Goal: Task Accomplishment & Management: Manage account settings

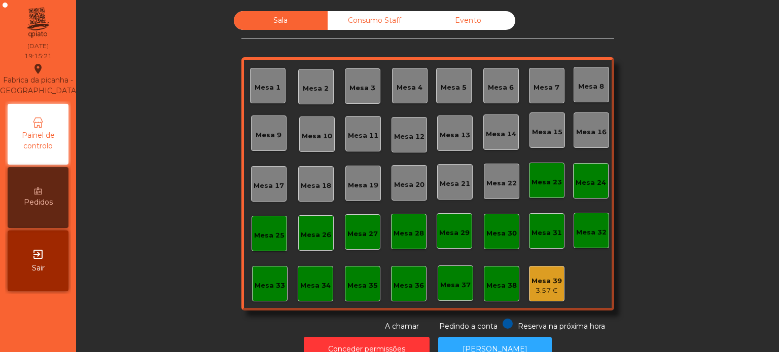
click at [448, 85] on div "Mesa 5" at bounding box center [454, 88] width 26 height 10
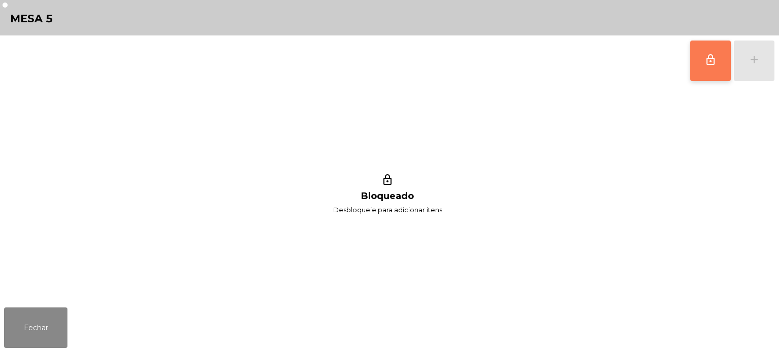
click at [705, 59] on span "lock_outline" at bounding box center [710, 60] width 12 height 12
click at [757, 61] on div "lock_outline add" at bounding box center [732, 60] width 85 height 51
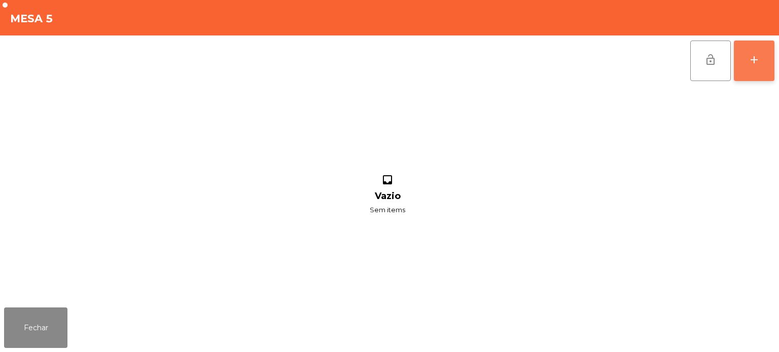
click at [757, 54] on div "add" at bounding box center [754, 60] width 12 height 12
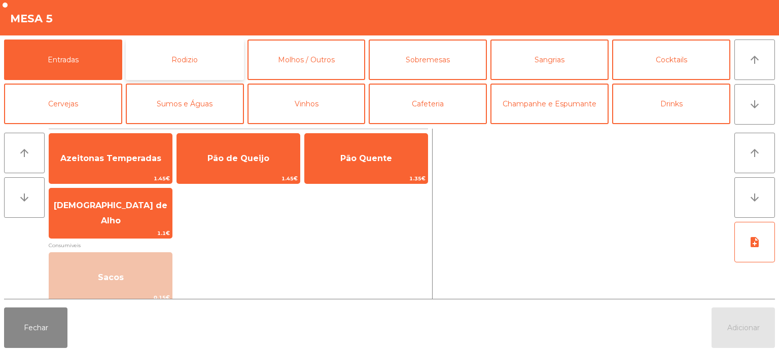
click at [182, 63] on button "Rodizio" at bounding box center [185, 60] width 118 height 41
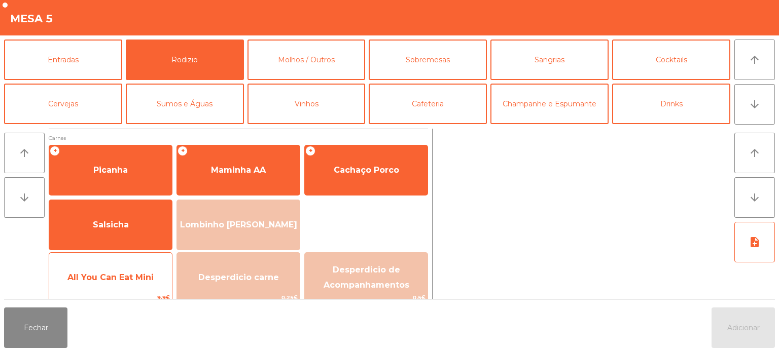
click at [105, 255] on div "All You Can Eat Mini 9.9€" at bounding box center [111, 278] width 124 height 51
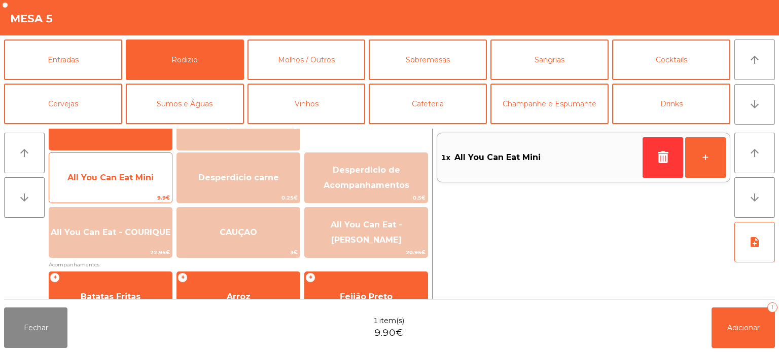
scroll to position [101, 0]
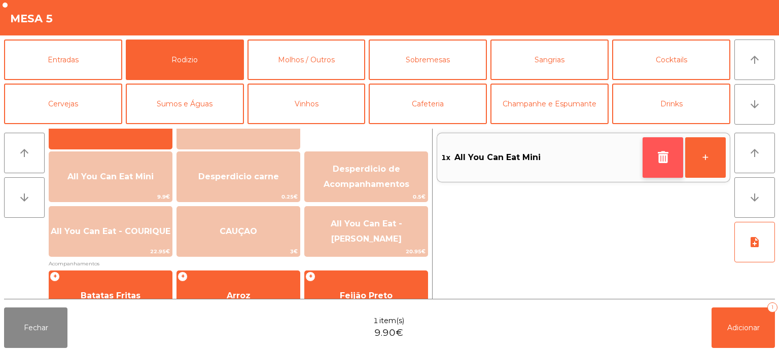
click at [645, 153] on button "button" at bounding box center [663, 157] width 41 height 41
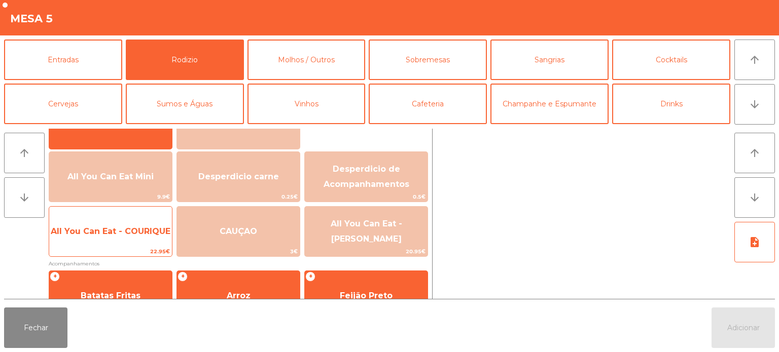
click at [154, 247] on span "22.95€" at bounding box center [110, 252] width 123 height 10
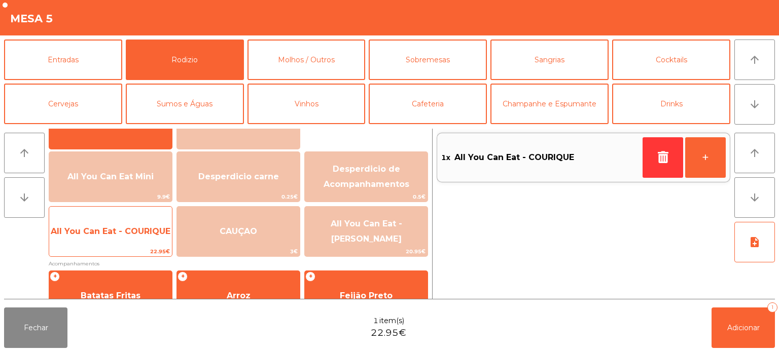
click at [135, 240] on span "All You Can Eat - COURIQUE" at bounding box center [110, 231] width 123 height 27
click at [125, 238] on span "All You Can Eat - COURIQUE" at bounding box center [110, 231] width 123 height 27
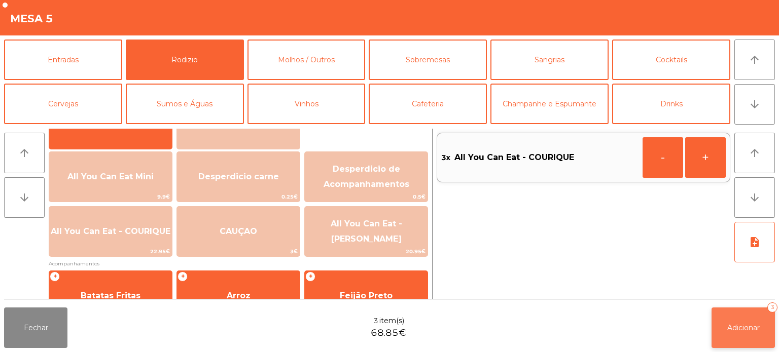
click at [742, 332] on span "Adicionar" at bounding box center [743, 328] width 32 height 9
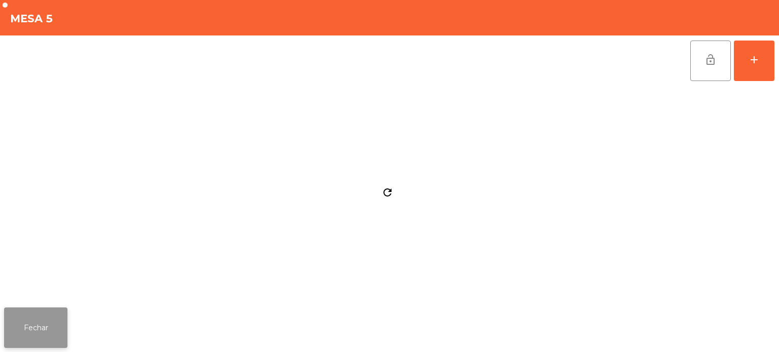
click at [47, 345] on button "Fechar" at bounding box center [35, 328] width 63 height 41
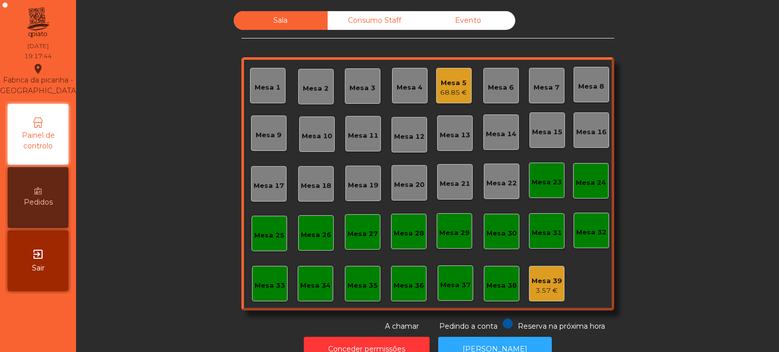
click at [312, 182] on div "Mesa 18" at bounding box center [316, 186] width 30 height 10
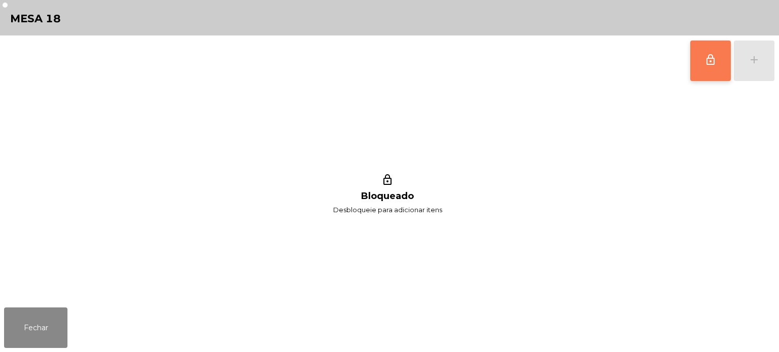
click at [710, 79] on button "lock_outline" at bounding box center [710, 61] width 41 height 41
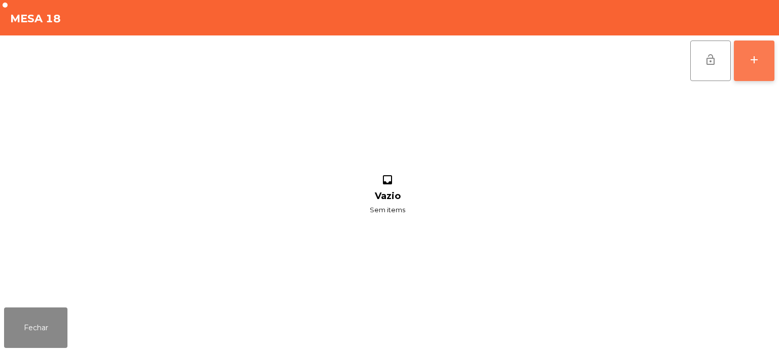
click at [753, 61] on div "add" at bounding box center [754, 60] width 12 height 12
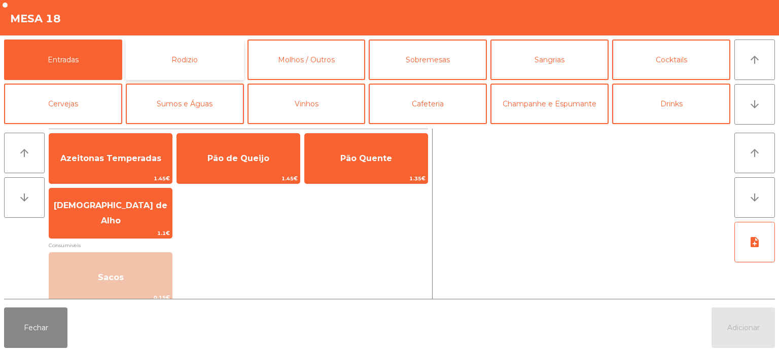
click at [162, 57] on button "Rodizio" at bounding box center [185, 60] width 118 height 41
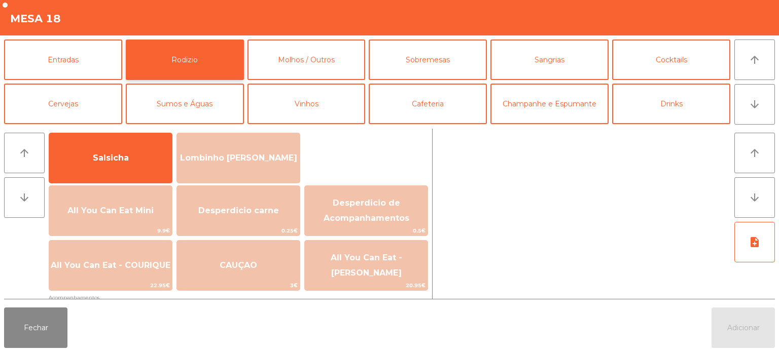
scroll to position [67, 0]
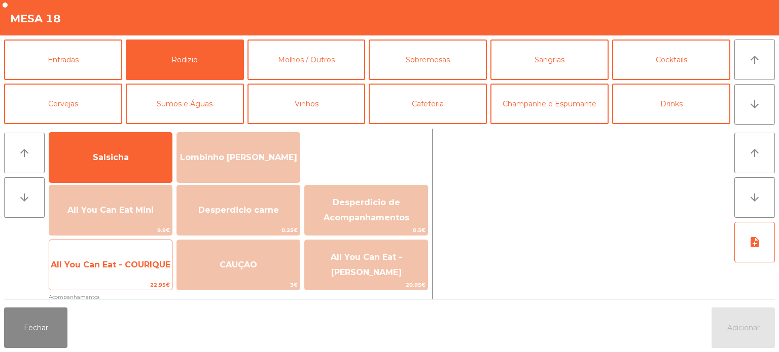
click at [99, 252] on span "All You Can Eat - COURIQUE" at bounding box center [110, 265] width 123 height 27
click at [111, 255] on span "All You Can Eat - COURIQUE" at bounding box center [110, 265] width 123 height 27
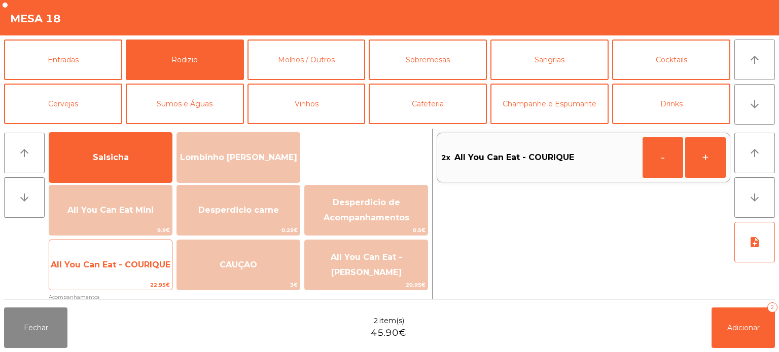
click at [120, 256] on span "All You Can Eat - COURIQUE" at bounding box center [110, 265] width 123 height 27
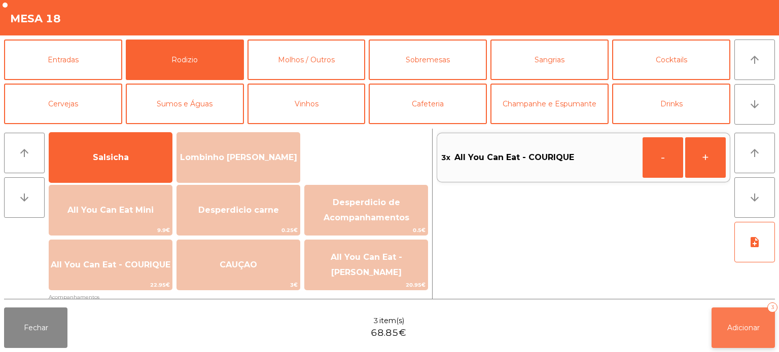
click at [730, 310] on button "Adicionar 3" at bounding box center [743, 328] width 63 height 41
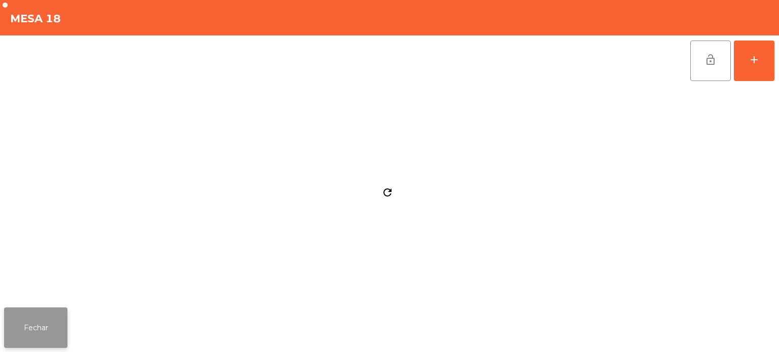
click at [51, 330] on button "Fechar" at bounding box center [35, 328] width 63 height 41
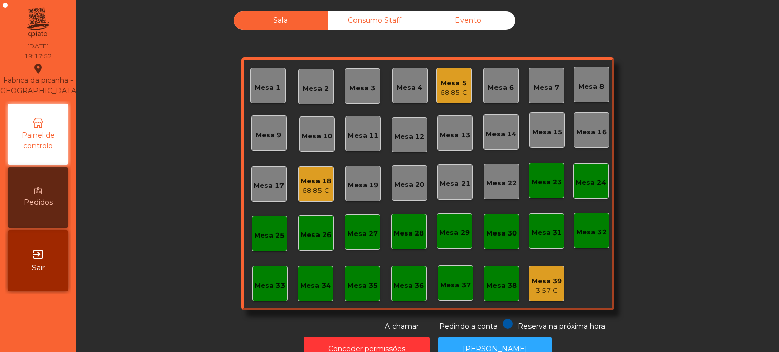
click at [259, 135] on div "Mesa 9" at bounding box center [269, 135] width 26 height 10
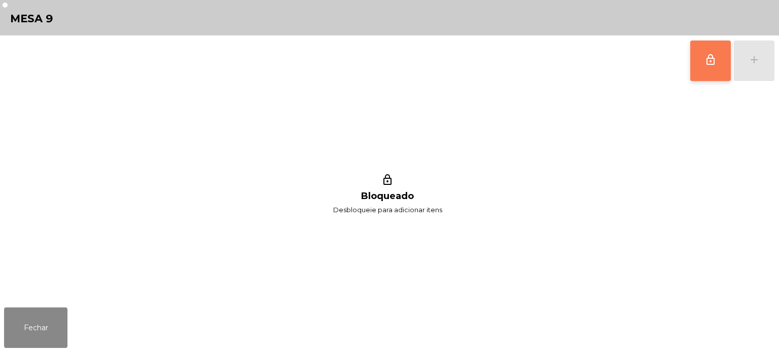
click at [701, 54] on button "lock_outline" at bounding box center [710, 61] width 41 height 41
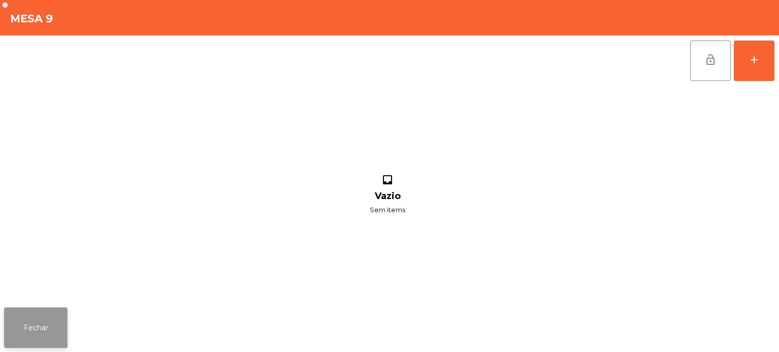
click at [31, 317] on button "Fechar" at bounding box center [35, 328] width 63 height 41
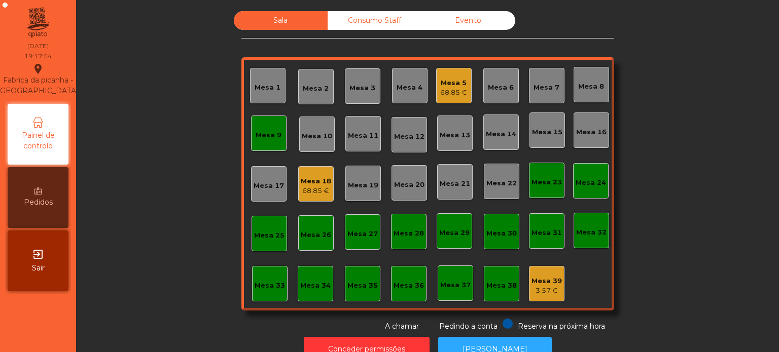
click at [329, 179] on div "Mesa 18 68.85 €" at bounding box center [315, 183] width 35 height 35
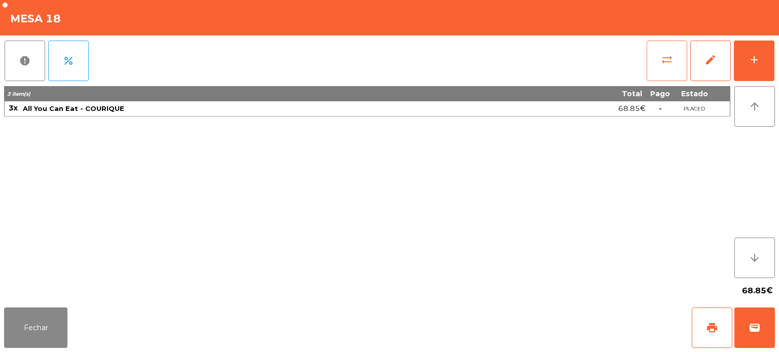
click at [662, 72] on button "sync_alt" at bounding box center [667, 61] width 41 height 41
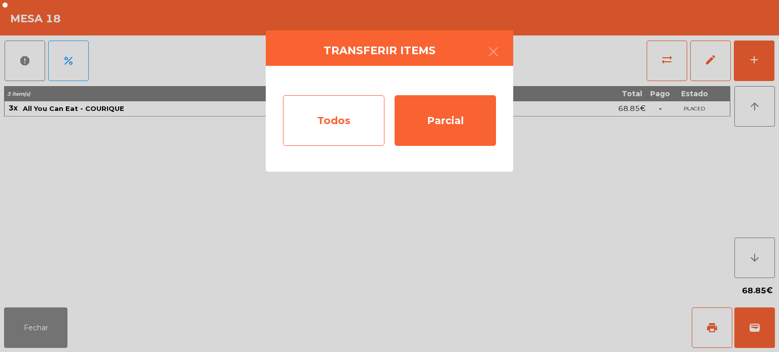
click at [309, 130] on div "Todos" at bounding box center [333, 120] width 101 height 51
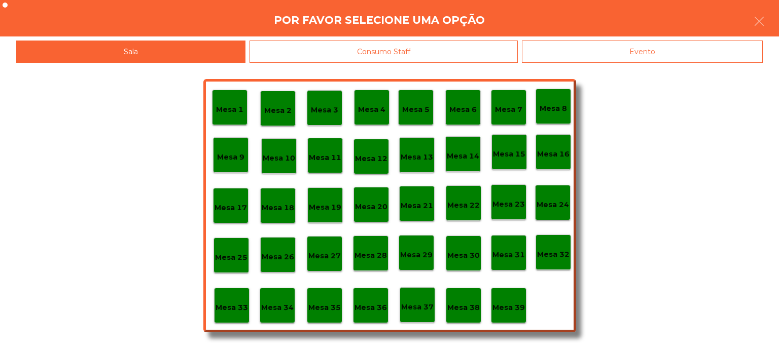
click at [236, 157] on p "Mesa 9" at bounding box center [230, 158] width 27 height 12
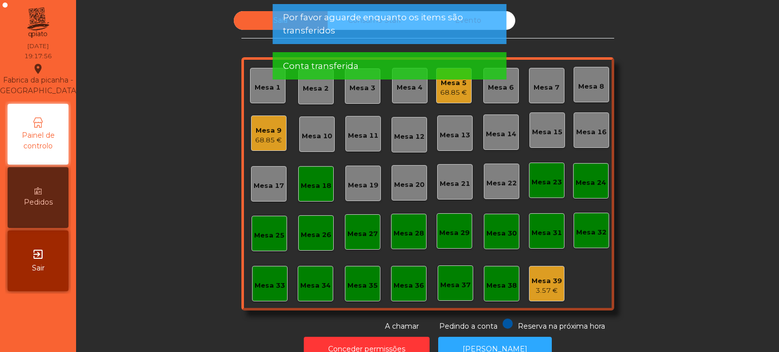
click at [310, 180] on div "Mesa 18" at bounding box center [316, 184] width 30 height 14
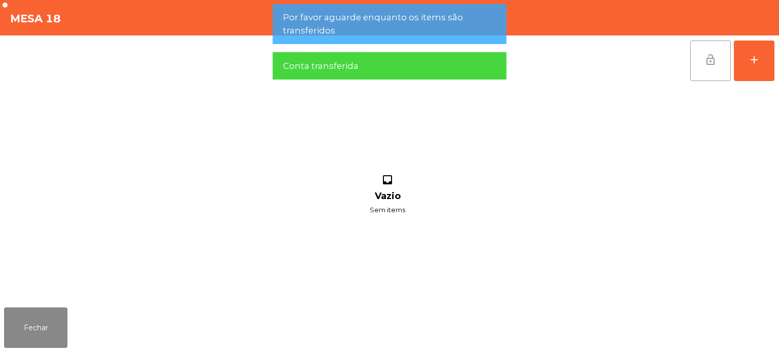
click at [727, 62] on button "lock_open" at bounding box center [710, 61] width 41 height 41
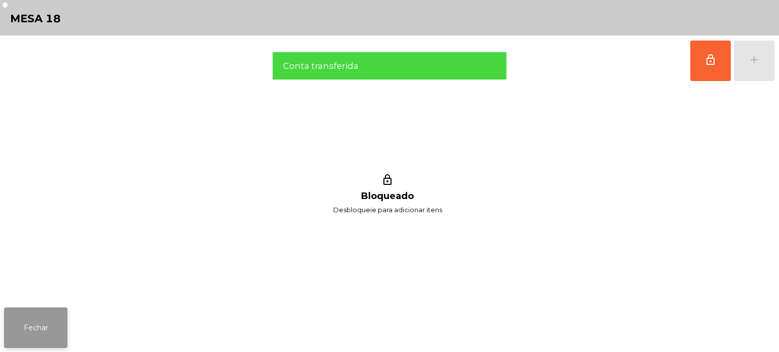
click at [41, 313] on button "Fechar" at bounding box center [35, 328] width 63 height 41
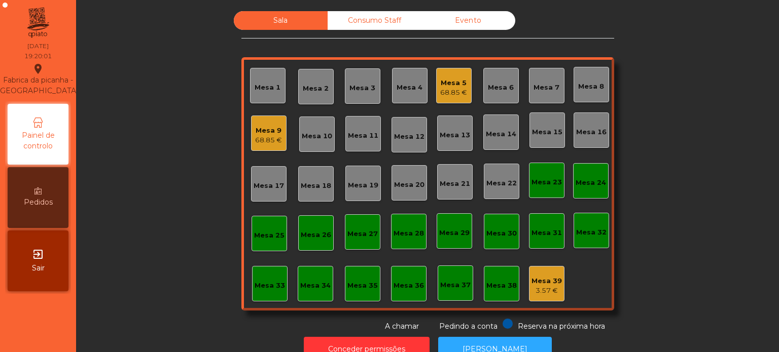
scroll to position [28, 0]
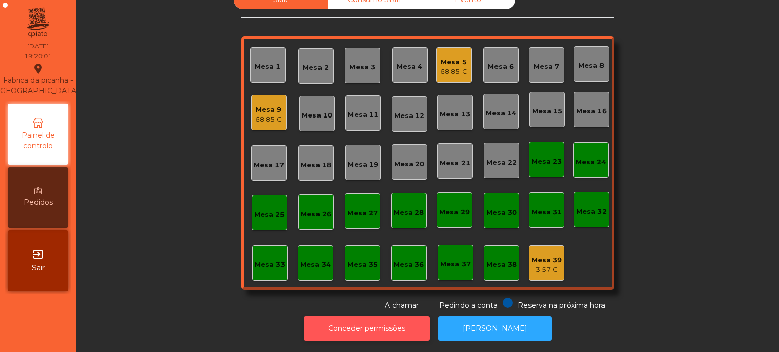
click at [373, 317] on button "Conceder permissões" at bounding box center [367, 328] width 126 height 25
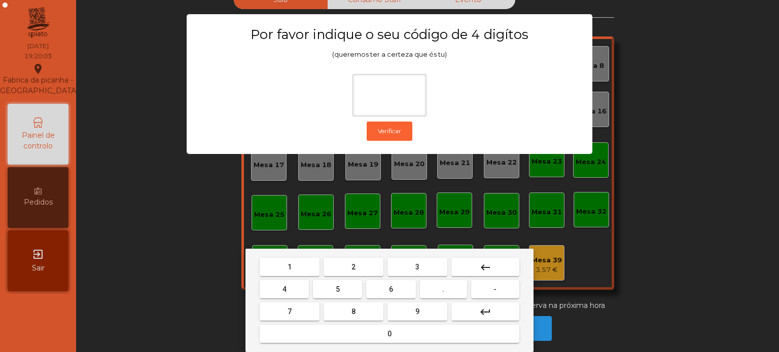
click at [291, 259] on button "1" at bounding box center [290, 267] width 60 height 18
click at [409, 262] on button "3" at bounding box center [417, 267] width 60 height 18
click at [349, 292] on button "5" at bounding box center [337, 289] width 49 height 18
click at [373, 346] on div "1 2 3 keyboard_backspace 4 5 6 . - 7 8 9 keyboard_return 0" at bounding box center [389, 300] width 288 height 103
click at [400, 333] on button "0" at bounding box center [390, 334] width 260 height 18
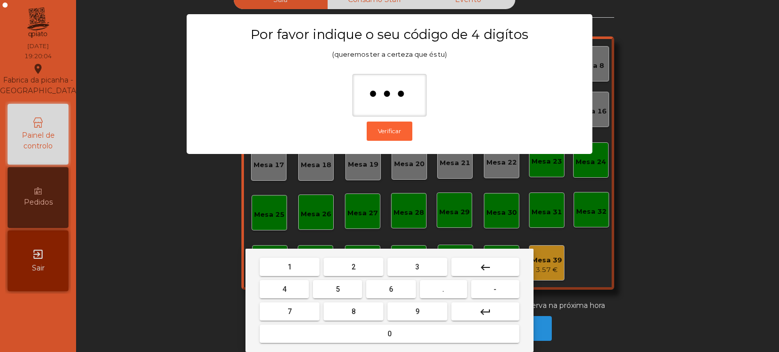
type input "****"
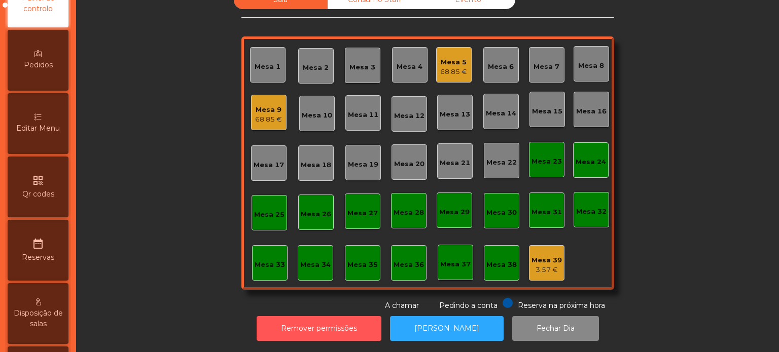
scroll to position [158, 0]
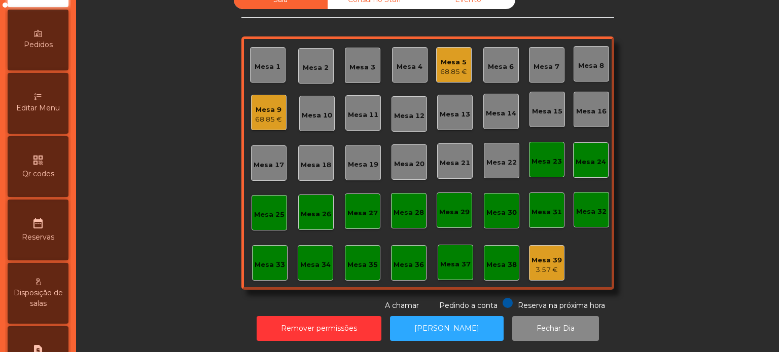
click at [43, 134] on div "Editar Menu" at bounding box center [38, 103] width 61 height 61
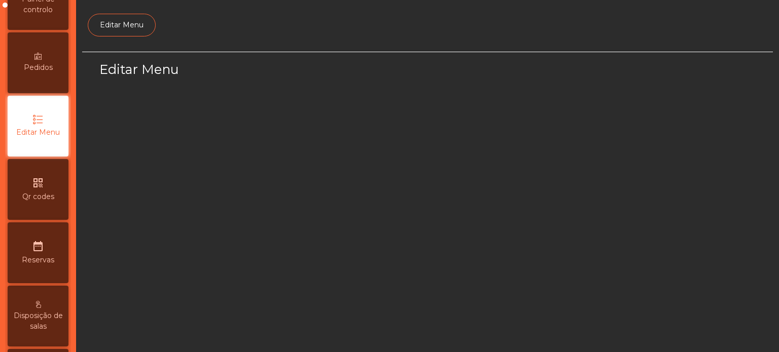
scroll to position [95, 0]
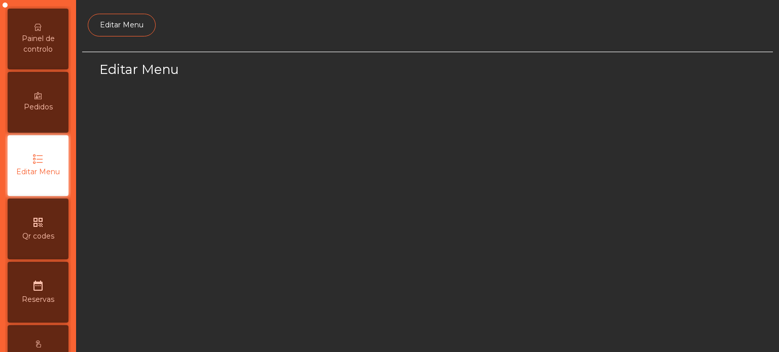
select select "*"
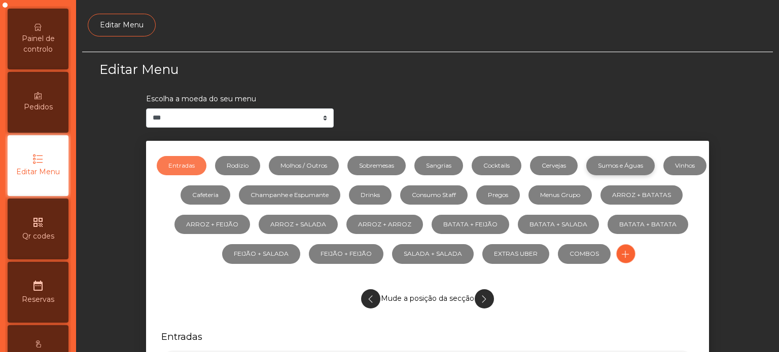
click at [654, 162] on link "Sumos e Águas" at bounding box center [620, 165] width 68 height 19
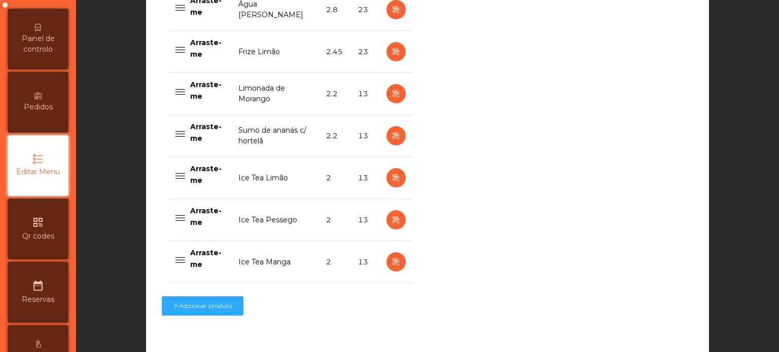
scroll to position [1018, 0]
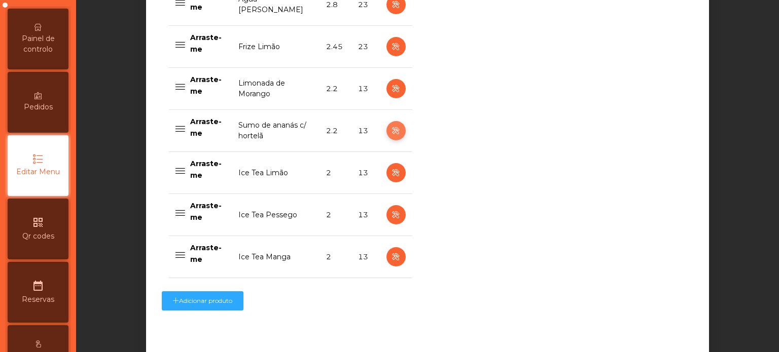
click at [392, 130] on icon "button" at bounding box center [396, 131] width 12 height 13
select select "***"
select select "**"
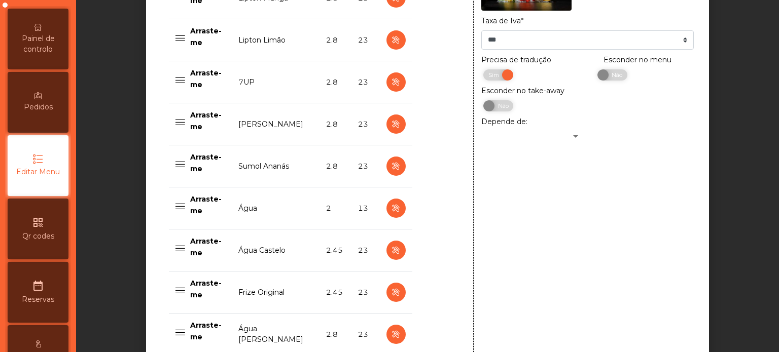
scroll to position [685, 0]
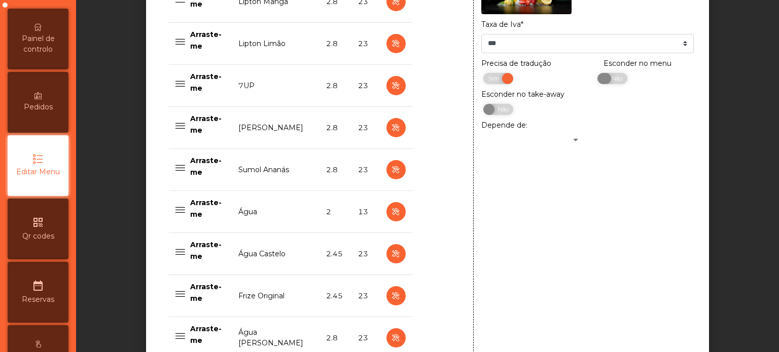
click at [611, 82] on span "Não" at bounding box center [615, 78] width 25 height 11
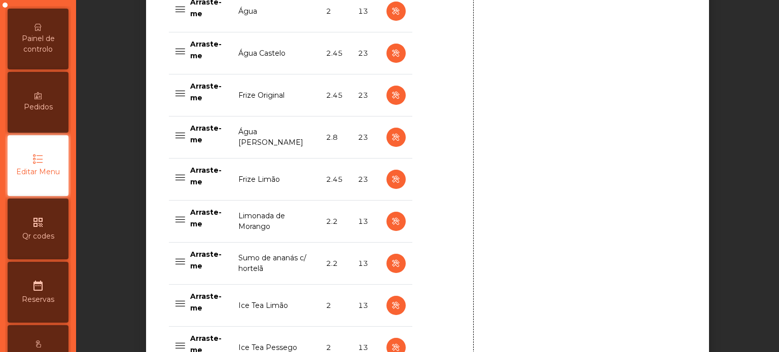
scroll to position [1069, 0]
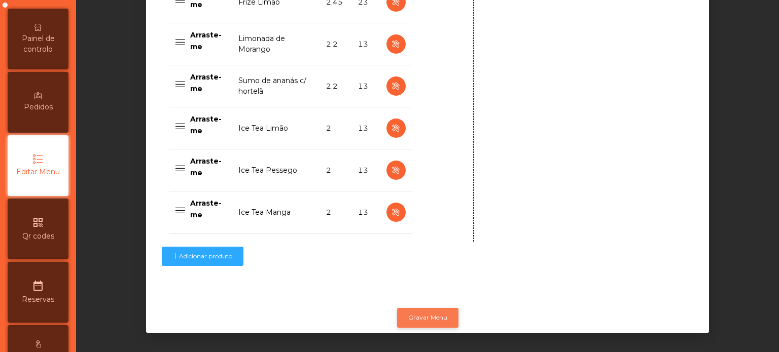
click at [425, 312] on button "Gravar Menu" at bounding box center [427, 317] width 61 height 19
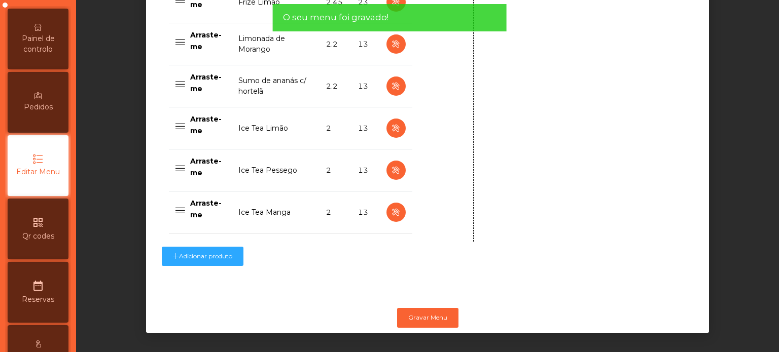
click at [43, 53] on span "Painel de controlo" at bounding box center [38, 43] width 56 height 21
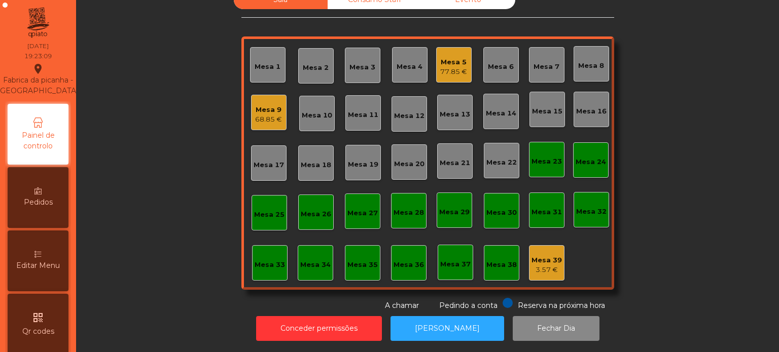
click at [274, 105] on div "Mesa 9" at bounding box center [268, 110] width 27 height 10
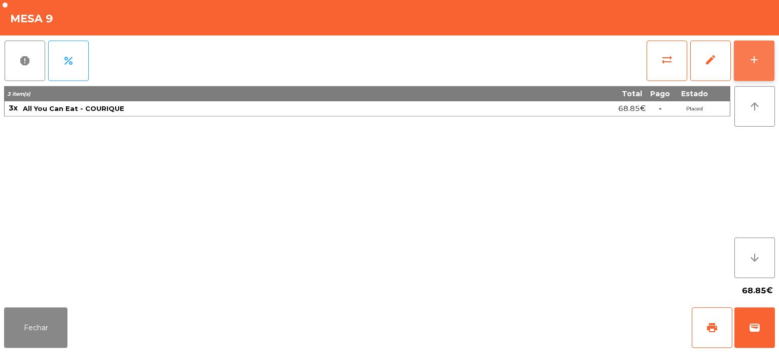
click at [745, 60] on button "add" at bounding box center [754, 61] width 41 height 41
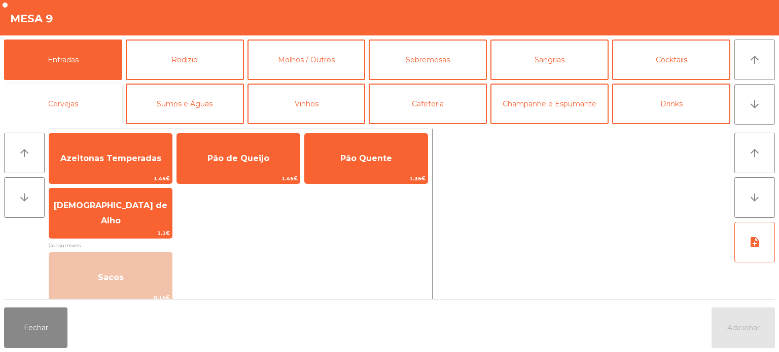
click at [102, 92] on button "Cervejas" at bounding box center [63, 104] width 118 height 41
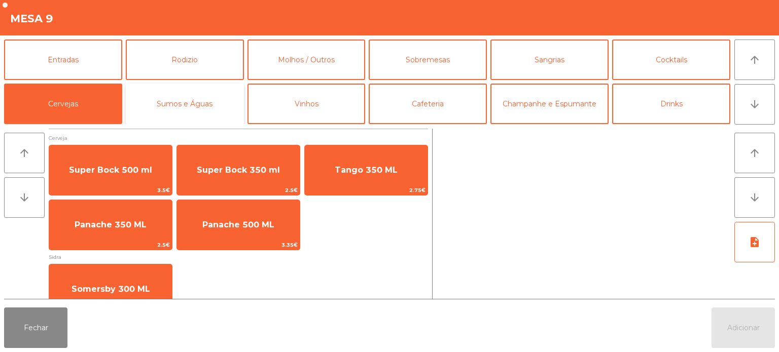
click at [207, 109] on button "Sumos e Águas" at bounding box center [185, 104] width 118 height 41
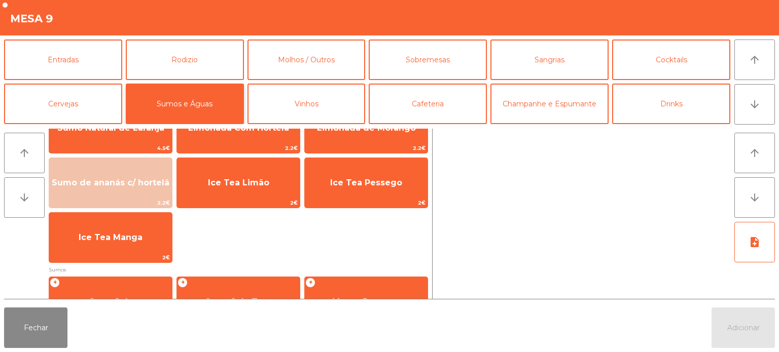
scroll to position [22, 0]
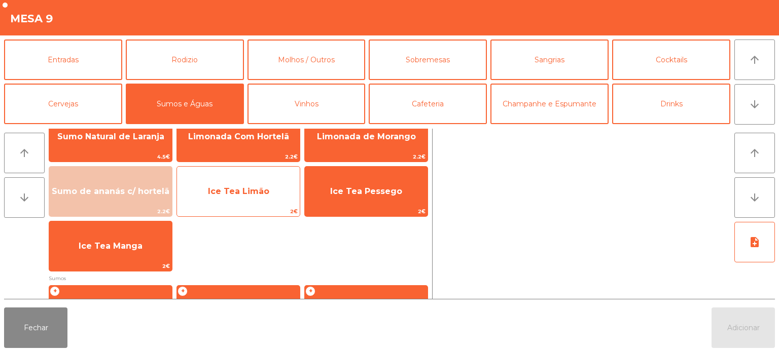
click at [276, 189] on span "Ice Tea Limão" at bounding box center [238, 191] width 123 height 27
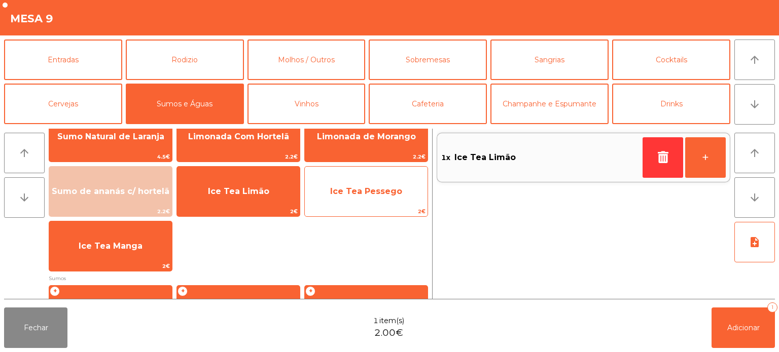
click at [357, 208] on span "2€" at bounding box center [366, 212] width 123 height 10
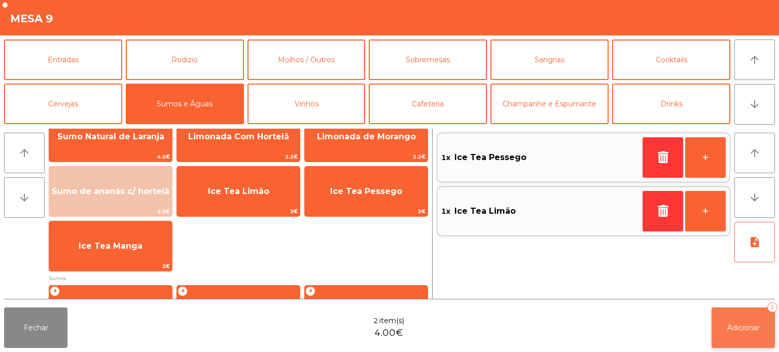
click at [730, 325] on span "Adicionar" at bounding box center [743, 328] width 32 height 9
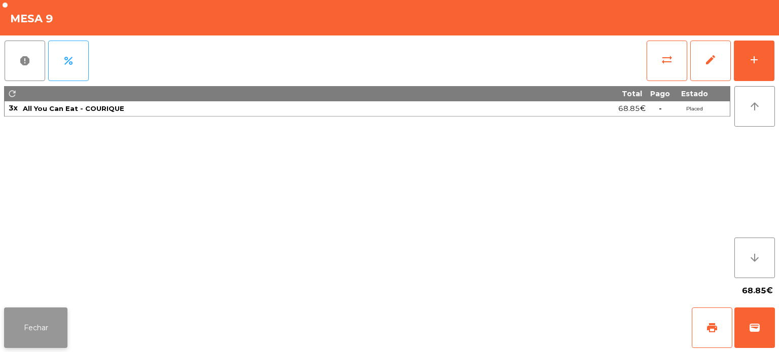
click at [23, 335] on button "Fechar" at bounding box center [35, 328] width 63 height 41
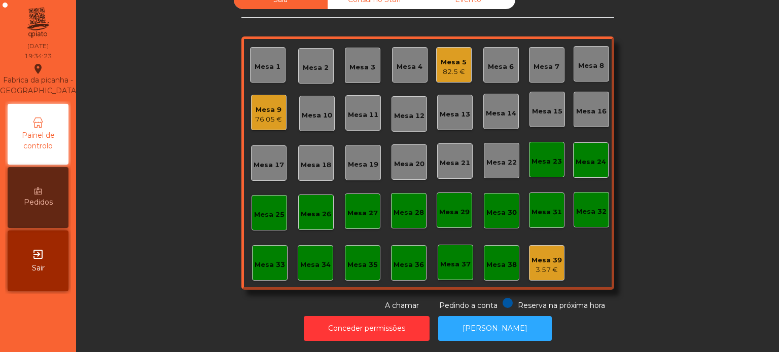
click at [267, 115] on div "76.05 €" at bounding box center [268, 120] width 27 height 10
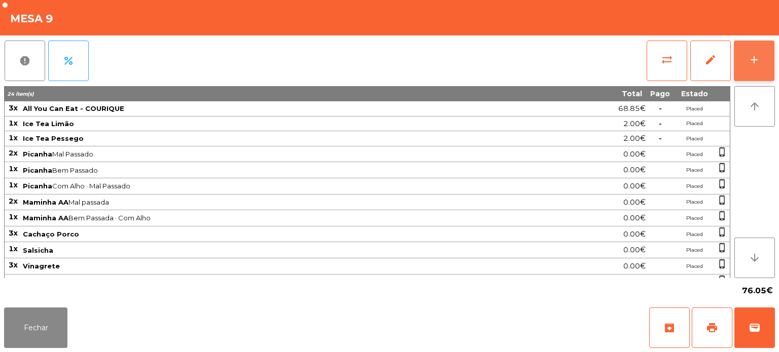
click at [761, 46] on button "add" at bounding box center [754, 61] width 41 height 41
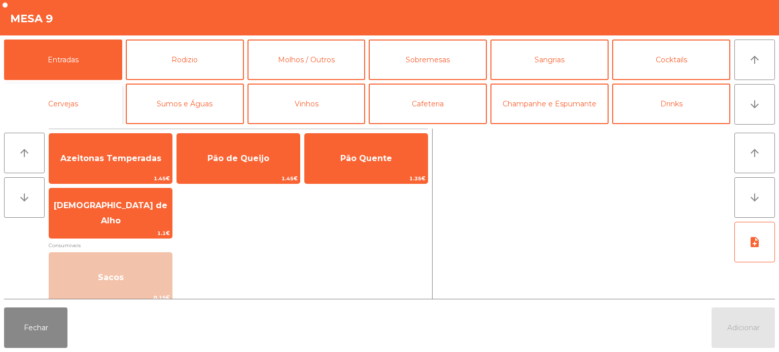
click at [74, 103] on button "Cervejas" at bounding box center [63, 104] width 118 height 41
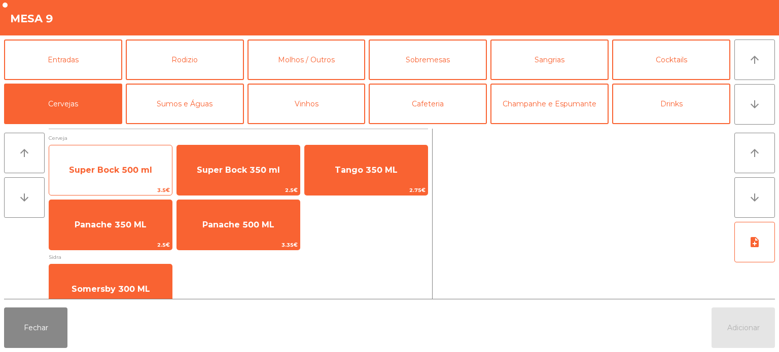
click at [129, 186] on span "3.5€" at bounding box center [110, 191] width 123 height 10
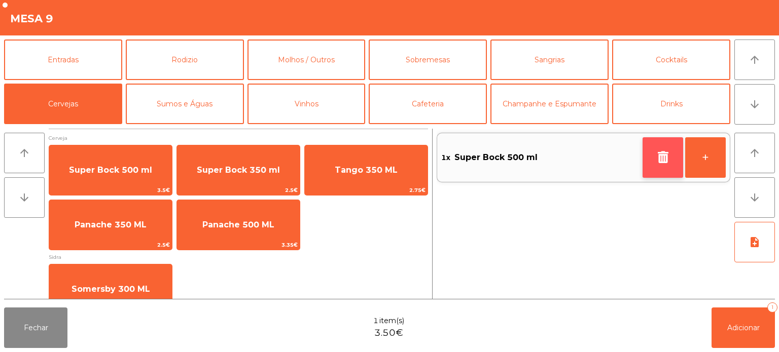
click at [655, 151] on icon "button" at bounding box center [662, 157] width 15 height 12
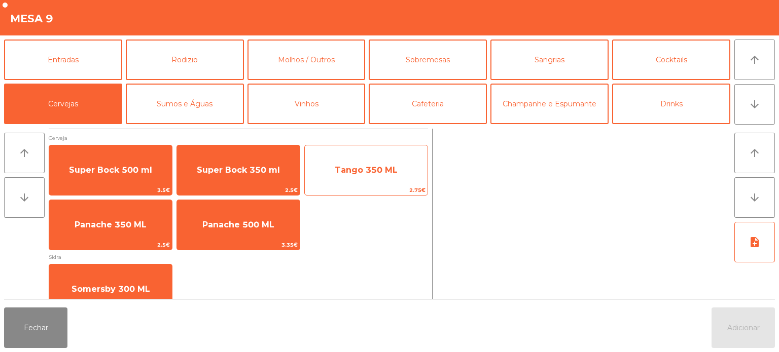
click at [363, 160] on span "Tango 350 ML" at bounding box center [366, 170] width 123 height 27
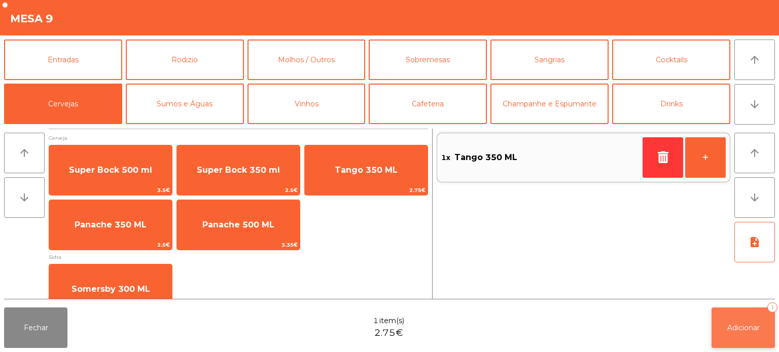
click at [755, 312] on button "Adicionar 1" at bounding box center [743, 328] width 63 height 41
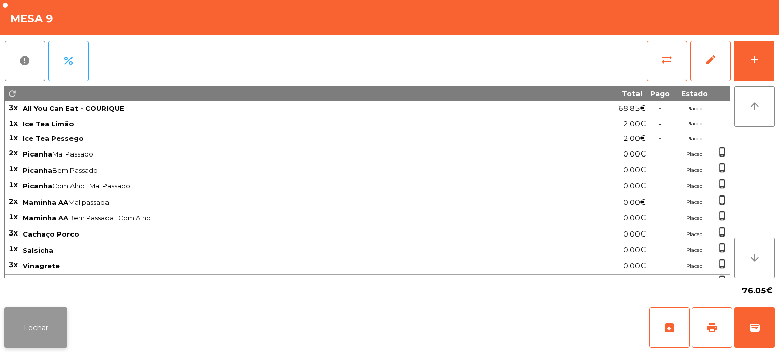
click at [43, 337] on button "Fechar" at bounding box center [35, 328] width 63 height 41
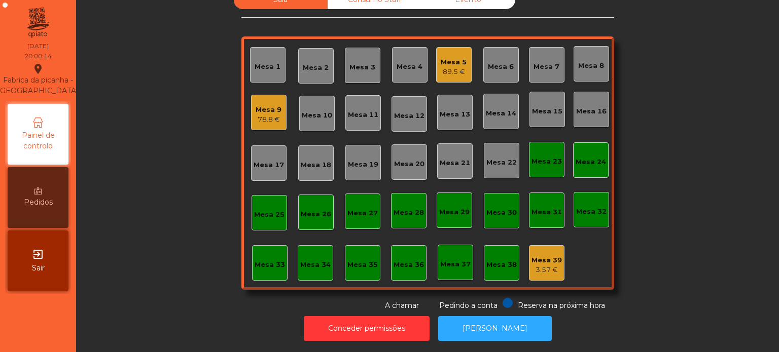
click at [251, 146] on div "Mesa 17" at bounding box center [268, 163] width 35 height 35
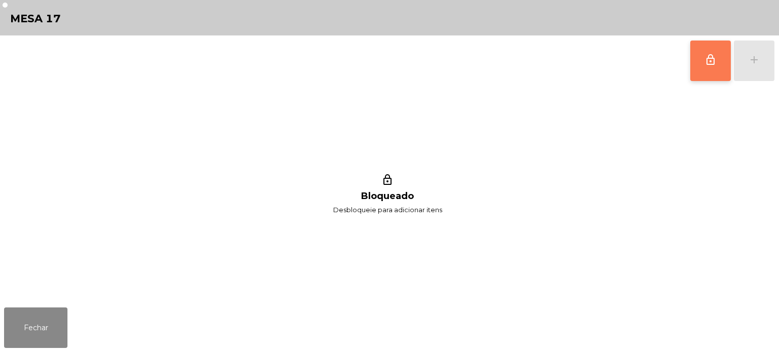
click at [695, 56] on button "lock_outline" at bounding box center [710, 61] width 41 height 41
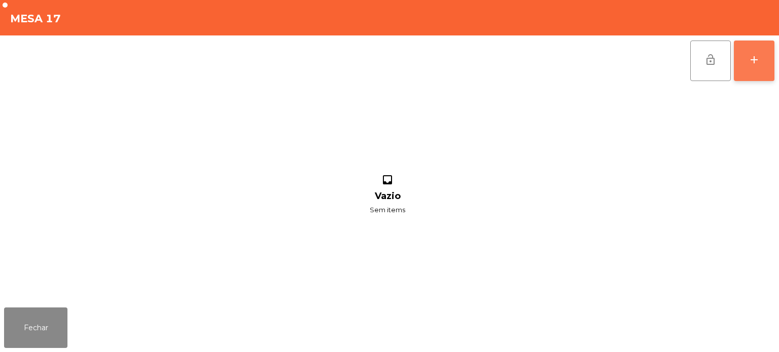
click at [772, 58] on button "add" at bounding box center [754, 61] width 41 height 41
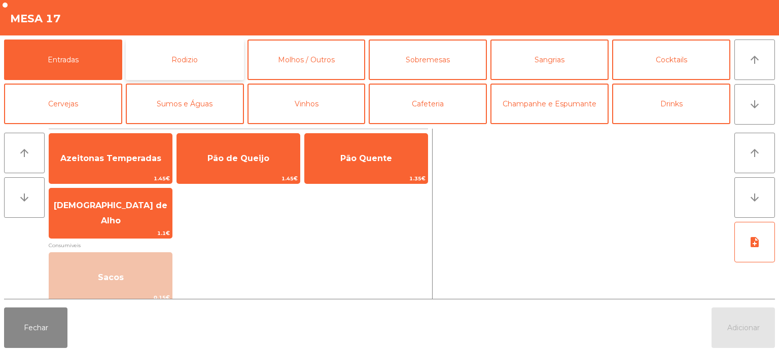
click at [178, 69] on button "Rodizio" at bounding box center [185, 60] width 118 height 41
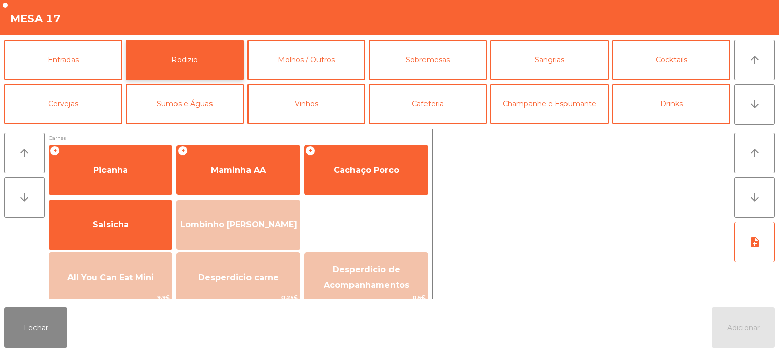
scroll to position [51, 0]
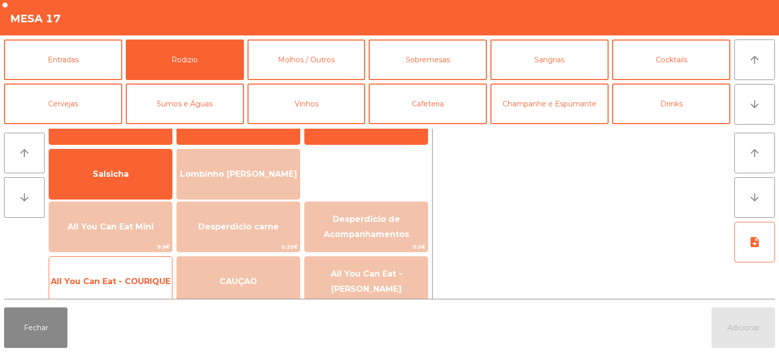
click at [108, 264] on div "All You Can Eat - COURIQUE 22.95€" at bounding box center [111, 282] width 124 height 51
click at [103, 275] on span "All You Can Eat - COURIQUE" at bounding box center [110, 281] width 123 height 27
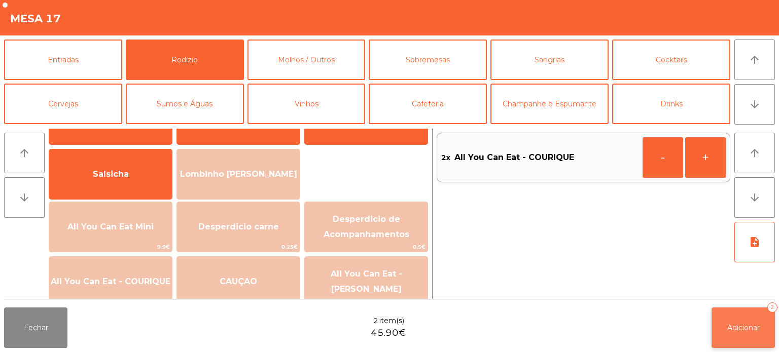
click at [732, 347] on button "Adicionar 2" at bounding box center [743, 328] width 63 height 41
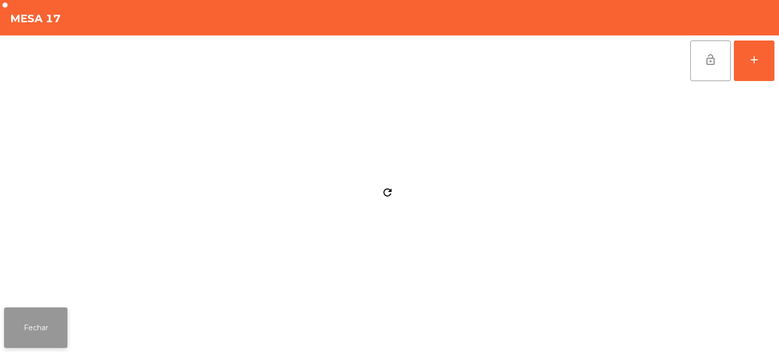
click at [37, 325] on button "Fechar" at bounding box center [35, 328] width 63 height 41
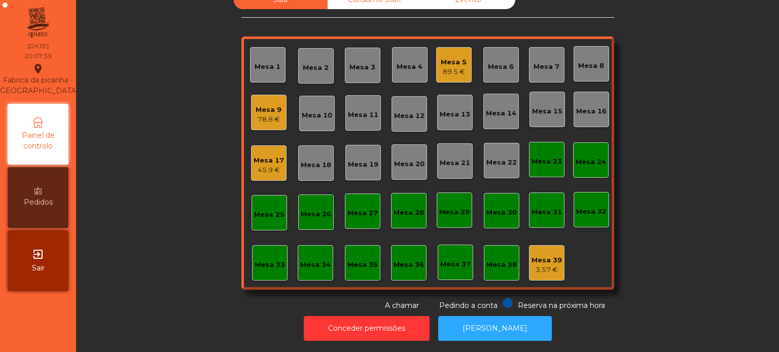
click at [450, 57] on div "Mesa 5" at bounding box center [454, 62] width 26 height 10
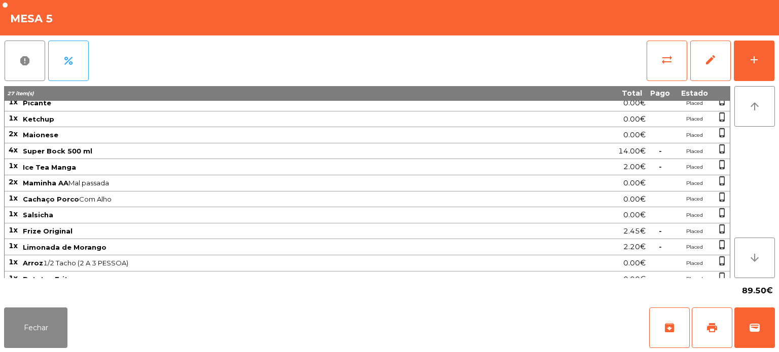
scroll to position [89, 0]
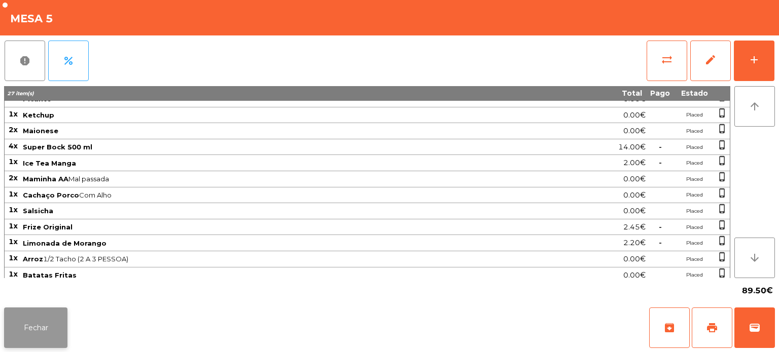
click at [49, 324] on button "Fechar" at bounding box center [35, 328] width 63 height 41
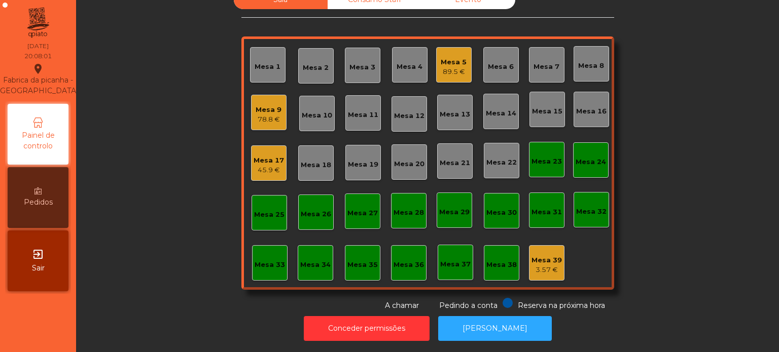
click at [529, 108] on div "Mesa 15" at bounding box center [546, 109] width 35 height 35
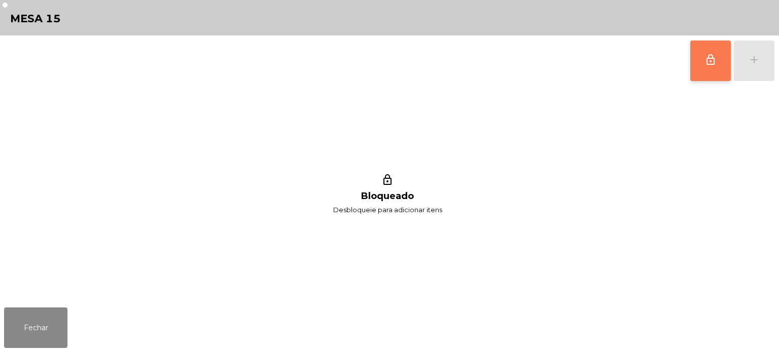
click at [723, 55] on button "lock_outline" at bounding box center [710, 61] width 41 height 41
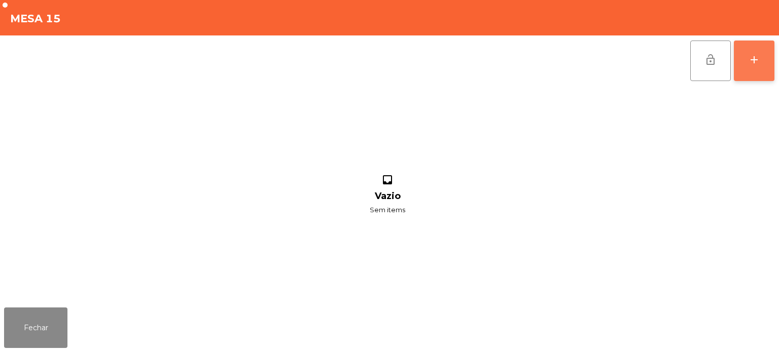
click at [737, 59] on button "add" at bounding box center [754, 61] width 41 height 41
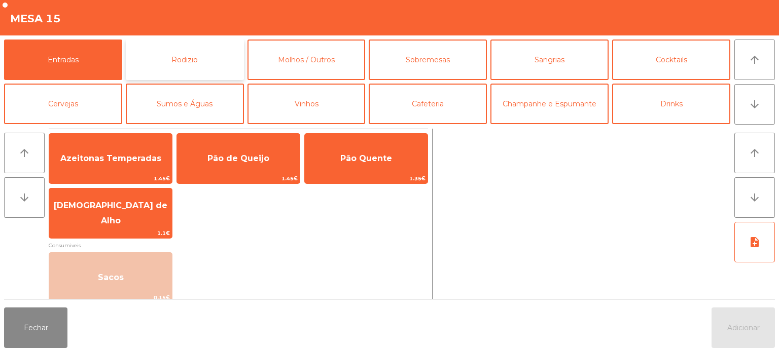
click at [167, 70] on button "Rodizio" at bounding box center [185, 60] width 118 height 41
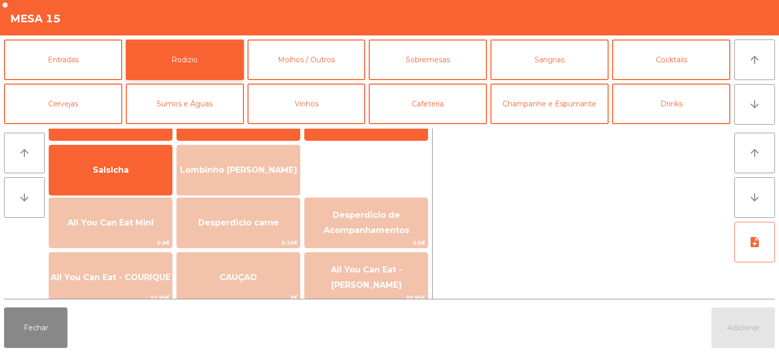
scroll to position [55, 0]
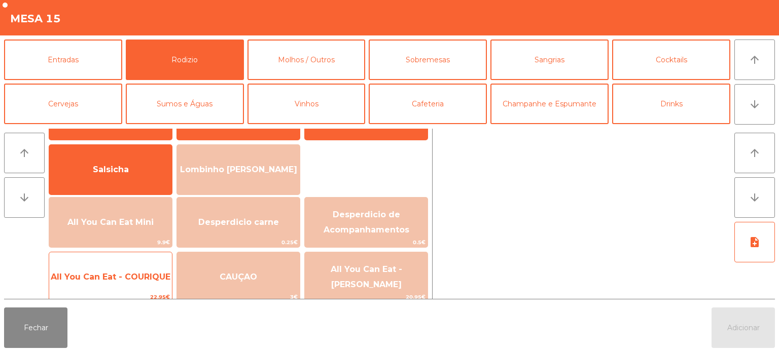
click at [123, 266] on span "All You Can Eat - COURIQUE" at bounding box center [110, 277] width 123 height 27
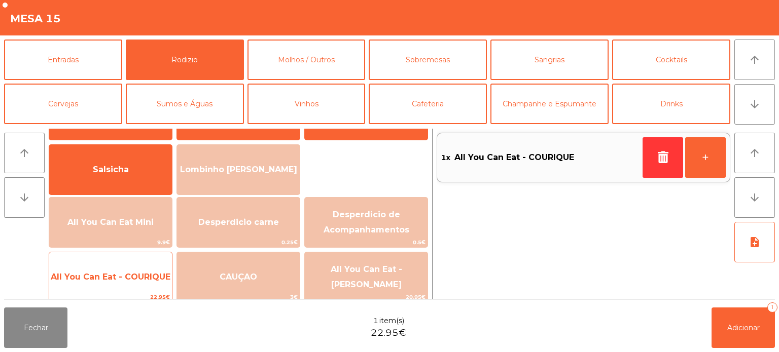
click at [124, 268] on span "All You Can Eat - COURIQUE" at bounding box center [110, 277] width 123 height 27
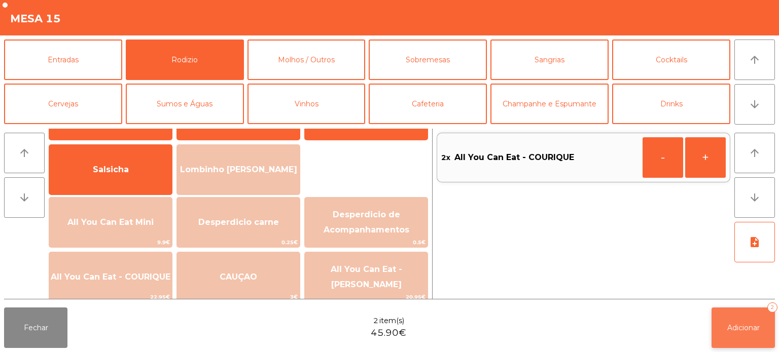
click at [721, 318] on button "Adicionar 2" at bounding box center [743, 328] width 63 height 41
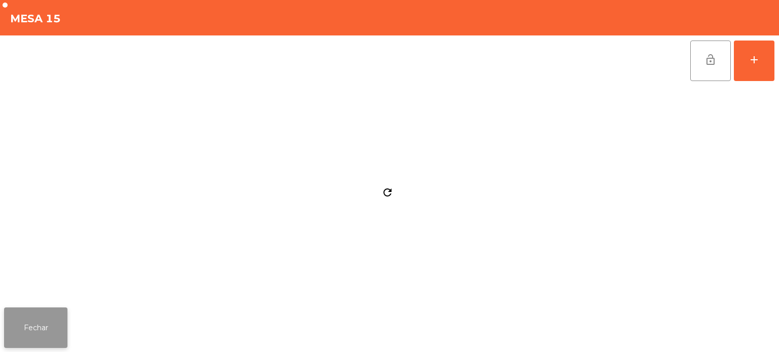
click at [66, 311] on button "Fechar" at bounding box center [35, 328] width 63 height 41
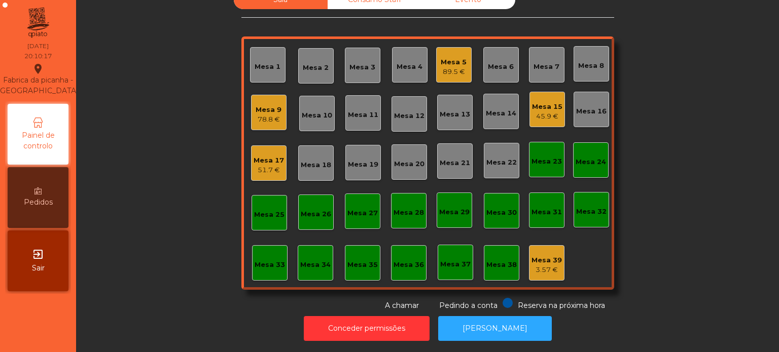
click at [355, 214] on div "Mesa 27" at bounding box center [362, 211] width 35 height 35
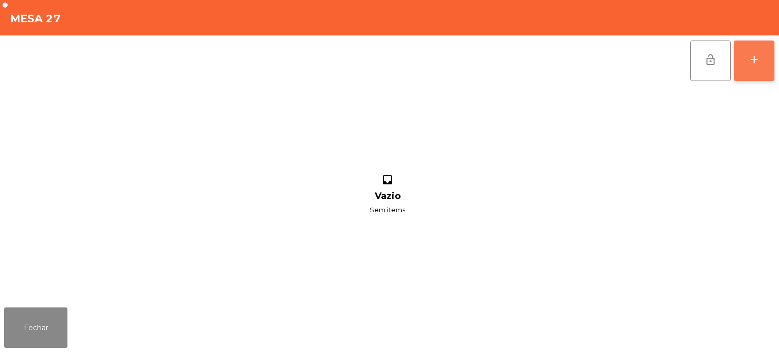
click at [755, 62] on div "add" at bounding box center [754, 60] width 12 height 12
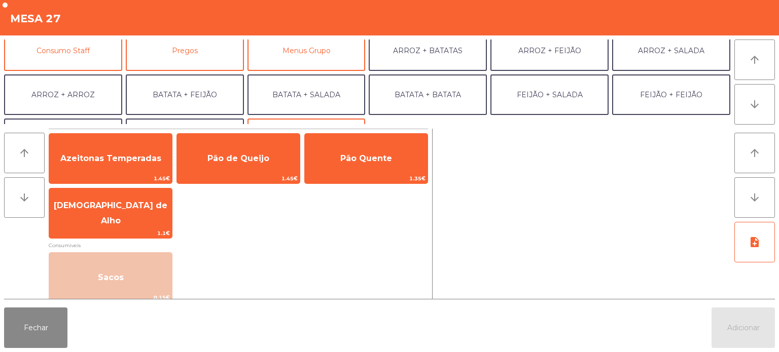
scroll to position [101, 0]
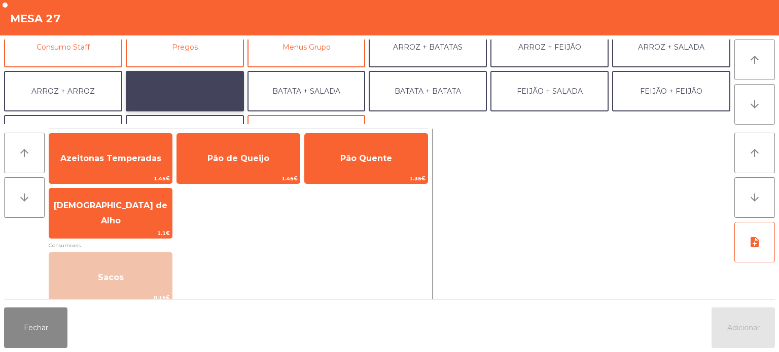
click at [212, 93] on button "BATATA + FEIJÃO" at bounding box center [185, 91] width 118 height 41
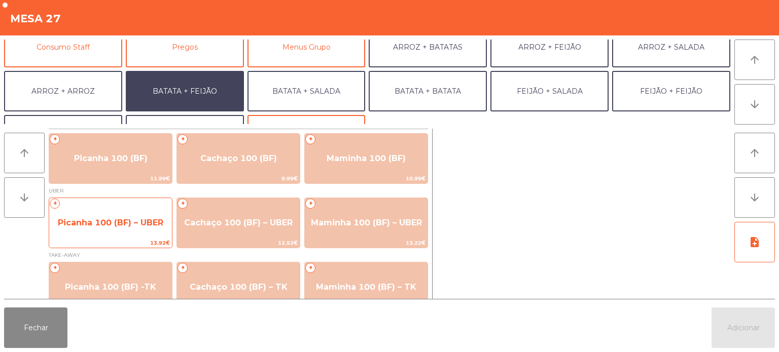
click at [123, 226] on span "Picanha 100 (BF) – UBER" at bounding box center [110, 223] width 105 height 10
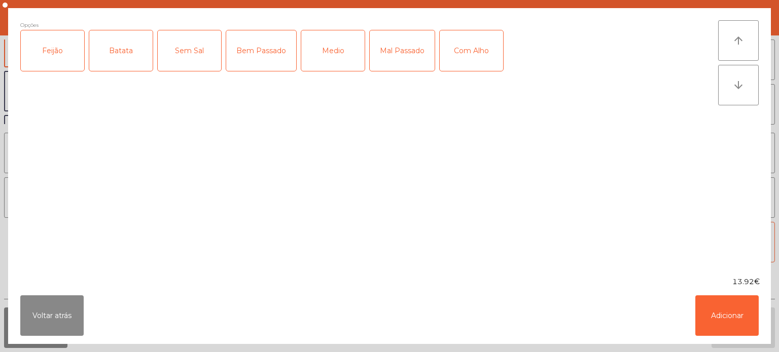
click at [65, 56] on div "Feijão" at bounding box center [52, 50] width 63 height 41
click at [104, 52] on div "Batata" at bounding box center [120, 50] width 63 height 41
click at [274, 47] on div "Bem Passado" at bounding box center [261, 50] width 70 height 41
click at [725, 299] on button "Adicionar" at bounding box center [726, 316] width 63 height 41
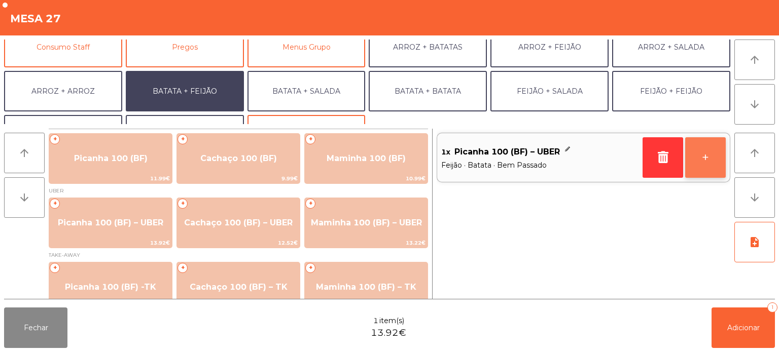
click at [704, 158] on button "+" at bounding box center [705, 157] width 41 height 41
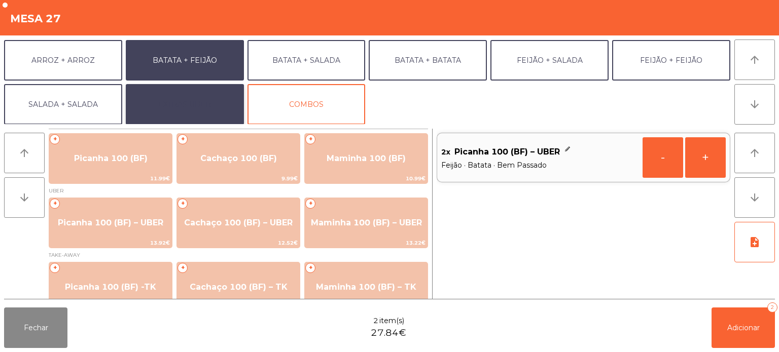
click at [211, 113] on button "EXTRAS UBER" at bounding box center [185, 104] width 118 height 41
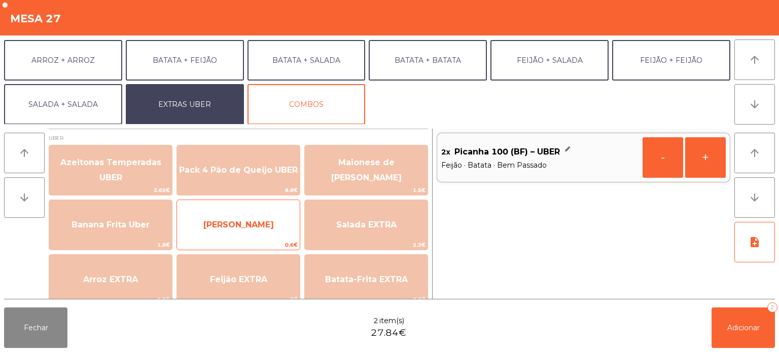
click at [251, 226] on span "[PERSON_NAME]" at bounding box center [238, 225] width 70 height 10
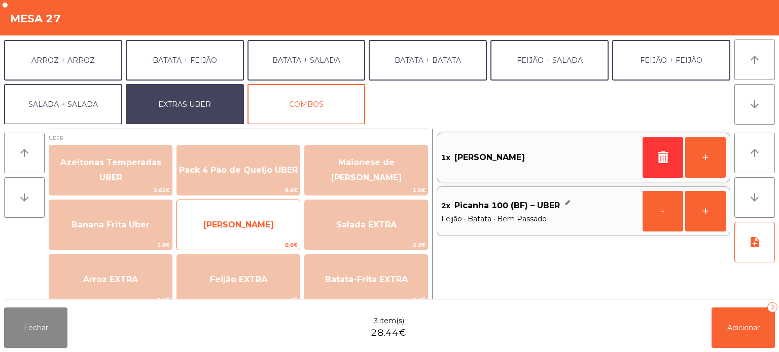
click at [233, 229] on span "[PERSON_NAME]" at bounding box center [238, 225] width 70 height 10
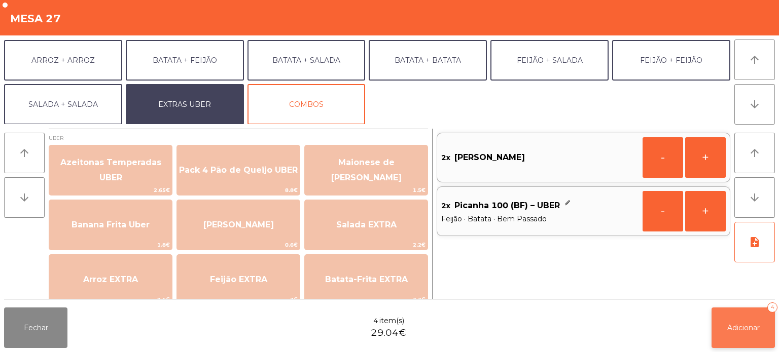
click at [747, 325] on span "Adicionar" at bounding box center [743, 328] width 32 height 9
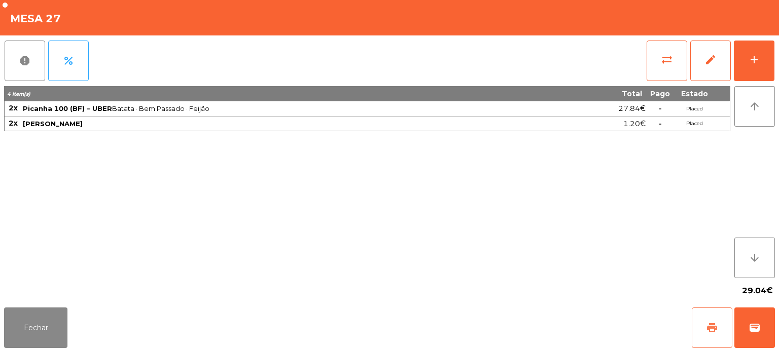
click at [708, 318] on button "print" at bounding box center [712, 328] width 41 height 41
click at [768, 312] on button "wallet" at bounding box center [754, 328] width 41 height 41
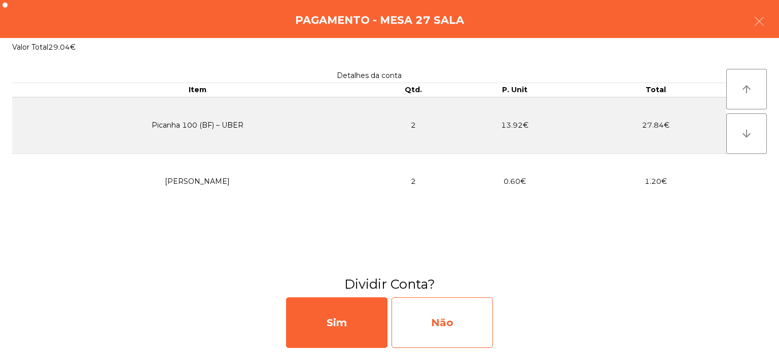
click at [453, 316] on div "Não" at bounding box center [442, 323] width 101 height 51
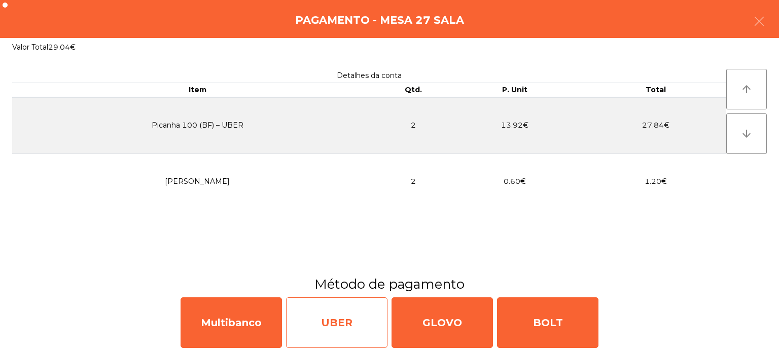
click at [331, 321] on div "UBER" at bounding box center [336, 323] width 101 height 51
select select "**"
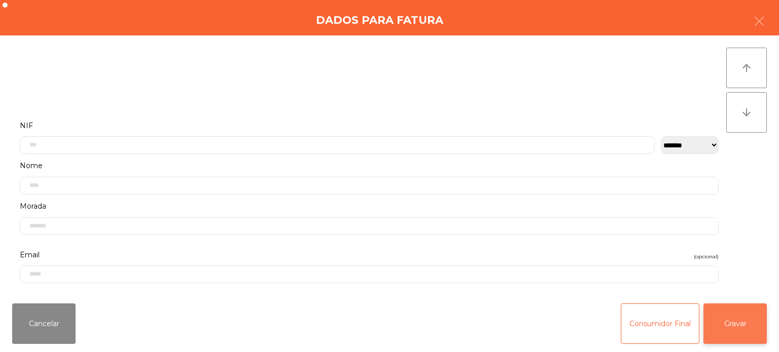
click at [730, 329] on button "Gravar" at bounding box center [734, 324] width 63 height 41
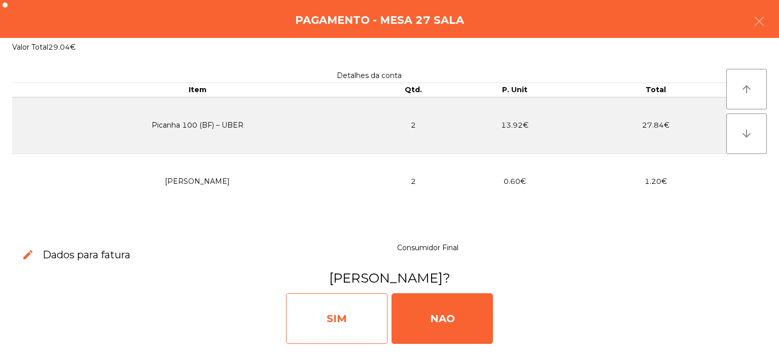
click at [338, 323] on div "SIM" at bounding box center [336, 319] width 101 height 51
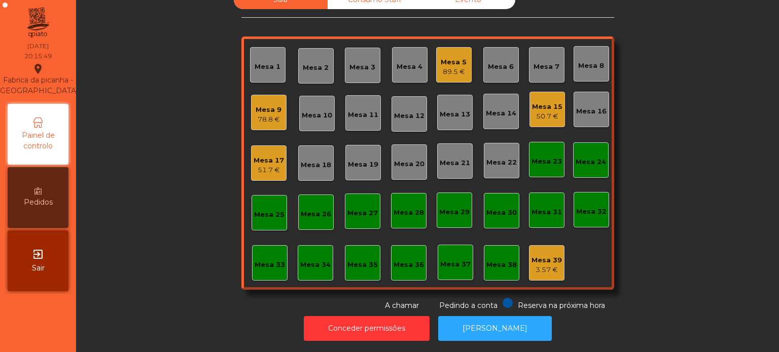
click at [259, 105] on div "Mesa 9" at bounding box center [269, 110] width 26 height 10
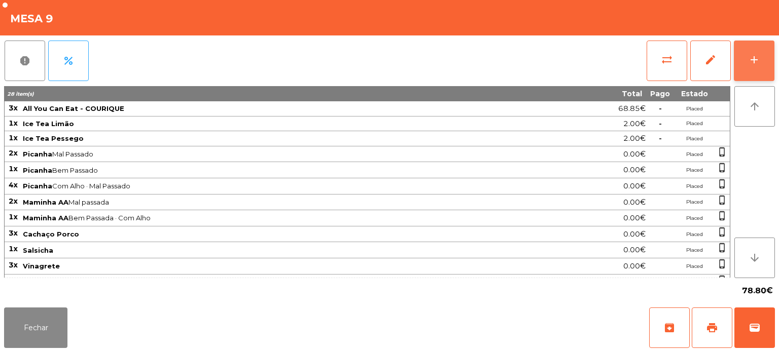
click at [756, 78] on button "add" at bounding box center [754, 61] width 41 height 41
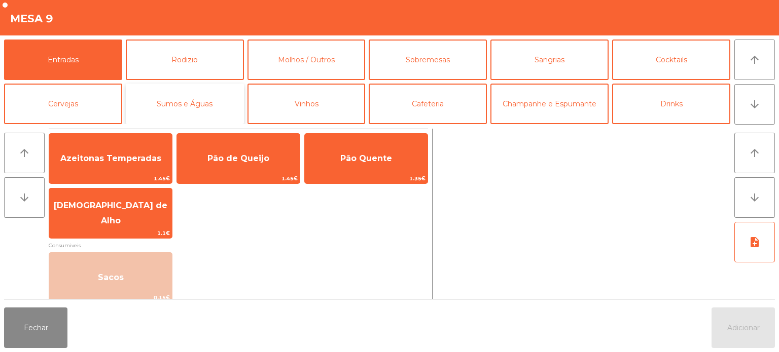
click at [205, 102] on button "Sumos e Águas" at bounding box center [185, 104] width 118 height 41
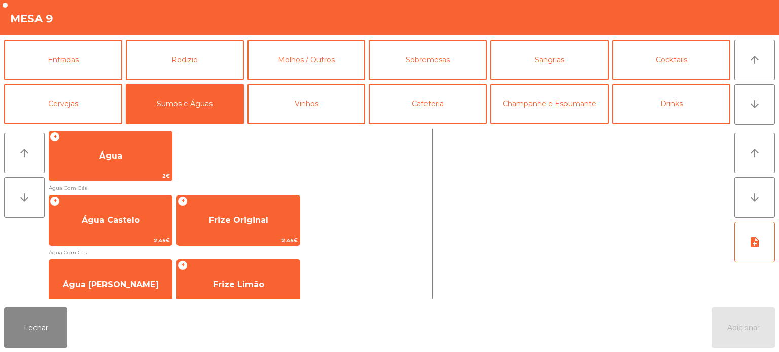
scroll to position [351, 0]
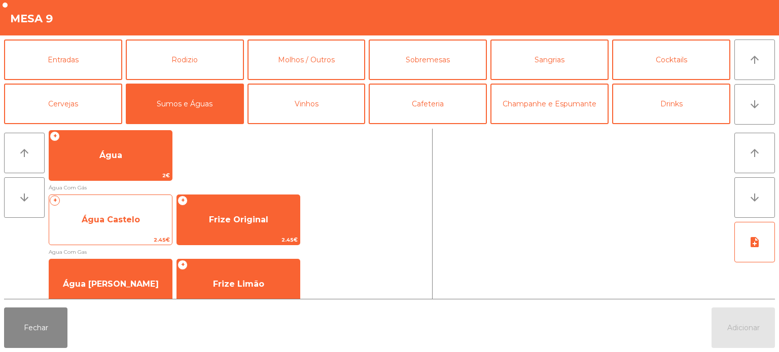
click at [144, 220] on span "Água Castelo" at bounding box center [110, 219] width 123 height 27
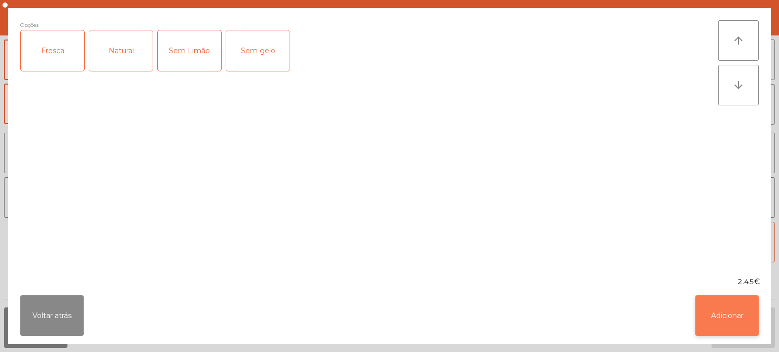
click at [732, 328] on button "Adicionar" at bounding box center [726, 316] width 63 height 41
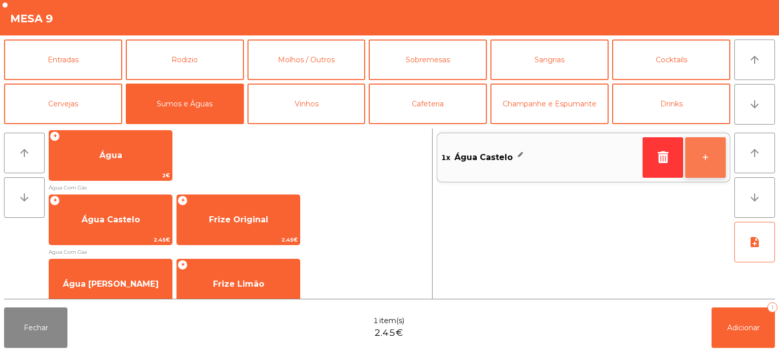
click at [715, 168] on button "+" at bounding box center [705, 157] width 41 height 41
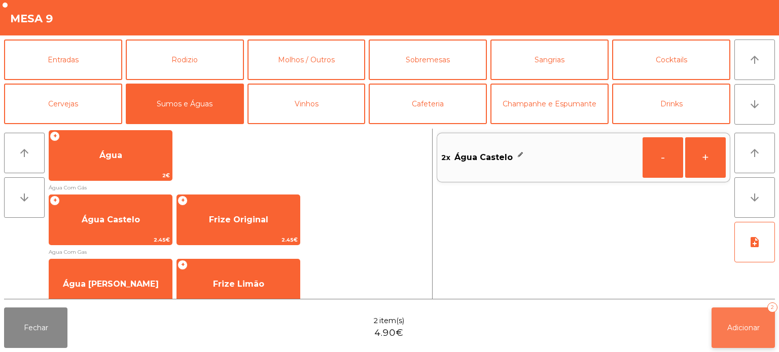
click at [738, 329] on span "Adicionar" at bounding box center [743, 328] width 32 height 9
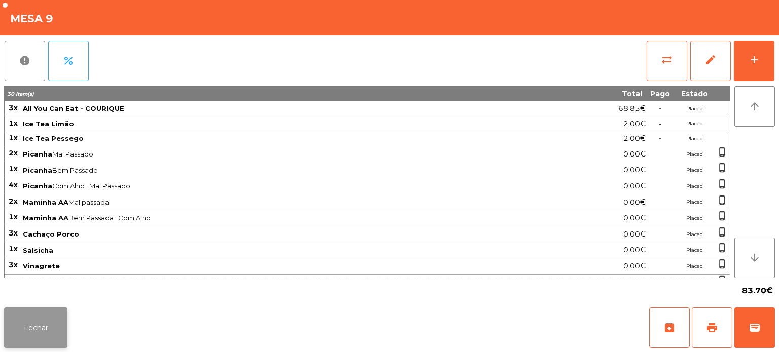
click at [24, 339] on button "Fechar" at bounding box center [35, 328] width 63 height 41
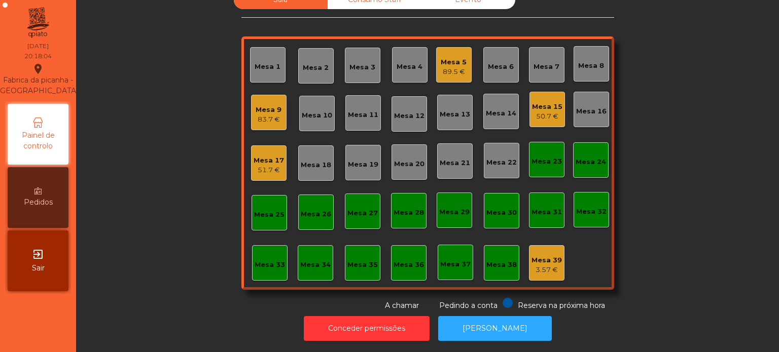
click at [436, 47] on div "Mesa 5 89.5 €" at bounding box center [453, 64] width 35 height 35
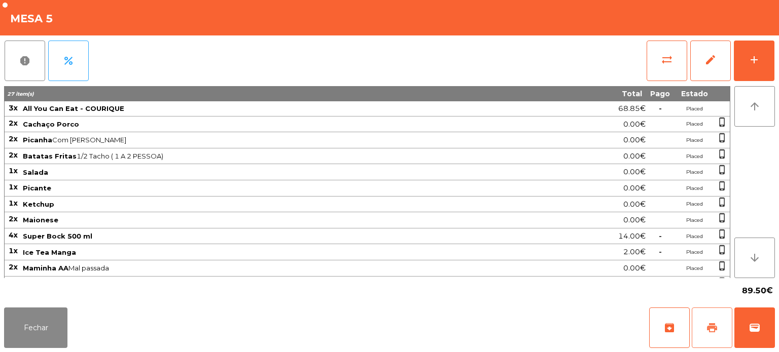
click at [714, 318] on button "print" at bounding box center [712, 328] width 41 height 41
click at [756, 321] on button "wallet" at bounding box center [754, 328] width 41 height 41
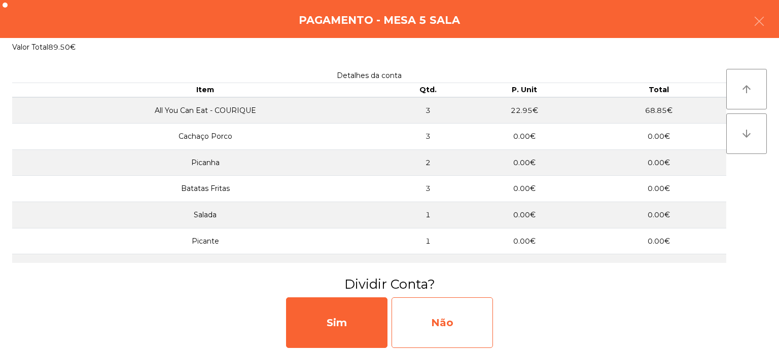
click at [472, 313] on div "Não" at bounding box center [442, 323] width 101 height 51
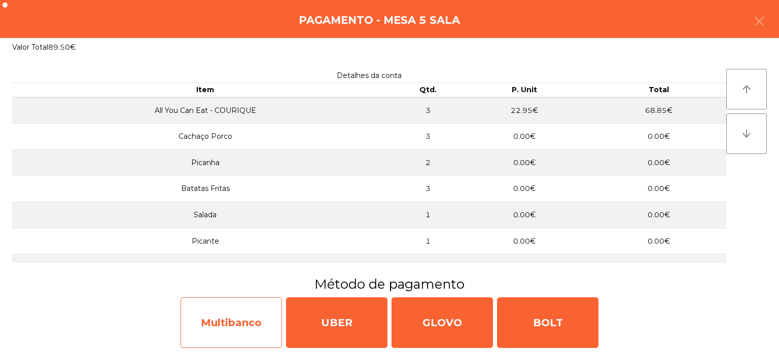
click at [252, 311] on div "Multibanco" at bounding box center [231, 323] width 101 height 51
select select "**"
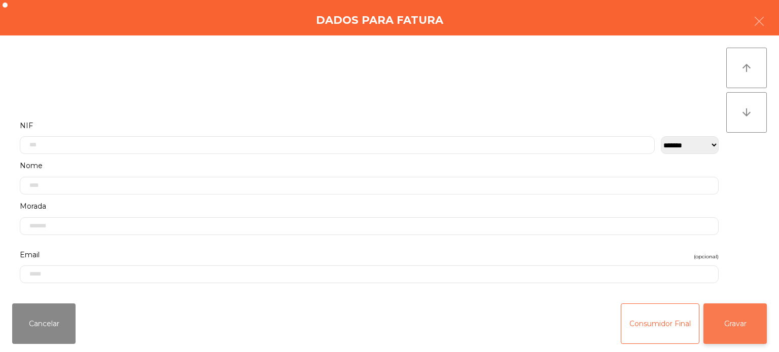
click at [749, 333] on button "Gravar" at bounding box center [734, 324] width 63 height 41
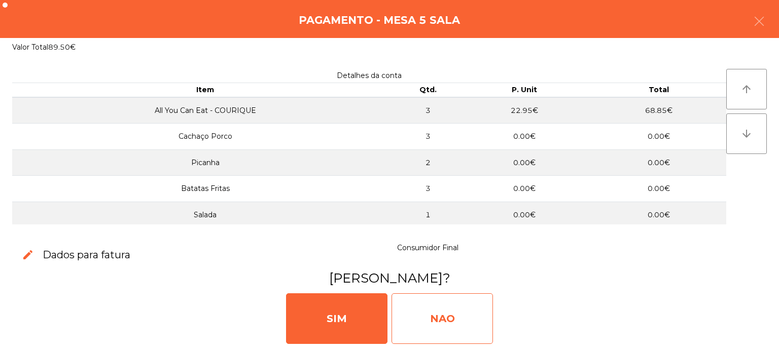
click at [444, 318] on div "NAO" at bounding box center [442, 319] width 101 height 51
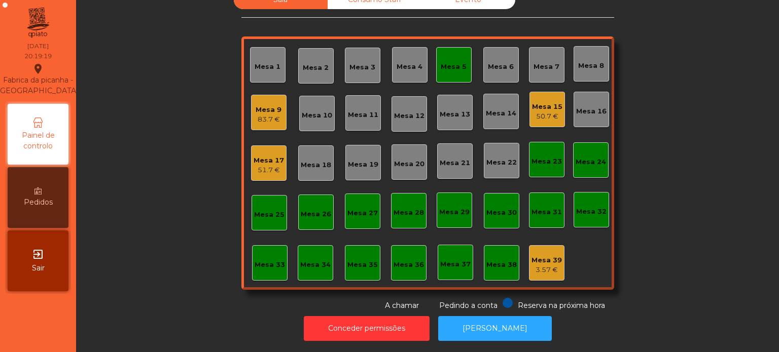
click at [452, 69] on div "Mesa 5" at bounding box center [453, 64] width 35 height 35
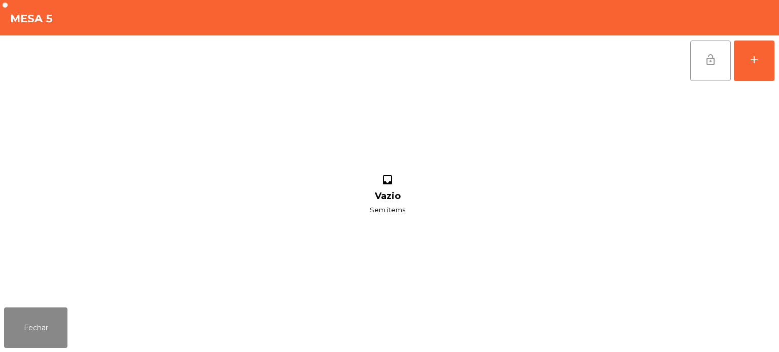
click at [710, 69] on button "lock_open" at bounding box center [710, 61] width 41 height 41
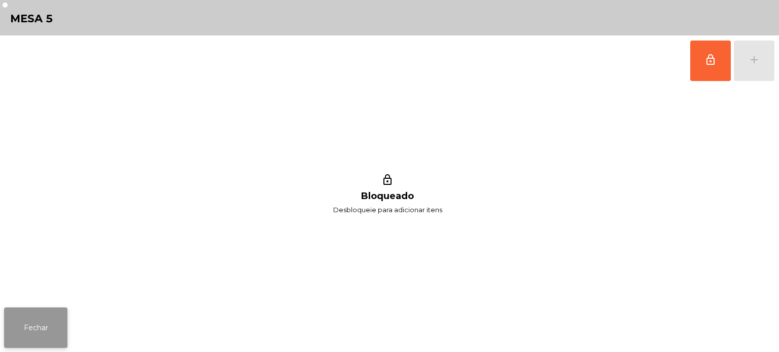
click at [39, 336] on button "Fechar" at bounding box center [35, 328] width 63 height 41
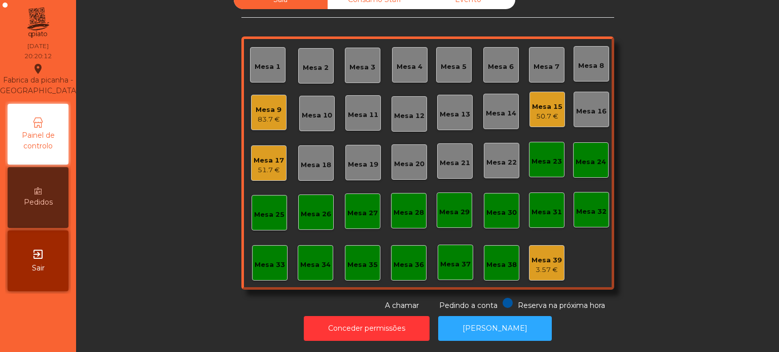
click at [129, 140] on div "Sala Consumo Staff Evento Mesa 1 Mesa 2 Mesa 3 Mesa 4 Mesa 5 Mesa 6 Mesa 7 Mesa…" at bounding box center [428, 150] width 676 height 321
click at [584, 61] on div "Mesa 8" at bounding box center [591, 66] width 26 height 10
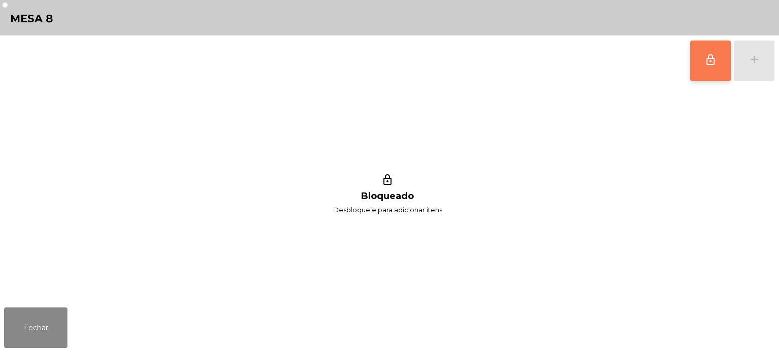
click at [709, 68] on button "lock_outline" at bounding box center [710, 61] width 41 height 41
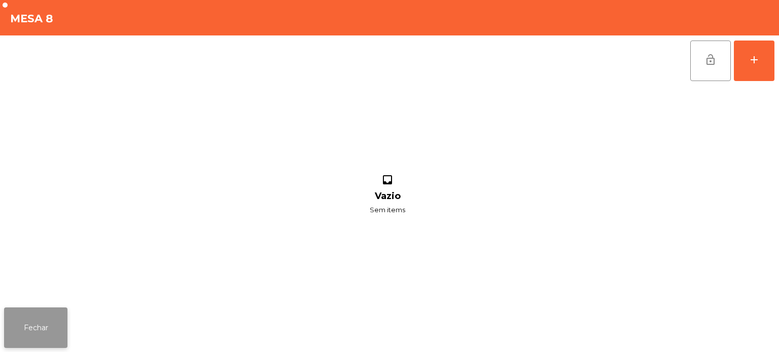
click at [45, 327] on button "Fechar" at bounding box center [35, 328] width 63 height 41
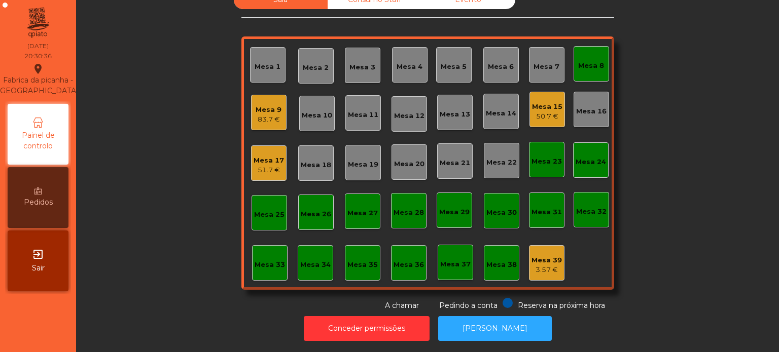
click at [598, 63] on div "Mesa 8" at bounding box center [591, 66] width 26 height 10
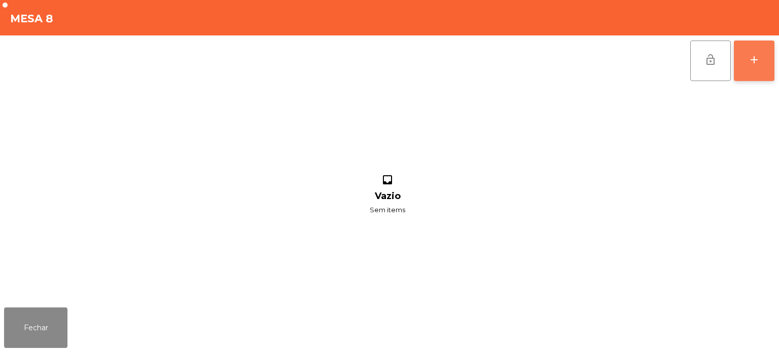
click at [753, 64] on div "add" at bounding box center [754, 60] width 12 height 12
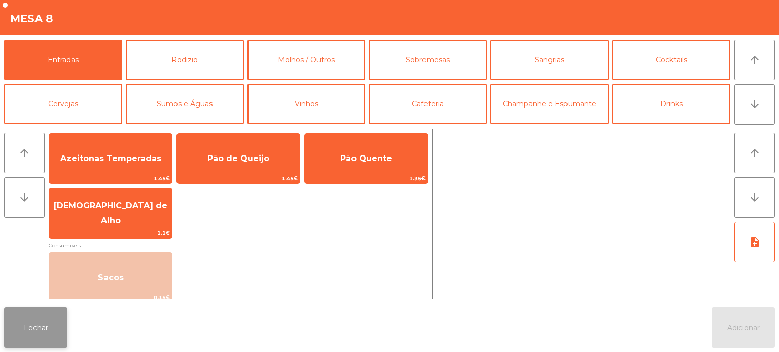
click at [50, 331] on button "Fechar" at bounding box center [35, 328] width 63 height 41
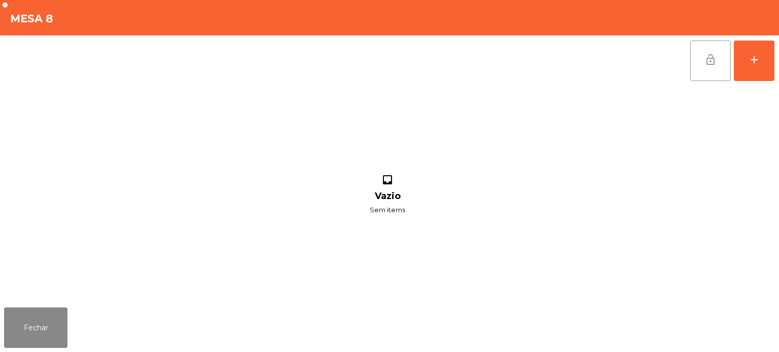
click at [723, 54] on button "lock_open" at bounding box center [710, 61] width 41 height 41
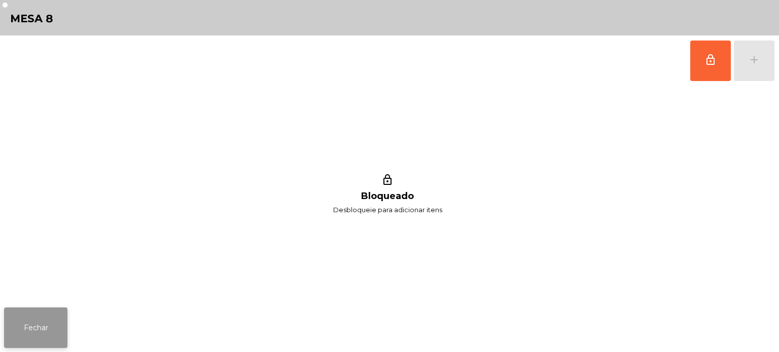
click at [42, 333] on button "Fechar" at bounding box center [35, 328] width 63 height 41
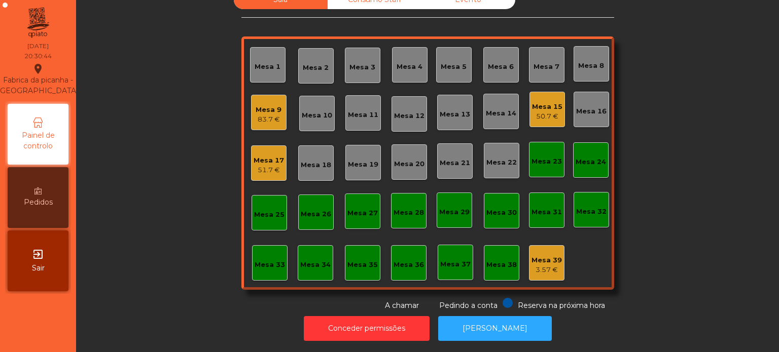
click at [543, 62] on div "Mesa 7" at bounding box center [547, 67] width 26 height 10
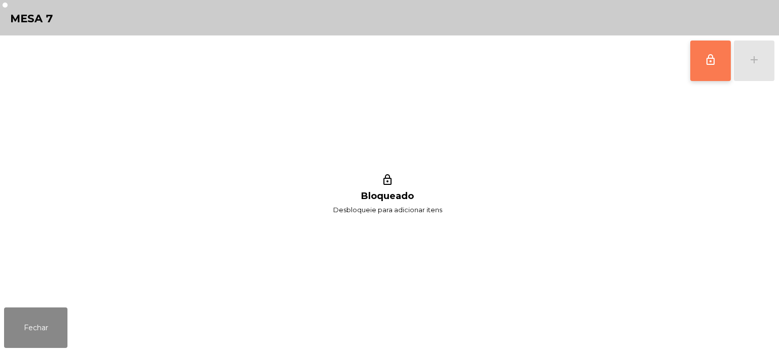
click at [715, 61] on span "lock_outline" at bounding box center [710, 60] width 12 height 12
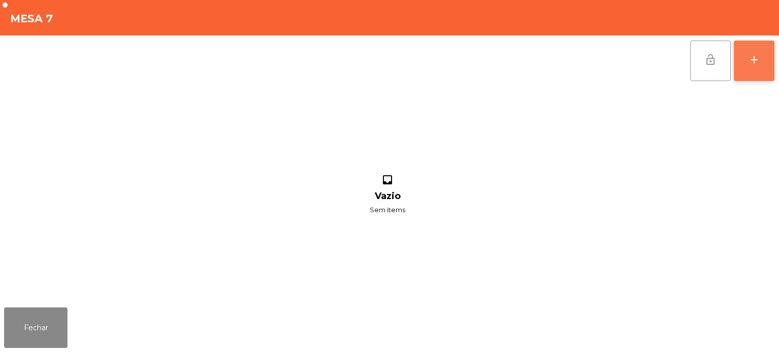
click at [749, 64] on div "add" at bounding box center [754, 60] width 12 height 12
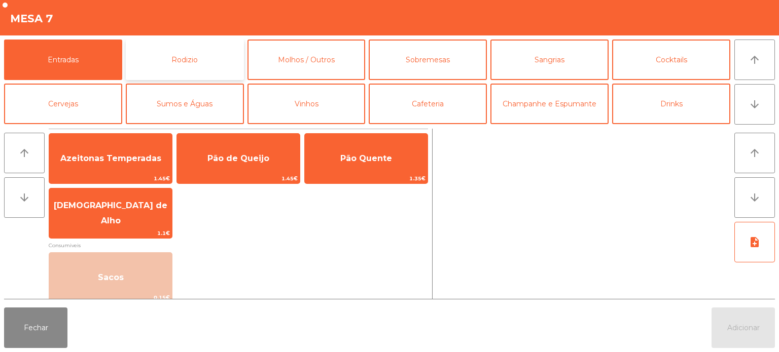
click at [193, 69] on button "Rodizio" at bounding box center [185, 60] width 118 height 41
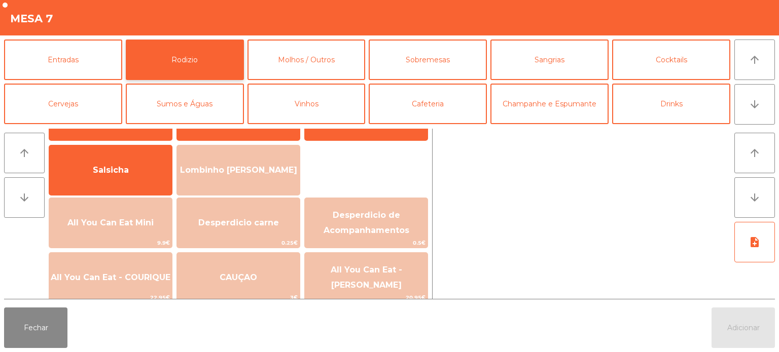
scroll to position [68, 0]
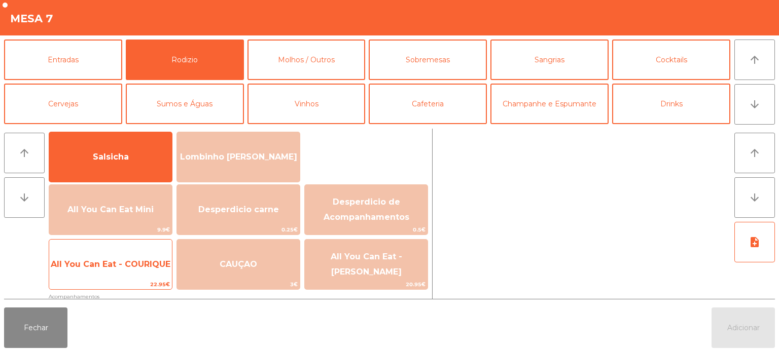
click at [142, 272] on span "All You Can Eat - COURIQUE" at bounding box center [110, 264] width 123 height 27
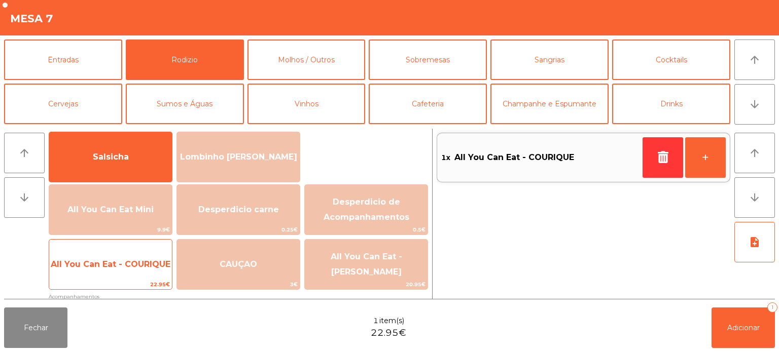
click at [142, 262] on span "All You Can Eat - COURIQUE" at bounding box center [111, 265] width 120 height 10
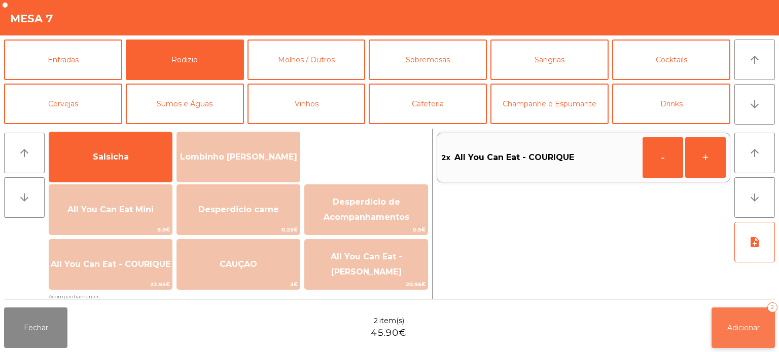
click at [741, 333] on button "Adicionar 2" at bounding box center [743, 328] width 63 height 41
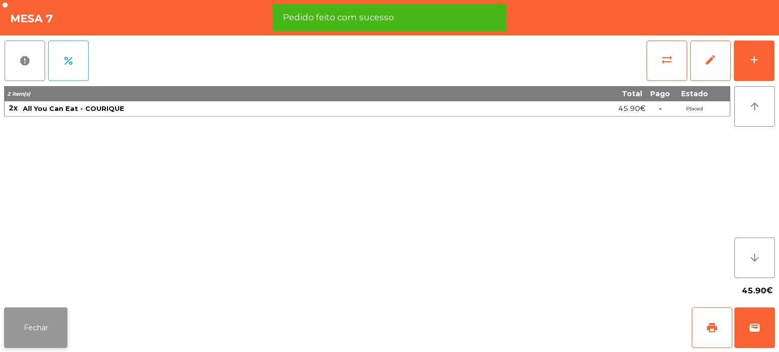
click at [47, 315] on button "Fechar" at bounding box center [35, 328] width 63 height 41
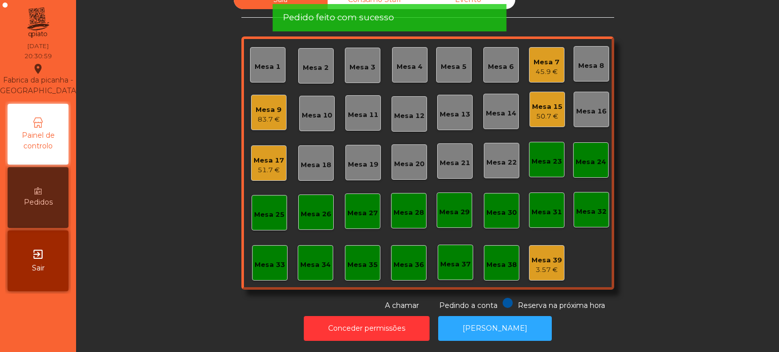
click at [175, 123] on div "Sala Consumo Staff Evento Mesa 1 Mesa 2 Mesa 3 Mesa 4 Mesa 5 Mesa 6 Mesa 7 45.9…" at bounding box center [428, 150] width 676 height 321
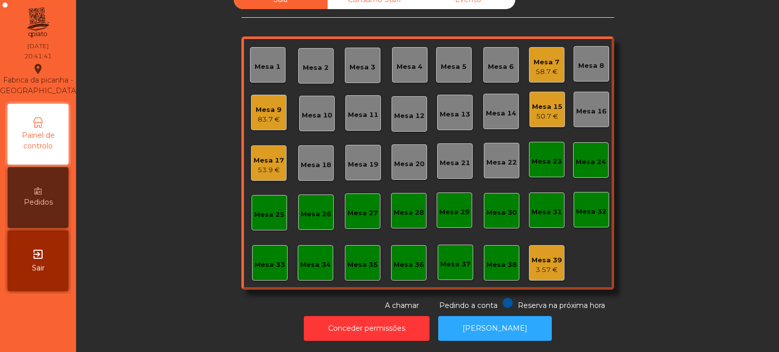
click at [363, 62] on div "Mesa 3" at bounding box center [362, 67] width 26 height 10
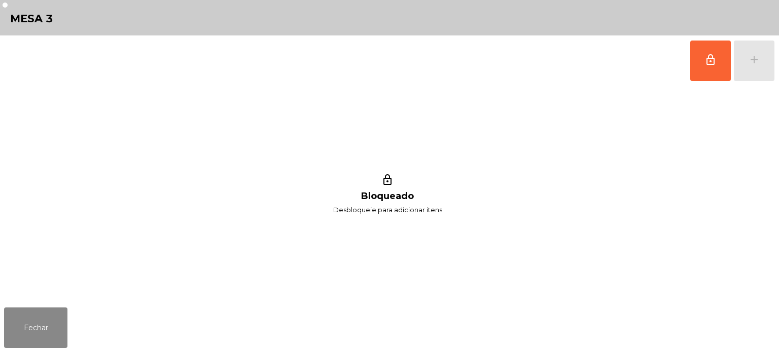
click at [720, 93] on div "lock_outline Bloqueado Desbloqueie para adicionar itens" at bounding box center [387, 195] width 767 height 218
click at [712, 60] on span "lock_outline" at bounding box center [710, 60] width 12 height 12
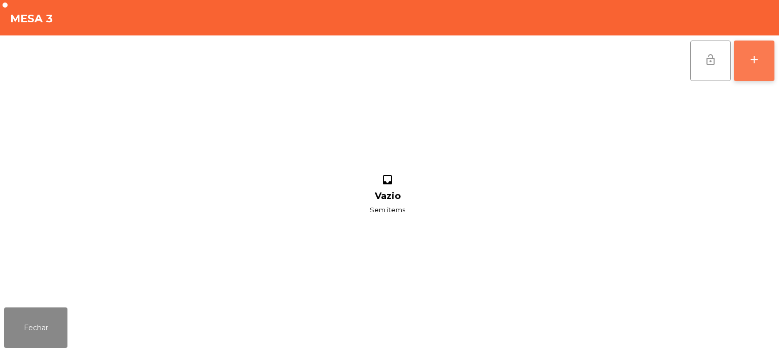
click at [763, 63] on button "add" at bounding box center [754, 61] width 41 height 41
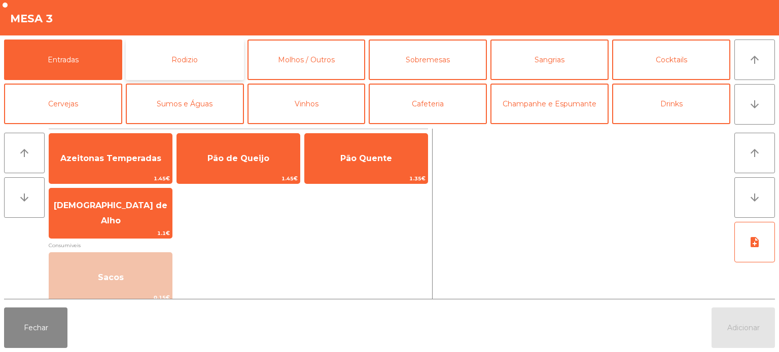
click at [201, 77] on button "Rodizio" at bounding box center [185, 60] width 118 height 41
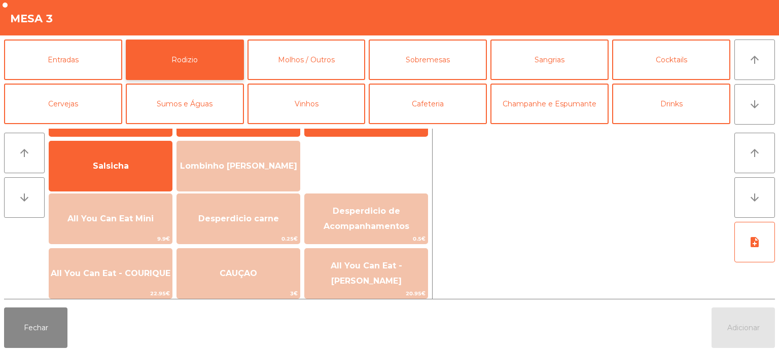
scroll to position [57, 0]
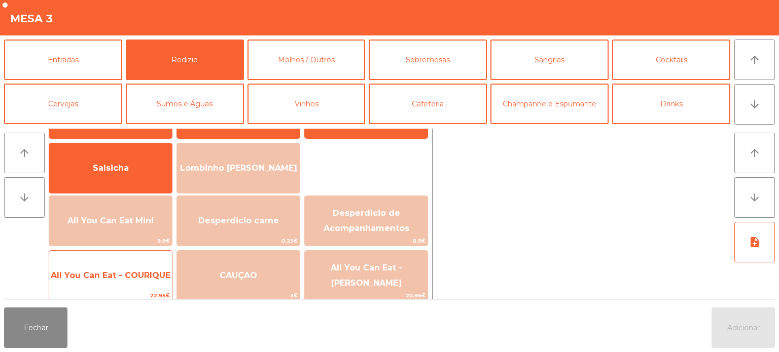
click at [97, 276] on span "All You Can Eat - COURIQUE" at bounding box center [111, 276] width 120 height 10
click at [109, 268] on span "All You Can Eat - COURIQUE" at bounding box center [110, 275] width 123 height 27
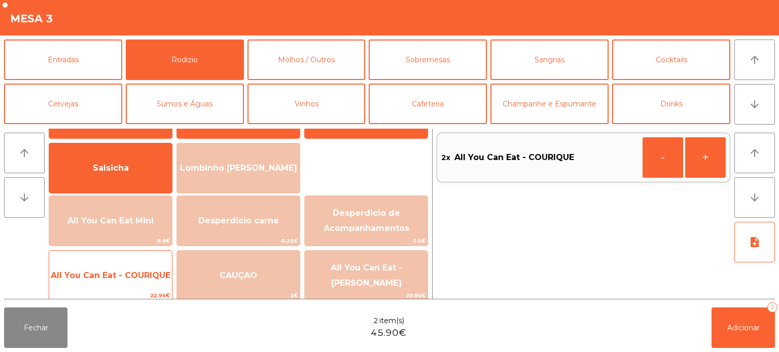
click at [125, 260] on div "All You Can Eat - COURIQUE 22.95€" at bounding box center [111, 276] width 124 height 51
click at [124, 269] on span "All You Can Eat - COURIQUE" at bounding box center [110, 275] width 123 height 27
click at [125, 268] on span "All You Can Eat - COURIQUE" at bounding box center [110, 275] width 123 height 27
click at [126, 267] on span "All You Can Eat - COURIQUE" at bounding box center [110, 275] width 123 height 27
click at [127, 270] on span "All You Can Eat - COURIQUE" at bounding box center [110, 275] width 123 height 27
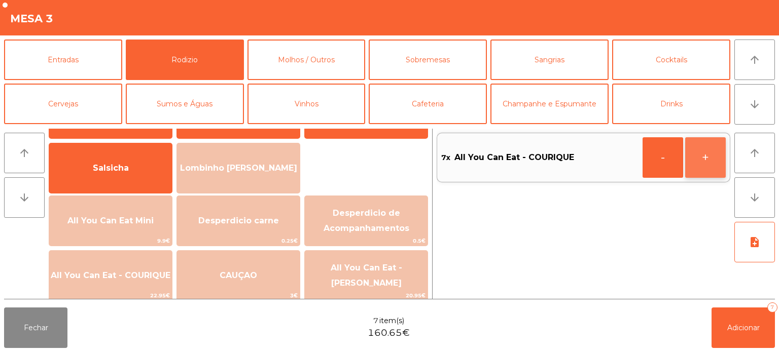
click at [696, 160] on button "+" at bounding box center [705, 157] width 41 height 41
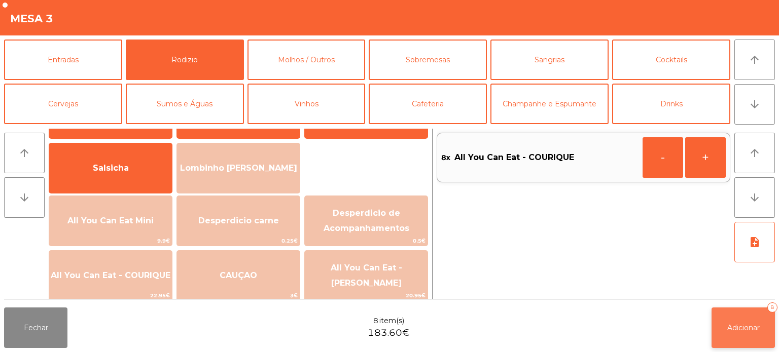
click at [712, 311] on button "Adicionar 8" at bounding box center [743, 328] width 63 height 41
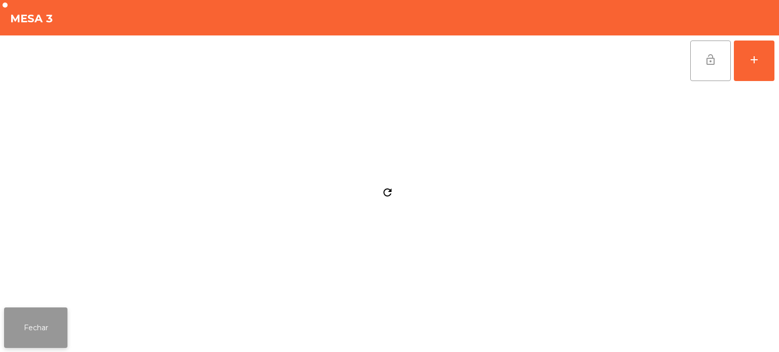
click at [28, 311] on button "Fechar" at bounding box center [35, 328] width 63 height 41
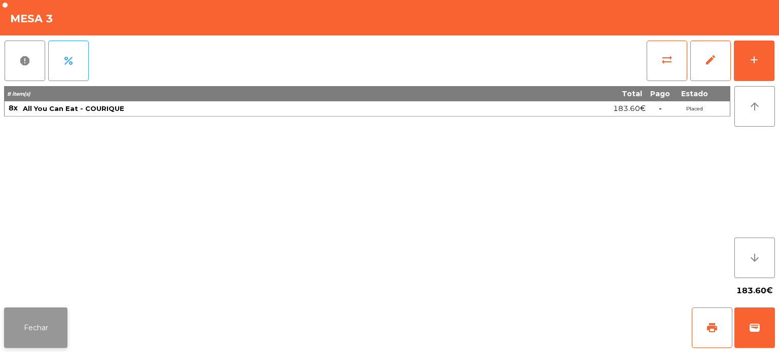
click at [33, 336] on button "Fechar" at bounding box center [35, 328] width 63 height 41
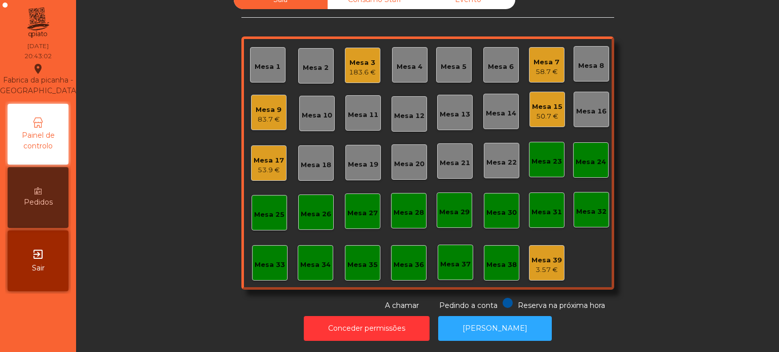
click at [217, 140] on div "Sala Consumo Staff Evento Mesa 1 Mesa 2 Mesa 3 183.6 € Mesa 4 Mesa 5 Mesa 6 Mes…" at bounding box center [428, 150] width 676 height 321
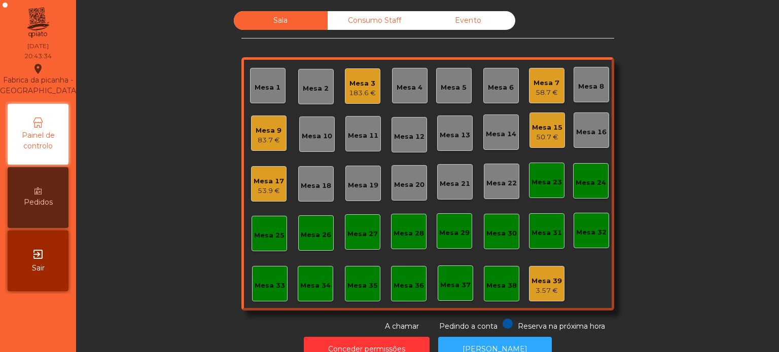
click at [681, 183] on div "Sala Consumo Staff Evento Mesa 1 Mesa 2 Mesa 3 183.6 € Mesa 4 Mesa 5 Mesa 6 Mes…" at bounding box center [428, 171] width 676 height 321
click at [675, 194] on div "Sala Consumo Staff Evento Mesa 1 Mesa 2 Mesa 3 183.6 € Mesa 4 Mesa 5 Mesa 6 Mes…" at bounding box center [428, 171] width 676 height 321
click at [674, 198] on div "Sala Consumo Staff Evento Mesa 1 Mesa 2 Mesa 3 183.6 € Mesa 4 Mesa 5 Mesa 6 Mes…" at bounding box center [428, 171] width 676 height 321
click at [671, 207] on div "Sala Consumo Staff Evento Mesa 1 Mesa 2 Mesa 3 183.6 € Mesa 4 Mesa 5 Mesa 6 Mes…" at bounding box center [428, 171] width 676 height 321
click at [358, 92] on div "183.6 €" at bounding box center [362, 93] width 27 height 10
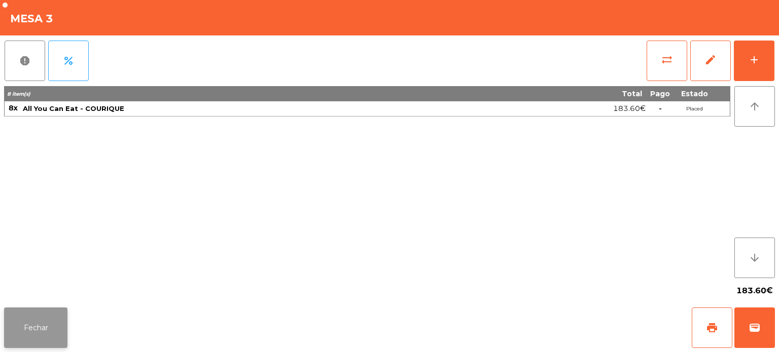
click at [47, 308] on button "Fechar" at bounding box center [35, 328] width 63 height 41
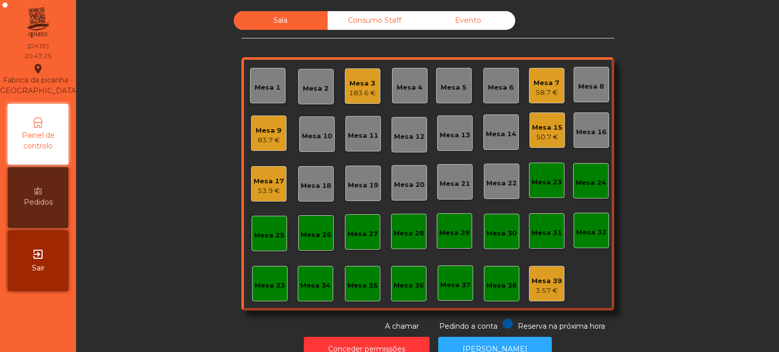
click at [534, 82] on div "Mesa 7" at bounding box center [547, 83] width 26 height 10
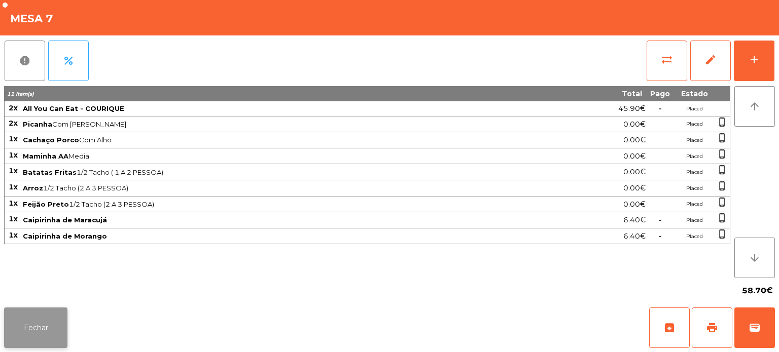
click at [16, 330] on button "Fechar" at bounding box center [35, 328] width 63 height 41
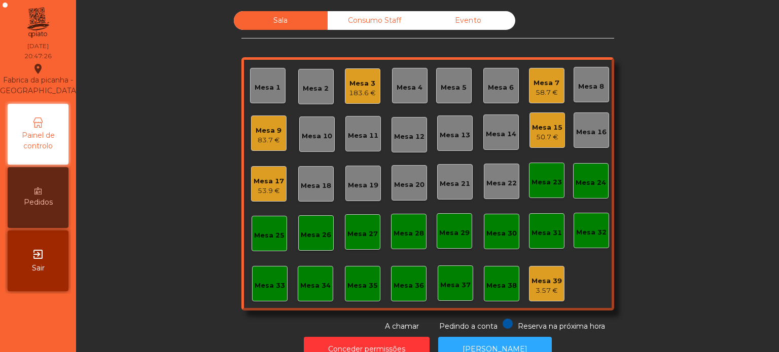
click at [271, 132] on div "Mesa 9" at bounding box center [269, 131] width 26 height 10
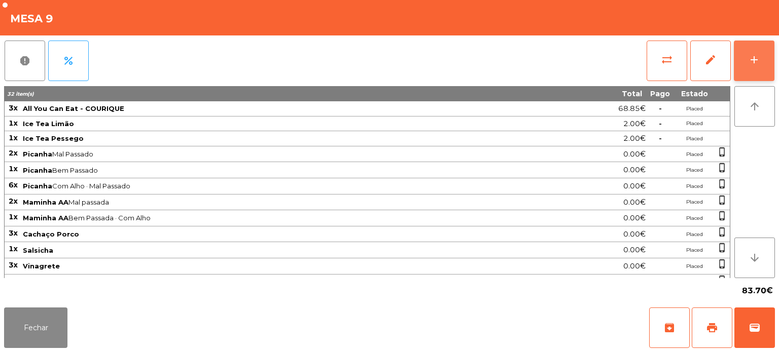
click at [737, 63] on button "add" at bounding box center [754, 61] width 41 height 41
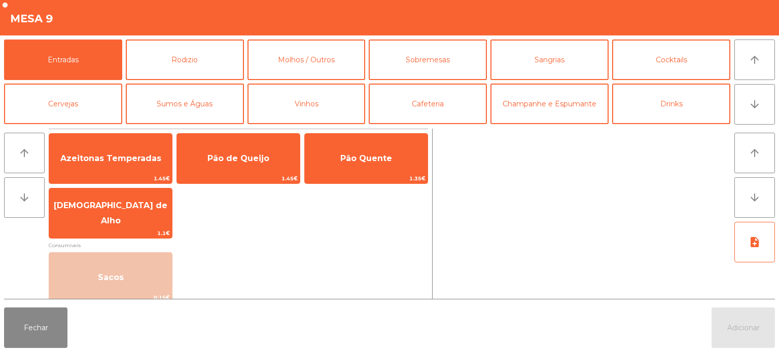
scroll to position [46, 0]
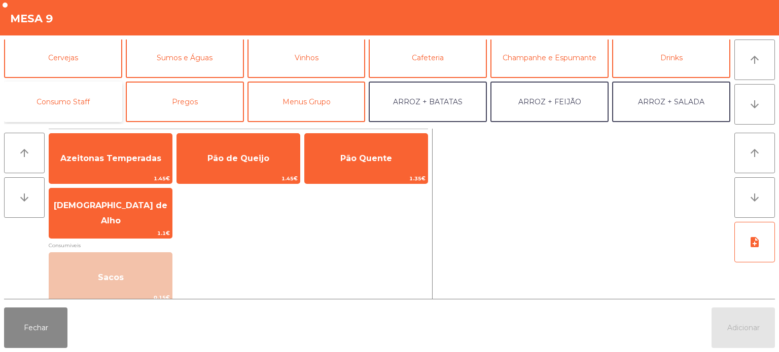
click at [61, 117] on button "Consumo Staff" at bounding box center [63, 102] width 118 height 41
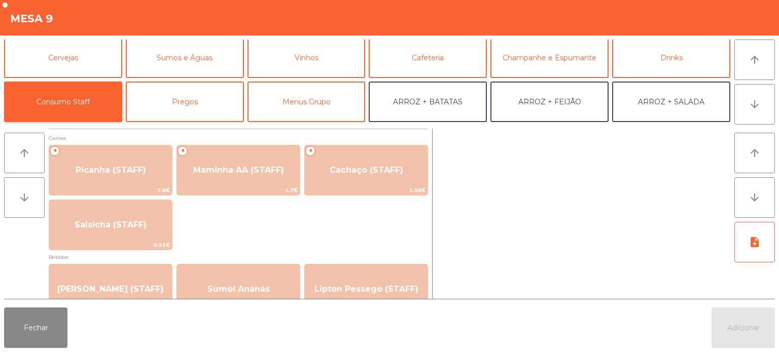
scroll to position [0, 0]
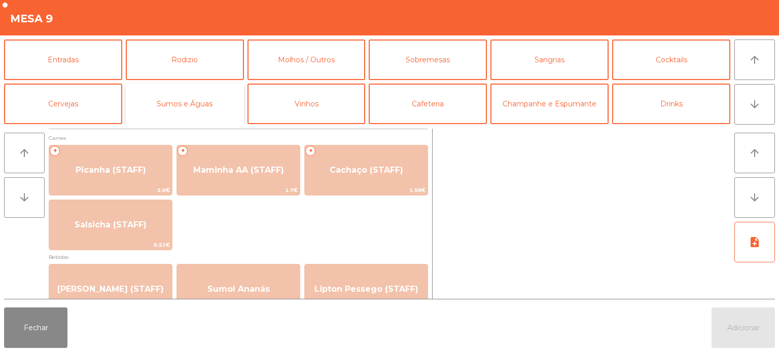
click at [135, 85] on button "Sumos e Águas" at bounding box center [185, 104] width 118 height 41
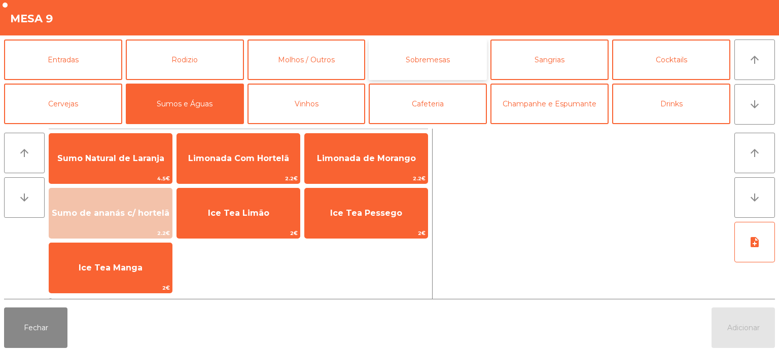
click at [450, 73] on button "Sobremesas" at bounding box center [428, 60] width 118 height 41
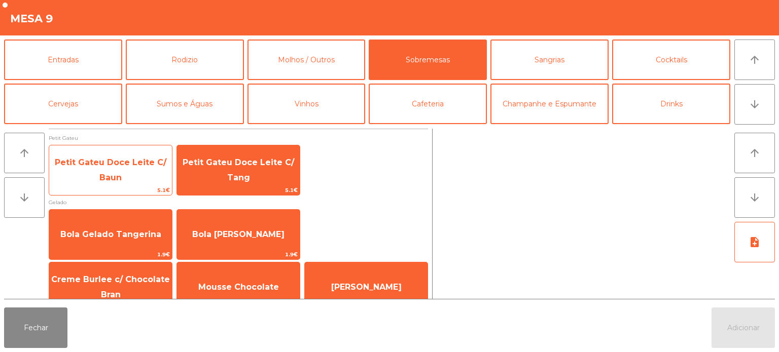
click at [114, 174] on span "Petit Gateu Doce Leite C/ Baun" at bounding box center [111, 170] width 112 height 25
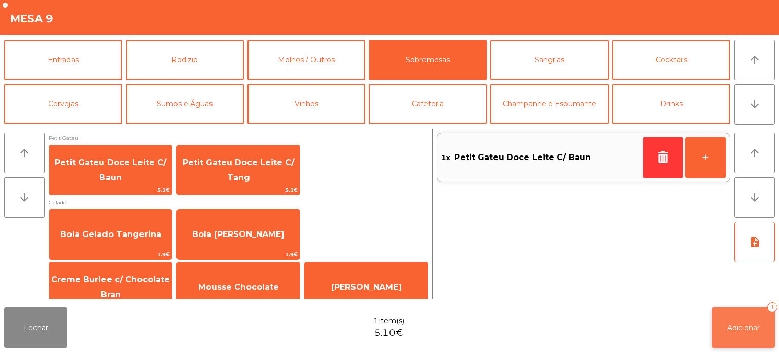
click at [757, 319] on button "Adicionar 1" at bounding box center [743, 328] width 63 height 41
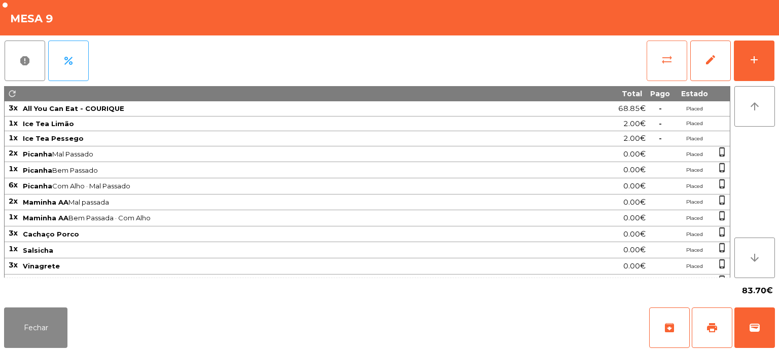
click at [662, 55] on span "sync_alt" at bounding box center [667, 60] width 12 height 12
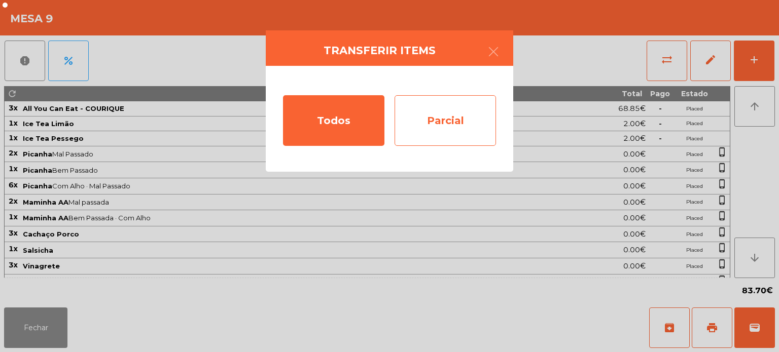
click at [435, 108] on div "Parcial" at bounding box center [445, 120] width 101 height 51
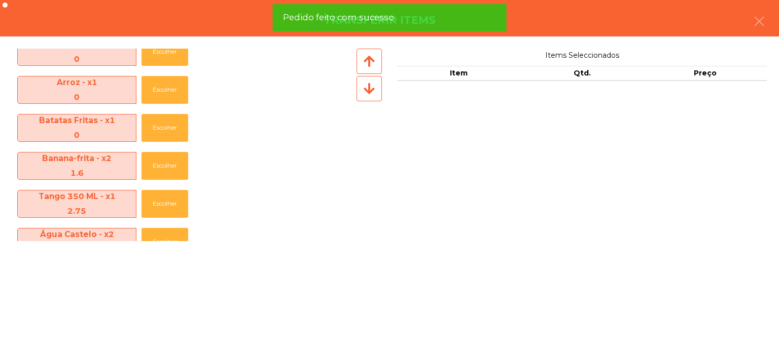
scroll to position [340, 0]
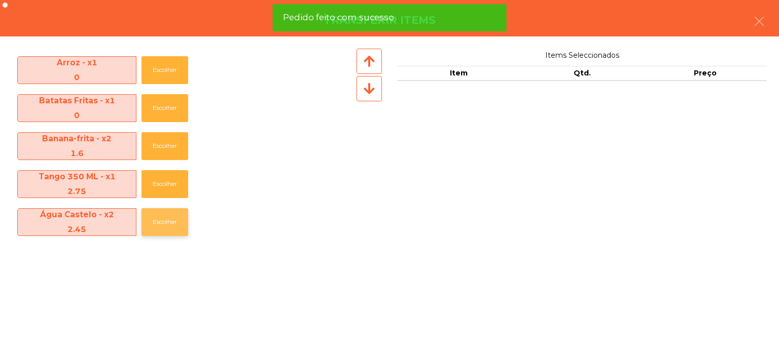
click at [152, 230] on button "Escolher" at bounding box center [164, 222] width 47 height 28
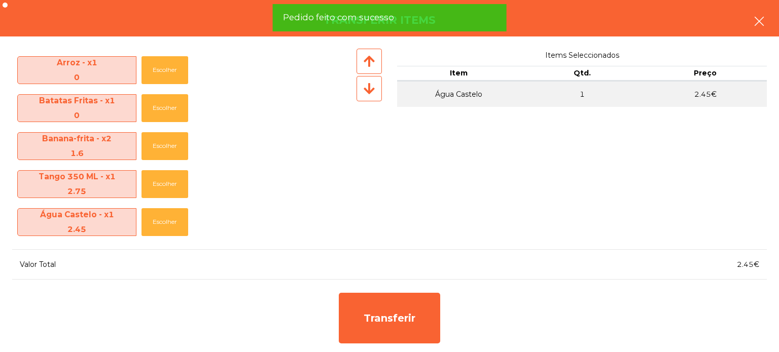
click at [772, 22] on button "button" at bounding box center [759, 22] width 28 height 30
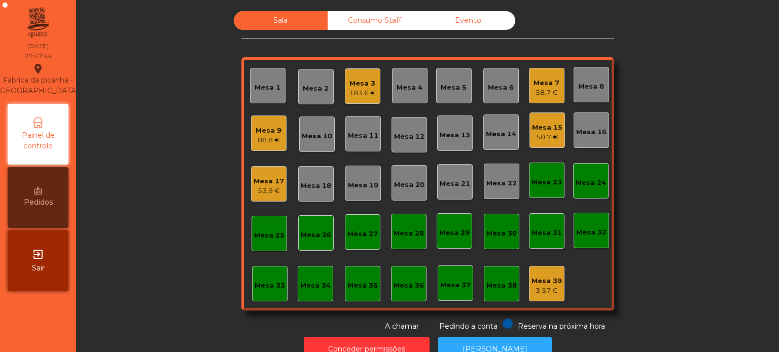
click at [268, 140] on div "88.8 €" at bounding box center [269, 140] width 26 height 10
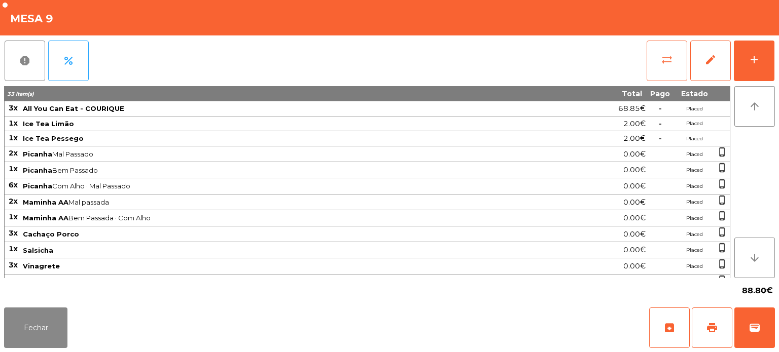
click at [655, 69] on button "sync_alt" at bounding box center [667, 61] width 41 height 41
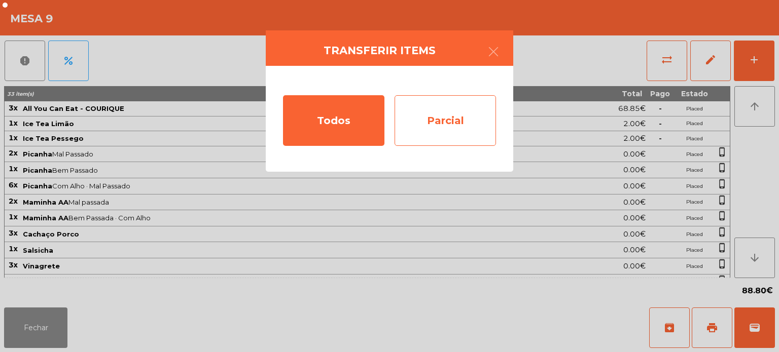
click at [444, 116] on div "Parcial" at bounding box center [445, 120] width 101 height 51
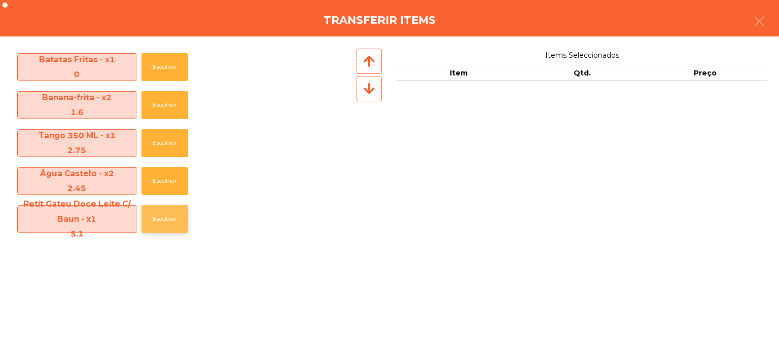
click at [162, 232] on button "Escolher" at bounding box center [164, 219] width 47 height 28
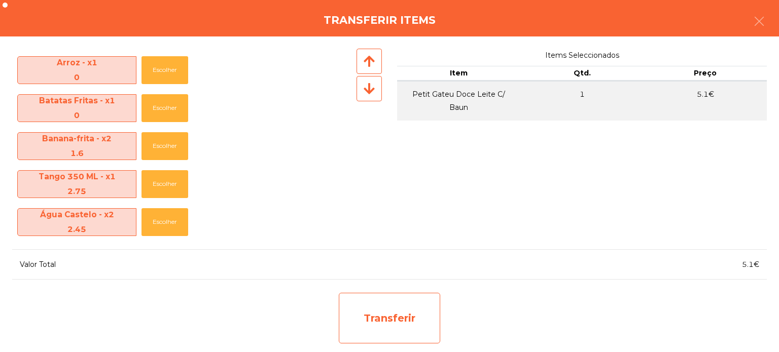
click at [378, 320] on div "Transferir" at bounding box center [389, 318] width 101 height 51
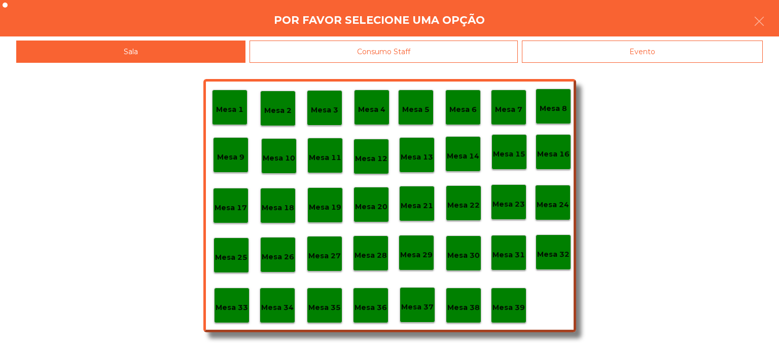
click at [507, 299] on div "Mesa 39" at bounding box center [508, 306] width 32 height 16
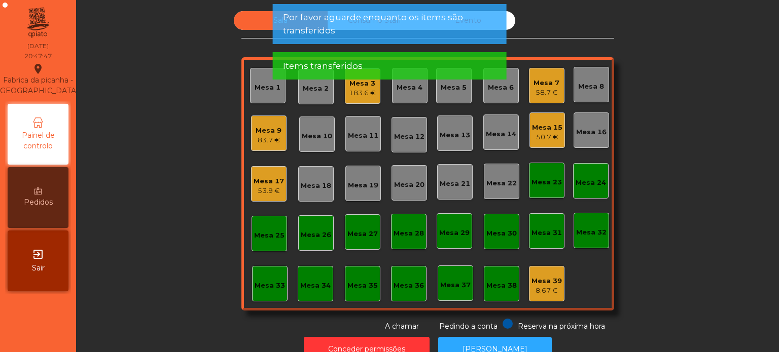
click at [275, 132] on div "Mesa 9" at bounding box center [269, 131] width 26 height 10
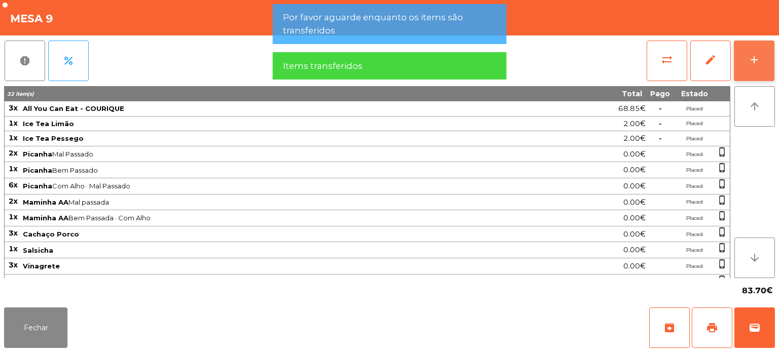
click at [736, 71] on button "add" at bounding box center [754, 61] width 41 height 41
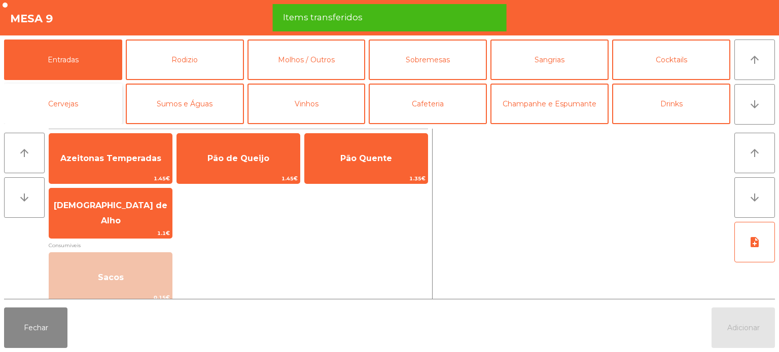
click at [121, 92] on button "Cervejas" at bounding box center [63, 104] width 118 height 41
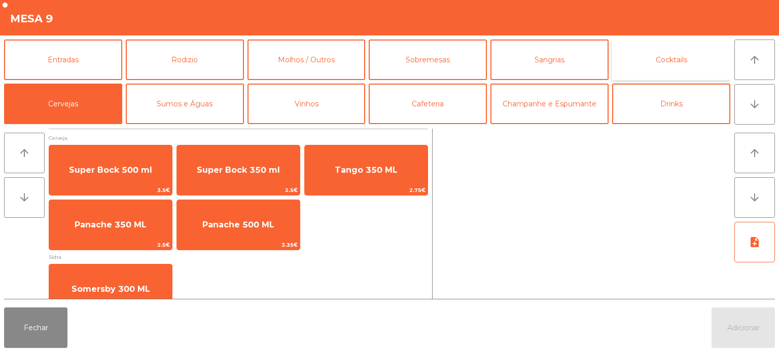
click at [669, 67] on button "Cocktails" at bounding box center [671, 60] width 118 height 41
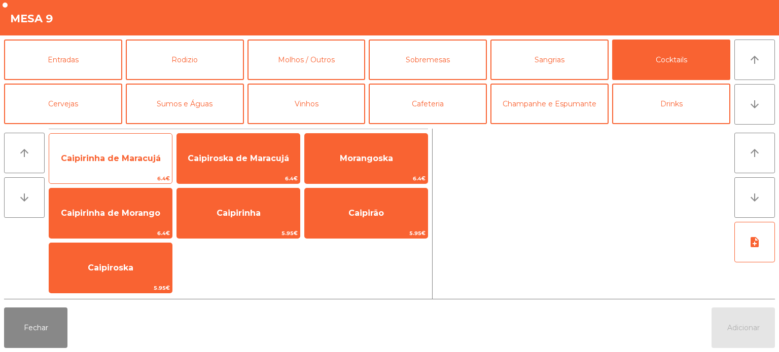
click at [137, 158] on span "Caipirinha de Maracujá" at bounding box center [111, 159] width 100 height 10
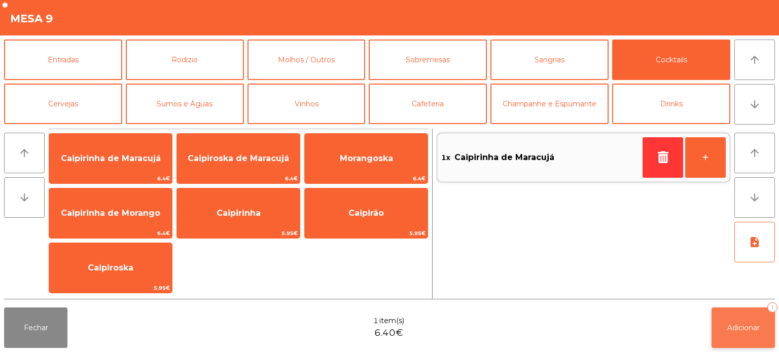
click at [720, 328] on button "Adicionar 1" at bounding box center [743, 328] width 63 height 41
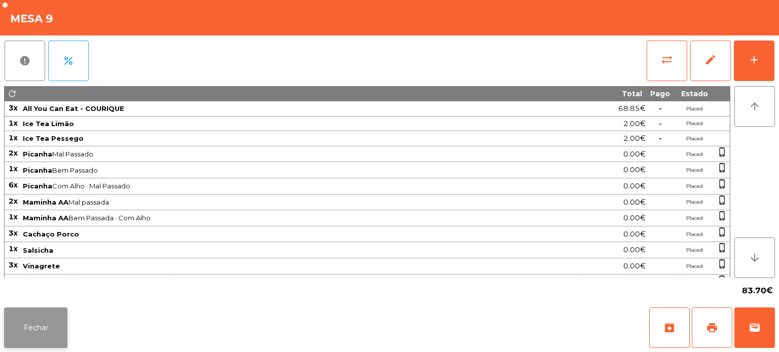
click at [26, 326] on button "Fechar" at bounding box center [35, 328] width 63 height 41
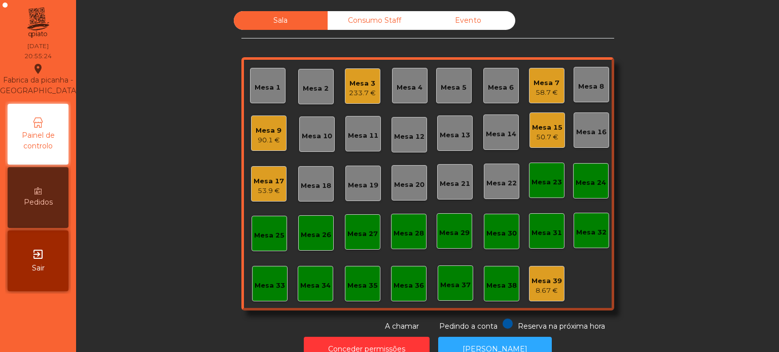
click at [251, 125] on div "Mesa 9 90.1 €" at bounding box center [268, 133] width 35 height 35
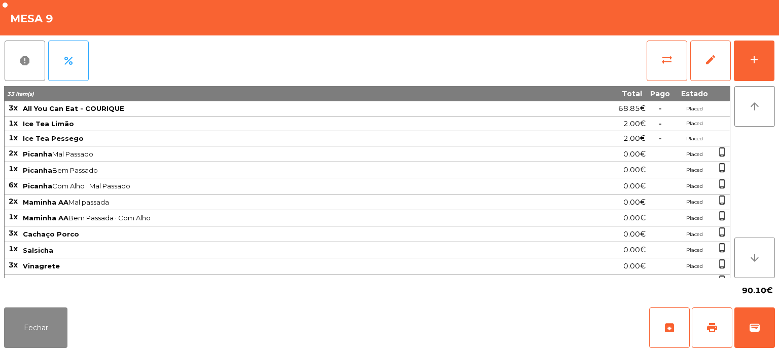
scroll to position [101, 0]
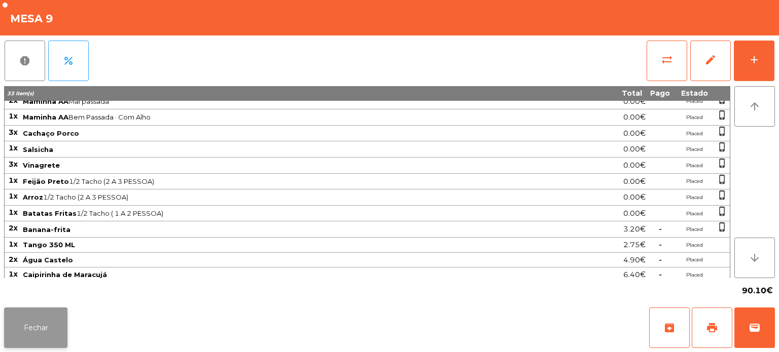
click at [56, 333] on button "Fechar" at bounding box center [35, 328] width 63 height 41
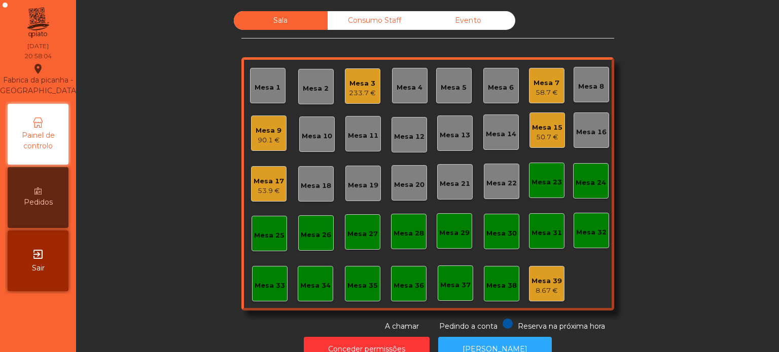
click at [450, 135] on div "Mesa 13" at bounding box center [455, 135] width 30 height 10
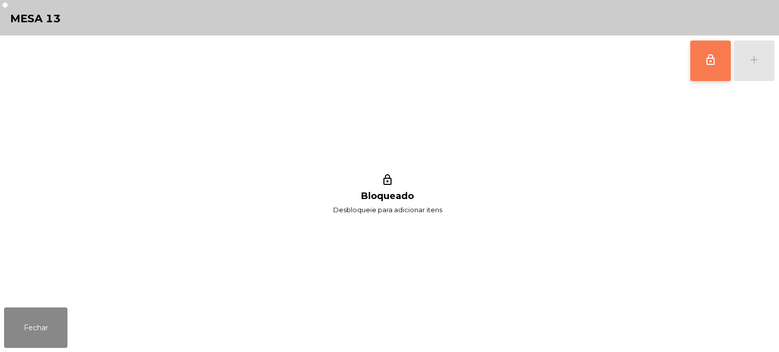
click at [711, 69] on button "lock_outline" at bounding box center [710, 61] width 41 height 41
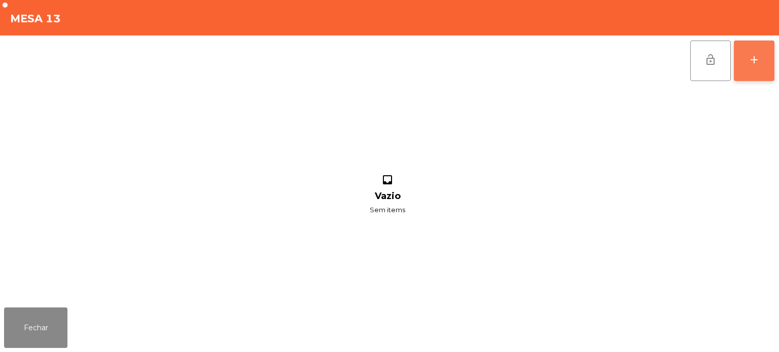
click at [753, 63] on div "add" at bounding box center [754, 60] width 12 height 12
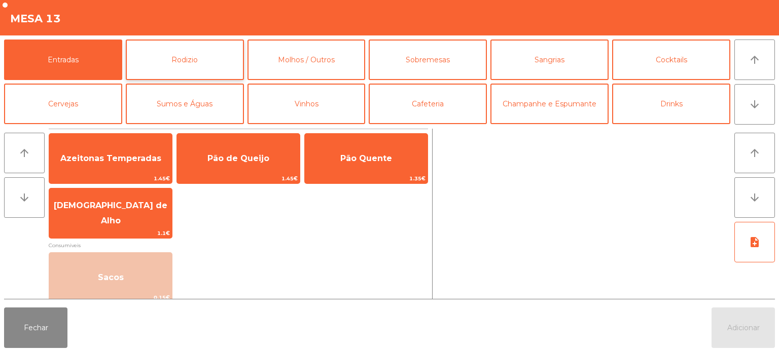
click at [165, 55] on button "Rodizio" at bounding box center [185, 60] width 118 height 41
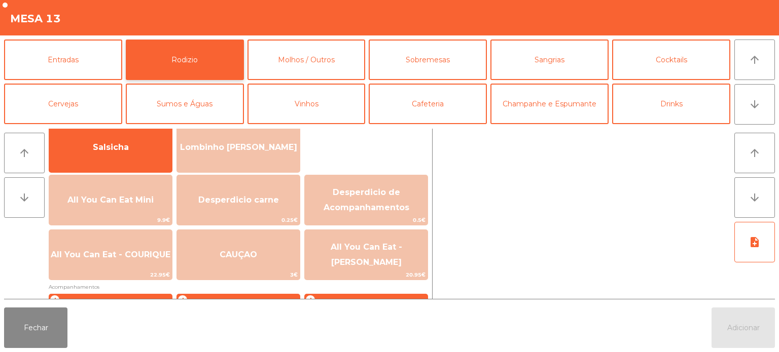
scroll to position [77, 0]
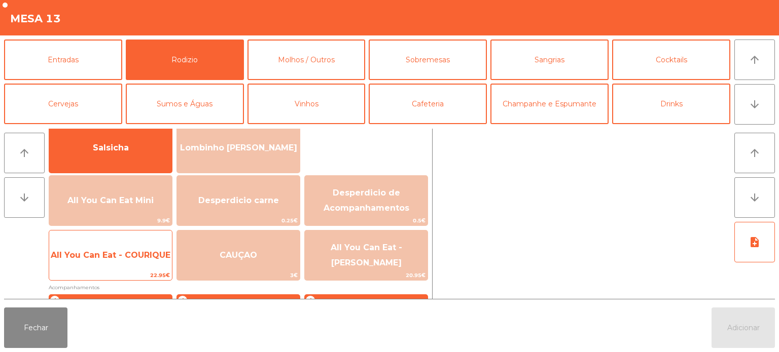
click at [136, 262] on span "All You Can Eat - COURIQUE" at bounding box center [110, 255] width 123 height 27
click at [128, 262] on span "All You Can Eat - COURIQUE" at bounding box center [110, 255] width 123 height 27
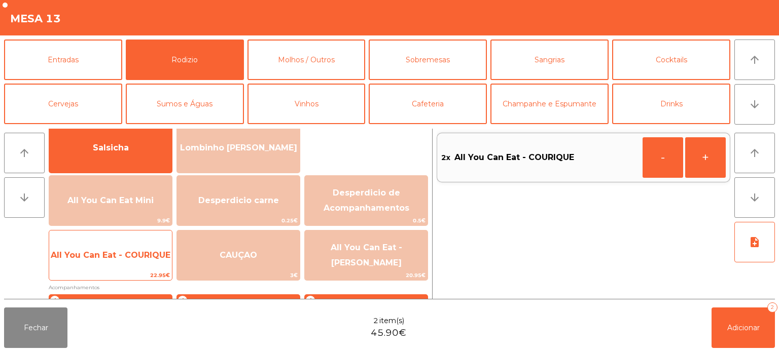
click at [135, 266] on span "All You Can Eat - COURIQUE" at bounding box center [110, 255] width 123 height 27
click at [139, 269] on span "All You Can Eat - COURIQUE" at bounding box center [110, 255] width 123 height 27
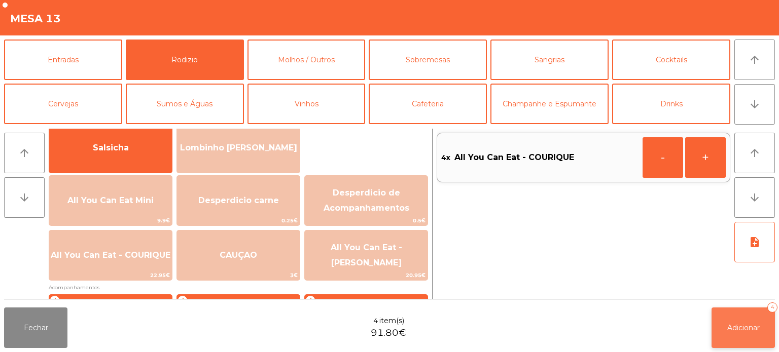
click at [712, 330] on button "Adicionar 4" at bounding box center [743, 328] width 63 height 41
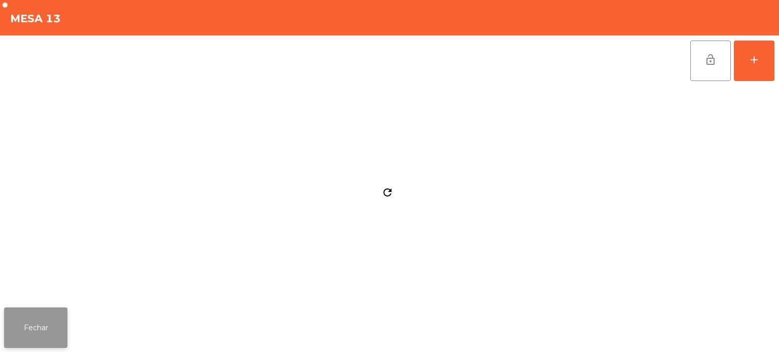
click at [45, 308] on button "Fechar" at bounding box center [35, 328] width 63 height 41
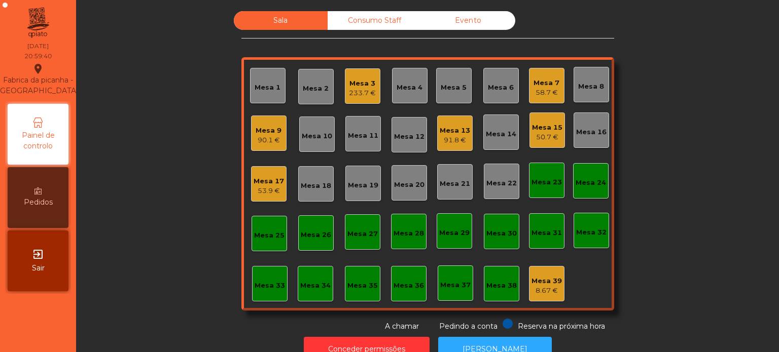
click at [584, 139] on div "Mesa 16" at bounding box center [591, 130] width 35 height 35
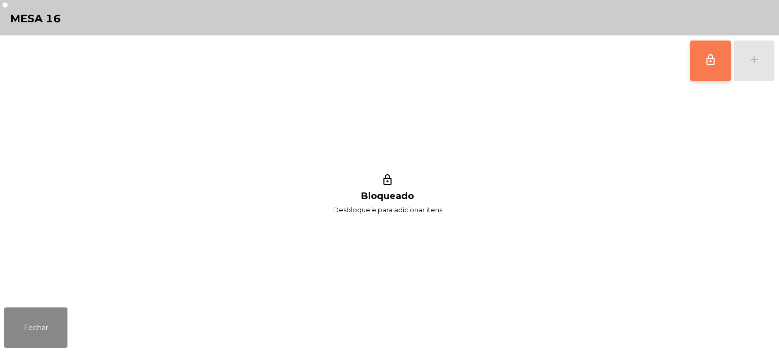
click at [715, 66] on button "lock_outline" at bounding box center [710, 61] width 41 height 41
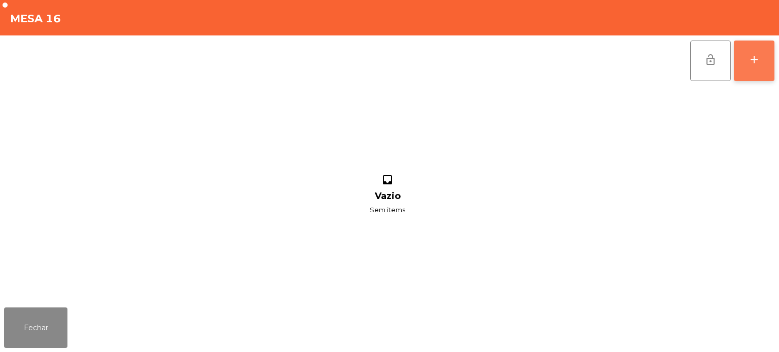
click at [743, 55] on button "add" at bounding box center [754, 61] width 41 height 41
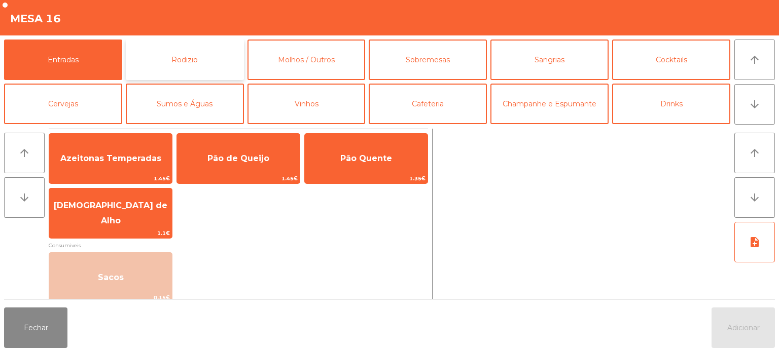
click at [181, 62] on button "Rodizio" at bounding box center [185, 60] width 118 height 41
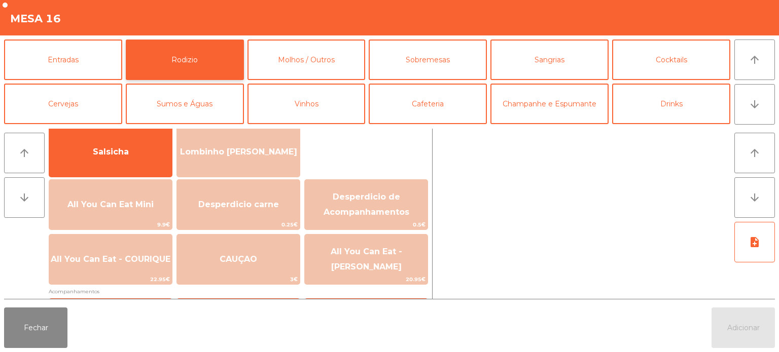
scroll to position [78, 0]
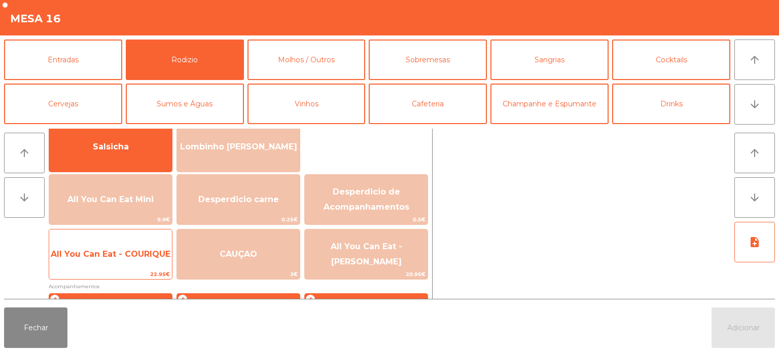
click at [121, 252] on span "All You Can Eat - COURIQUE" at bounding box center [111, 255] width 120 height 10
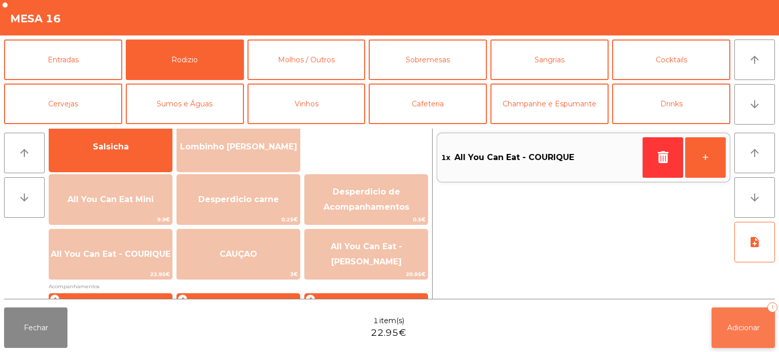
click at [753, 329] on span "Adicionar" at bounding box center [743, 328] width 32 height 9
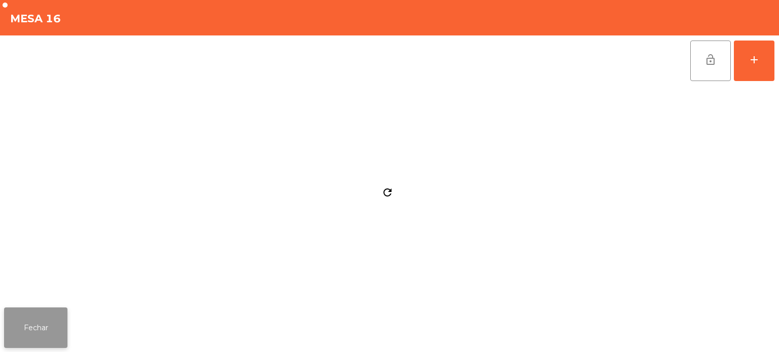
click at [43, 326] on button "Fechar" at bounding box center [35, 328] width 63 height 41
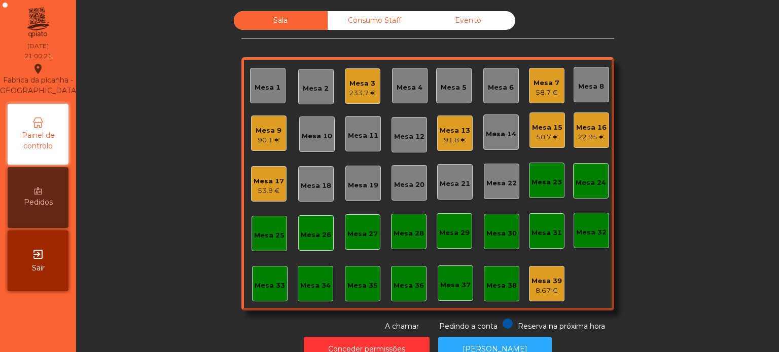
click at [256, 144] on div "90.1 €" at bounding box center [269, 140] width 26 height 10
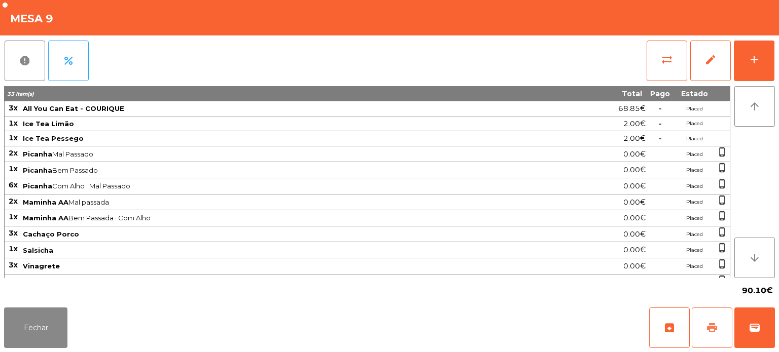
click at [716, 329] on span "print" at bounding box center [712, 328] width 12 height 12
click at [43, 335] on button "Fechar" at bounding box center [35, 328] width 63 height 41
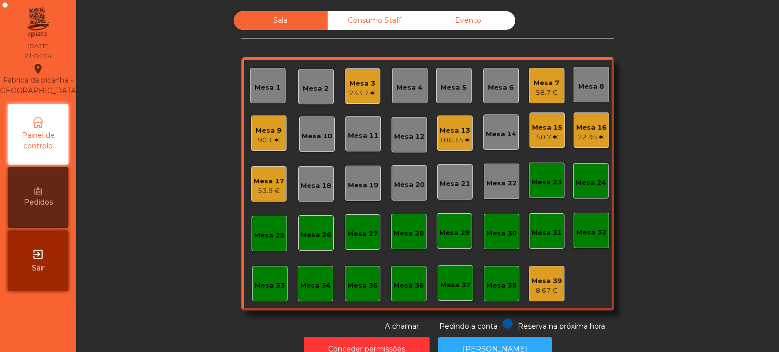
click at [259, 132] on div "Mesa 9" at bounding box center [269, 131] width 26 height 10
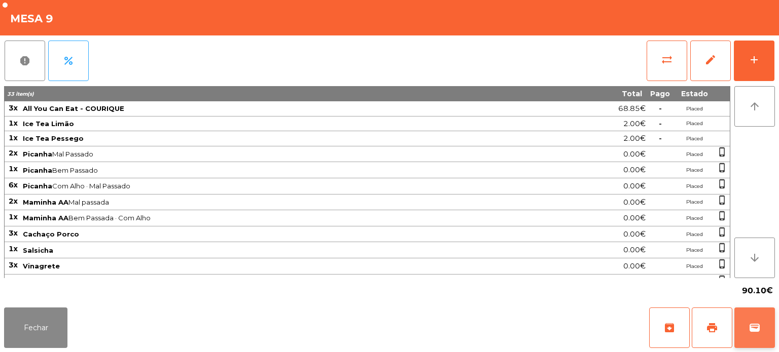
click at [751, 317] on button "wallet" at bounding box center [754, 328] width 41 height 41
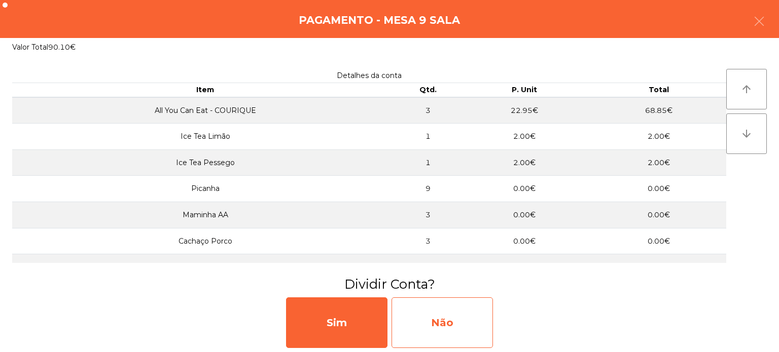
click at [441, 321] on div "Não" at bounding box center [442, 323] width 101 height 51
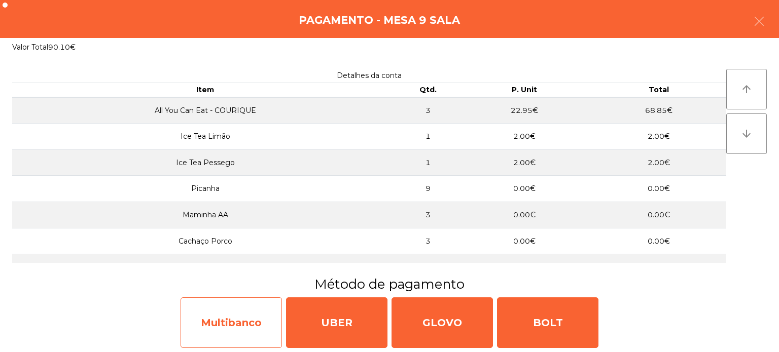
click at [252, 312] on div "Multibanco" at bounding box center [231, 323] width 101 height 51
select select "**"
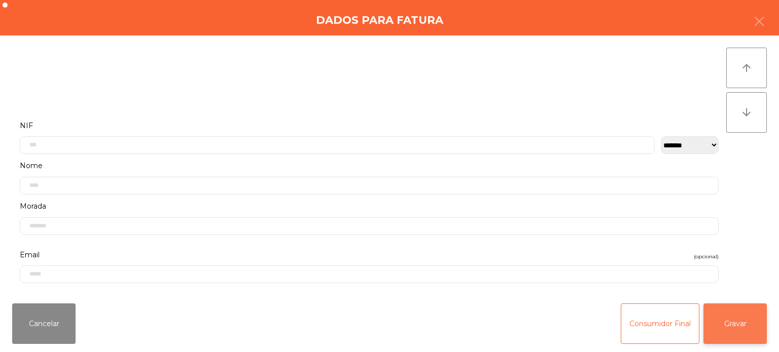
click at [738, 330] on button "Gravar" at bounding box center [734, 324] width 63 height 41
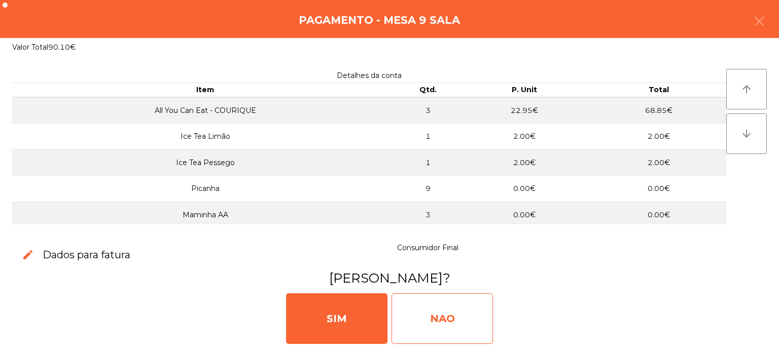
click at [430, 294] on div "NAO" at bounding box center [442, 319] width 101 height 51
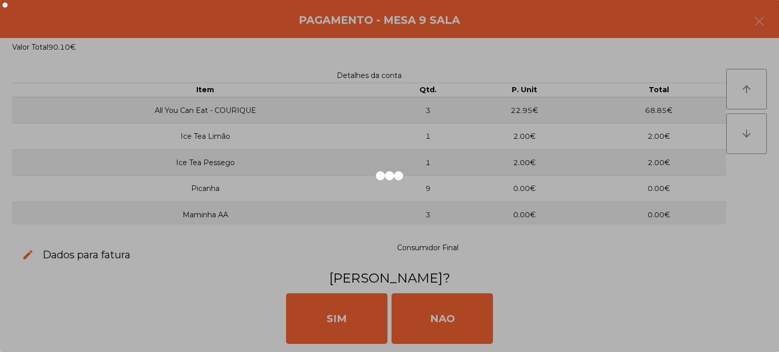
click at [287, 100] on div at bounding box center [389, 176] width 779 height 352
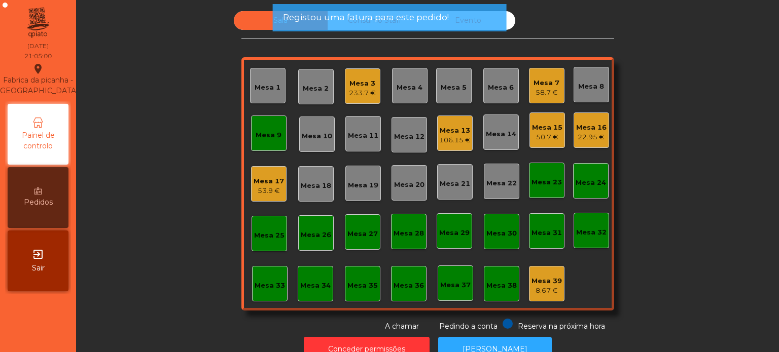
click at [299, 124] on div "Mesa 10" at bounding box center [316, 134] width 35 height 35
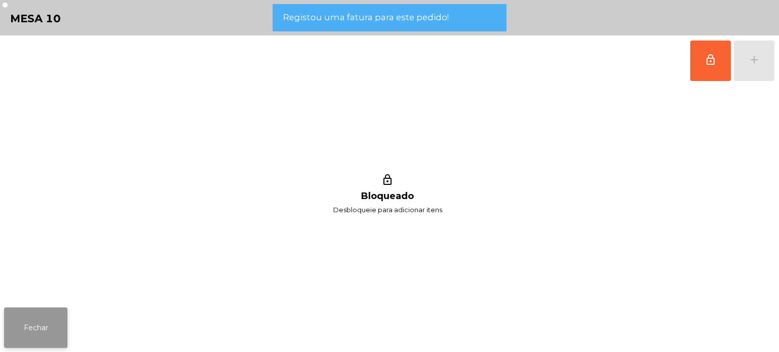
click at [65, 315] on button "Fechar" at bounding box center [35, 328] width 63 height 41
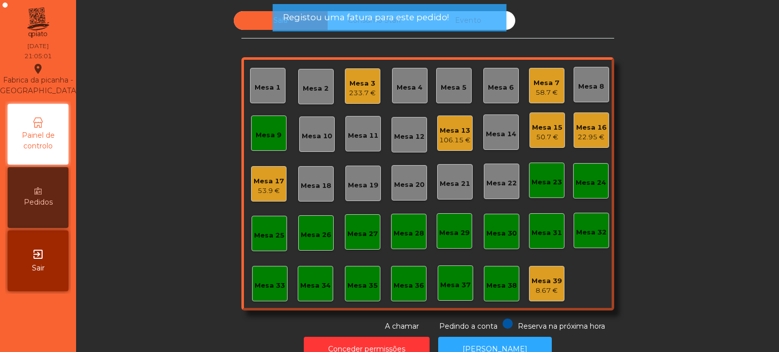
click at [255, 143] on div "Mesa 9" at bounding box center [268, 133] width 35 height 35
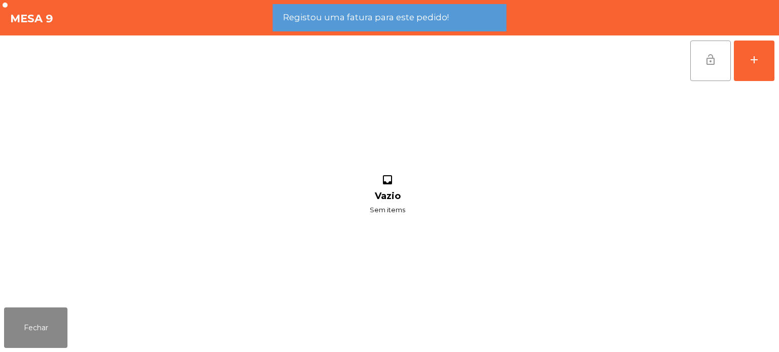
click at [691, 68] on button "lock_open" at bounding box center [710, 61] width 41 height 41
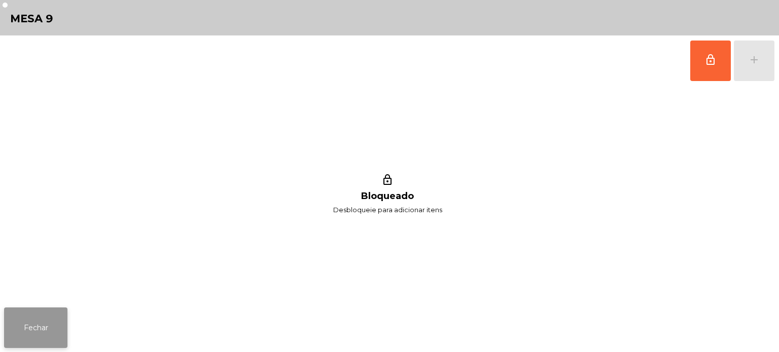
click at [41, 309] on button "Fechar" at bounding box center [35, 328] width 63 height 41
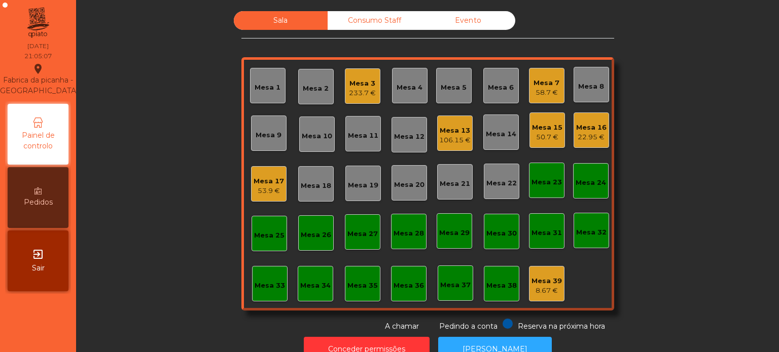
click at [366, 82] on div "Mesa 3" at bounding box center [362, 84] width 27 height 10
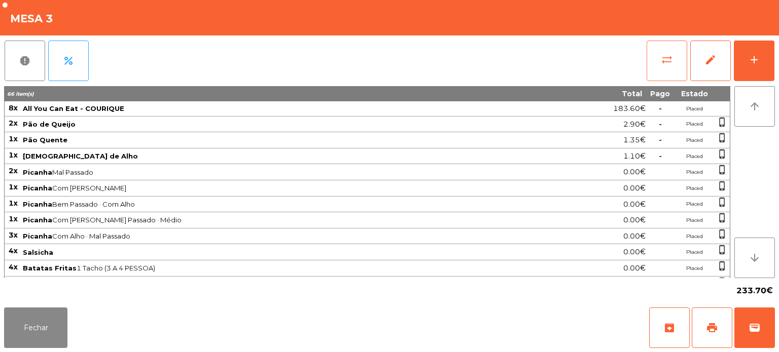
click at [658, 66] on button "sync_alt" at bounding box center [667, 61] width 41 height 41
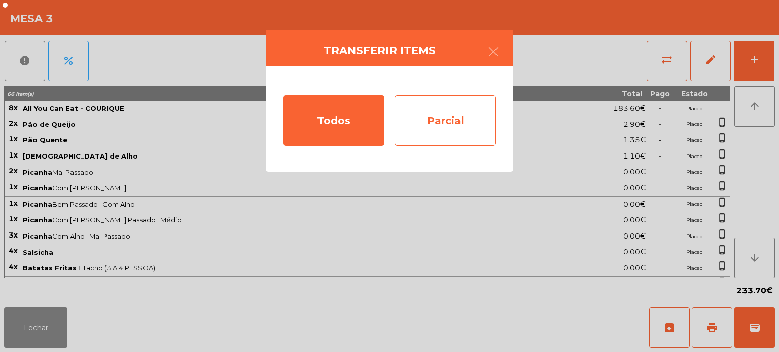
click at [447, 119] on div "Parcial" at bounding box center [445, 120] width 101 height 51
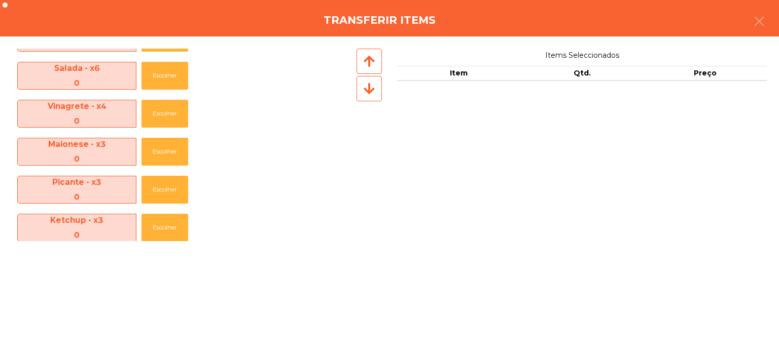
scroll to position [606, 0]
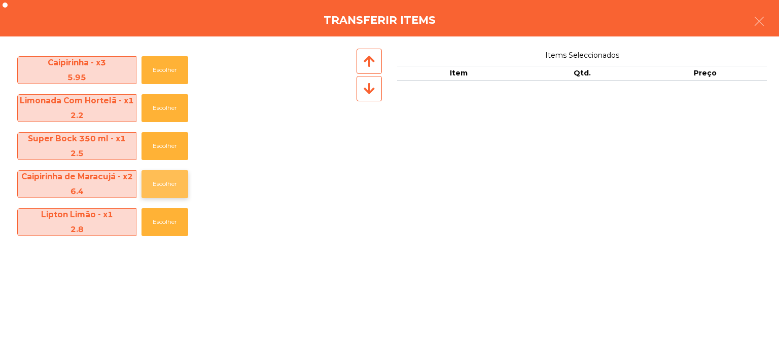
click at [158, 186] on button "Escolher" at bounding box center [164, 184] width 47 height 28
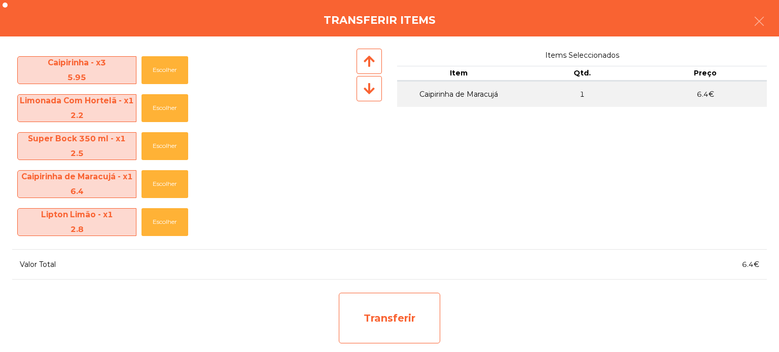
click at [411, 331] on div "Transferir" at bounding box center [389, 318] width 101 height 51
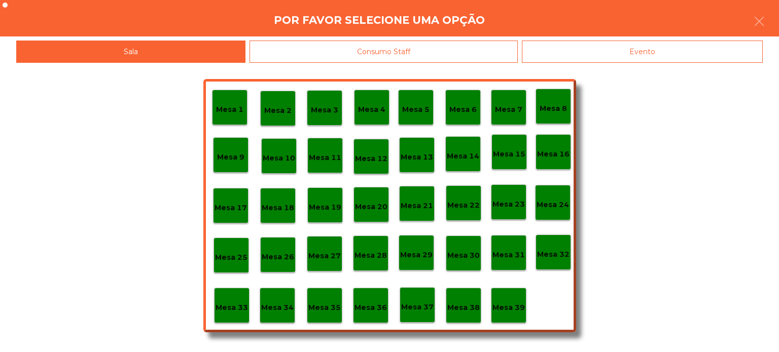
click at [460, 310] on p "Mesa 38" at bounding box center [463, 308] width 32 height 12
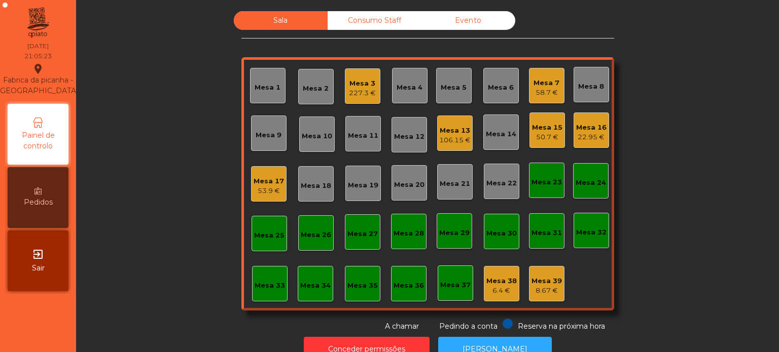
click at [312, 185] on div "Mesa 18" at bounding box center [316, 186] width 30 height 10
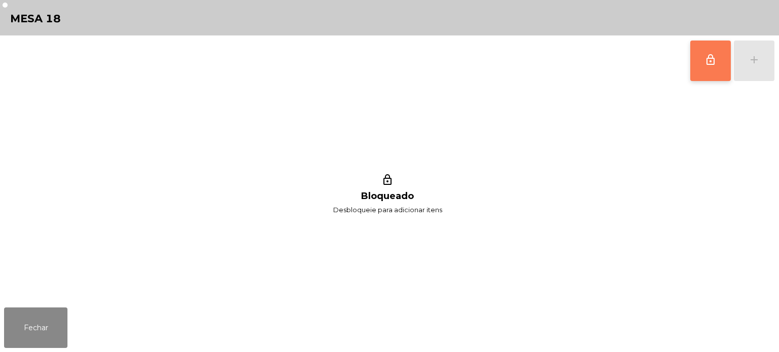
click at [698, 54] on button "lock_outline" at bounding box center [710, 61] width 41 height 41
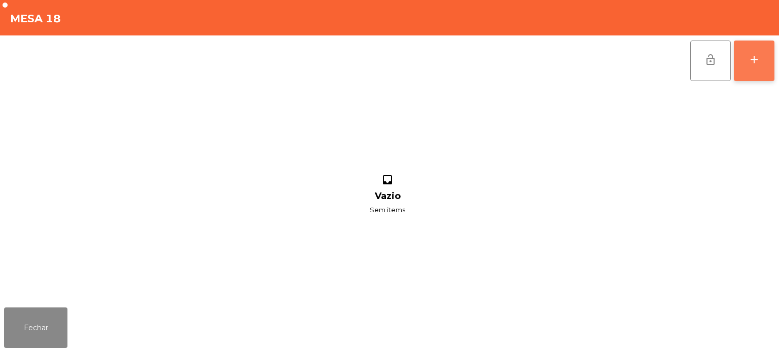
click at [747, 59] on button "add" at bounding box center [754, 61] width 41 height 41
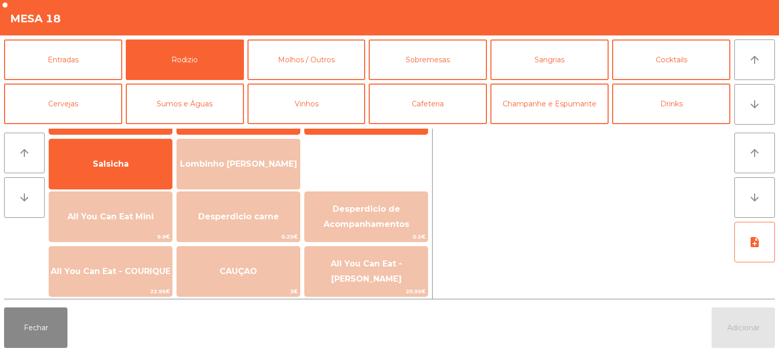
scroll to position [60, 0]
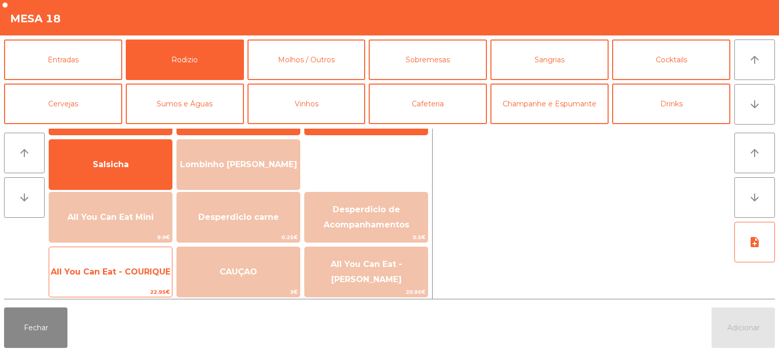
click at [122, 256] on div "All You Can Eat - COURIQUE 22.95€" at bounding box center [111, 272] width 124 height 51
click at [122, 269] on span "All You Can Eat - COURIQUE" at bounding box center [111, 272] width 120 height 10
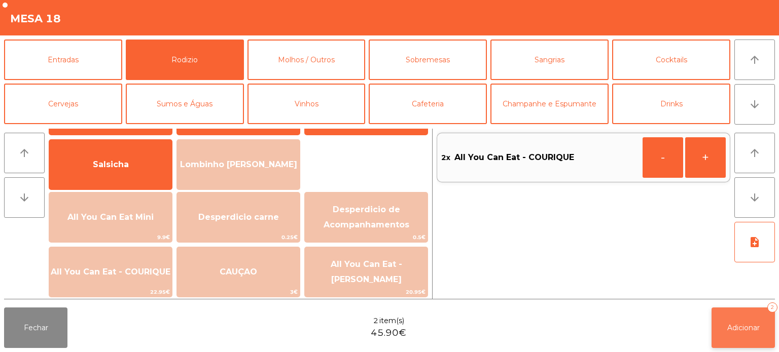
click at [731, 314] on button "Adicionar 2" at bounding box center [743, 328] width 63 height 41
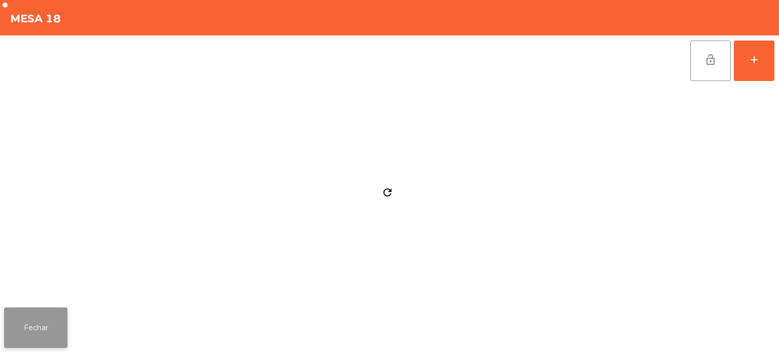
click at [62, 308] on button "Fechar" at bounding box center [35, 328] width 63 height 41
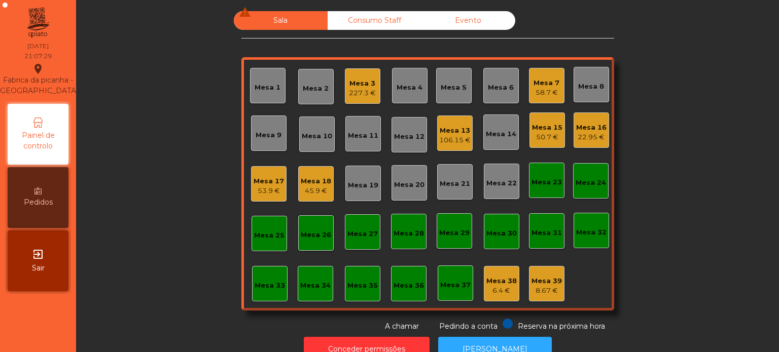
click at [318, 136] on div "Mesa 10" at bounding box center [317, 136] width 30 height 10
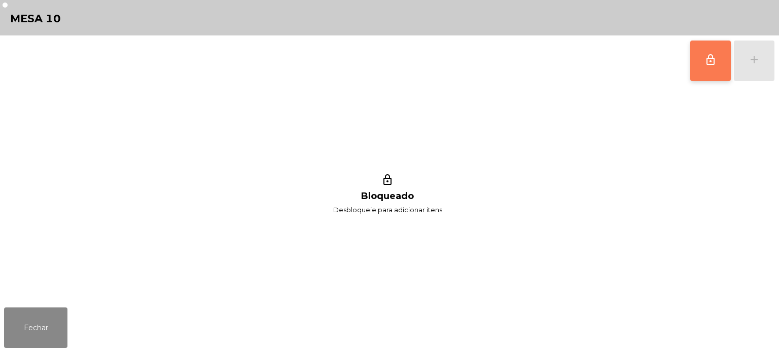
click at [702, 65] on button "lock_outline" at bounding box center [710, 61] width 41 height 41
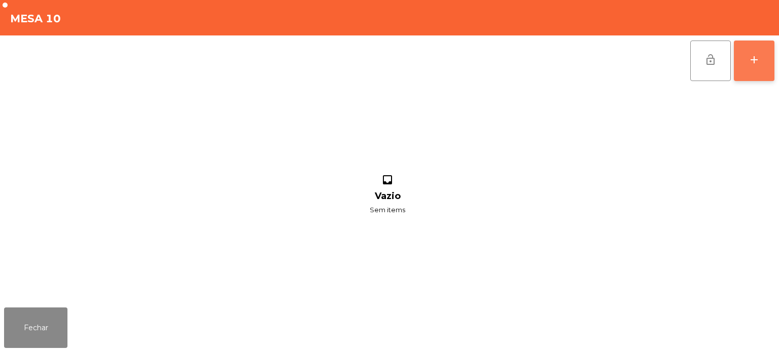
click at [751, 56] on div "add" at bounding box center [754, 60] width 12 height 12
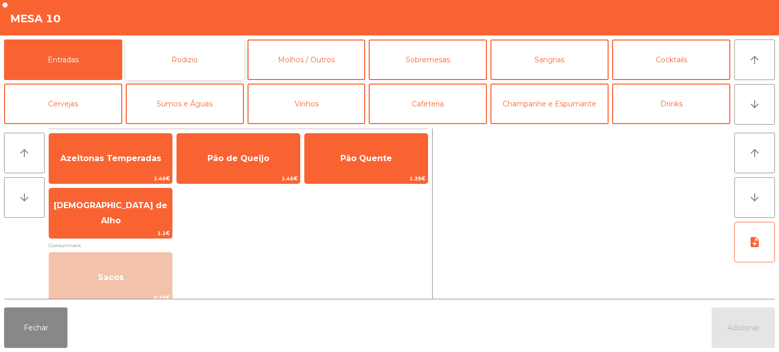
click at [179, 57] on button "Rodizio" at bounding box center [185, 60] width 118 height 41
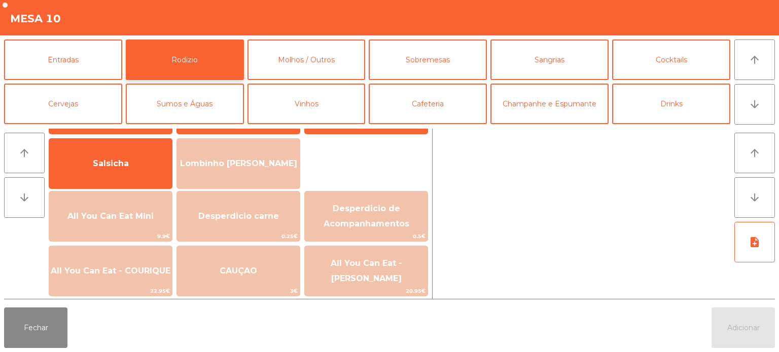
scroll to position [62, 0]
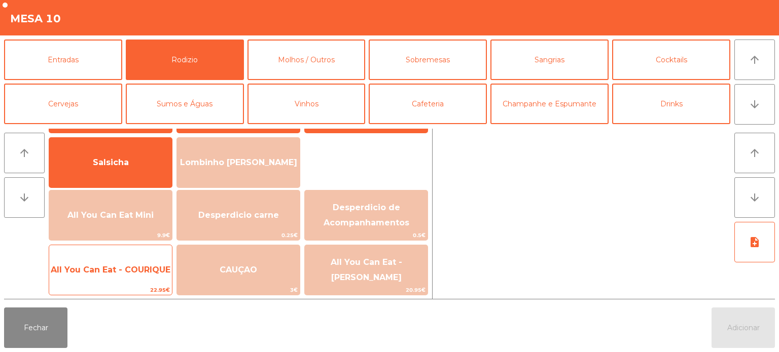
click at [129, 270] on span "All You Can Eat - COURIQUE" at bounding box center [111, 270] width 120 height 10
click at [130, 272] on span "All You Can Eat - COURIQUE" at bounding box center [111, 270] width 120 height 10
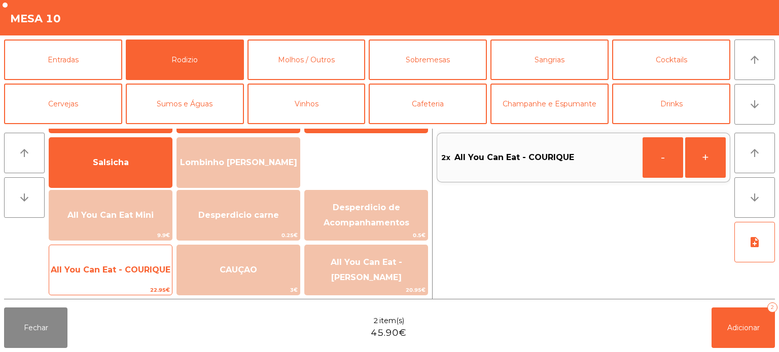
click at [135, 265] on span "All You Can Eat - COURIQUE" at bounding box center [111, 270] width 120 height 10
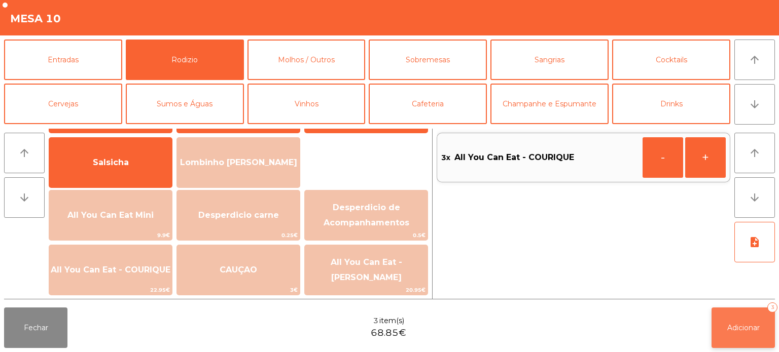
click at [734, 322] on button "Adicionar 3" at bounding box center [743, 328] width 63 height 41
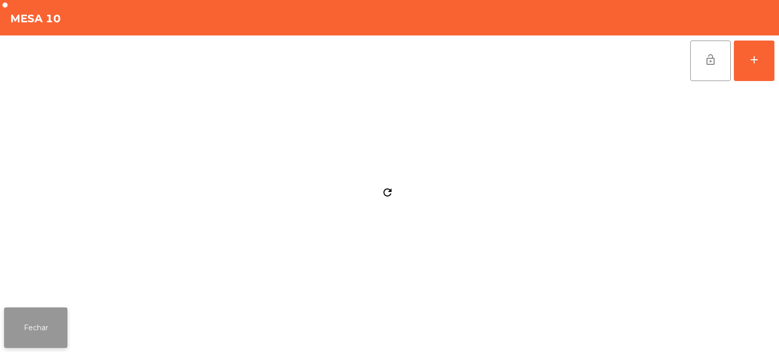
click at [43, 311] on button "Fechar" at bounding box center [35, 328] width 63 height 41
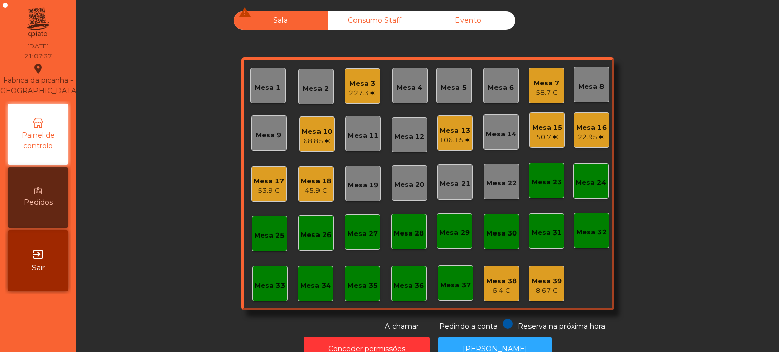
click at [596, 136] on div "22.95 €" at bounding box center [591, 137] width 30 height 10
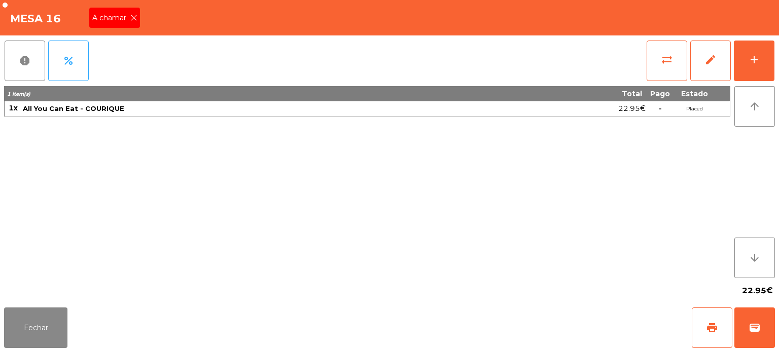
click at [124, 15] on span "A chamar" at bounding box center [111, 18] width 38 height 11
click at [39, 325] on button "Fechar" at bounding box center [35, 328] width 63 height 41
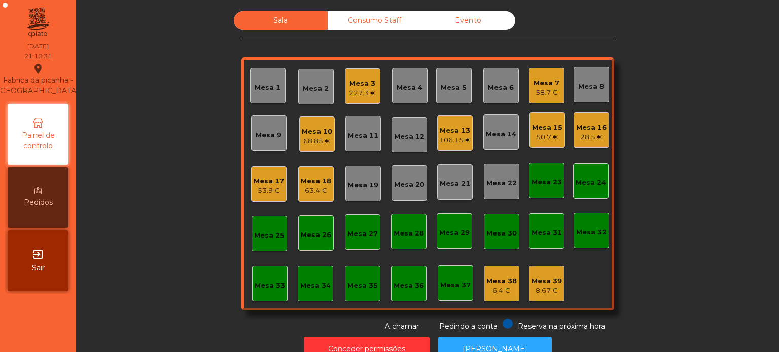
click at [370, 96] on div "227.3 €" at bounding box center [362, 93] width 27 height 10
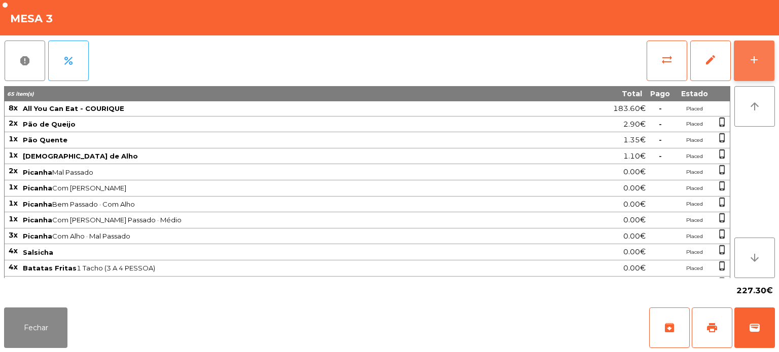
click at [753, 61] on div "add" at bounding box center [754, 60] width 12 height 12
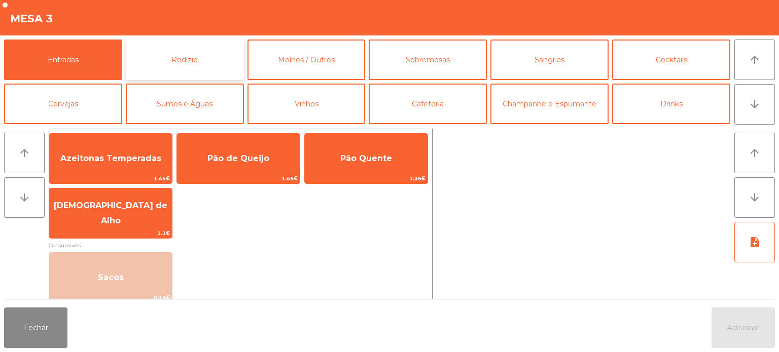
click at [215, 63] on button "Rodizio" at bounding box center [185, 60] width 118 height 41
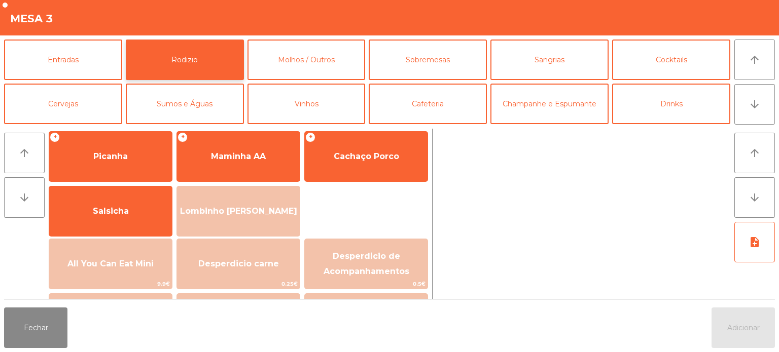
scroll to position [13, 0]
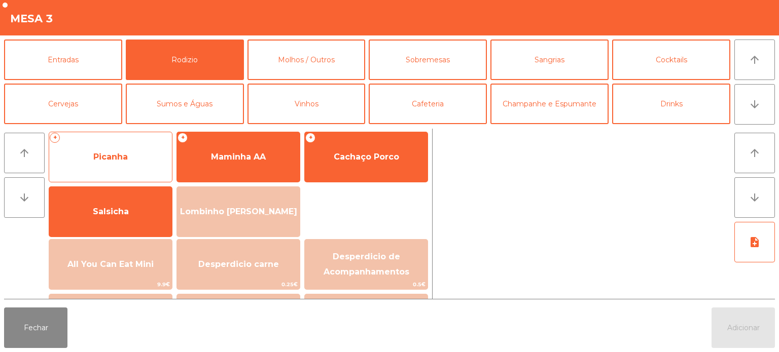
click at [124, 148] on span "Picanha" at bounding box center [110, 157] width 123 height 27
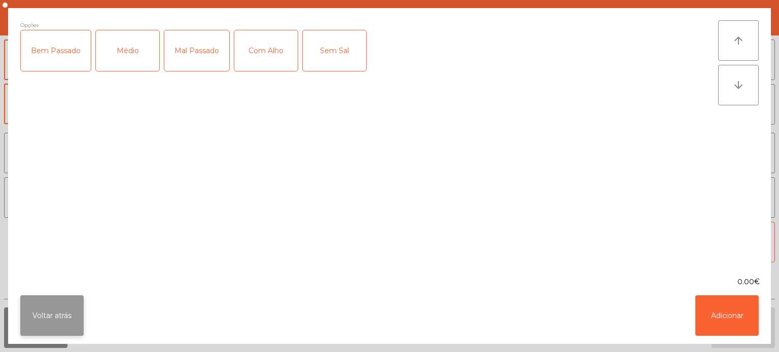
click at [65, 298] on button "Voltar atrás" at bounding box center [51, 316] width 63 height 41
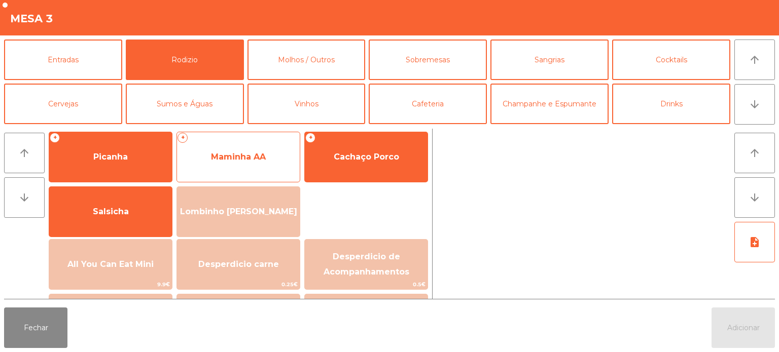
click at [230, 148] on span "Maminha AA" at bounding box center [238, 157] width 123 height 27
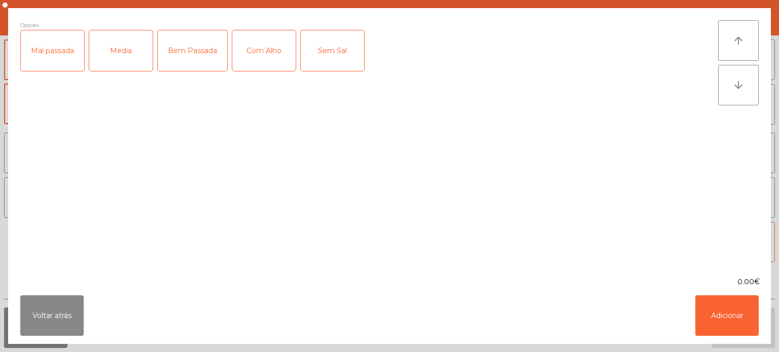
click at [132, 47] on div "Media" at bounding box center [120, 50] width 63 height 41
click at [260, 62] on div "Com Alho" at bounding box center [263, 50] width 63 height 41
click at [738, 312] on button "Adicionar" at bounding box center [726, 316] width 63 height 41
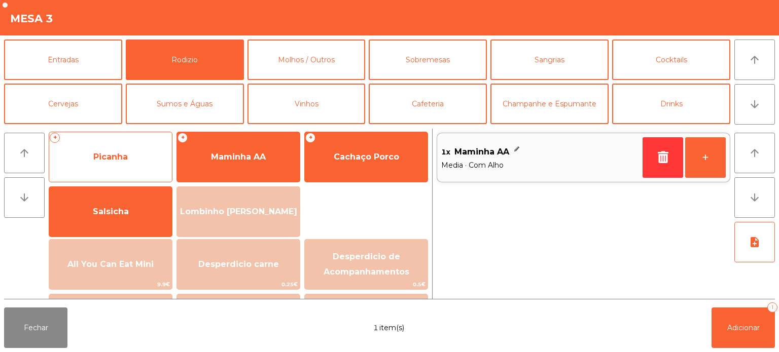
click at [125, 154] on span "Picanha" at bounding box center [110, 157] width 34 height 10
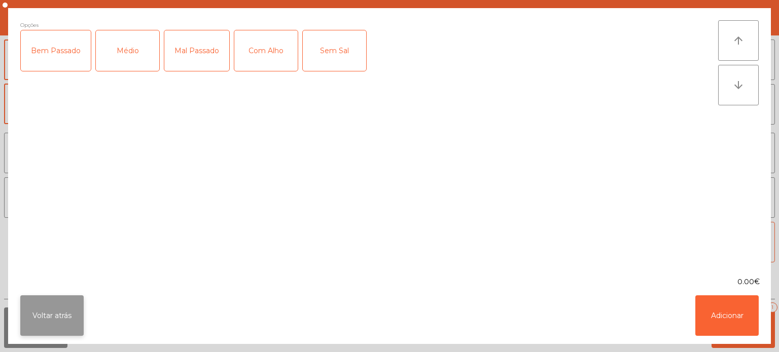
click at [45, 330] on button "Voltar atrás" at bounding box center [51, 316] width 63 height 41
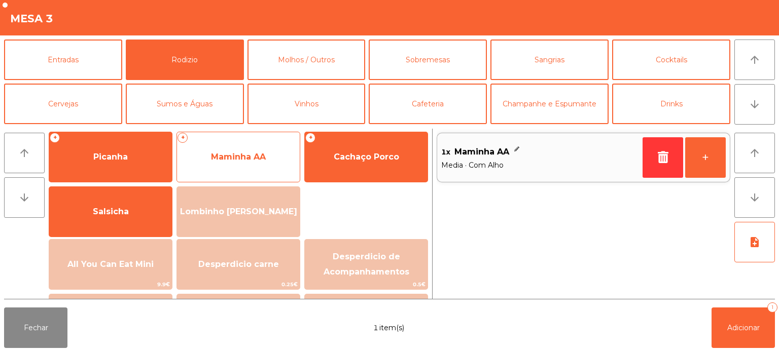
click at [254, 154] on span "Maminha AA" at bounding box center [238, 157] width 55 height 10
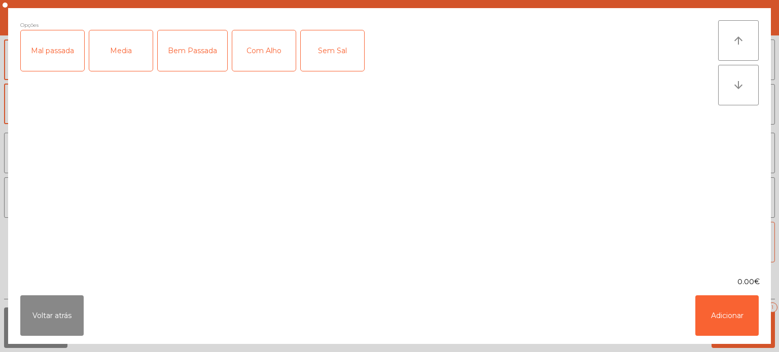
click at [55, 56] on div "Mal passada" at bounding box center [52, 50] width 63 height 41
click at [719, 329] on button "Adicionar" at bounding box center [726, 316] width 63 height 41
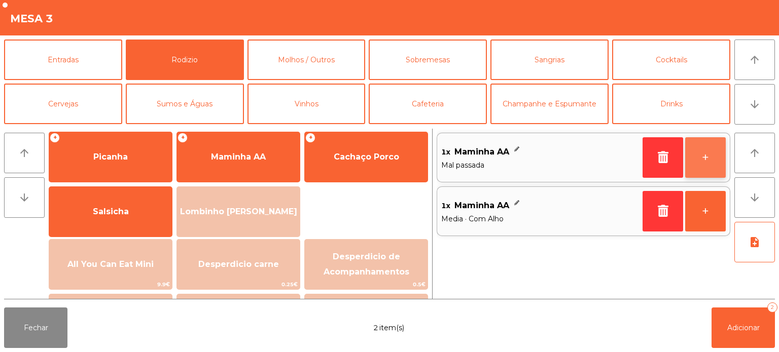
click at [702, 138] on button "+" at bounding box center [705, 157] width 41 height 41
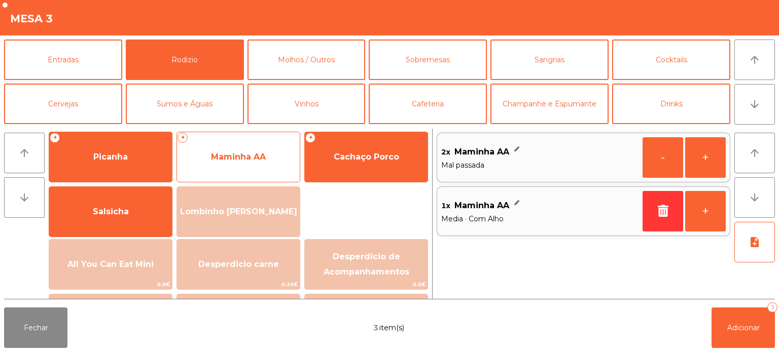
click at [251, 155] on span "Maminha AA" at bounding box center [238, 157] width 55 height 10
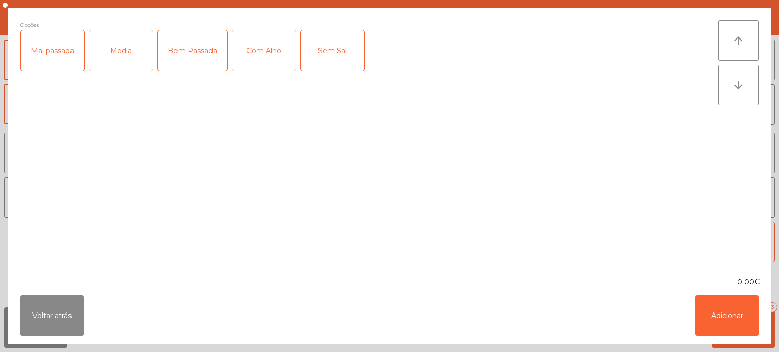
click at [196, 56] on div "Bem Passada" at bounding box center [192, 50] width 69 height 41
click at [277, 57] on div "Com Alho" at bounding box center [263, 50] width 63 height 41
click at [728, 324] on button "Adicionar" at bounding box center [726, 316] width 63 height 41
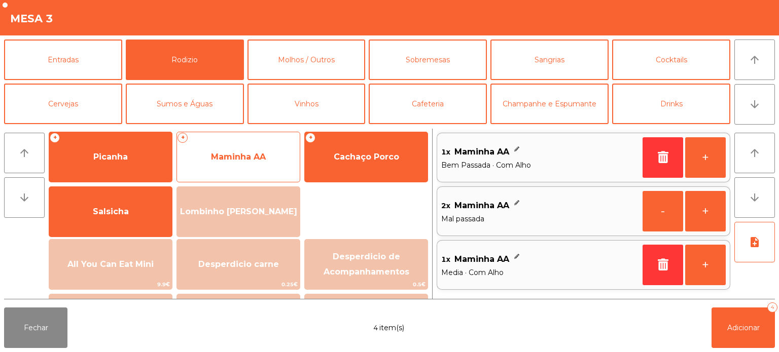
click at [235, 148] on span "Maminha AA" at bounding box center [238, 157] width 123 height 27
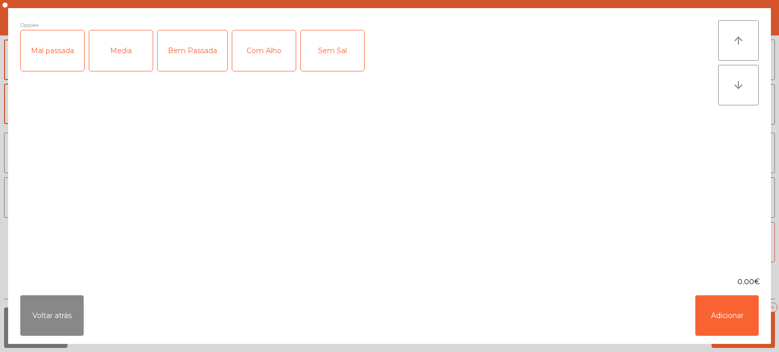
click at [121, 47] on div "Media" at bounding box center [120, 50] width 63 height 41
click at [49, 51] on div "Mal passada" at bounding box center [52, 50] width 63 height 41
click at [266, 47] on div "Com Alho" at bounding box center [263, 50] width 63 height 41
click at [741, 299] on button "Adicionar" at bounding box center [726, 316] width 63 height 41
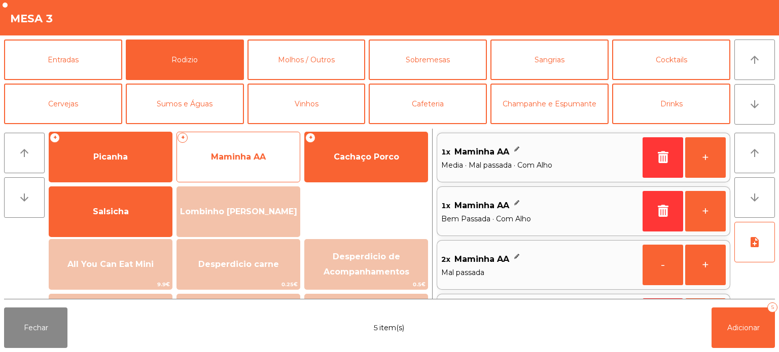
click at [239, 156] on span "Maminha AA" at bounding box center [238, 157] width 55 height 10
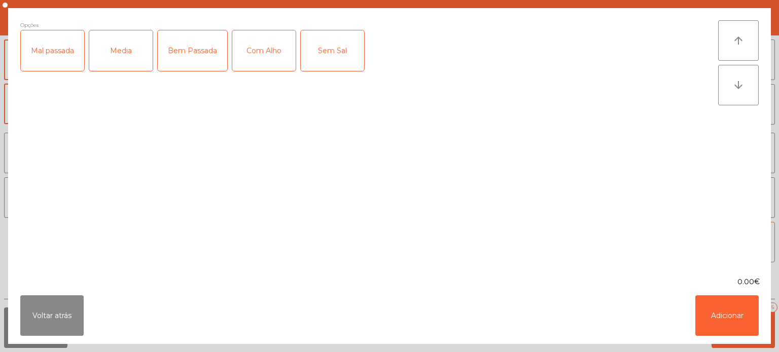
click at [63, 44] on div "Mal passada" at bounding box center [52, 50] width 63 height 41
click at [274, 62] on div "Com Alho" at bounding box center [263, 50] width 63 height 41
click at [709, 311] on button "Adicionar" at bounding box center [726, 316] width 63 height 41
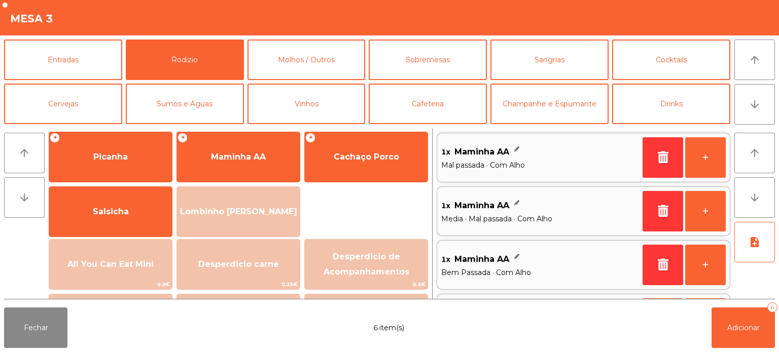
scroll to position [4, 0]
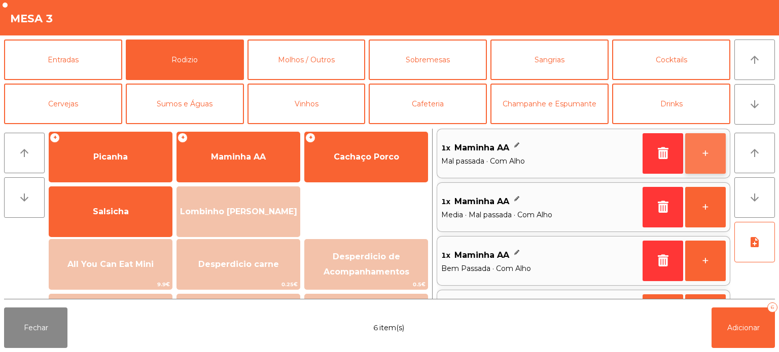
click at [698, 149] on button "+" at bounding box center [705, 153] width 41 height 41
click at [697, 148] on button "+" at bounding box center [705, 153] width 41 height 41
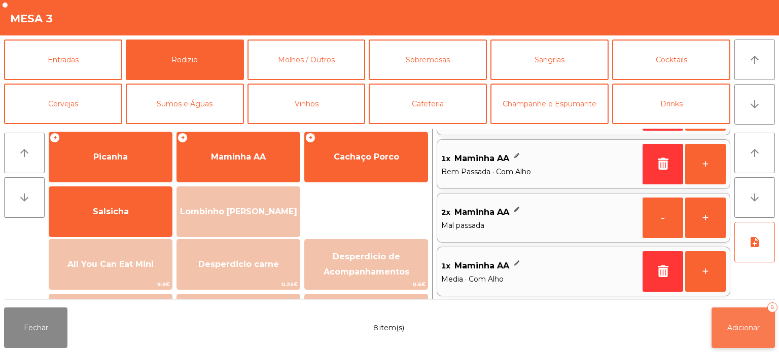
click at [739, 321] on button "Adicionar 8" at bounding box center [743, 328] width 63 height 41
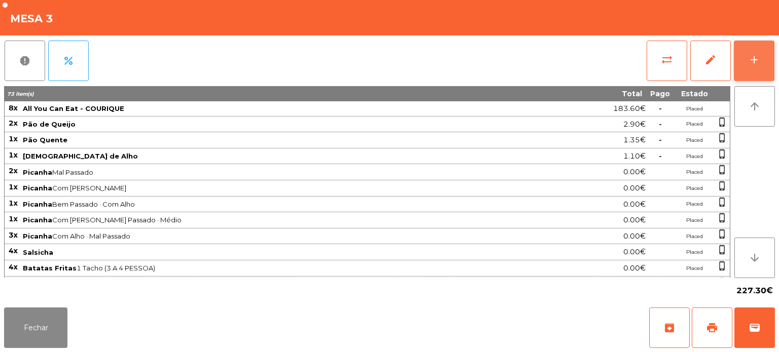
click at [759, 64] on div "add" at bounding box center [754, 60] width 12 height 12
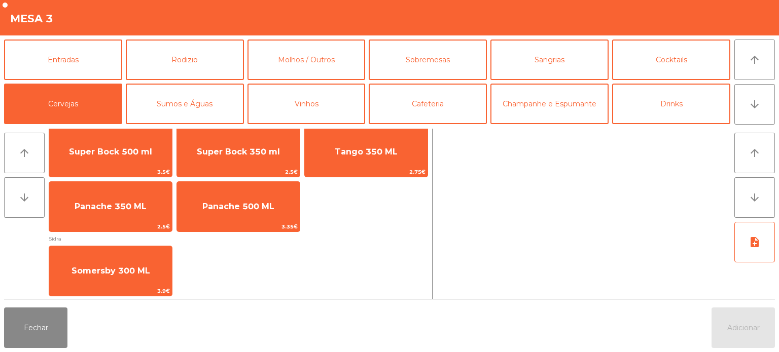
scroll to position [17, 0]
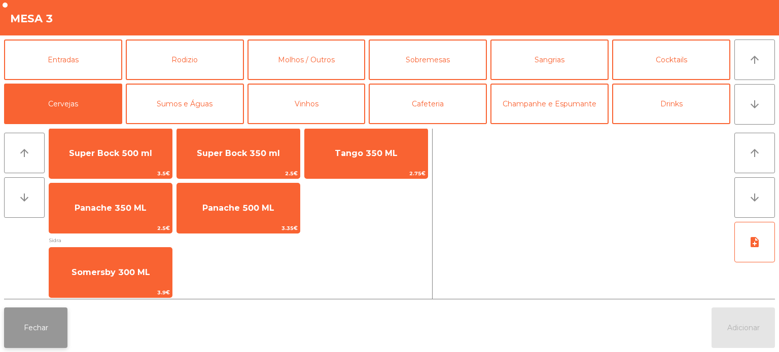
click at [59, 330] on button "Fechar" at bounding box center [35, 328] width 63 height 41
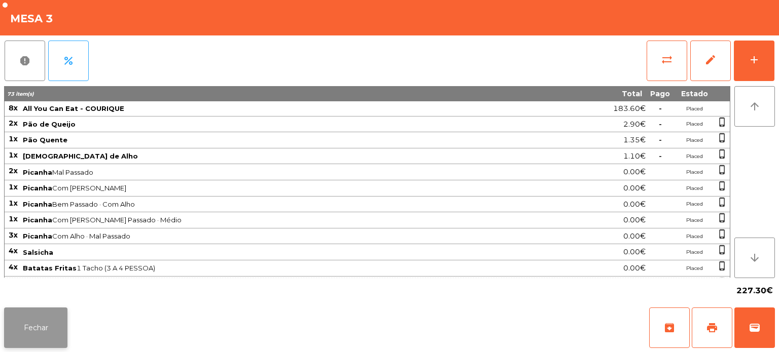
click at [65, 314] on button "Fechar" at bounding box center [35, 328] width 63 height 41
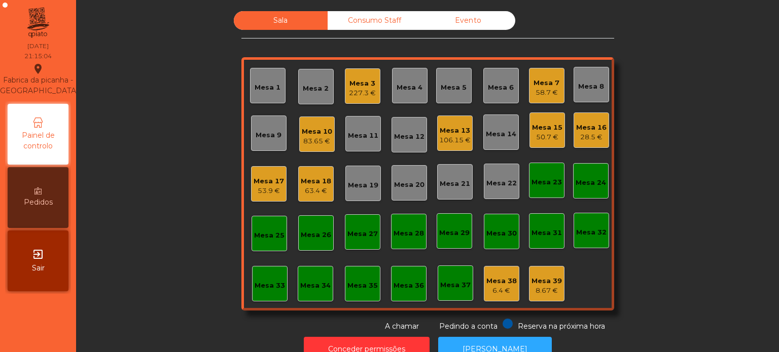
click at [310, 184] on div "Mesa 18" at bounding box center [316, 181] width 30 height 10
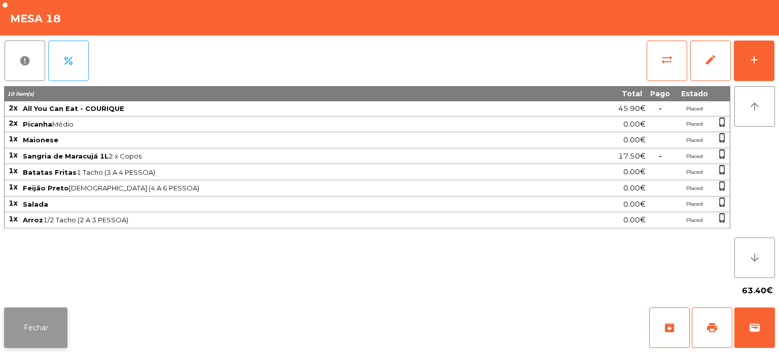
click at [46, 331] on button "Fechar" at bounding box center [35, 328] width 63 height 41
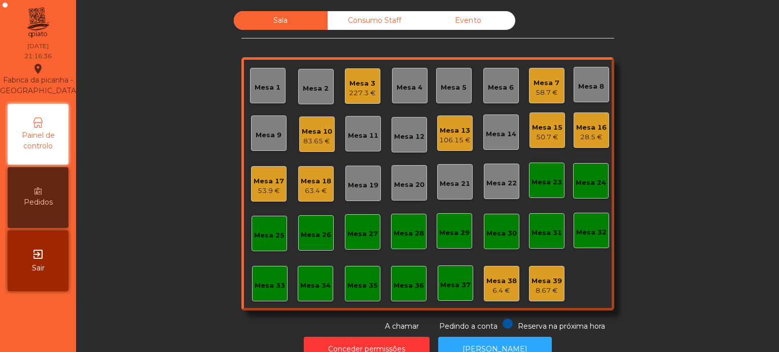
click at [301, 180] on div "Mesa 18" at bounding box center [316, 181] width 30 height 10
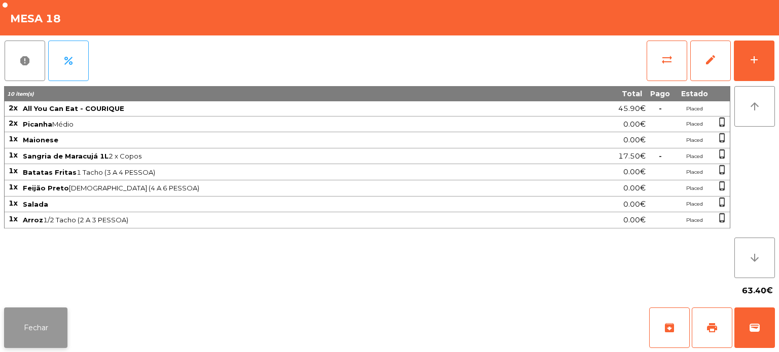
click at [53, 325] on button "Fechar" at bounding box center [35, 328] width 63 height 41
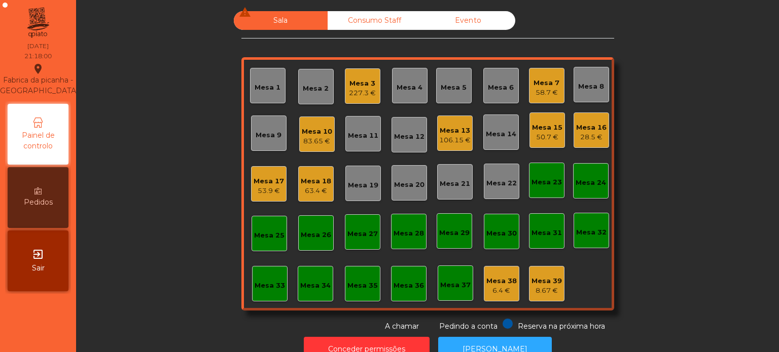
click at [550, 119] on div "Mesa 15 50.7 €" at bounding box center [547, 131] width 30 height 24
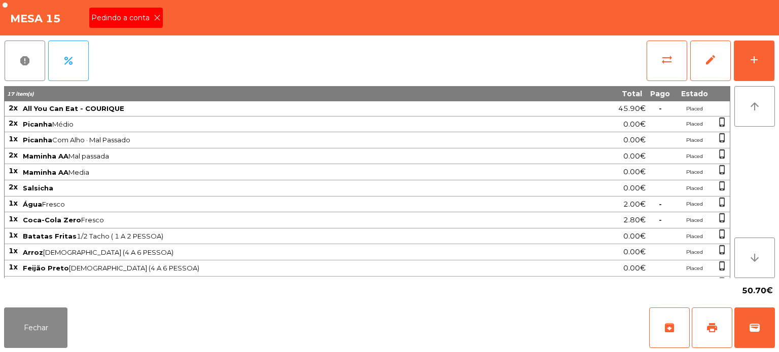
click at [149, 8] on div "Pedindo a conta" at bounding box center [126, 18] width 74 height 20
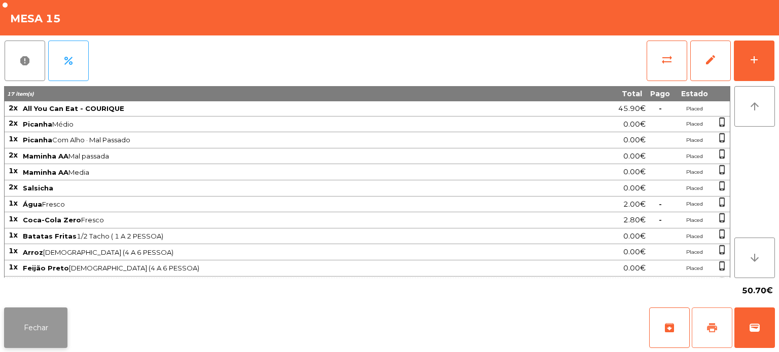
click at [706, 323] on span "print" at bounding box center [712, 328] width 12 height 12
click at [43, 337] on button "Fechar" at bounding box center [35, 328] width 63 height 41
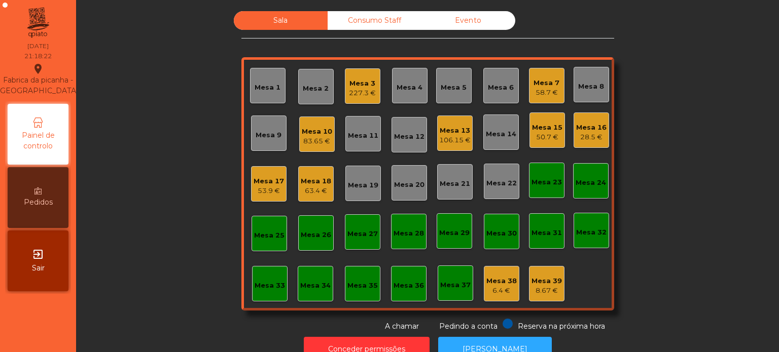
click at [557, 138] on div "50.7 €" at bounding box center [547, 137] width 30 height 10
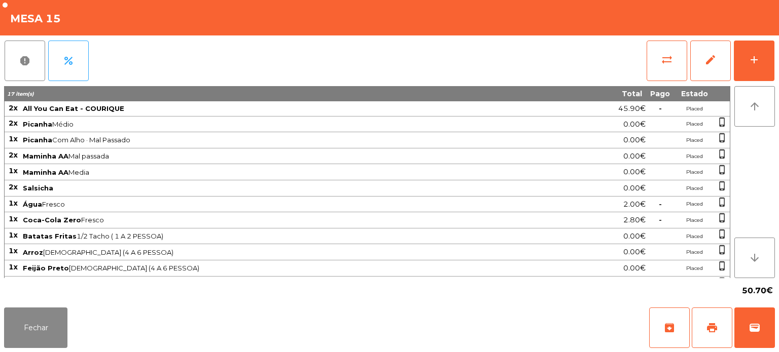
scroll to position [26, 0]
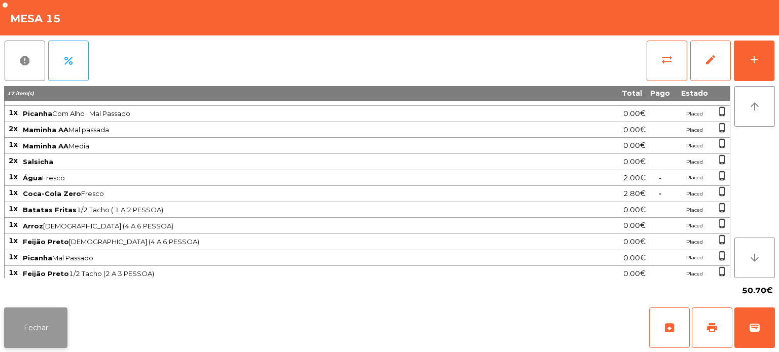
click at [43, 341] on button "Fechar" at bounding box center [35, 328] width 63 height 41
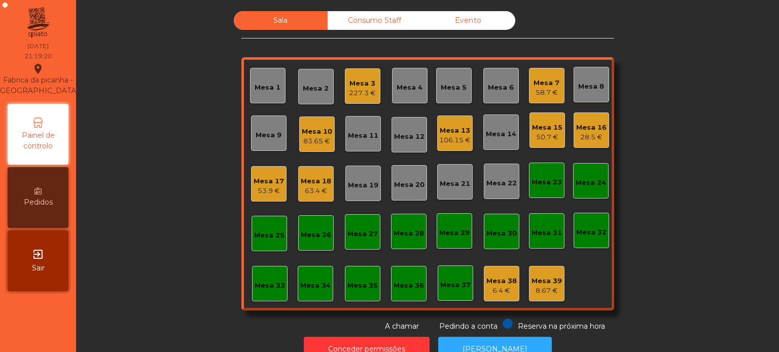
click at [314, 149] on div "Mesa 10 83.65 €" at bounding box center [316, 134] width 35 height 35
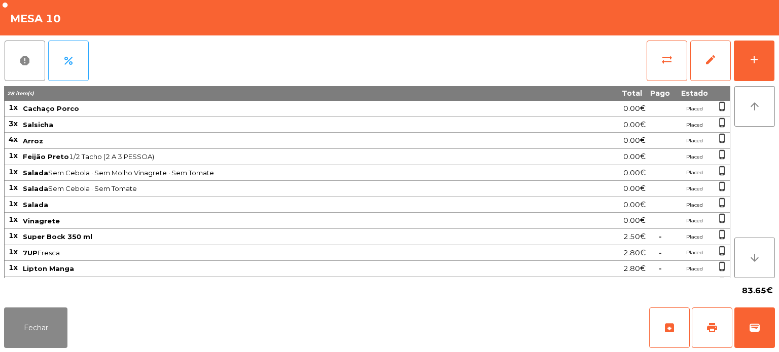
scroll to position [120, 0]
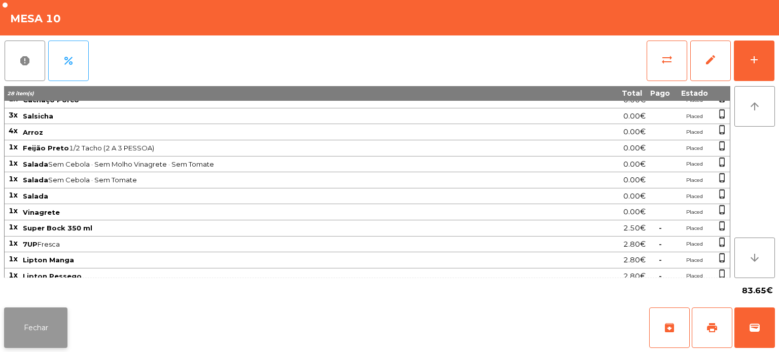
click at [46, 324] on button "Fechar" at bounding box center [35, 328] width 63 height 41
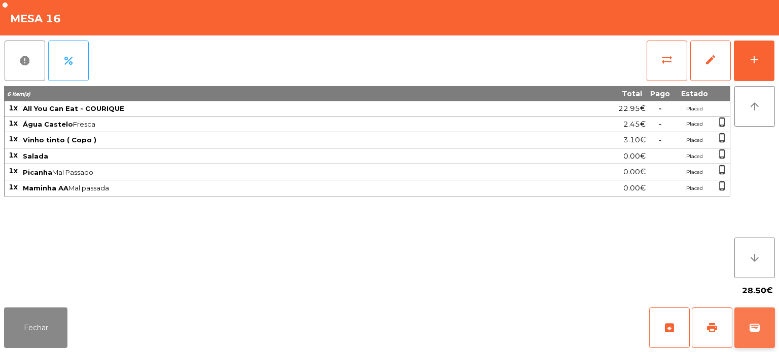
click at [772, 337] on button "wallet" at bounding box center [754, 328] width 41 height 41
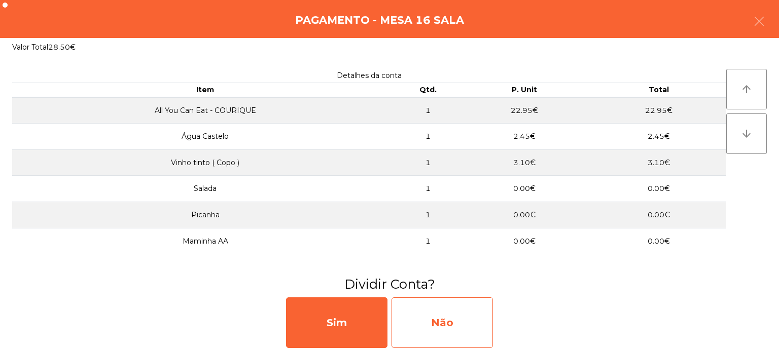
click at [428, 323] on div "Não" at bounding box center [442, 323] width 101 height 51
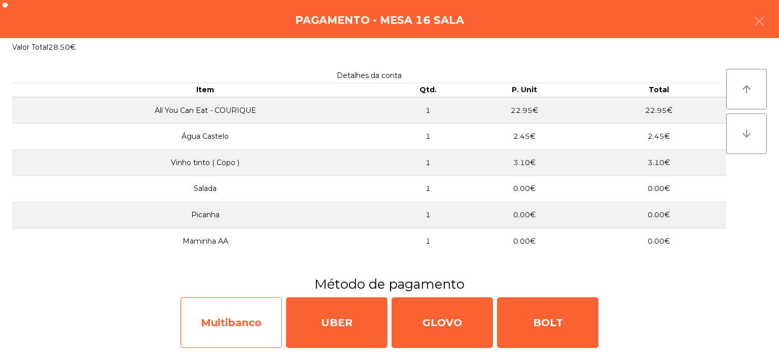
click at [241, 324] on div "Multibanco" at bounding box center [231, 323] width 101 height 51
select select "**"
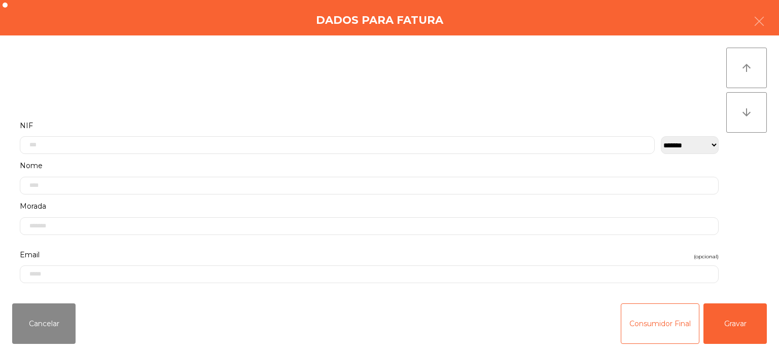
click at [778, 318] on div "Cancelar Consumidor Final Gravar" at bounding box center [389, 324] width 779 height 57
click at [731, 306] on button "Gravar" at bounding box center [734, 324] width 63 height 41
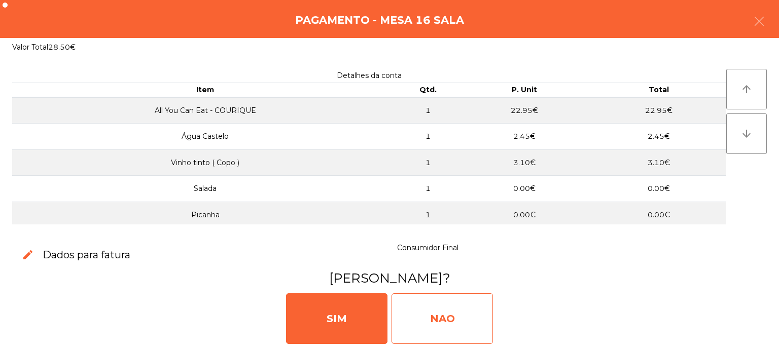
click at [436, 326] on div "NAO" at bounding box center [442, 319] width 101 height 51
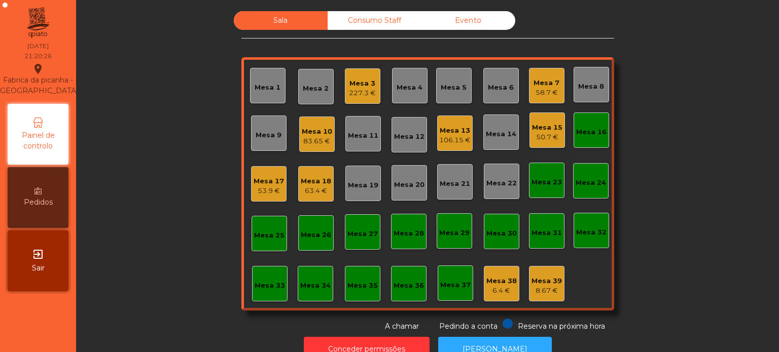
click at [542, 136] on div "50.7 €" at bounding box center [547, 137] width 30 height 10
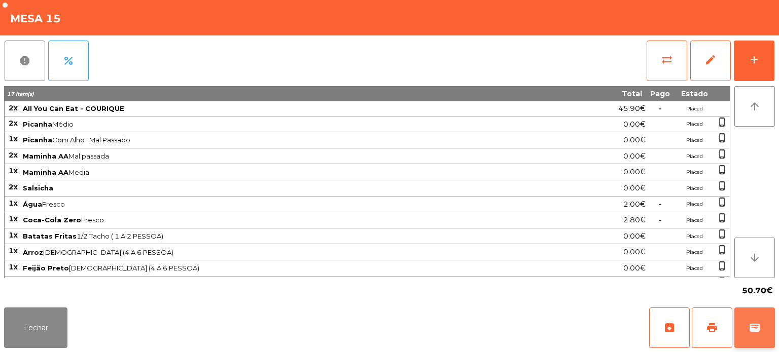
click at [751, 346] on button "wallet" at bounding box center [754, 328] width 41 height 41
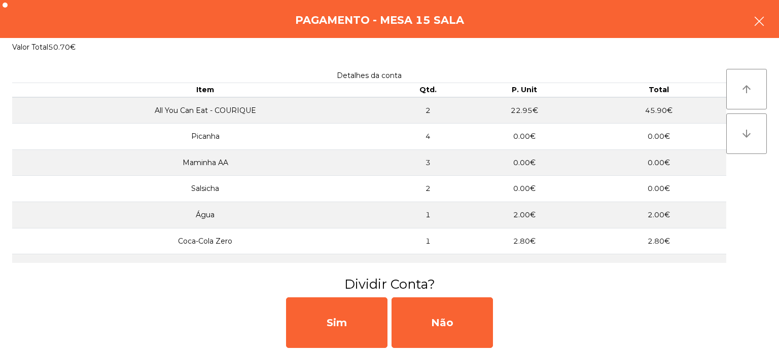
click at [756, 20] on icon "button" at bounding box center [759, 21] width 12 height 12
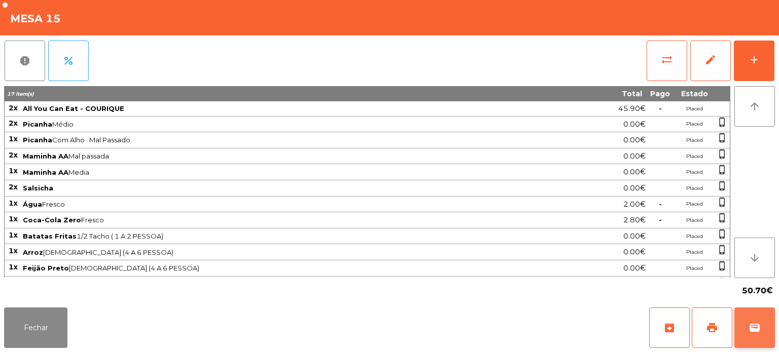
click at [749, 325] on span "wallet" at bounding box center [755, 328] width 12 height 12
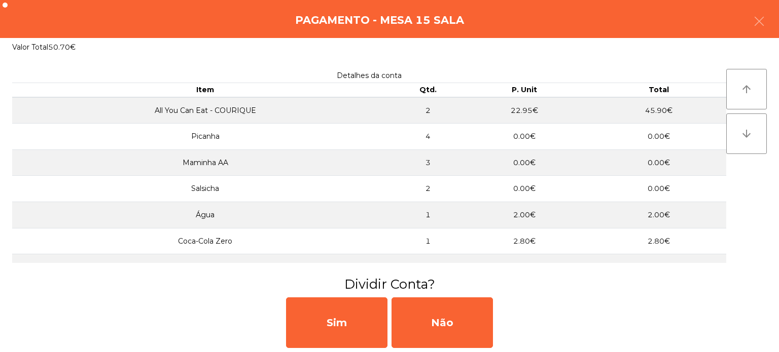
click at [505, 322] on div "Sim Não" at bounding box center [389, 323] width 779 height 59
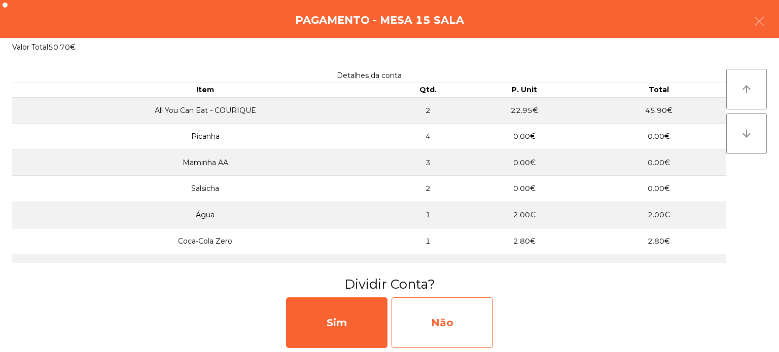
click at [444, 321] on div "Não" at bounding box center [442, 323] width 101 height 51
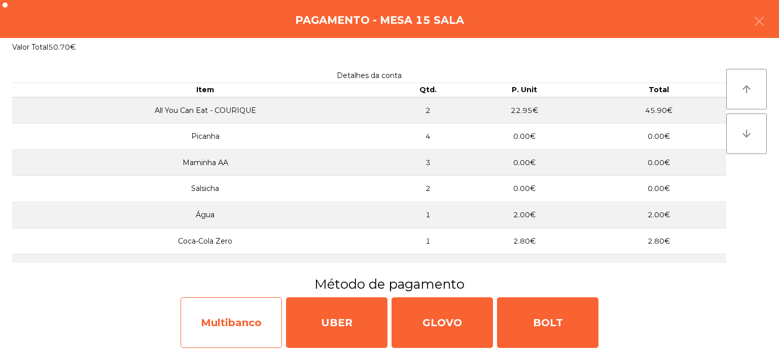
click at [242, 324] on div "Multibanco" at bounding box center [231, 323] width 101 height 51
select select "**"
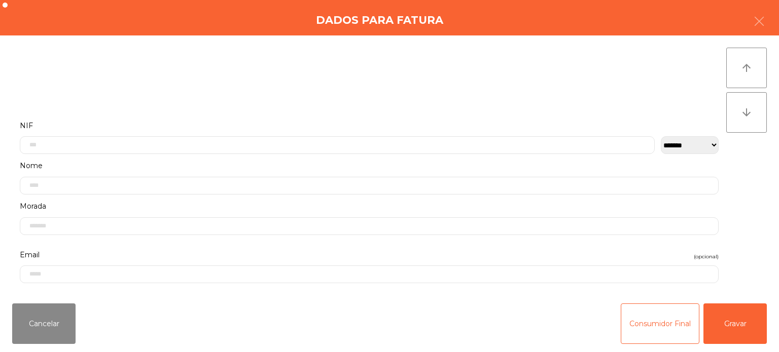
click at [734, 352] on div "Cancelar Consumidor Final Gravar" at bounding box center [389, 324] width 779 height 57
click at [726, 325] on button "Gravar" at bounding box center [734, 324] width 63 height 41
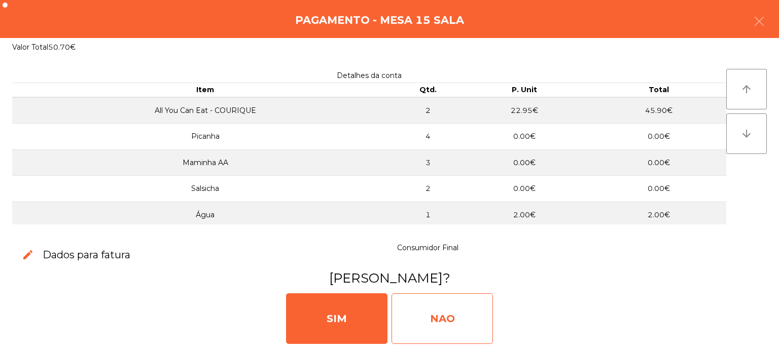
click at [430, 304] on div "NAO" at bounding box center [442, 319] width 101 height 51
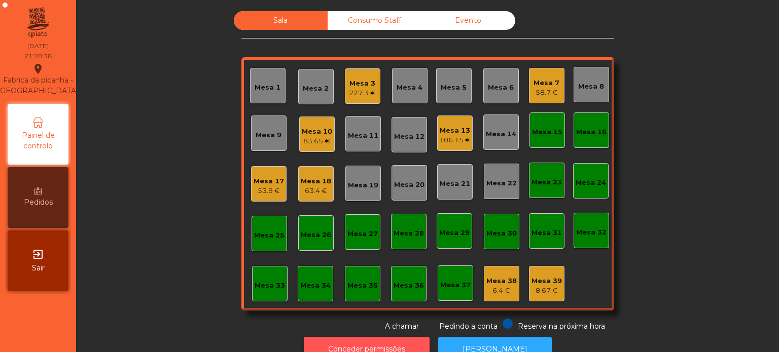
click at [354, 340] on button "Conceder permissões" at bounding box center [367, 349] width 126 height 25
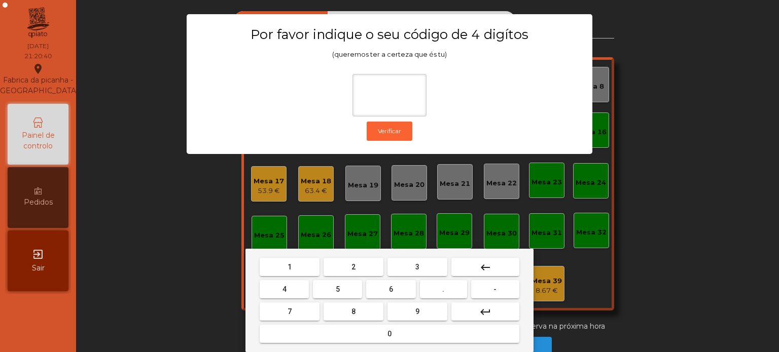
click at [290, 275] on button "1" at bounding box center [290, 267] width 60 height 18
click at [425, 265] on button "3" at bounding box center [417, 267] width 60 height 18
click at [336, 287] on span "5" at bounding box center [338, 290] width 4 height 8
click at [326, 335] on button "0" at bounding box center [390, 334] width 260 height 18
type input "****"
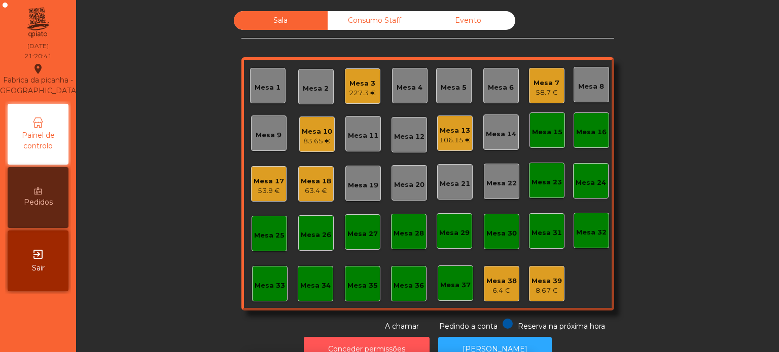
scroll to position [17, 0]
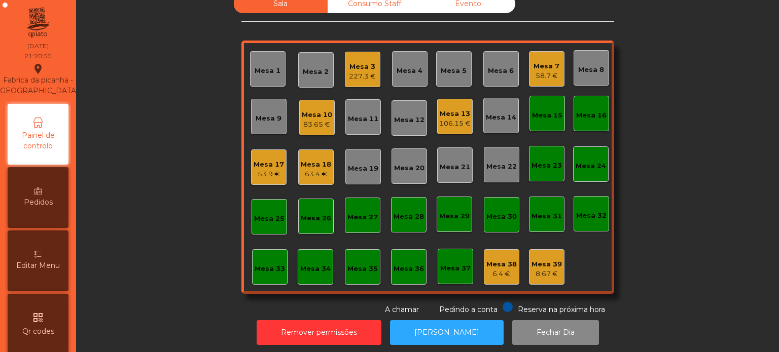
click at [353, 64] on div "Mesa 3" at bounding box center [362, 67] width 27 height 10
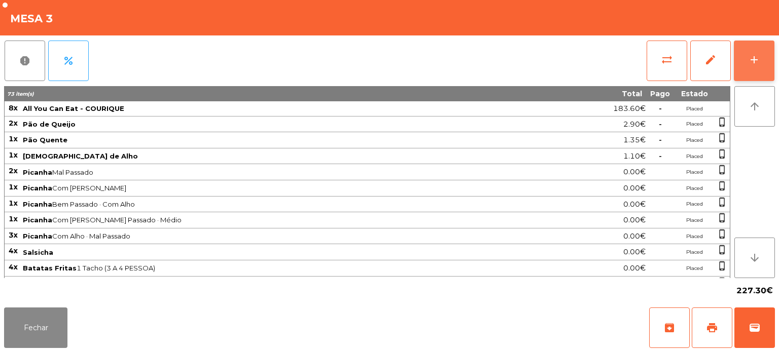
click at [739, 43] on button "add" at bounding box center [754, 61] width 41 height 41
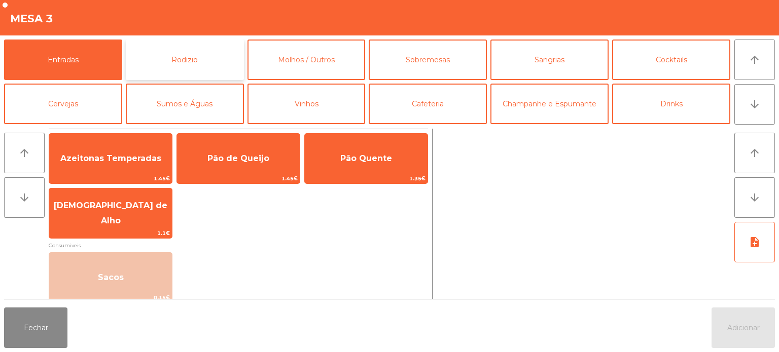
click at [216, 40] on button "Rodizio" at bounding box center [185, 60] width 118 height 41
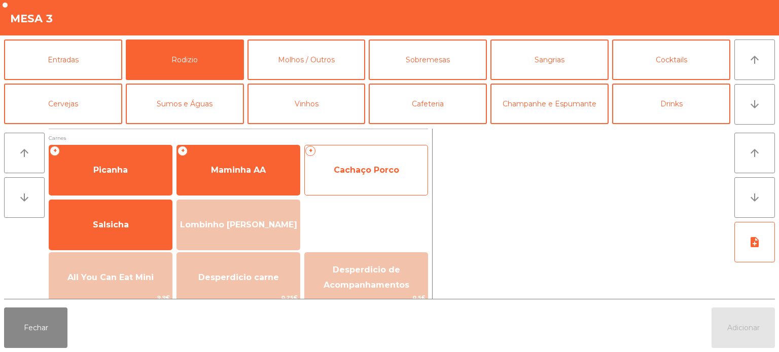
click at [366, 166] on span "Cachaço Porco" at bounding box center [366, 170] width 65 height 10
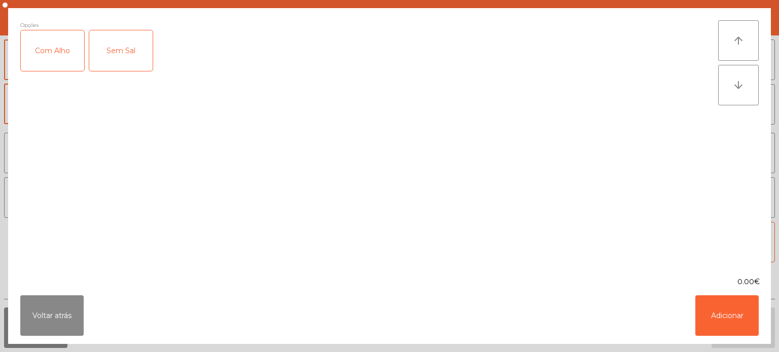
click at [61, 45] on div "Com Alho" at bounding box center [52, 50] width 63 height 41
click at [752, 312] on button "Adicionar" at bounding box center [726, 316] width 63 height 41
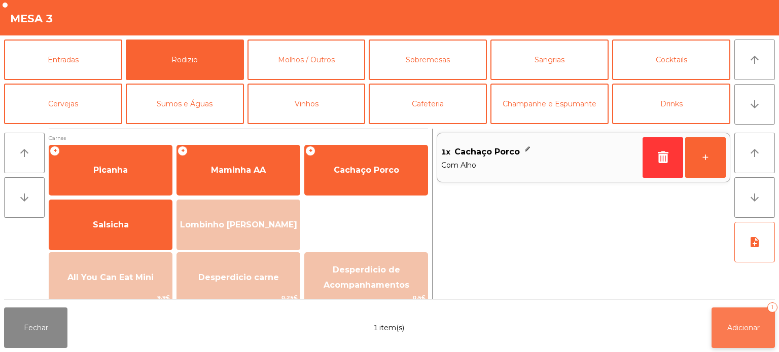
click at [753, 332] on span "Adicionar" at bounding box center [743, 328] width 32 height 9
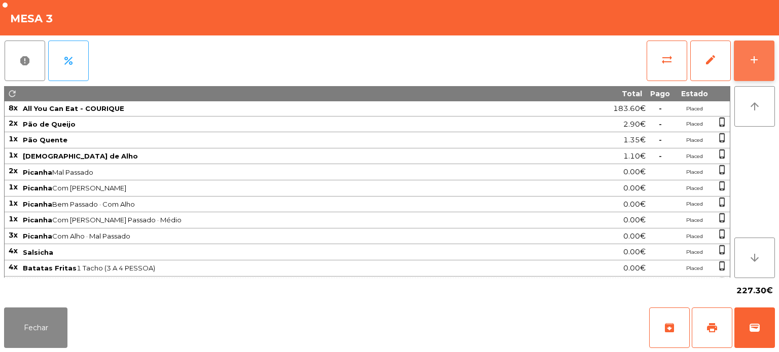
click at [755, 59] on div "add" at bounding box center [754, 60] width 12 height 12
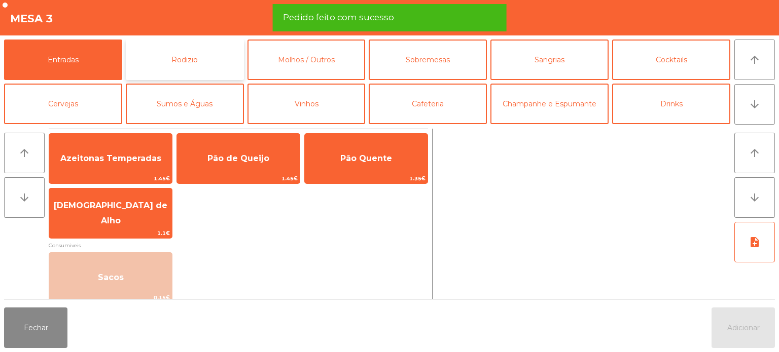
click at [191, 58] on button "Rodizio" at bounding box center [185, 60] width 118 height 41
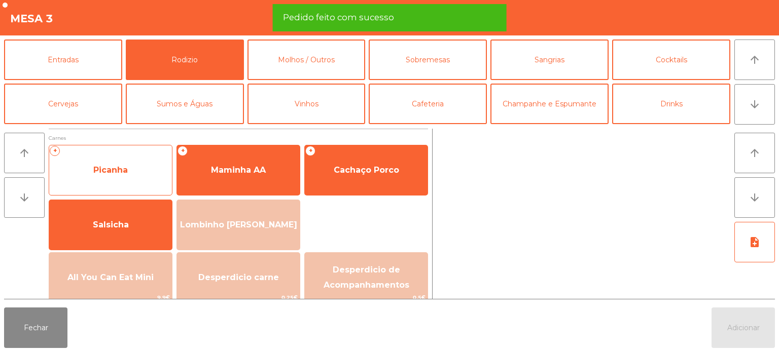
click at [135, 150] on div "+ Picanha" at bounding box center [111, 170] width 124 height 51
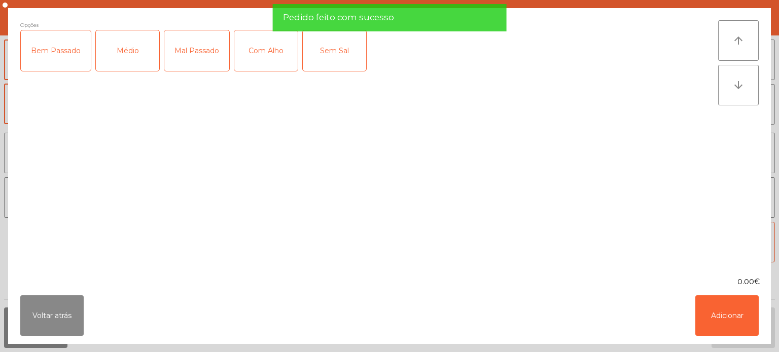
click at [194, 48] on div "Mal Passado" at bounding box center [196, 50] width 65 height 41
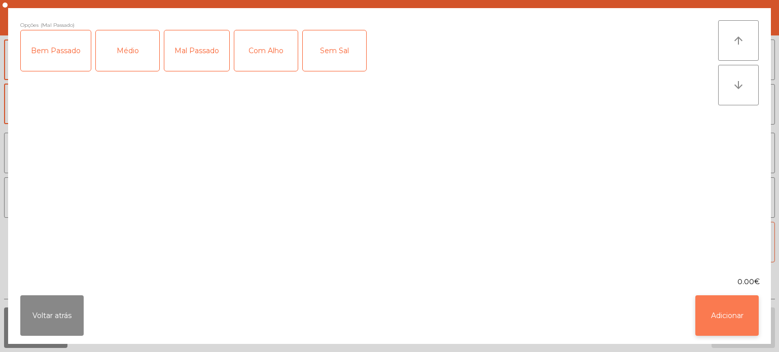
click at [706, 307] on button "Adicionar" at bounding box center [726, 316] width 63 height 41
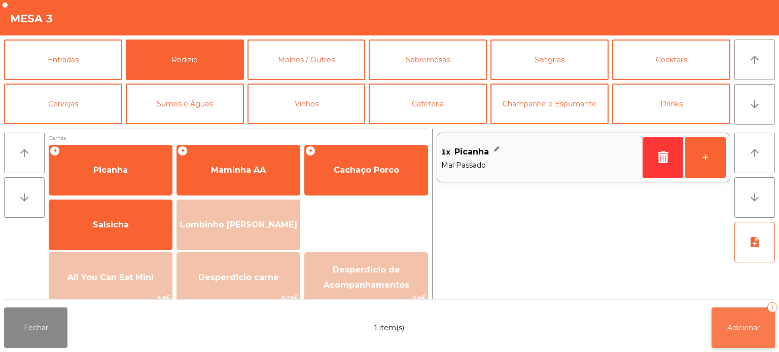
click at [718, 326] on button "Adicionar 1" at bounding box center [743, 328] width 63 height 41
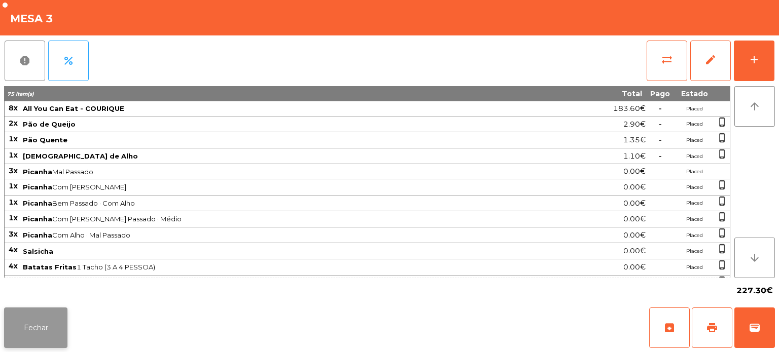
click at [53, 308] on button "Fechar" at bounding box center [35, 328] width 63 height 41
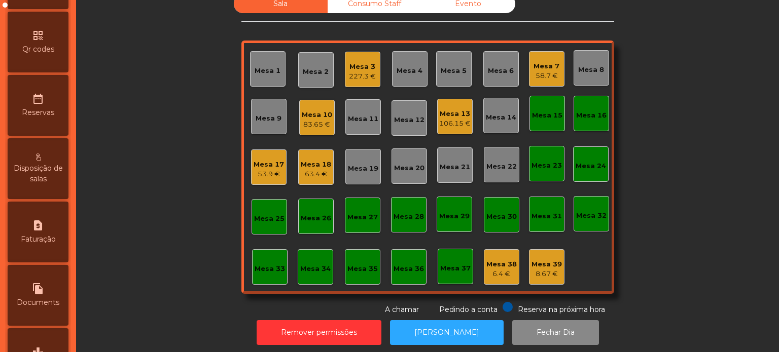
click at [37, 295] on icon "file_copy" at bounding box center [38, 289] width 12 height 12
select select "*"
select select "****"
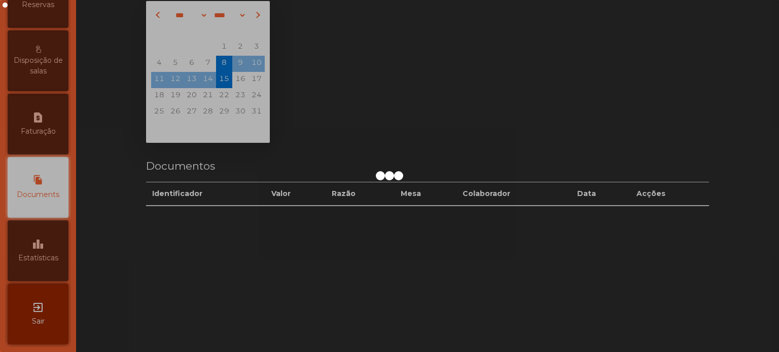
click at [42, 241] on div at bounding box center [389, 176] width 779 height 352
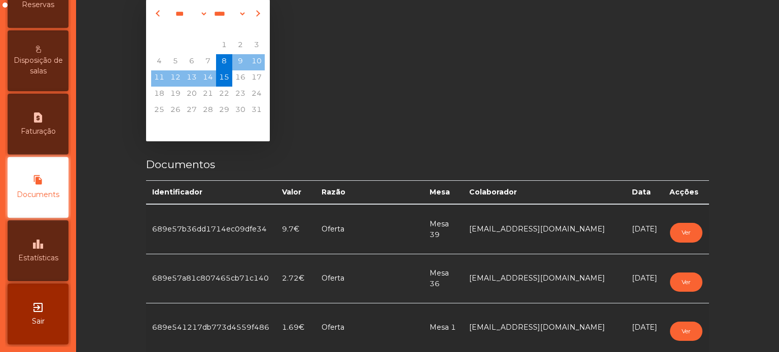
click at [42, 138] on div "request_page Faturação" at bounding box center [38, 124] width 61 height 61
select select "*"
select select "****"
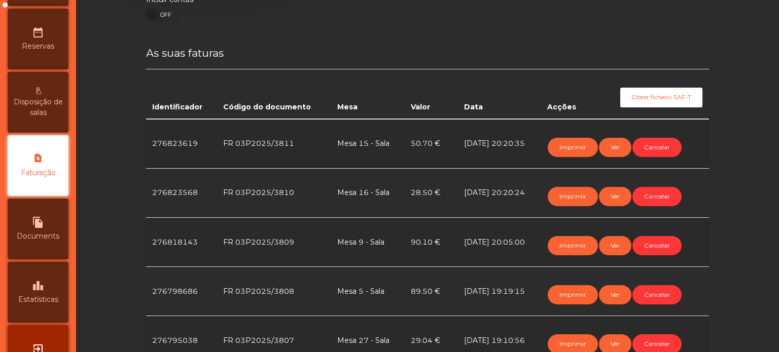
scroll to position [176, 0]
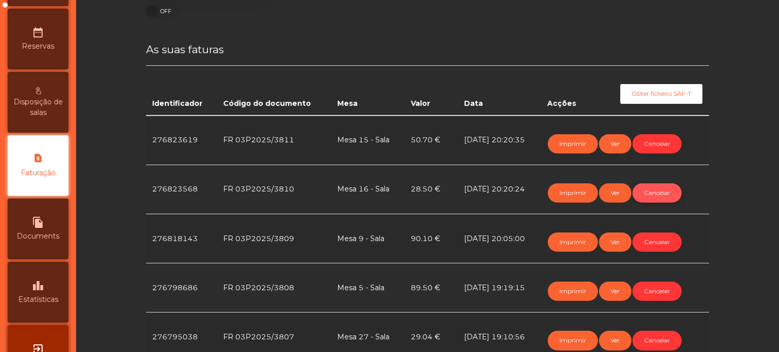
click at [653, 189] on button "Cancelar" at bounding box center [656, 193] width 49 height 19
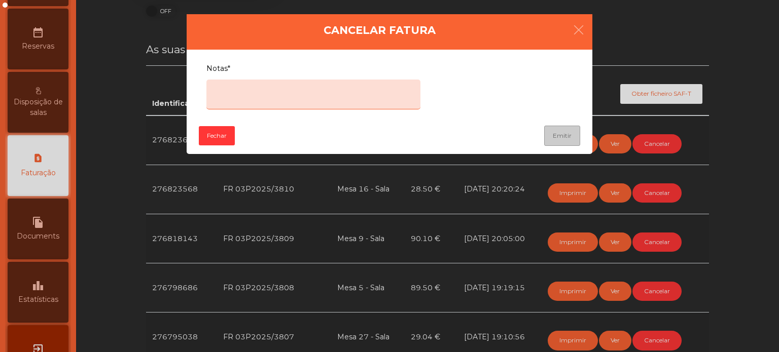
click at [351, 92] on textarea "Notas*" at bounding box center [313, 95] width 214 height 30
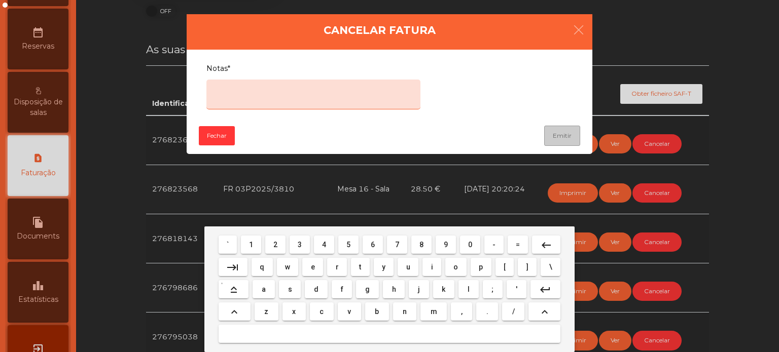
click at [296, 260] on button "w" at bounding box center [288, 267] width 22 height 18
click at [337, 267] on span "r" at bounding box center [337, 267] width 3 height 8
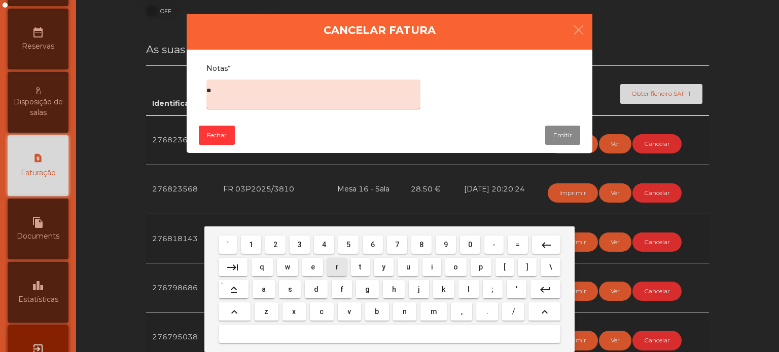
click at [339, 284] on button "f" at bounding box center [342, 289] width 20 height 18
click at [341, 290] on span "f" at bounding box center [342, 290] width 3 height 8
type textarea "****"
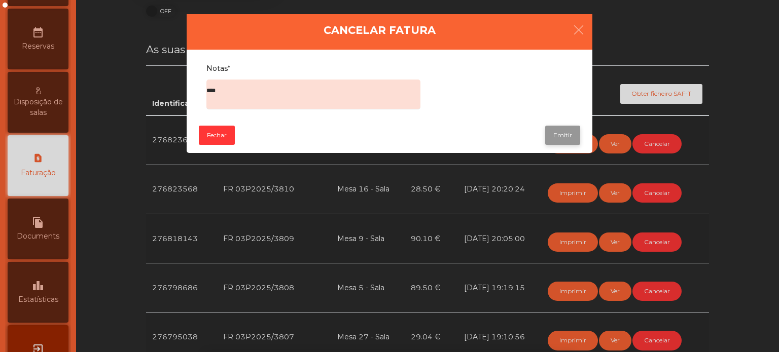
click at [554, 126] on button "Emitir" at bounding box center [562, 135] width 35 height 19
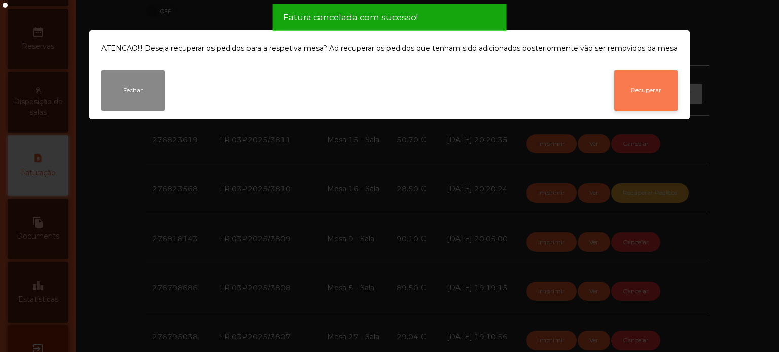
click at [641, 95] on button "Recuperar" at bounding box center [645, 90] width 63 height 41
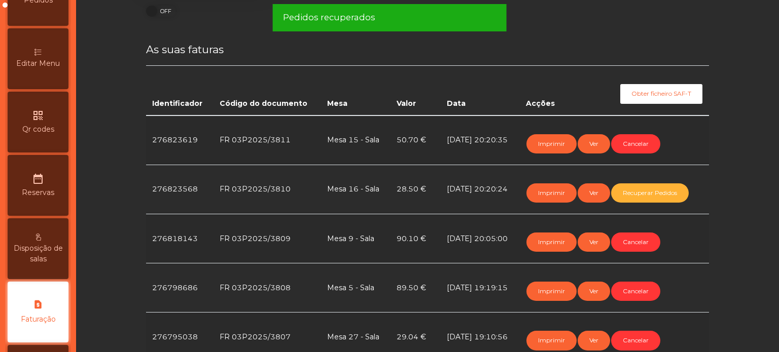
scroll to position [0, 0]
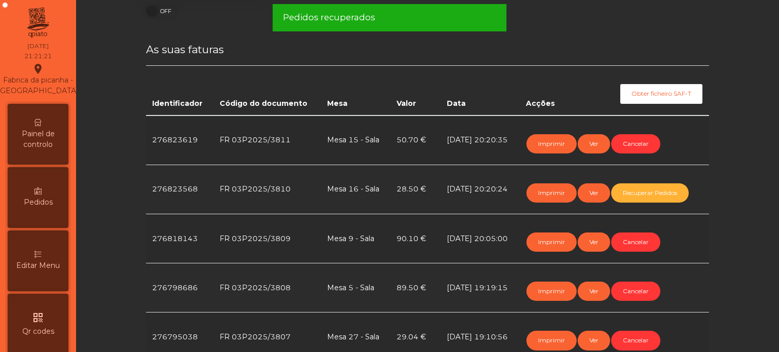
click at [48, 123] on div "Painel de controlo" at bounding box center [38, 134] width 61 height 61
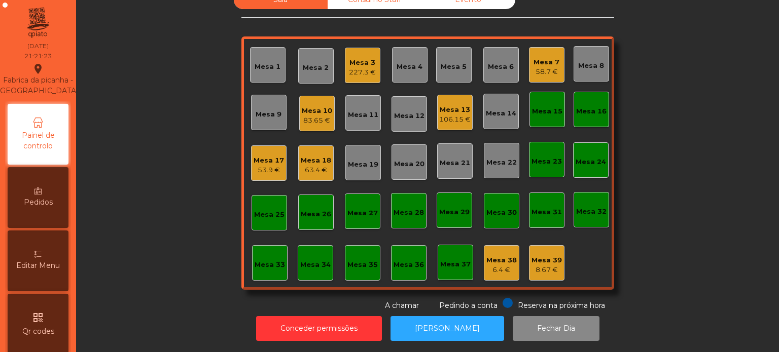
click at [546, 106] on div "Mesa 15" at bounding box center [547, 111] width 30 height 10
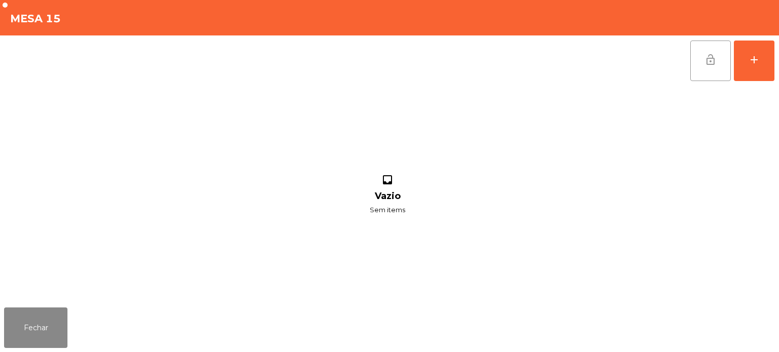
click at [710, 62] on span "lock_open" at bounding box center [710, 60] width 12 height 12
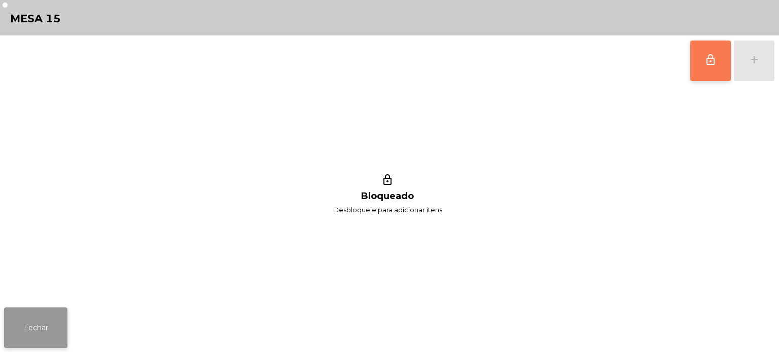
click at [63, 316] on button "Fechar" at bounding box center [35, 328] width 63 height 41
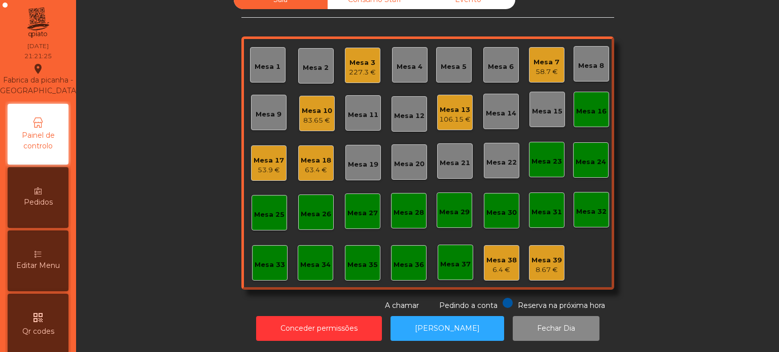
click at [652, 121] on div "Sala Consumo Staff Evento Mesa 1 Mesa 2 Mesa 3 227.3 € Mesa 4 Mesa 5 Mesa 6 Mes…" at bounding box center [428, 150] width 676 height 321
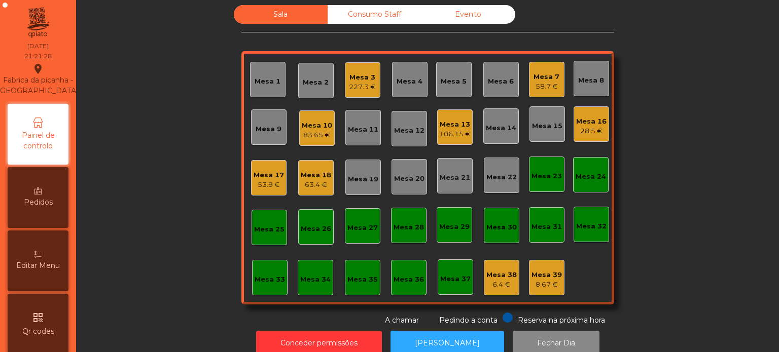
scroll to position [0, 0]
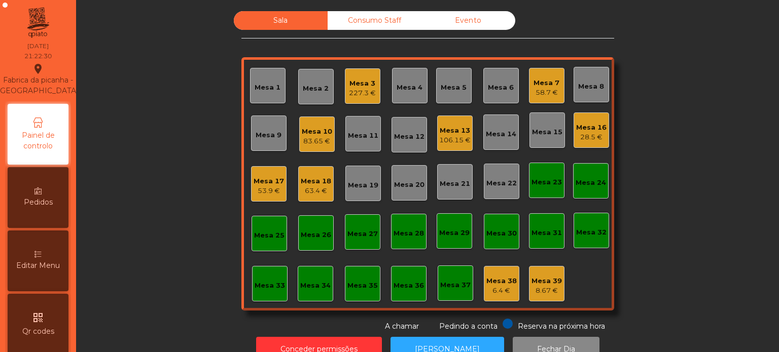
click at [363, 181] on div "Mesa 19" at bounding box center [363, 186] width 30 height 10
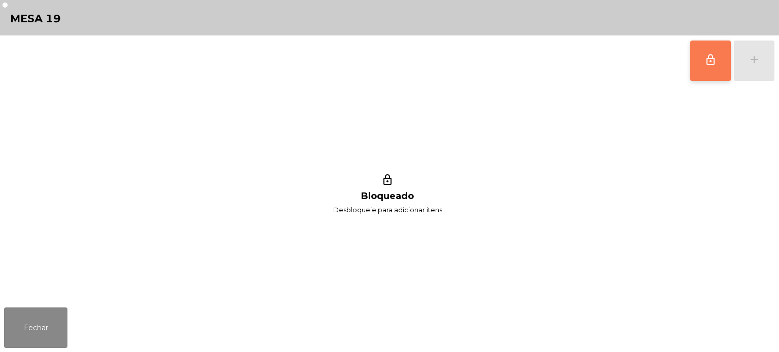
click at [690, 57] on button "lock_outline" at bounding box center [710, 61] width 41 height 41
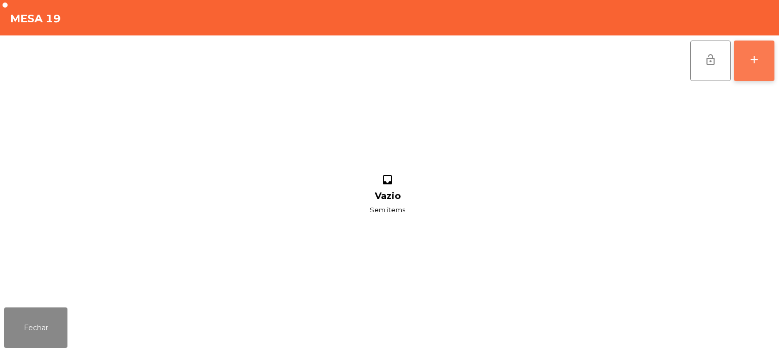
click at [756, 49] on button "add" at bounding box center [754, 61] width 41 height 41
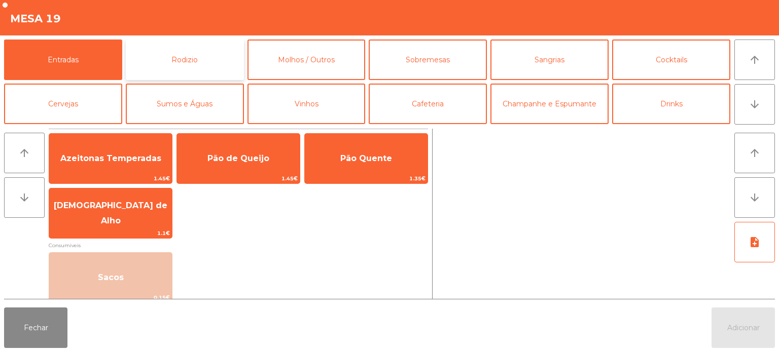
click at [183, 62] on button "Rodizio" at bounding box center [185, 60] width 118 height 41
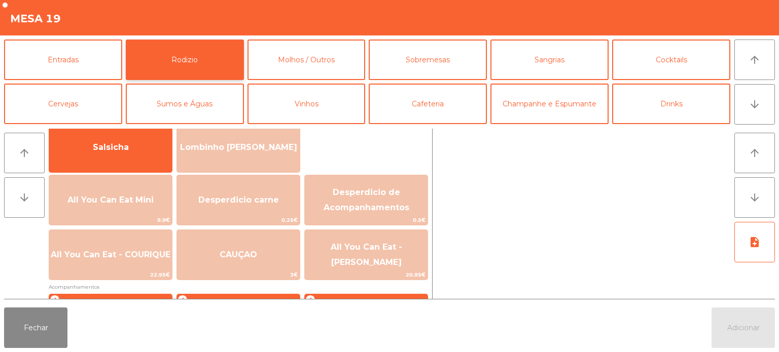
scroll to position [83, 0]
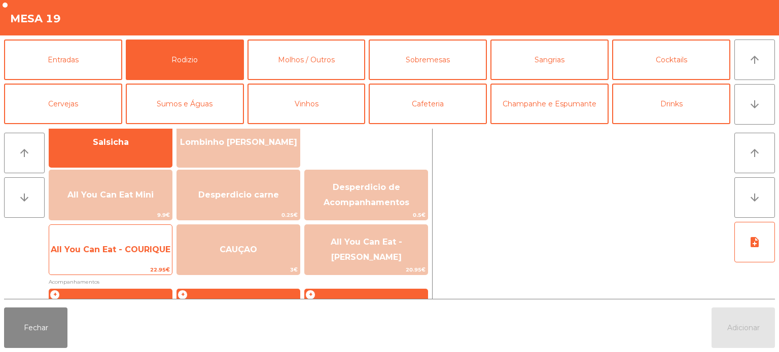
click at [120, 250] on span "All You Can Eat - COURIQUE" at bounding box center [111, 250] width 120 height 10
click at [119, 240] on span "All You Can Eat - COURIQUE" at bounding box center [110, 249] width 123 height 27
click at [121, 247] on span "All You Can Eat - COURIQUE" at bounding box center [111, 250] width 120 height 10
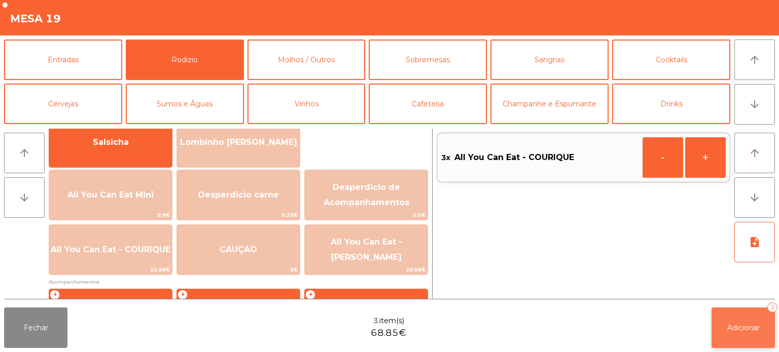
click at [738, 341] on button "Adicionar 3" at bounding box center [743, 328] width 63 height 41
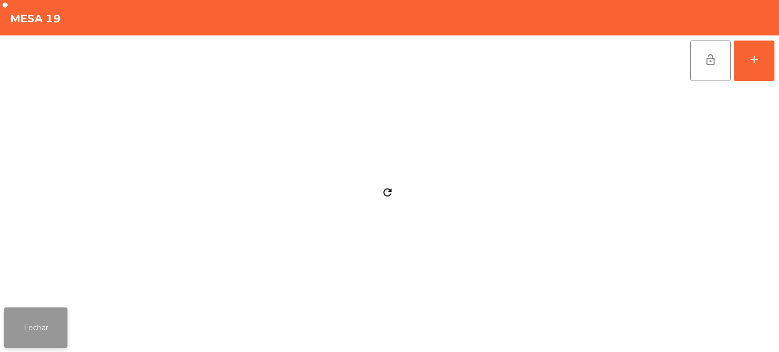
click at [33, 318] on button "Fechar" at bounding box center [35, 328] width 63 height 41
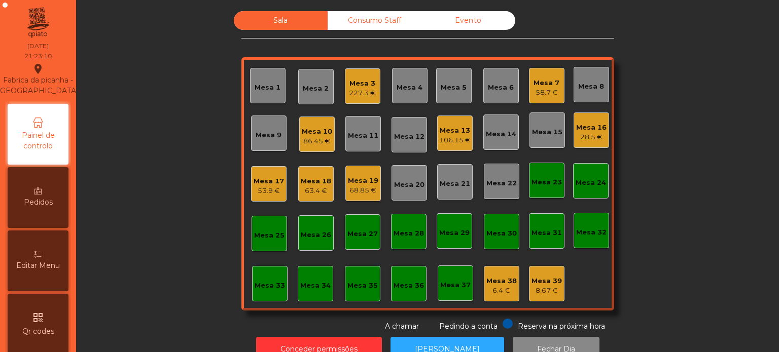
click at [321, 128] on div "Mesa 10" at bounding box center [317, 132] width 30 height 10
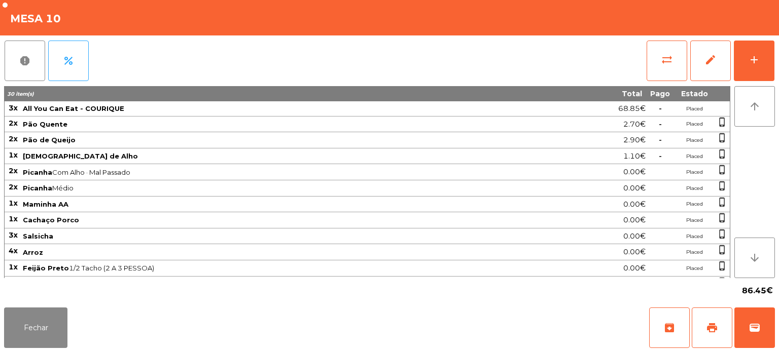
scroll to position [120, 0]
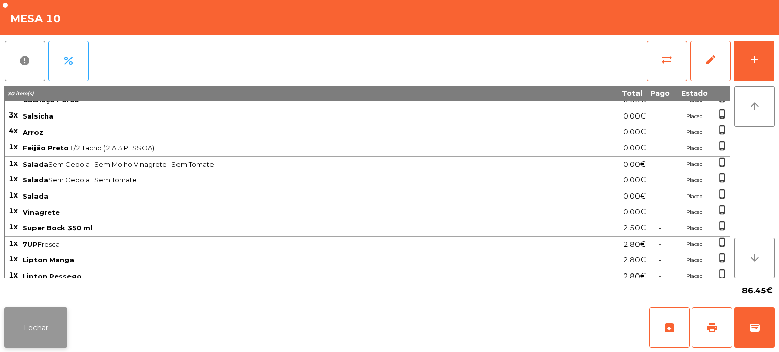
click at [37, 327] on button "Fechar" at bounding box center [35, 328] width 63 height 41
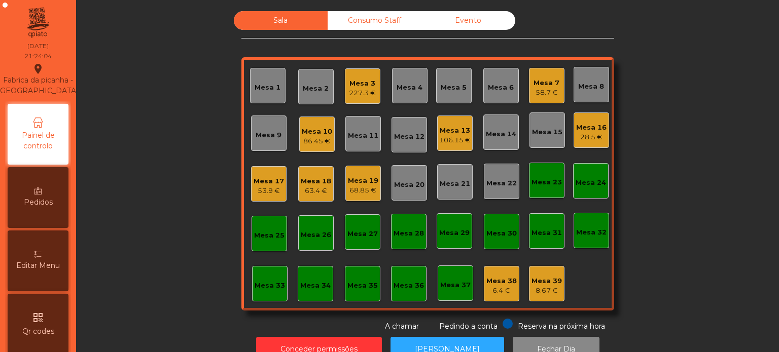
click at [359, 92] on div "227.3 €" at bounding box center [362, 93] width 27 height 10
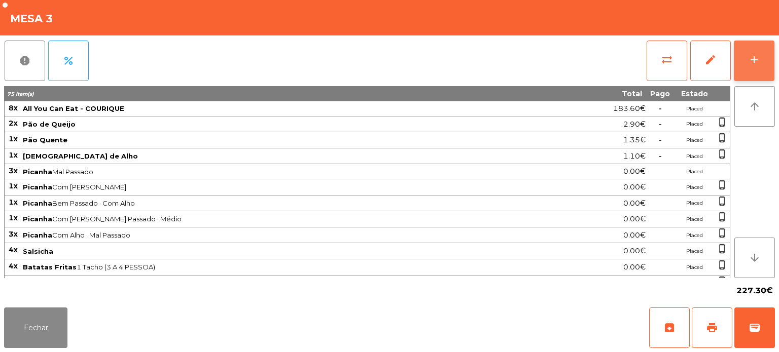
click at [758, 51] on button "add" at bounding box center [754, 61] width 41 height 41
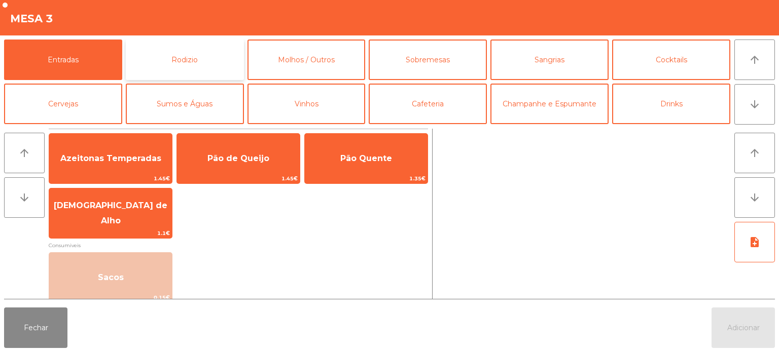
click at [181, 50] on button "Rodizio" at bounding box center [185, 60] width 118 height 41
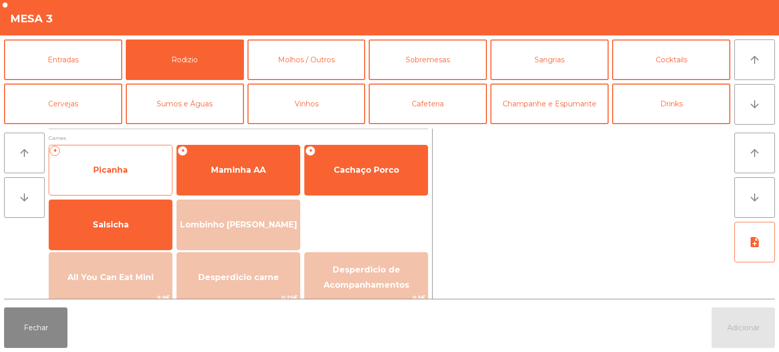
click at [142, 168] on span "Picanha" at bounding box center [110, 170] width 123 height 27
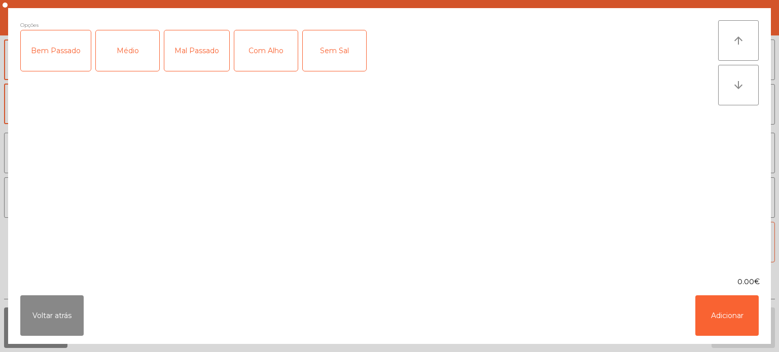
click at [128, 67] on div "Médio" at bounding box center [127, 50] width 63 height 41
click at [125, 46] on div "Médio" at bounding box center [127, 50] width 63 height 41
click at [203, 56] on div "Mal Passado" at bounding box center [196, 50] width 65 height 41
click at [721, 319] on button "Adicionar" at bounding box center [726, 316] width 63 height 41
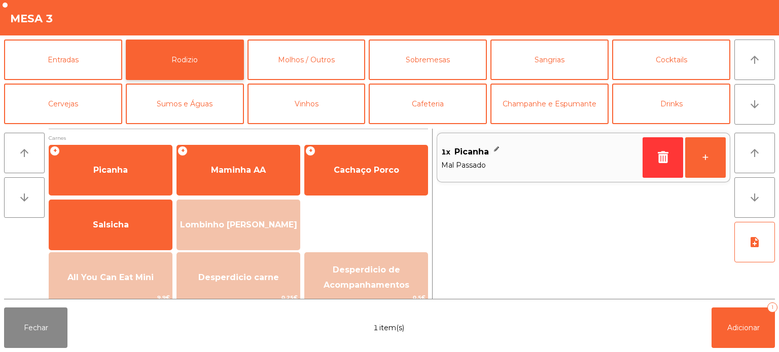
click at [209, 43] on button "Rodizio" at bounding box center [185, 60] width 118 height 41
click at [219, 45] on button "Rodizio" at bounding box center [185, 60] width 118 height 41
click at [209, 60] on button "Rodizio" at bounding box center [185, 60] width 118 height 41
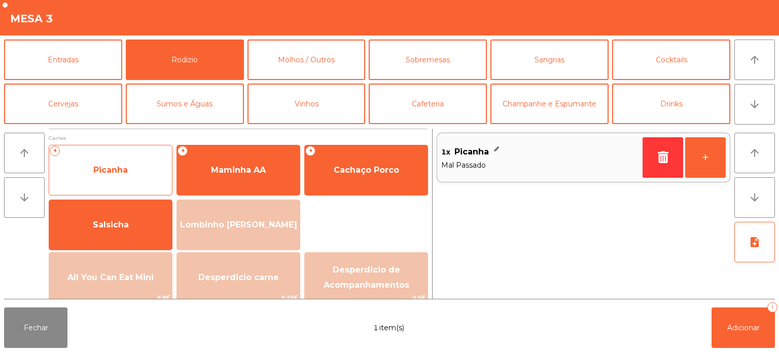
click at [143, 173] on span "Picanha" at bounding box center [110, 170] width 123 height 27
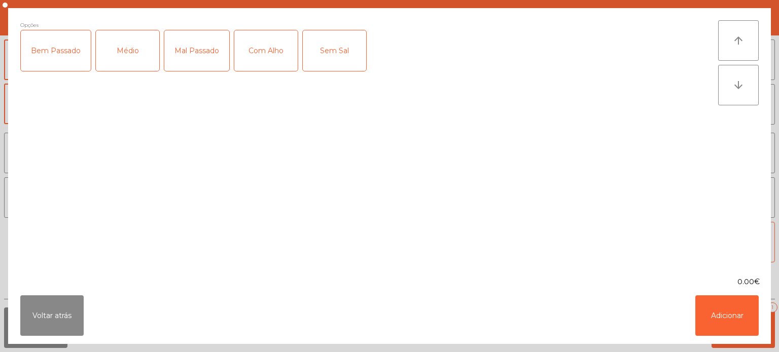
click at [186, 60] on div "Mal Passado" at bounding box center [196, 50] width 65 height 41
click at [273, 55] on div "Com Alho" at bounding box center [265, 50] width 63 height 41
click at [733, 329] on button "Adicionar" at bounding box center [726, 316] width 63 height 41
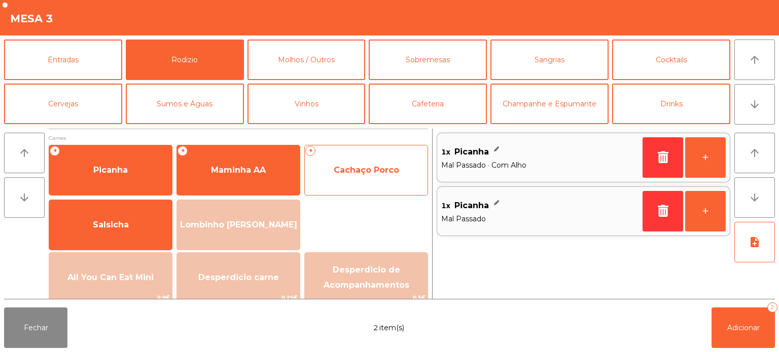
click at [373, 172] on span "Cachaço Porco" at bounding box center [366, 170] width 65 height 10
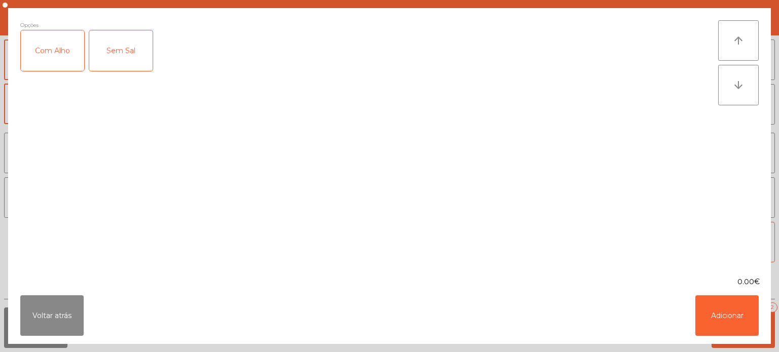
click at [51, 48] on div "Com Alho" at bounding box center [52, 50] width 63 height 41
click at [728, 306] on button "Adicionar" at bounding box center [726, 316] width 63 height 41
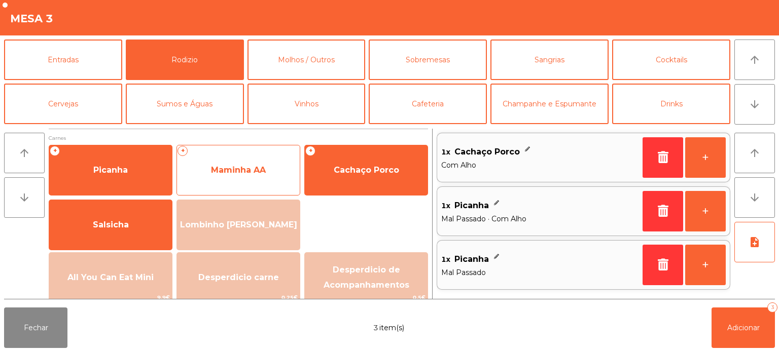
click at [225, 168] on span "Maminha AA" at bounding box center [238, 170] width 55 height 10
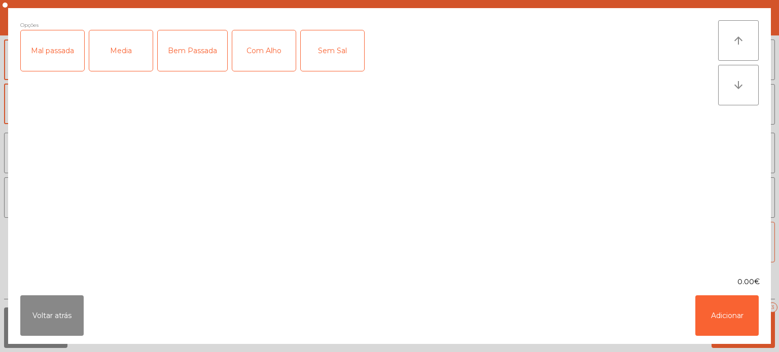
click at [140, 46] on div "Media" at bounding box center [120, 50] width 63 height 41
click at [51, 50] on div "Mal passada" at bounding box center [52, 50] width 63 height 41
click at [269, 48] on div "Com Alho" at bounding box center [263, 50] width 63 height 41
click at [696, 325] on button "Adicionar" at bounding box center [726, 316] width 63 height 41
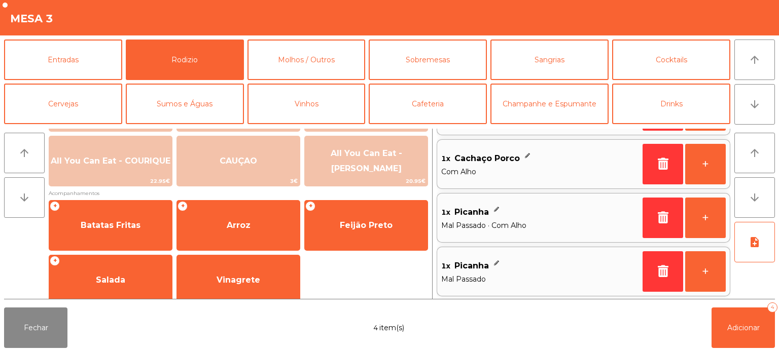
scroll to position [173, 0]
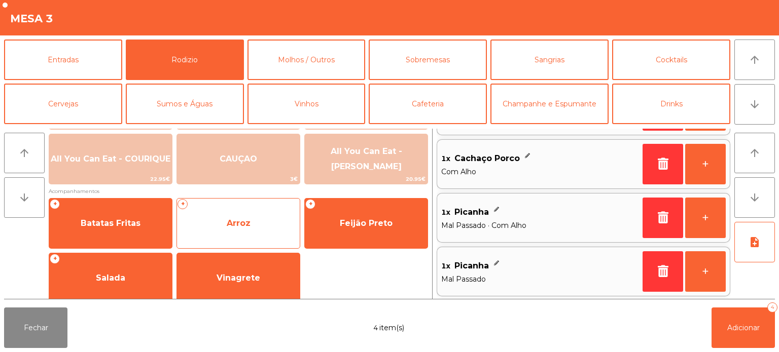
click at [259, 220] on span "Arroz" at bounding box center [238, 223] width 123 height 27
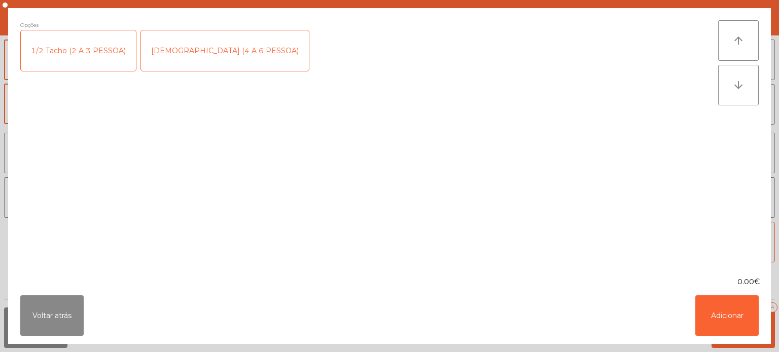
click at [202, 43] on div "[DEMOGRAPHIC_DATA] (4 A 6 PESSOA)" at bounding box center [225, 50] width 168 height 41
click at [721, 315] on button "Adicionar" at bounding box center [726, 316] width 63 height 41
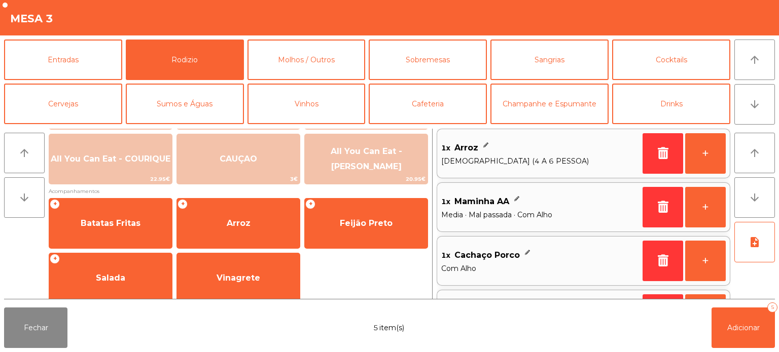
scroll to position [101, 0]
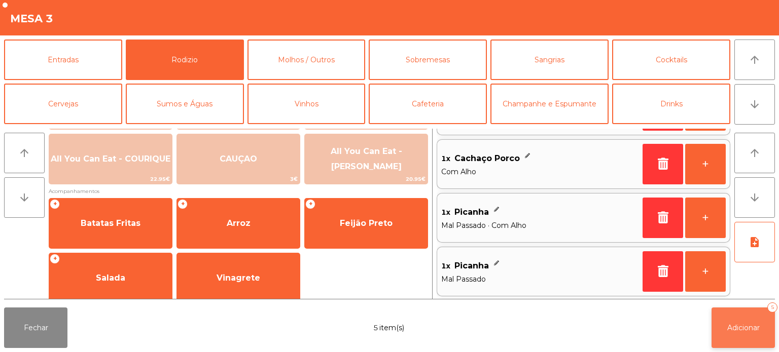
click at [740, 329] on span "Adicionar" at bounding box center [743, 328] width 32 height 9
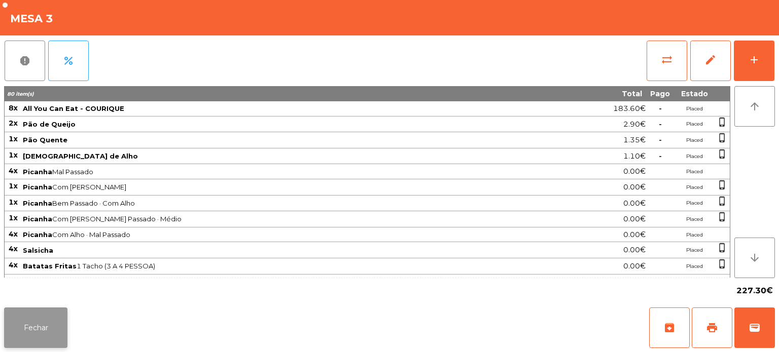
click at [30, 328] on button "Fechar" at bounding box center [35, 328] width 63 height 41
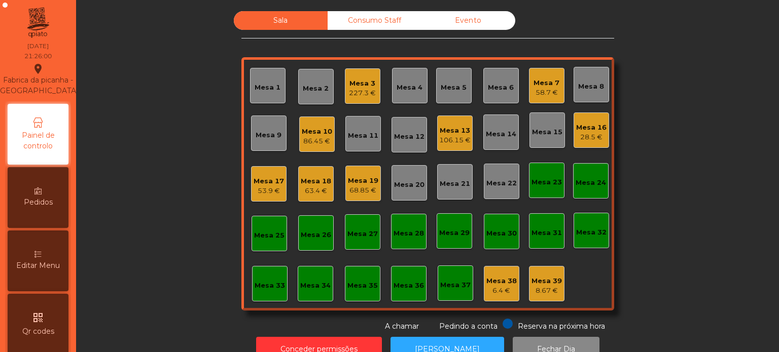
click at [645, 233] on div "Sala Consumo Staff Evento Mesa 1 Mesa 2 Mesa 3 227.3 € Mesa 4 Mesa 5 Mesa 6 Mes…" at bounding box center [428, 171] width 676 height 321
click at [358, 82] on div "Mesa 3" at bounding box center [362, 84] width 27 height 10
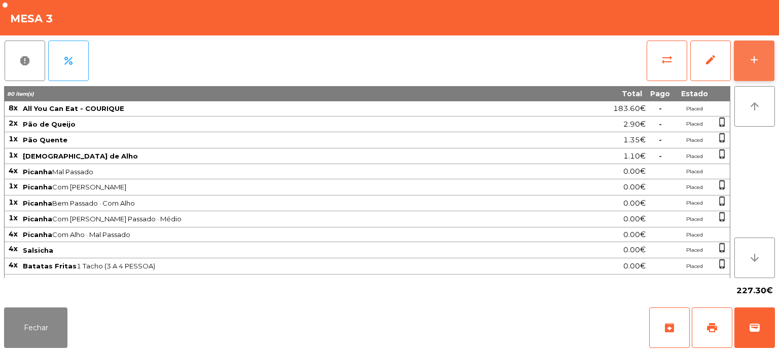
click at [762, 72] on button "add" at bounding box center [754, 61] width 41 height 41
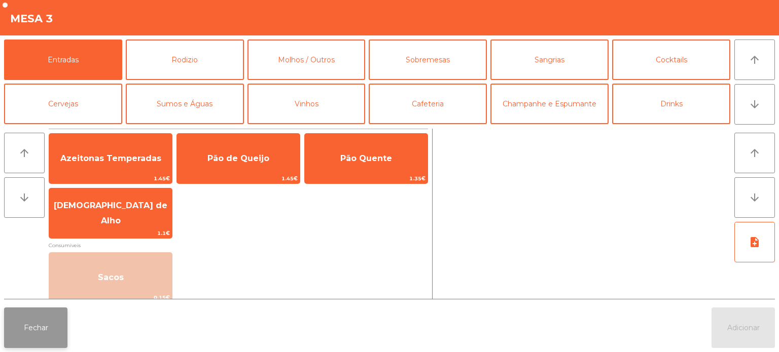
click at [44, 327] on button "Fechar" at bounding box center [35, 328] width 63 height 41
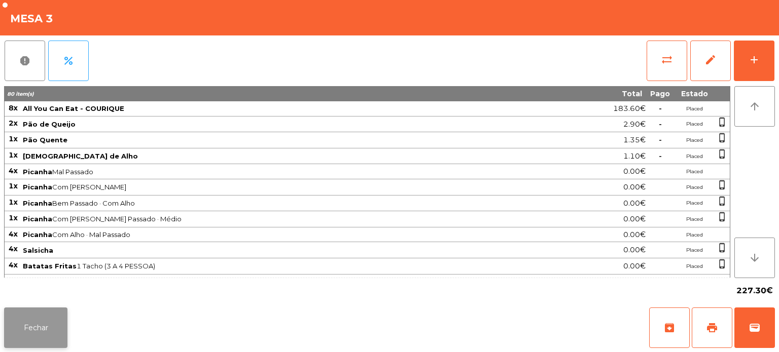
click at [42, 317] on button "Fechar" at bounding box center [35, 328] width 63 height 41
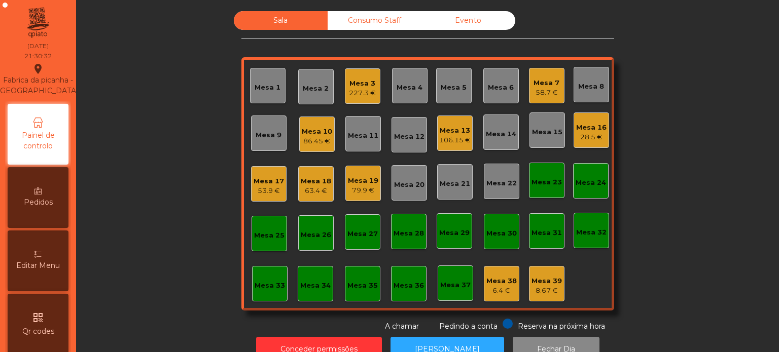
click at [323, 132] on div "Mesa 10" at bounding box center [317, 132] width 30 height 10
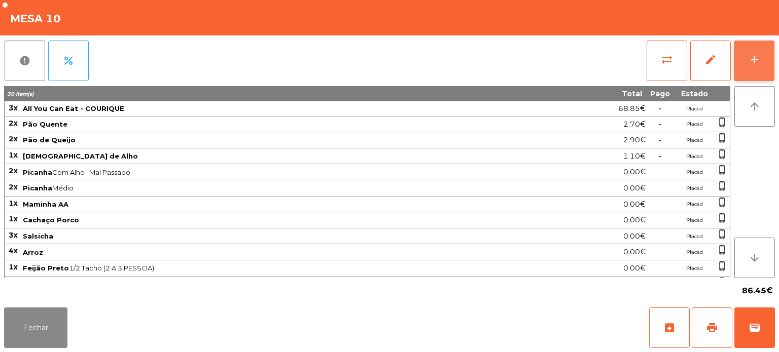
click at [753, 62] on div "add" at bounding box center [754, 60] width 12 height 12
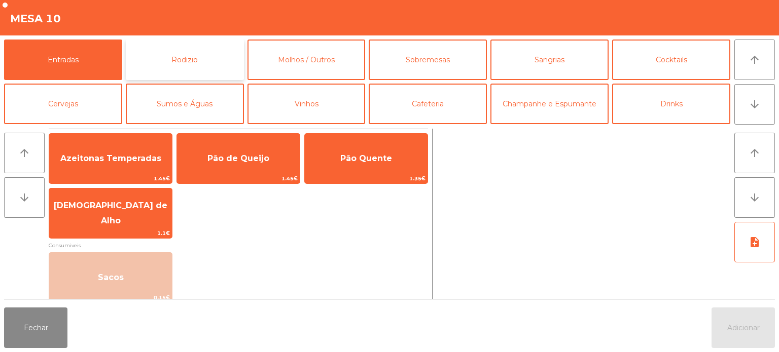
click at [208, 64] on button "Rodizio" at bounding box center [185, 60] width 118 height 41
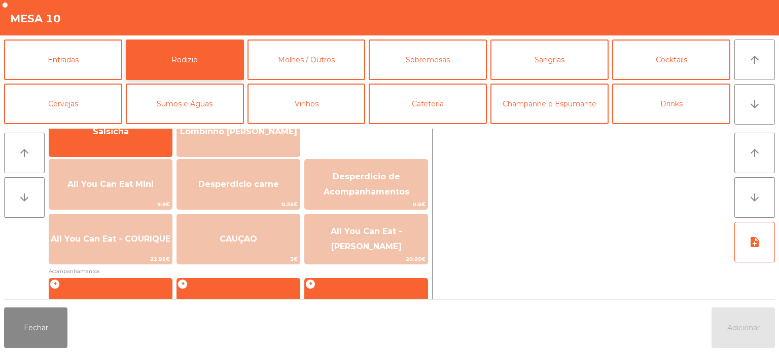
scroll to position [182, 0]
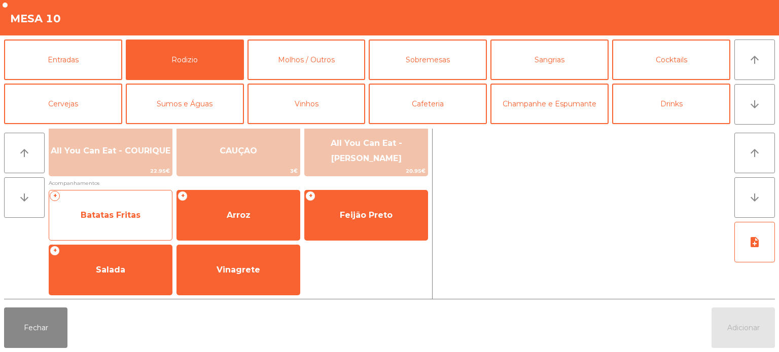
click at [117, 204] on span "Batatas Fritas" at bounding box center [110, 215] width 123 height 27
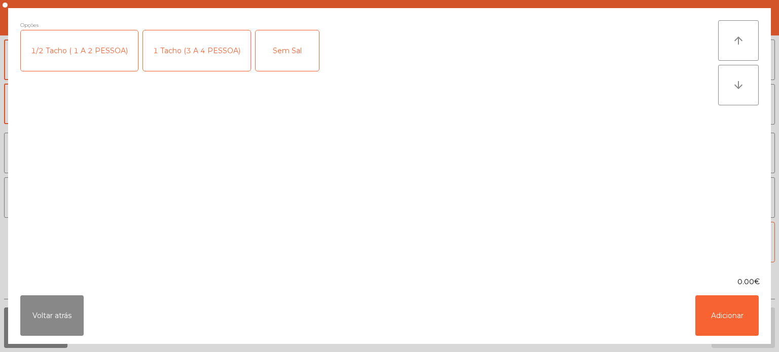
click at [206, 45] on div "1 Tacho (3 A 4 PESSOA)" at bounding box center [197, 50] width 108 height 41
click at [712, 309] on button "Adicionar" at bounding box center [726, 316] width 63 height 41
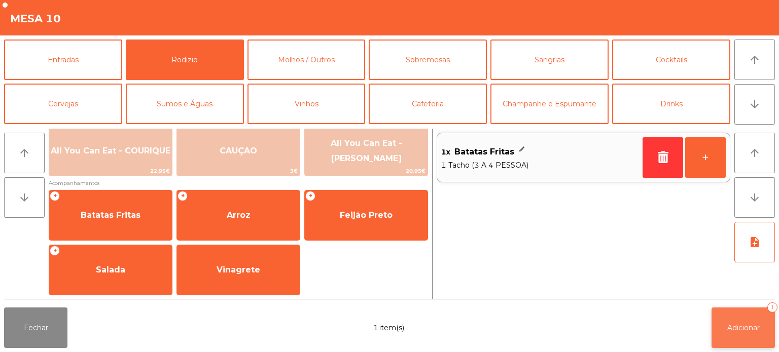
click at [753, 322] on button "Adicionar 1" at bounding box center [743, 328] width 63 height 41
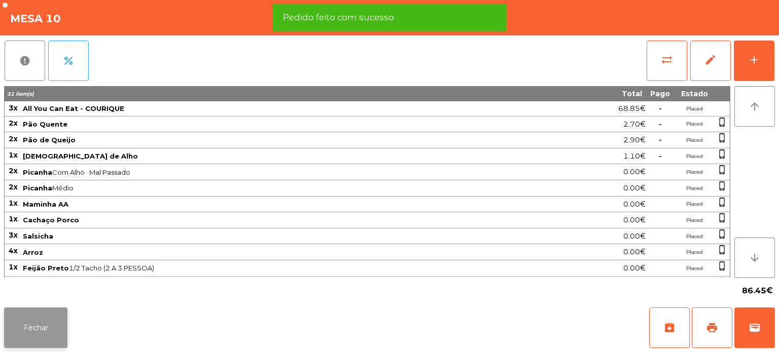
click at [47, 336] on button "Fechar" at bounding box center [35, 328] width 63 height 41
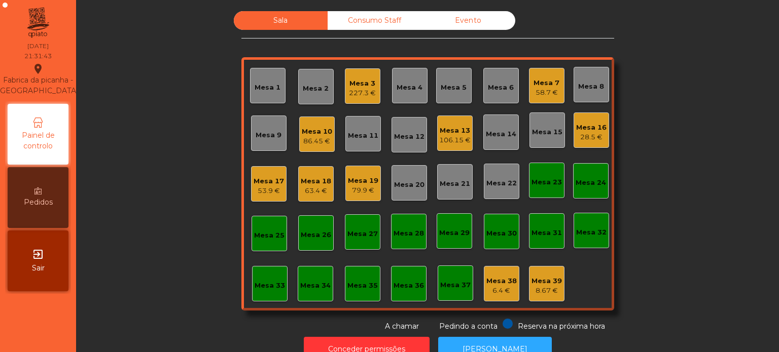
click at [309, 140] on div "86.45 €" at bounding box center [317, 141] width 30 height 10
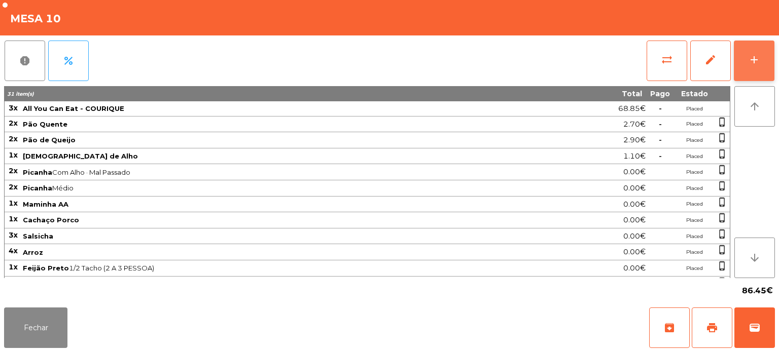
click at [740, 41] on button "add" at bounding box center [754, 61] width 41 height 41
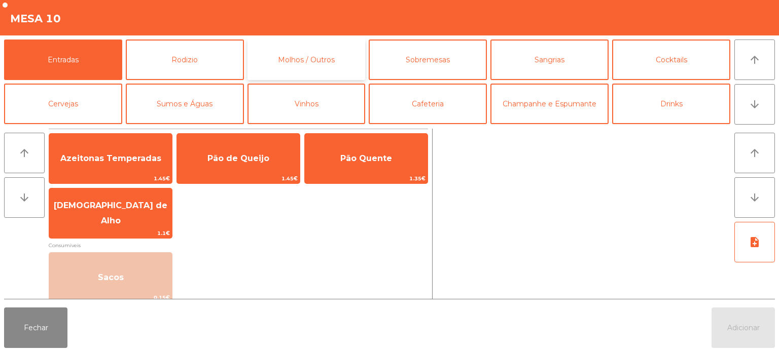
click at [318, 44] on button "Molhos / Outros" at bounding box center [306, 60] width 118 height 41
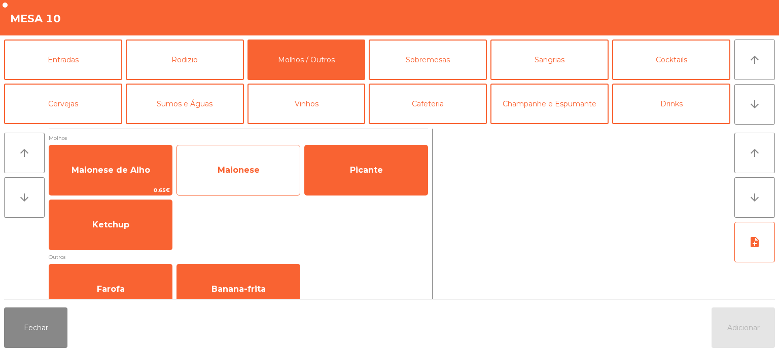
click at [252, 158] on span "Maionese" at bounding box center [238, 170] width 123 height 27
click at [255, 158] on span "Maionese" at bounding box center [238, 170] width 123 height 27
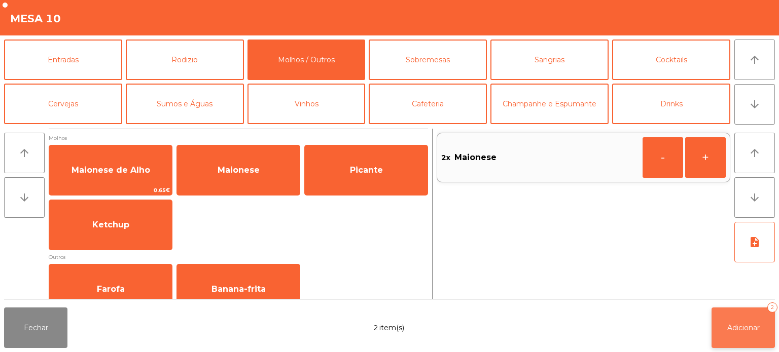
click at [742, 327] on span "Adicionar" at bounding box center [743, 328] width 32 height 9
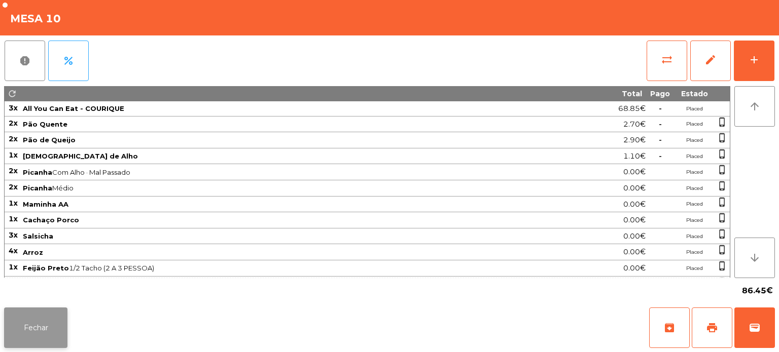
click at [55, 313] on button "Fechar" at bounding box center [35, 328] width 63 height 41
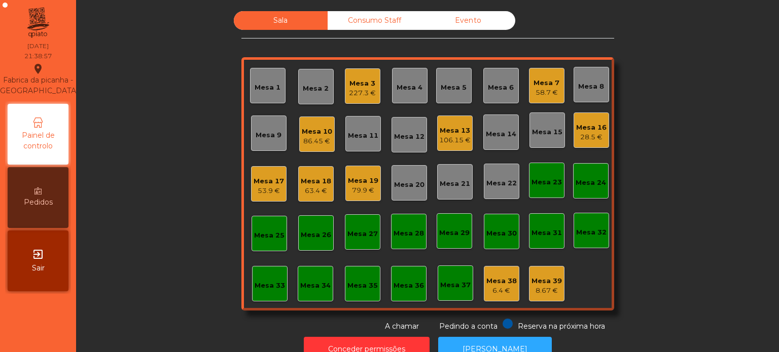
click at [349, 93] on div "227.3 €" at bounding box center [362, 93] width 27 height 10
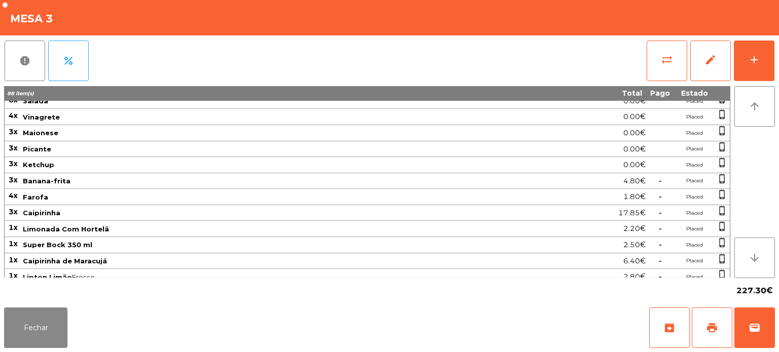
scroll to position [213, 0]
click at [776, 75] on div "report percent sync_alt edit add 88 item(s) Total Pago Estado 8x All You Can Ea…" at bounding box center [389, 169] width 779 height 268
click at [760, 65] on button "add" at bounding box center [754, 61] width 41 height 41
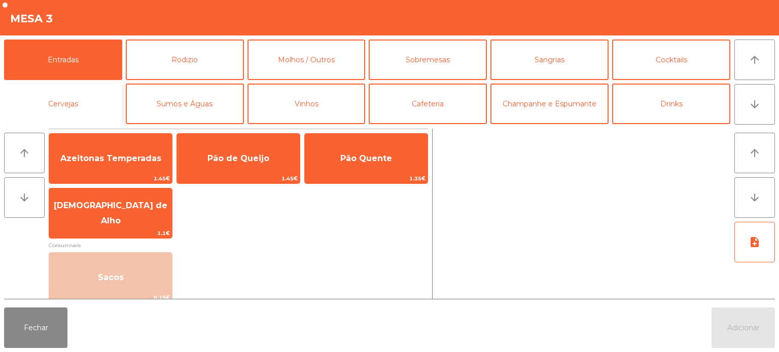
click at [91, 98] on button "Cervejas" at bounding box center [63, 104] width 118 height 41
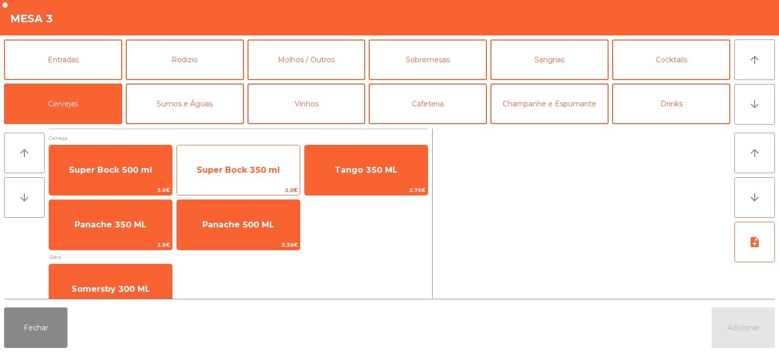
click at [260, 160] on span "Super Bock 350 ml" at bounding box center [238, 170] width 123 height 27
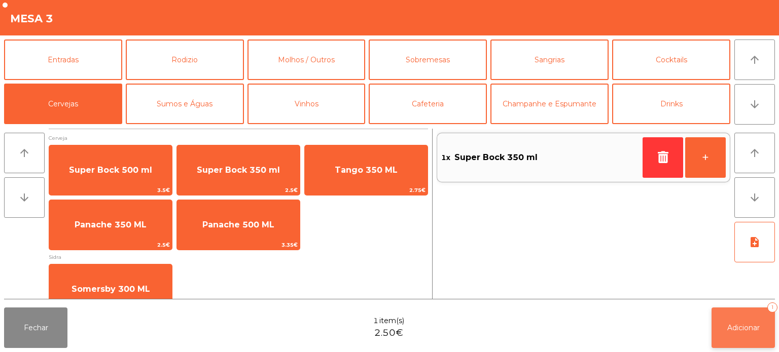
click at [760, 334] on button "Adicionar 1" at bounding box center [743, 328] width 63 height 41
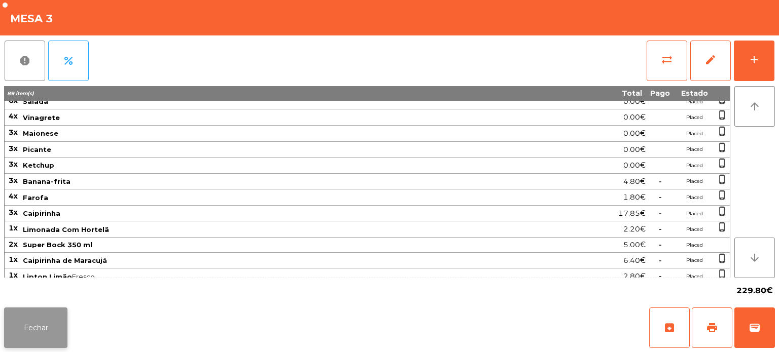
click at [45, 337] on button "Fechar" at bounding box center [35, 328] width 63 height 41
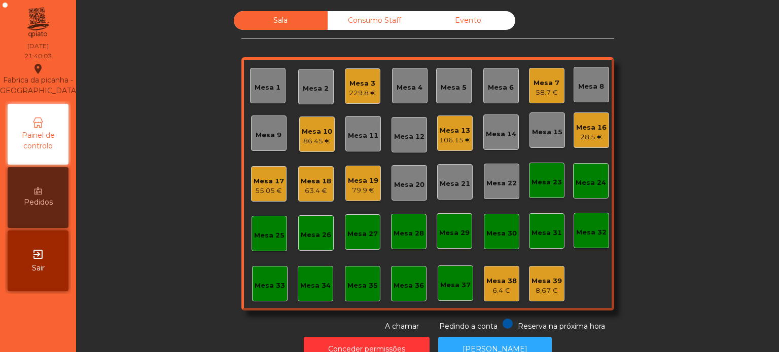
click at [266, 230] on div "Mesa 25" at bounding box center [269, 234] width 30 height 14
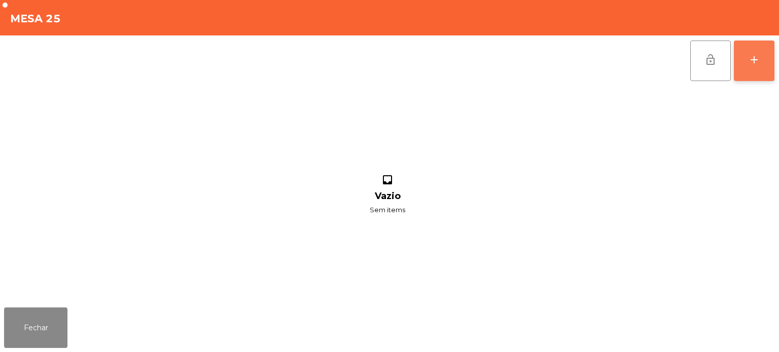
click at [757, 58] on div "add" at bounding box center [754, 60] width 12 height 12
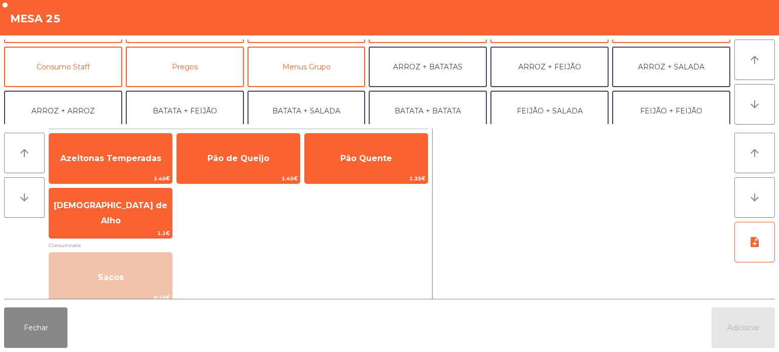
scroll to position [81, 0]
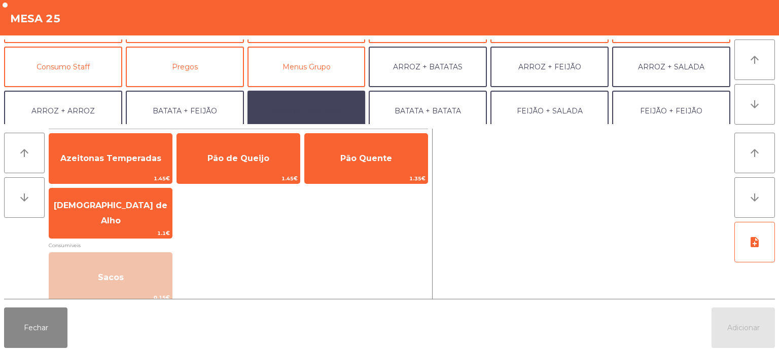
click at [315, 123] on button "BATATA + SALADA" at bounding box center [306, 111] width 118 height 41
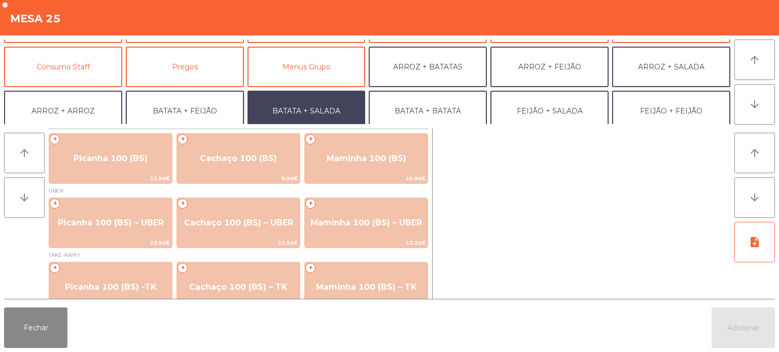
click at [231, 112] on button "BATATA + FEIJÃO" at bounding box center [185, 111] width 118 height 41
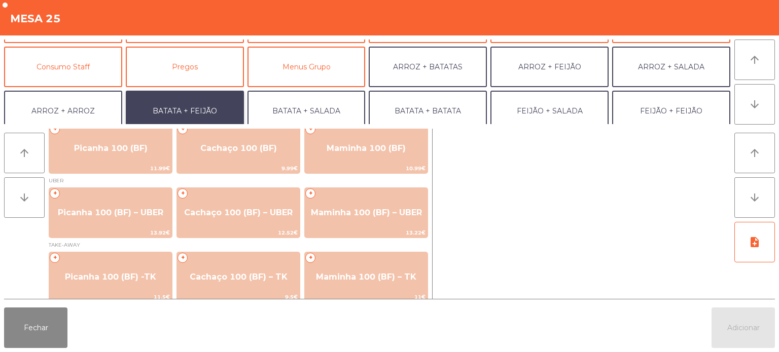
scroll to position [16, 0]
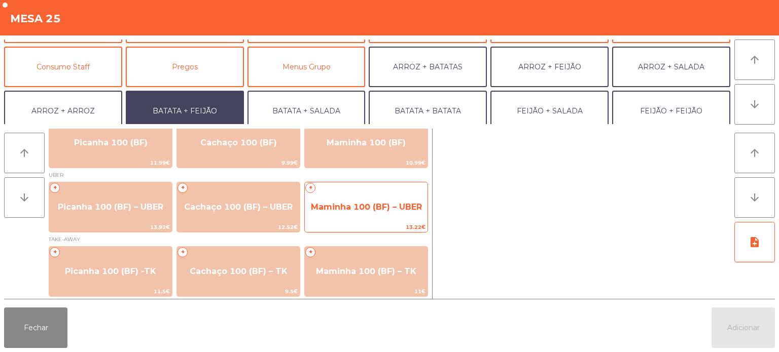
click at [370, 199] on span "Maminha 100 (BF) – UBER" at bounding box center [366, 207] width 123 height 27
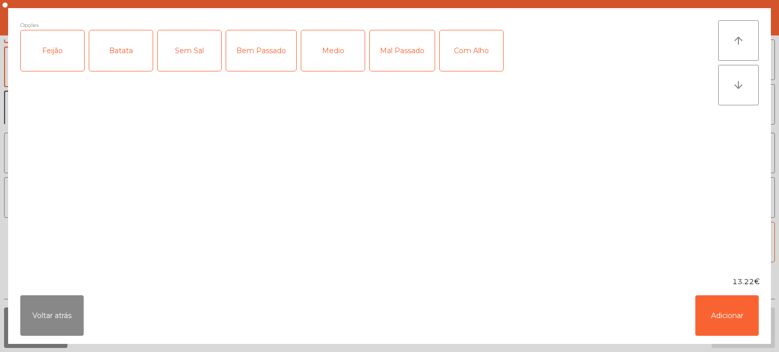
click at [47, 53] on div "Feijão" at bounding box center [52, 50] width 63 height 41
click at [97, 50] on div "Batata" at bounding box center [120, 50] width 63 height 41
click at [404, 54] on div "Mal Passado" at bounding box center [402, 50] width 65 height 41
click at [471, 53] on div "Com Alho" at bounding box center [471, 50] width 63 height 41
click at [711, 315] on button "Adicionar" at bounding box center [726, 316] width 63 height 41
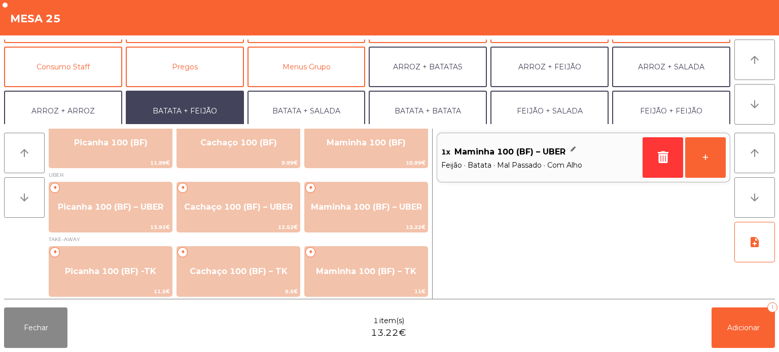
scroll to position [132, 0]
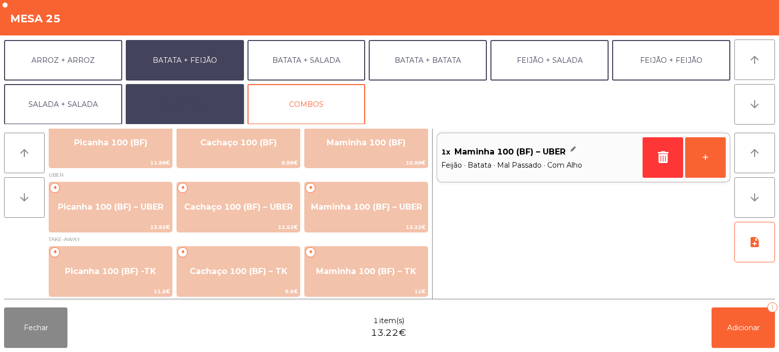
click at [183, 101] on button "EXTRAS UBER" at bounding box center [185, 104] width 118 height 41
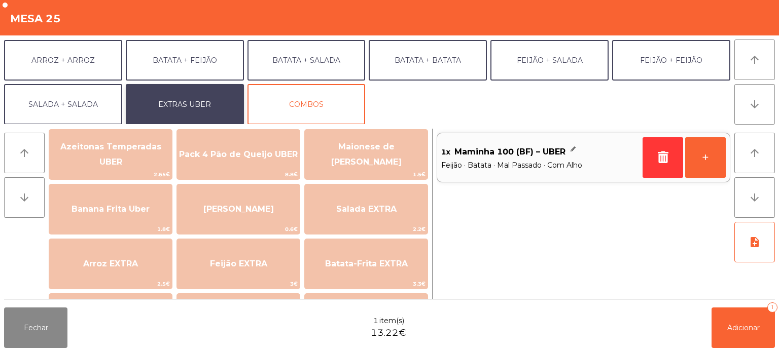
scroll to position [674, 0]
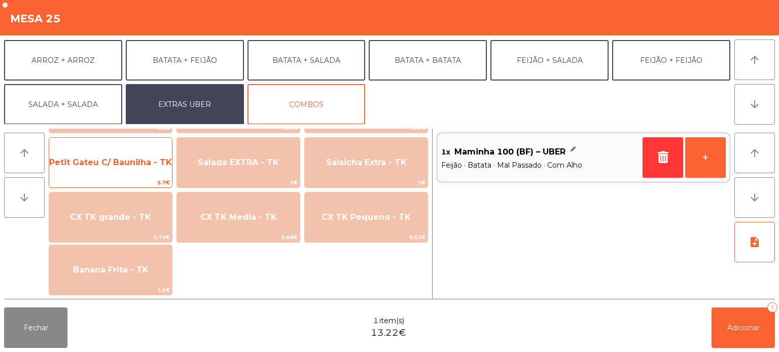
click at [164, 173] on span "Petit Gateu C/ Baunilha - TK" at bounding box center [110, 162] width 123 height 27
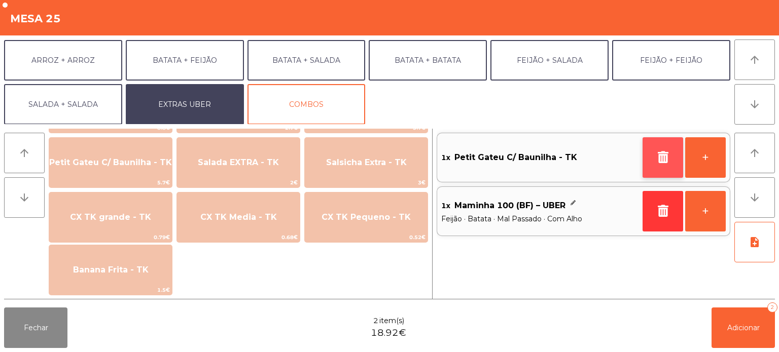
click at [646, 158] on button "button" at bounding box center [663, 157] width 41 height 41
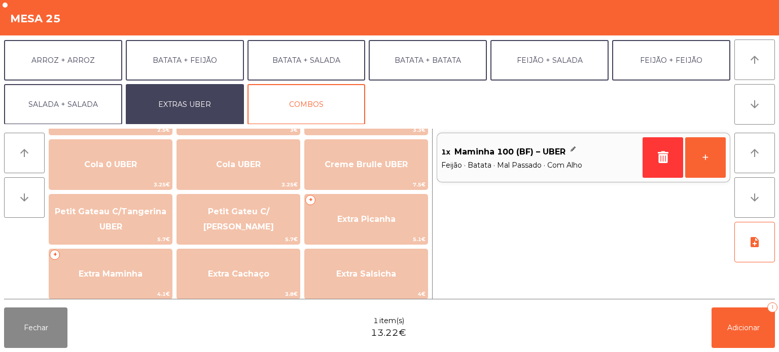
scroll to position [254, 0]
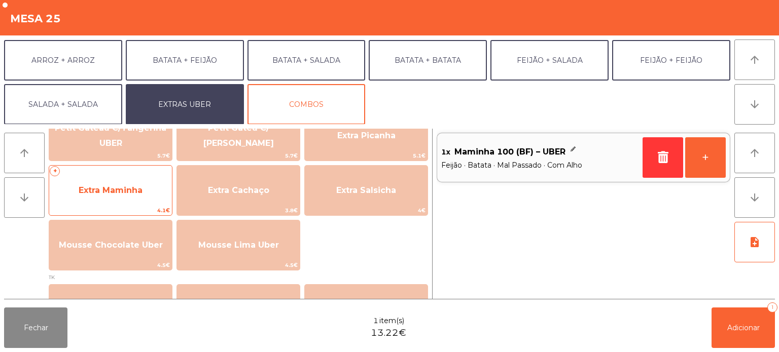
click at [133, 198] on span "Extra Maminha" at bounding box center [110, 190] width 123 height 27
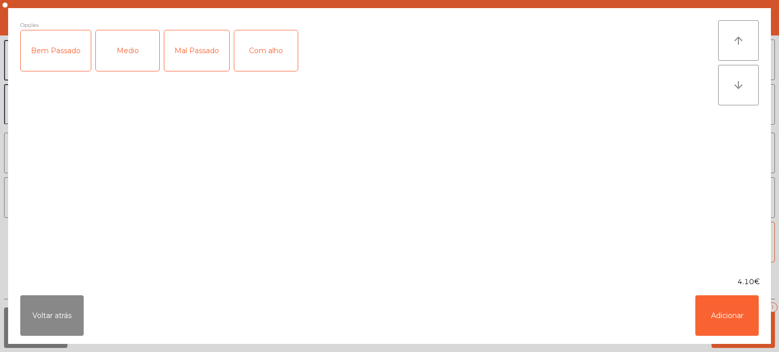
click at [213, 53] on div "Mal Passado" at bounding box center [196, 50] width 65 height 41
click at [250, 61] on div "Com alho" at bounding box center [265, 50] width 63 height 41
click at [739, 313] on button "Adicionar" at bounding box center [726, 316] width 63 height 41
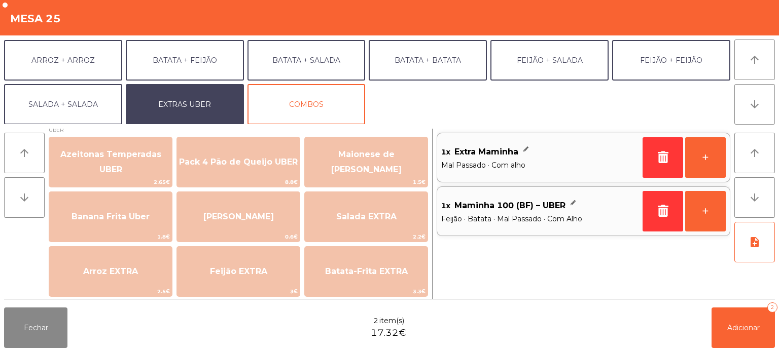
scroll to position [0, 0]
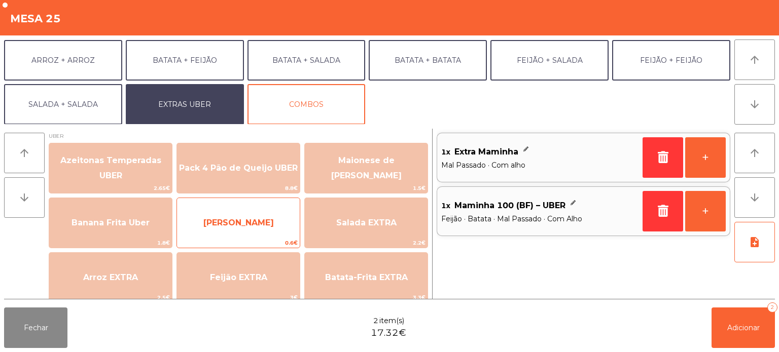
click at [256, 230] on span "[PERSON_NAME]" at bounding box center [238, 222] width 123 height 27
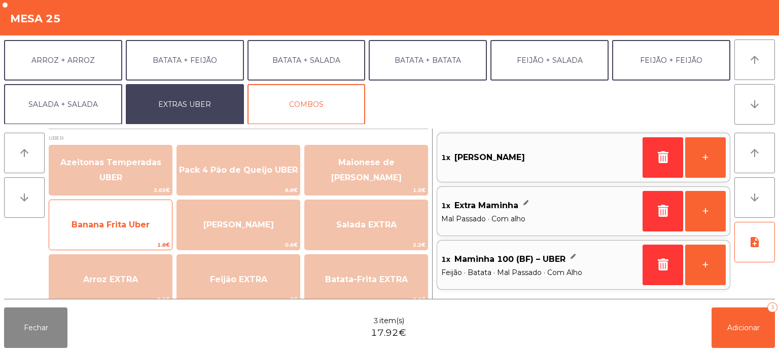
click at [129, 223] on span "Banana Frita Uber" at bounding box center [111, 225] width 78 height 10
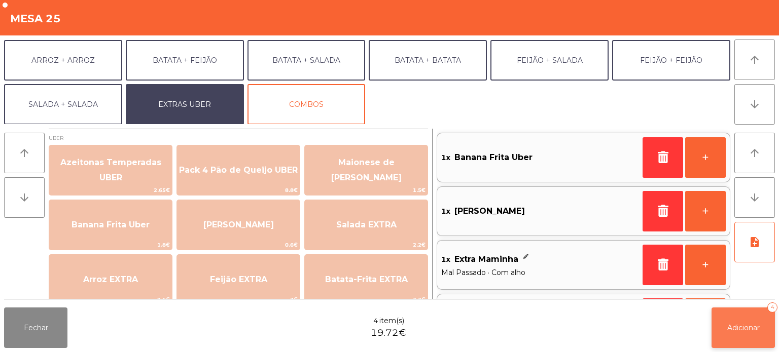
click at [739, 321] on button "Adicionar 4" at bounding box center [743, 328] width 63 height 41
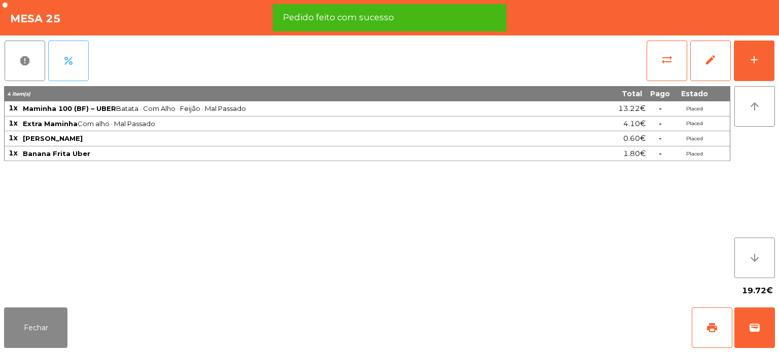
click at [67, 59] on span "percent" at bounding box center [68, 61] width 12 height 12
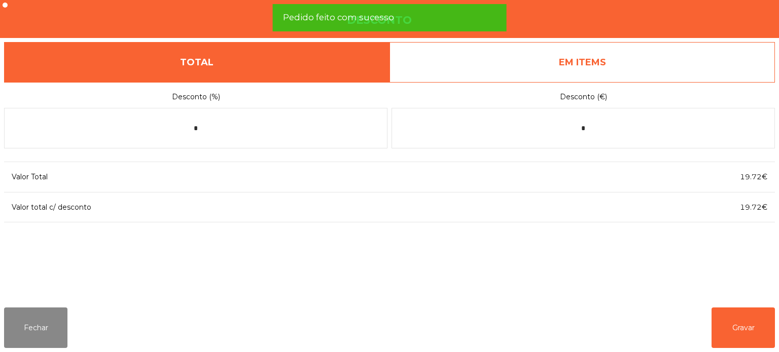
click at [622, 76] on link "EM ITEMS" at bounding box center [581, 62] width 385 height 41
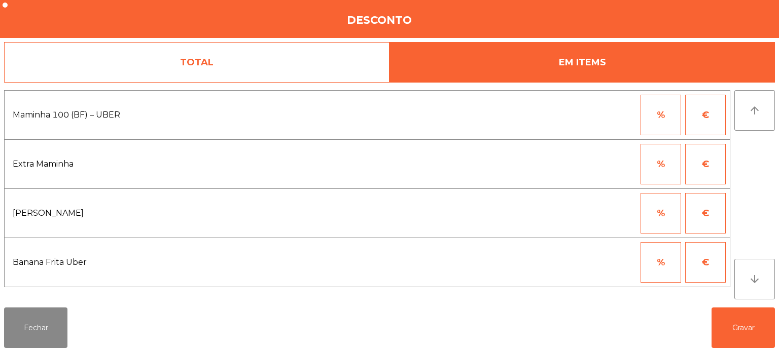
click at [674, 217] on button "%" at bounding box center [661, 213] width 41 height 41
click at [714, 217] on button "€" at bounding box center [705, 213] width 41 height 41
click at [620, 215] on input "*" at bounding box center [611, 213] width 51 height 41
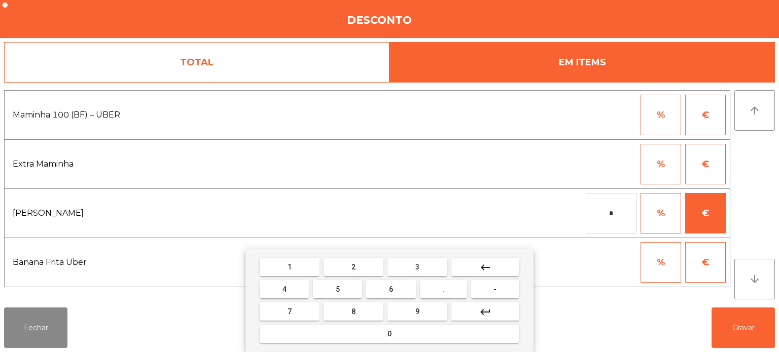
click at [375, 332] on button "0" at bounding box center [390, 334] width 260 height 18
click at [444, 290] on span "." at bounding box center [443, 290] width 2 height 8
click at [296, 288] on button "4" at bounding box center [284, 289] width 49 height 18
type input "***"
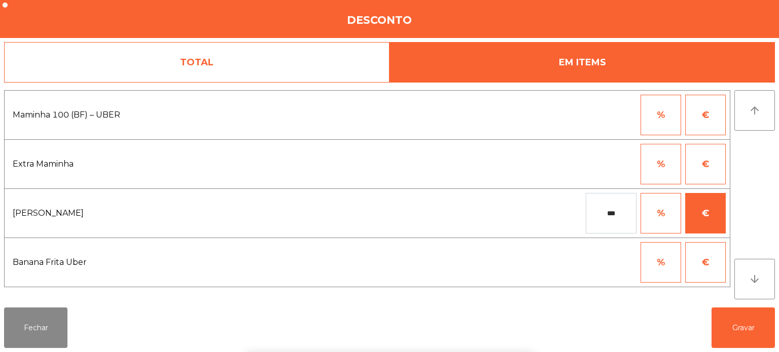
click at [743, 315] on div "1 2 3 keyboard_backspace 4 5 6 . - 7 8 9 keyboard_return 0" at bounding box center [389, 300] width 779 height 103
click at [737, 327] on div "1 2 3 keyboard_backspace 4 5 6 . - 7 8 9 keyboard_return 0" at bounding box center [389, 300] width 779 height 103
click at [737, 328] on button "Gravar" at bounding box center [743, 328] width 63 height 41
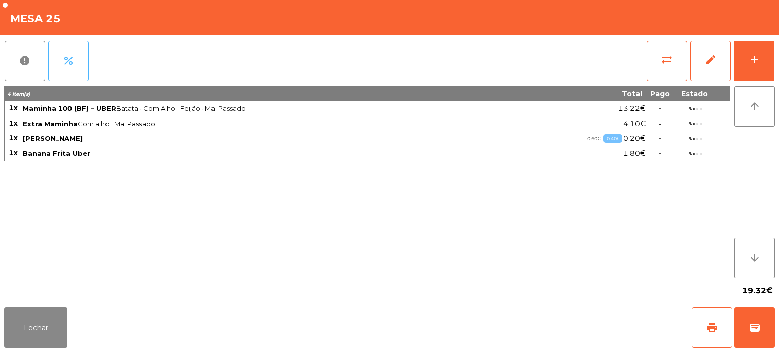
click at [70, 64] on span "percent" at bounding box center [68, 61] width 12 height 12
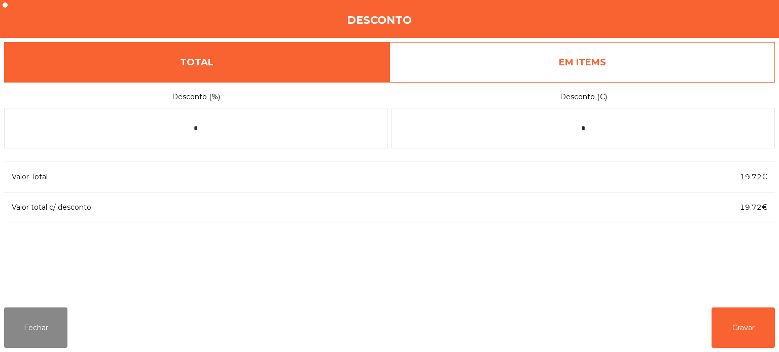
click at [643, 66] on link "EM ITEMS" at bounding box center [581, 62] width 385 height 41
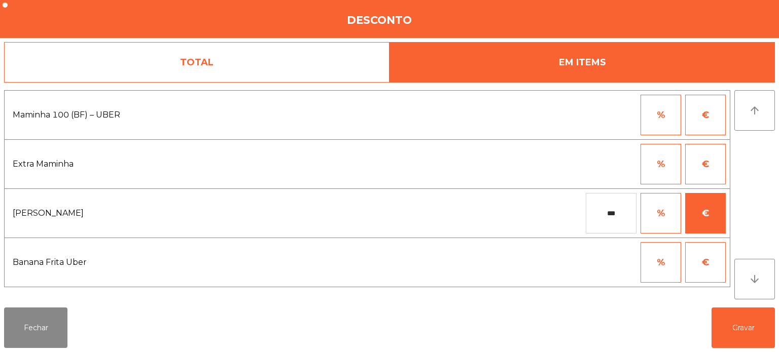
click at [623, 213] on input "***" at bounding box center [611, 213] width 51 height 41
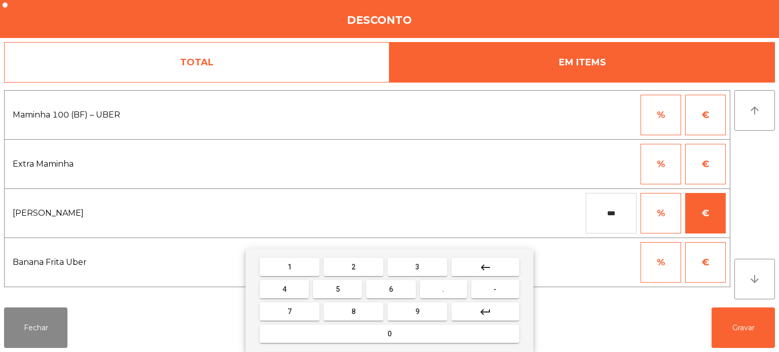
click at [491, 272] on mat-icon "keyboard_backspace" at bounding box center [485, 268] width 12 height 12
click at [409, 272] on button "3" at bounding box center [417, 267] width 60 height 18
type input "***"
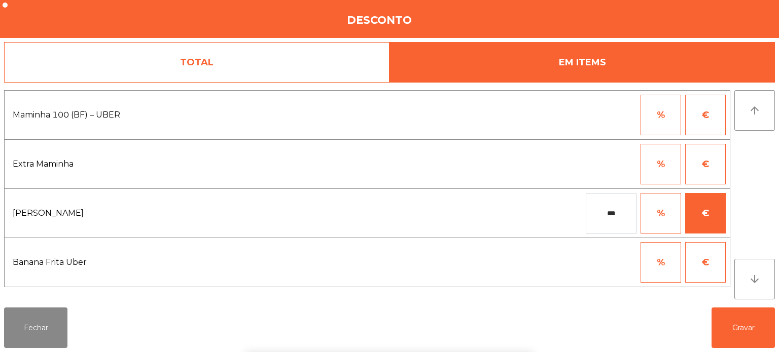
click at [738, 337] on div "1 2 3 keyboard_backspace 4 5 6 . - 7 8 9 keyboard_return 0" at bounding box center [389, 300] width 779 height 103
click at [767, 336] on button "Gravar" at bounding box center [743, 328] width 63 height 41
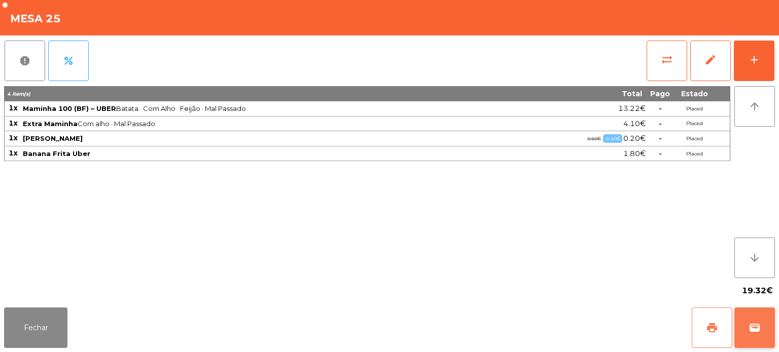
click at [718, 322] on button "print" at bounding box center [712, 328] width 41 height 41
click at [749, 334] on span "wallet" at bounding box center [755, 328] width 12 height 12
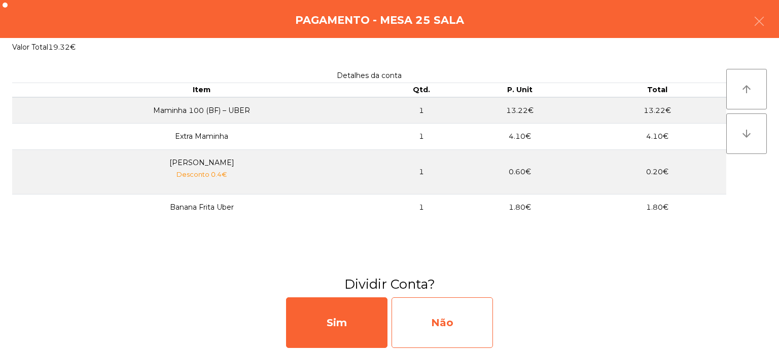
click at [459, 309] on div "Não" at bounding box center [442, 323] width 101 height 51
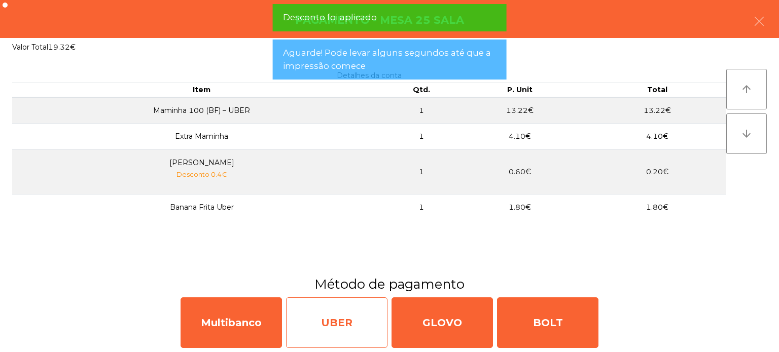
click at [315, 314] on div "UBER" at bounding box center [336, 323] width 101 height 51
select select "**"
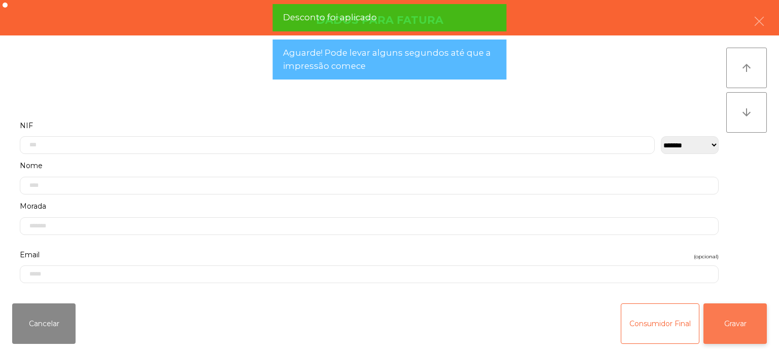
click at [751, 327] on button "Gravar" at bounding box center [734, 324] width 63 height 41
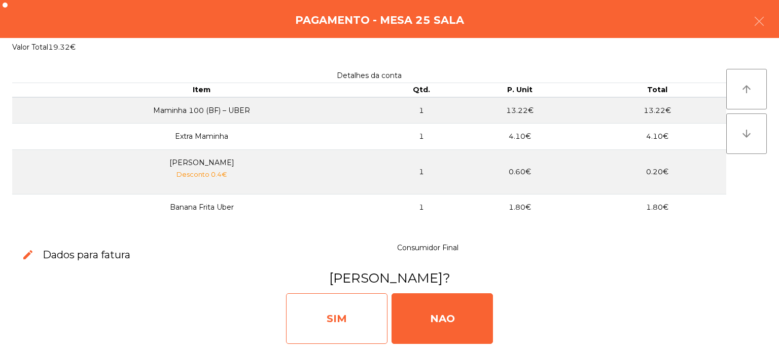
click at [348, 310] on div "SIM" at bounding box center [336, 319] width 101 height 51
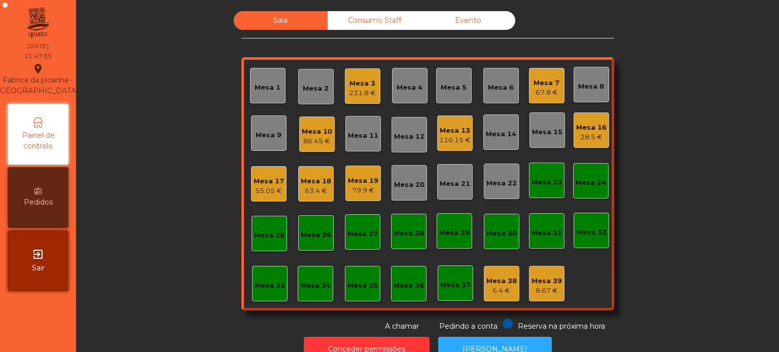
click at [302, 145] on div "86.45 €" at bounding box center [317, 141] width 30 height 10
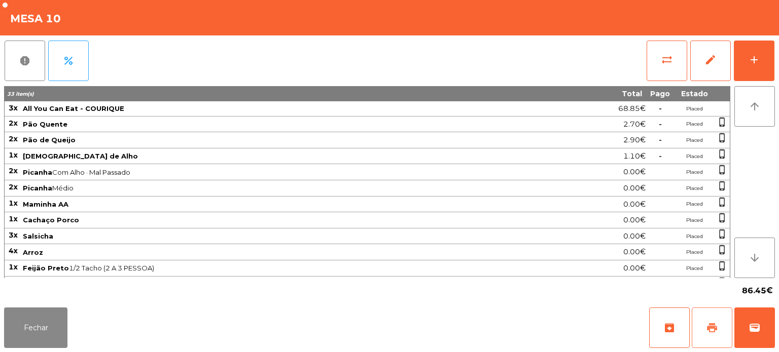
click at [719, 321] on button "print" at bounding box center [712, 328] width 41 height 41
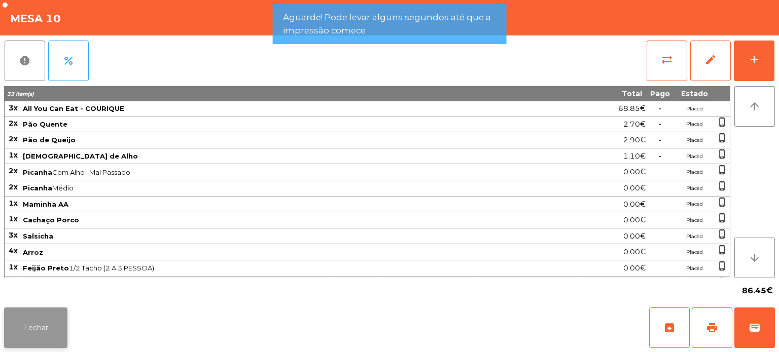
click at [59, 327] on button "Fechar" at bounding box center [35, 328] width 63 height 41
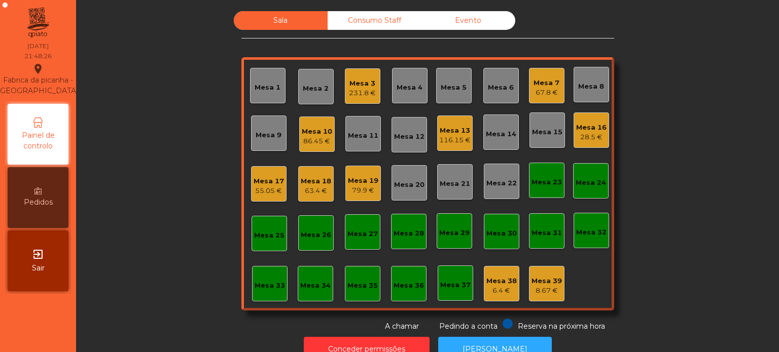
click at [365, 182] on div "Mesa 19" at bounding box center [363, 181] width 30 height 10
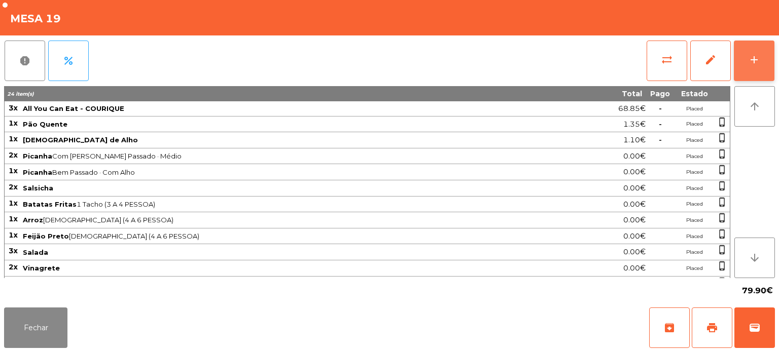
click at [772, 48] on button "add" at bounding box center [754, 61] width 41 height 41
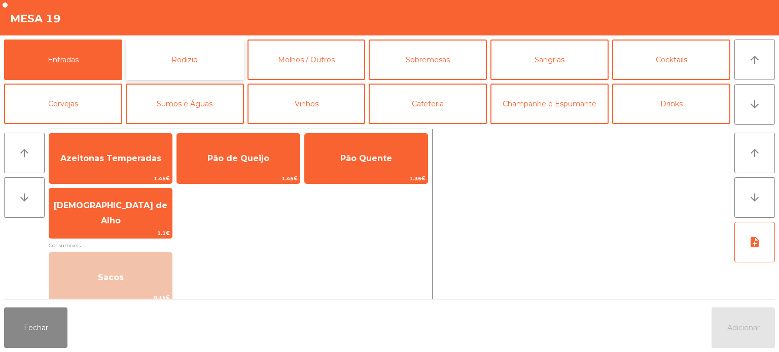
click at [196, 59] on button "Rodizio" at bounding box center [185, 60] width 118 height 41
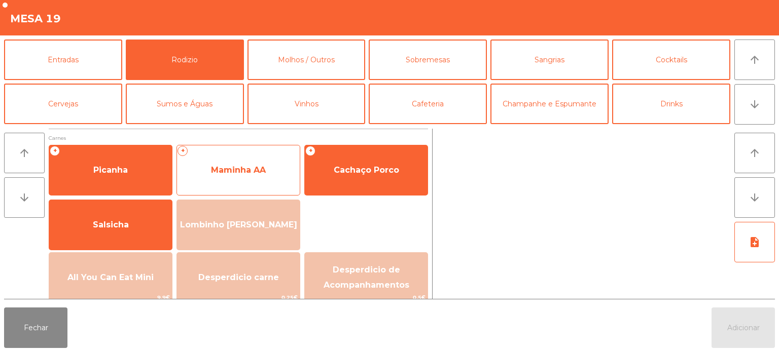
click at [232, 164] on span "Maminha AA" at bounding box center [238, 170] width 123 height 27
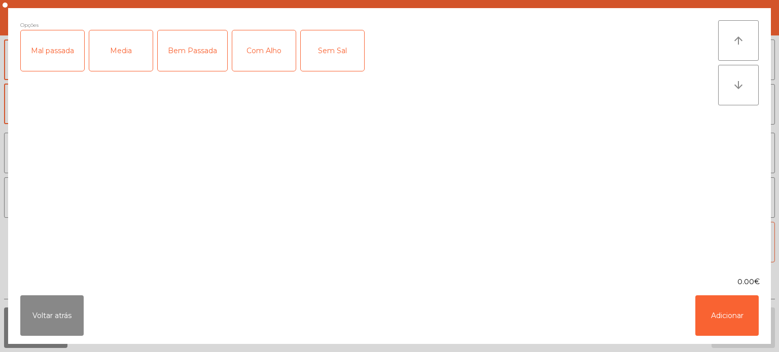
click at [121, 57] on div "Media" at bounding box center [120, 50] width 63 height 41
click at [53, 56] on div "Mal passada" at bounding box center [52, 50] width 63 height 41
click at [287, 54] on div "Com Alho" at bounding box center [263, 50] width 63 height 41
click at [731, 309] on button "Adicionar" at bounding box center [726, 316] width 63 height 41
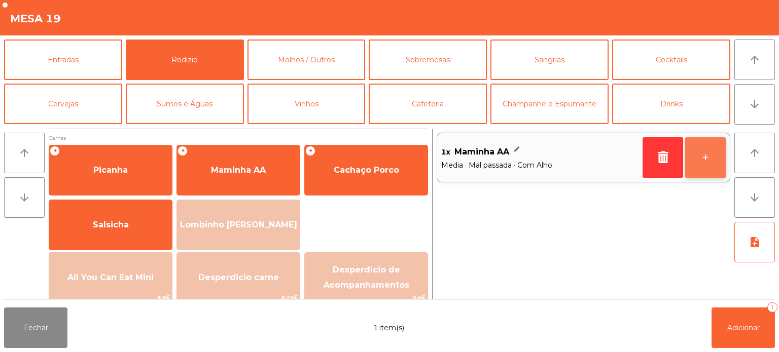
click at [704, 155] on button "+" at bounding box center [705, 157] width 41 height 41
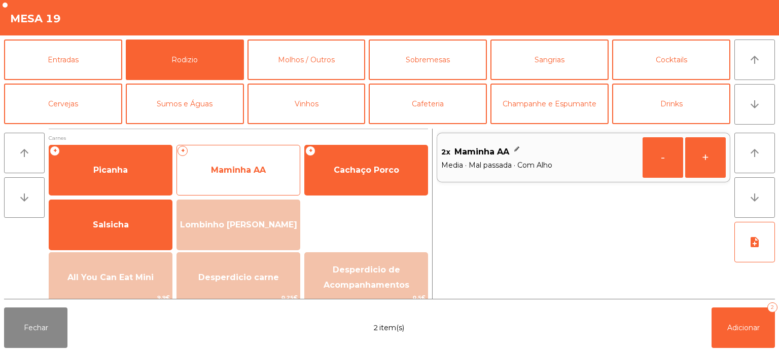
click at [235, 166] on span "Maminha AA" at bounding box center [238, 170] width 55 height 10
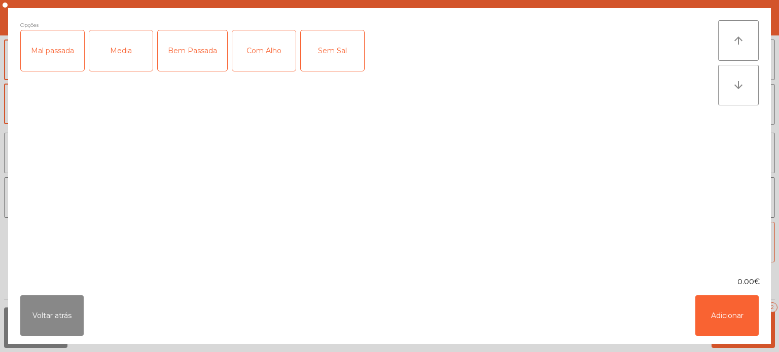
click at [117, 47] on div "Media" at bounding box center [120, 50] width 63 height 41
click at [201, 40] on div "Bem Passada" at bounding box center [192, 50] width 69 height 41
click at [259, 52] on div "Com Alho" at bounding box center [263, 50] width 63 height 41
click at [740, 319] on button "Adicionar" at bounding box center [726, 316] width 63 height 41
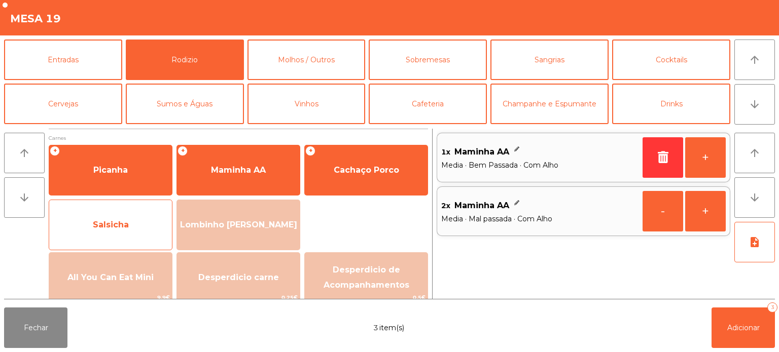
click at [118, 226] on span "Salsicha" at bounding box center [111, 225] width 36 height 10
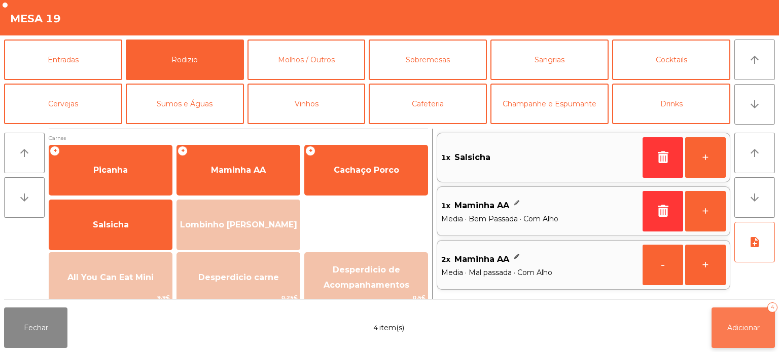
click at [767, 341] on button "Adicionar 4" at bounding box center [743, 328] width 63 height 41
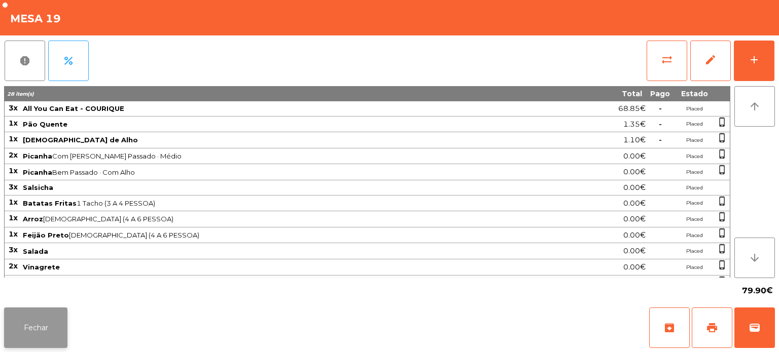
click at [66, 316] on button "Fechar" at bounding box center [35, 328] width 63 height 41
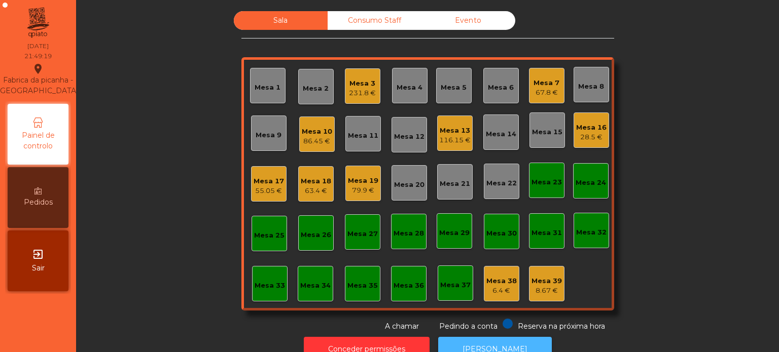
click at [512, 340] on button "[PERSON_NAME]" at bounding box center [495, 349] width 114 height 25
click at [327, 136] on div "86.45 €" at bounding box center [317, 141] width 30 height 10
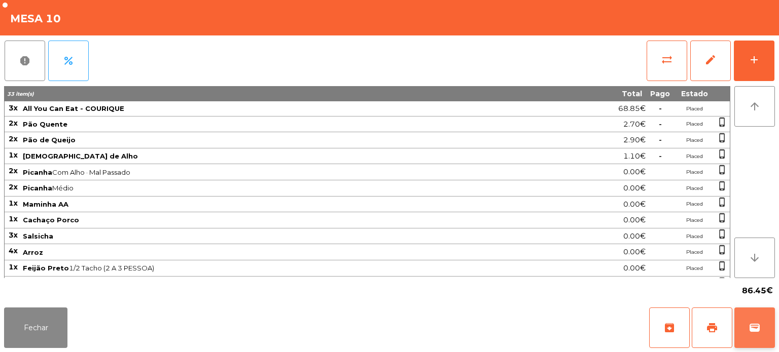
click at [749, 318] on button "wallet" at bounding box center [754, 328] width 41 height 41
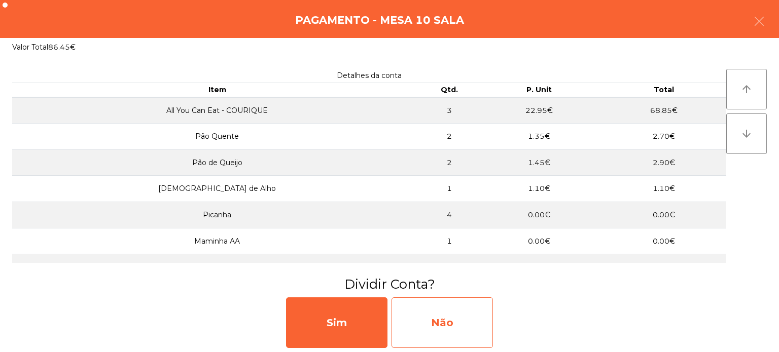
click at [422, 330] on div "Não" at bounding box center [442, 323] width 101 height 51
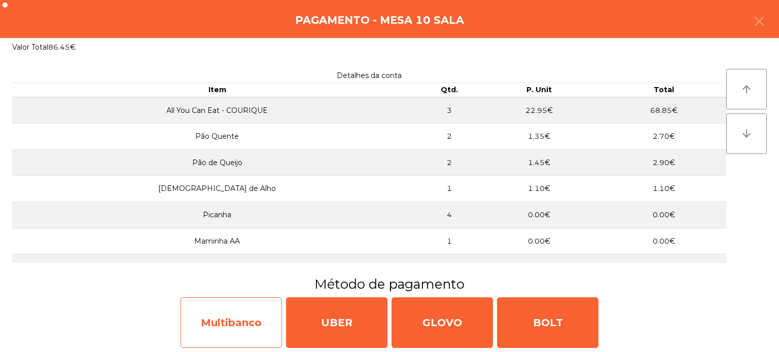
click at [243, 333] on div "Multibanco" at bounding box center [231, 323] width 101 height 51
select select "**"
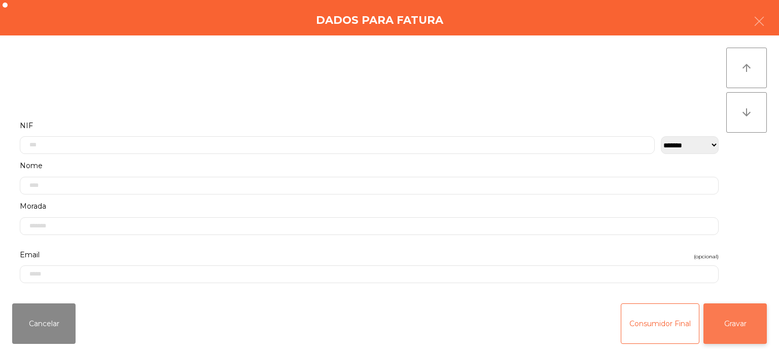
click at [728, 316] on button "Gravar" at bounding box center [734, 324] width 63 height 41
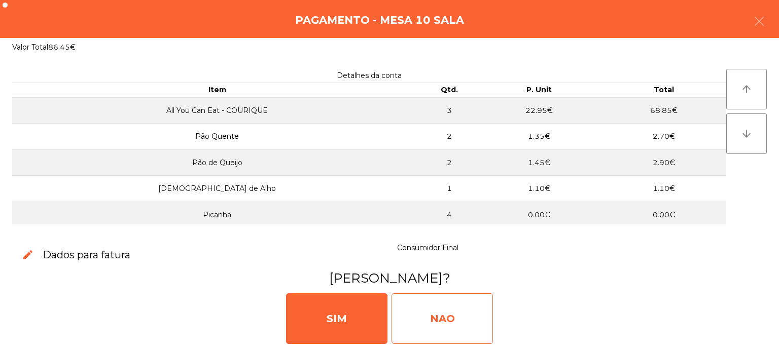
click at [463, 323] on div "NAO" at bounding box center [442, 319] width 101 height 51
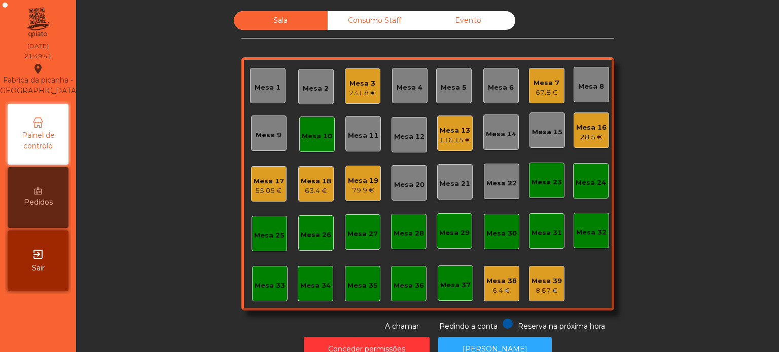
click at [311, 139] on div "Mesa 10" at bounding box center [317, 136] width 30 height 10
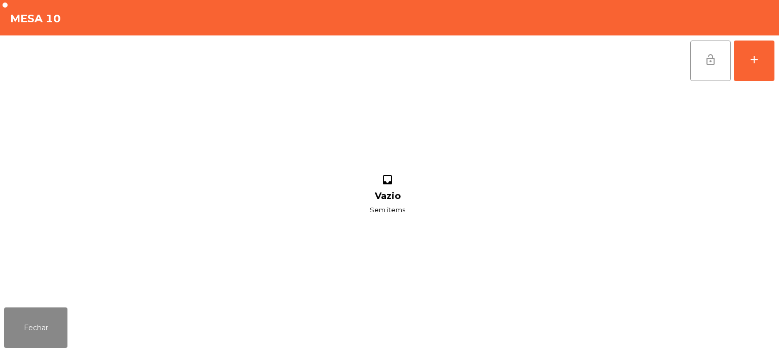
click at [714, 69] on button "lock_open" at bounding box center [710, 61] width 41 height 41
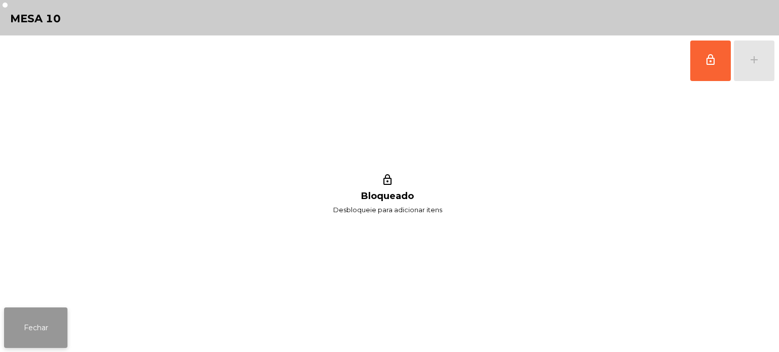
click at [39, 328] on button "Fechar" at bounding box center [35, 328] width 63 height 41
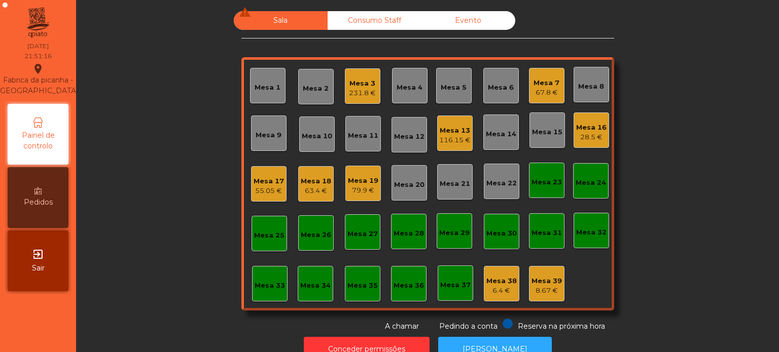
click at [580, 123] on div "Mesa 16" at bounding box center [591, 128] width 30 height 10
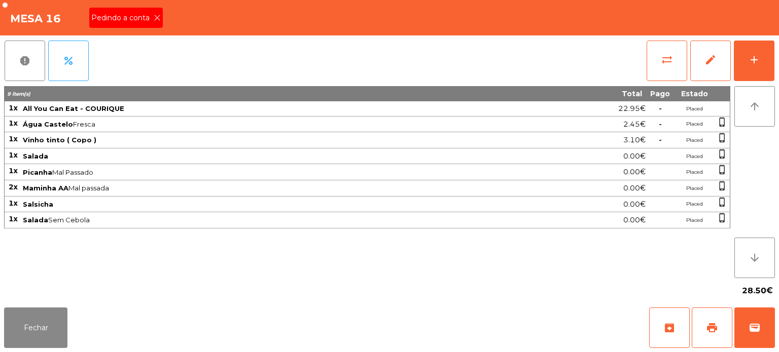
click at [160, 24] on div "Pedindo a conta" at bounding box center [126, 18] width 74 height 20
click at [156, 8] on div "Mesa 16" at bounding box center [389, 17] width 779 height 35
click at [724, 328] on button "print" at bounding box center [712, 328] width 41 height 41
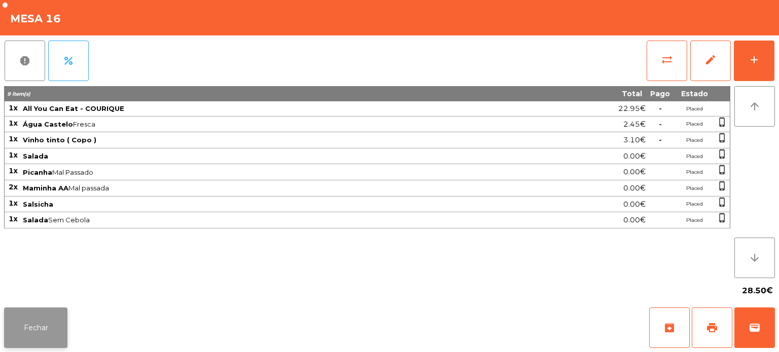
click at [65, 331] on button "Fechar" at bounding box center [35, 328] width 63 height 41
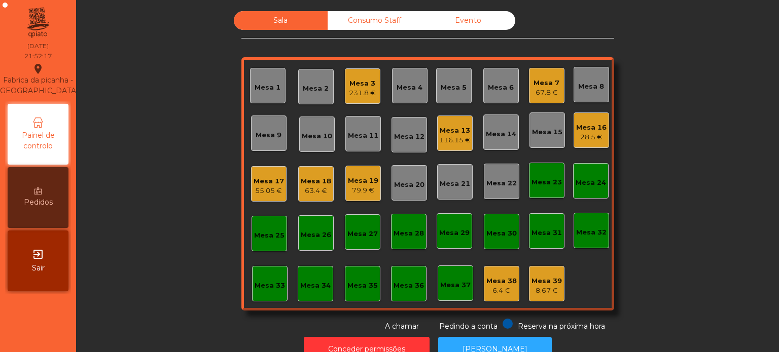
click at [264, 187] on div "55.05 €" at bounding box center [269, 191] width 30 height 10
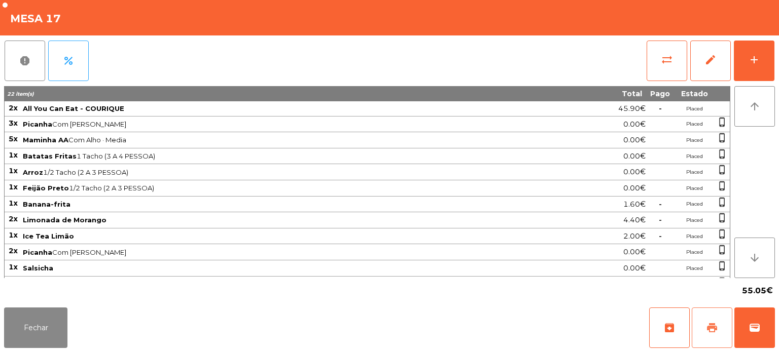
click at [712, 329] on span "print" at bounding box center [712, 328] width 12 height 12
click at [37, 317] on button "Fechar" at bounding box center [35, 328] width 63 height 41
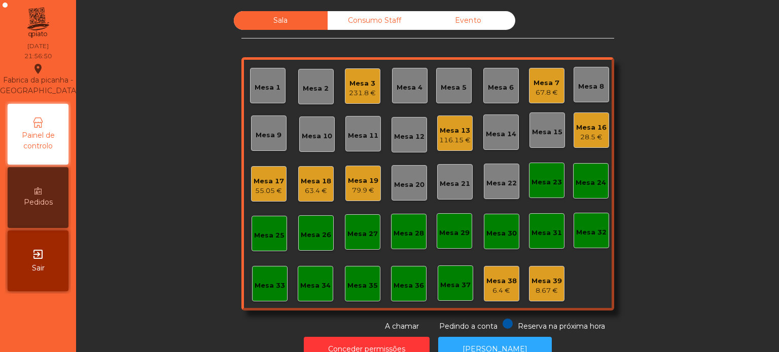
click at [373, 16] on div "Consumo Staff" at bounding box center [375, 20] width 94 height 19
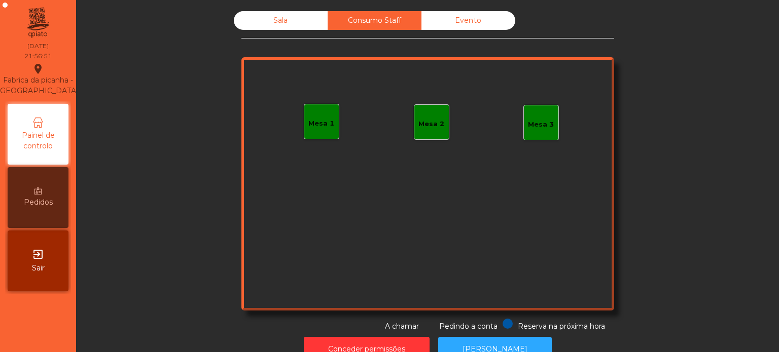
click at [318, 133] on div "Mesa 1" at bounding box center [321, 121] width 35 height 35
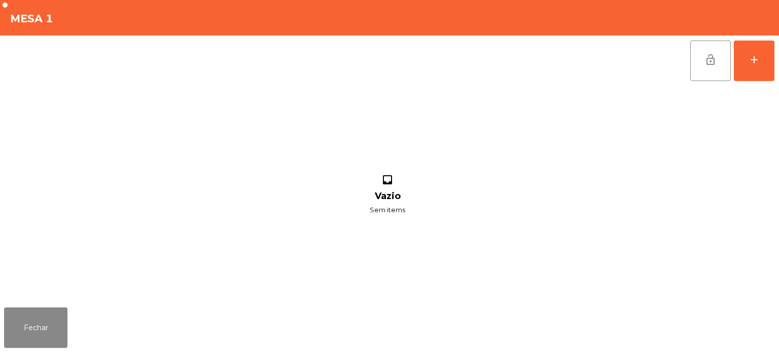
click at [776, 73] on div "lock_open add inbox Vazio Sem items" at bounding box center [389, 169] width 779 height 268
click at [776, 53] on div "lock_open add inbox Vazio Sem items" at bounding box center [389, 169] width 779 height 268
click at [763, 49] on button "add" at bounding box center [754, 61] width 41 height 41
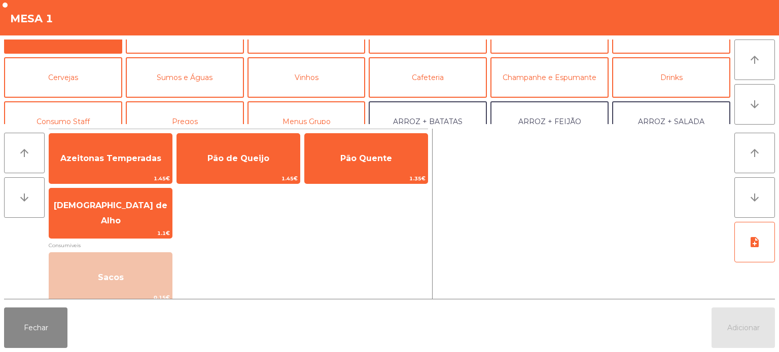
scroll to position [59, 0]
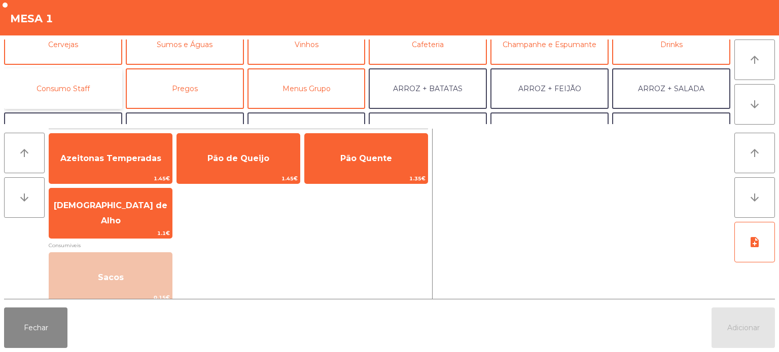
click at [101, 94] on button "Consumo Staff" at bounding box center [63, 88] width 118 height 41
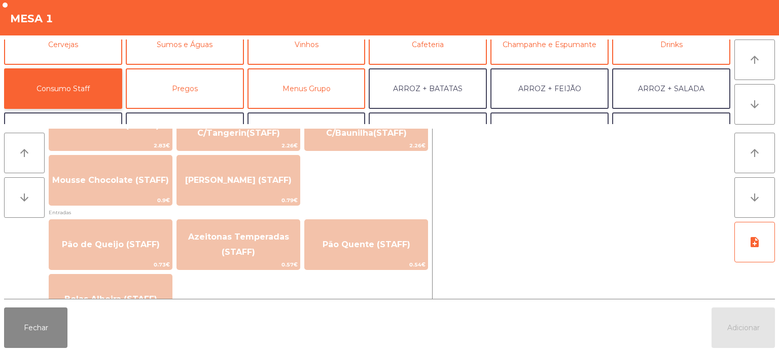
scroll to position [751, 0]
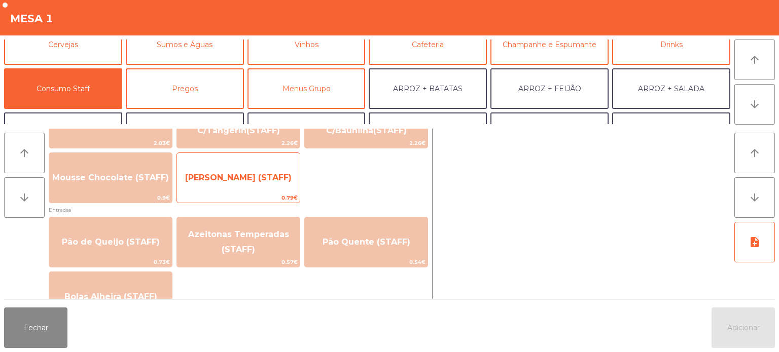
click at [268, 191] on span "[PERSON_NAME] (STAFF)" at bounding box center [238, 177] width 123 height 27
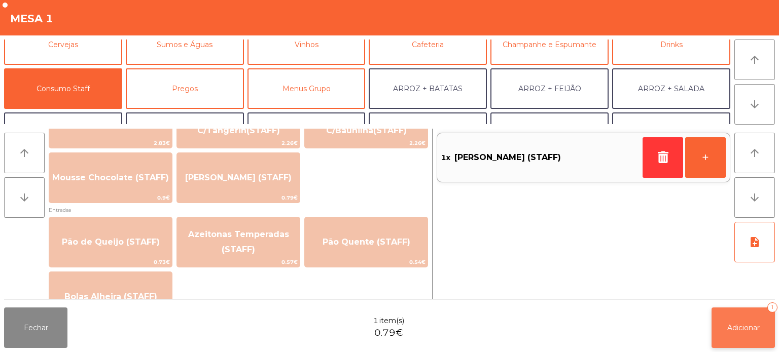
click at [733, 341] on button "Adicionar 1" at bounding box center [743, 328] width 63 height 41
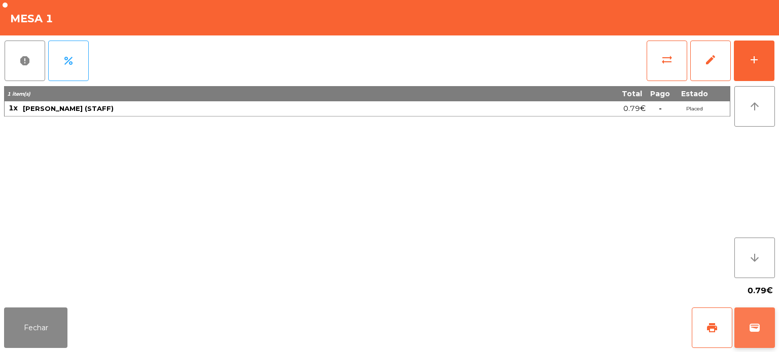
click at [774, 332] on button "wallet" at bounding box center [754, 328] width 41 height 41
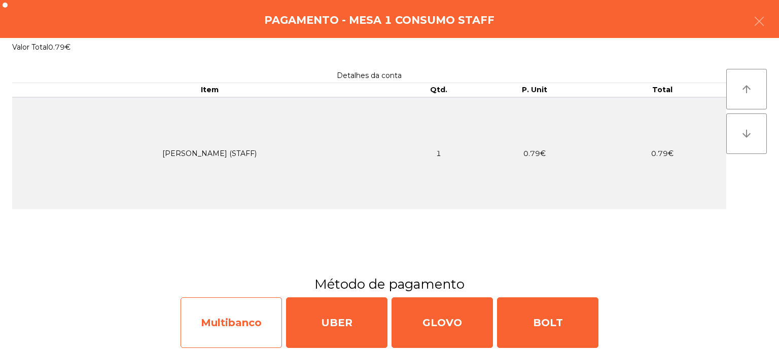
click at [205, 299] on div "Multibanco" at bounding box center [231, 323] width 101 height 51
select select "**"
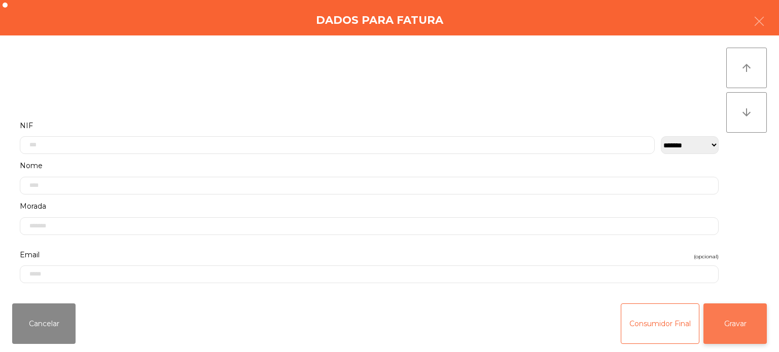
click at [752, 332] on button "Gravar" at bounding box center [734, 324] width 63 height 41
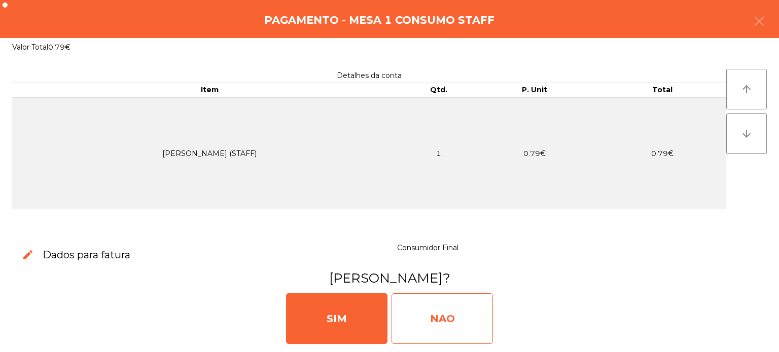
click at [440, 326] on div "NAO" at bounding box center [442, 319] width 101 height 51
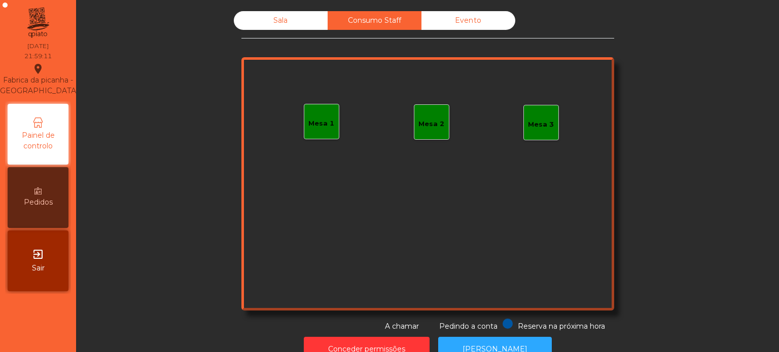
click at [277, 27] on div "Sala" at bounding box center [281, 20] width 94 height 19
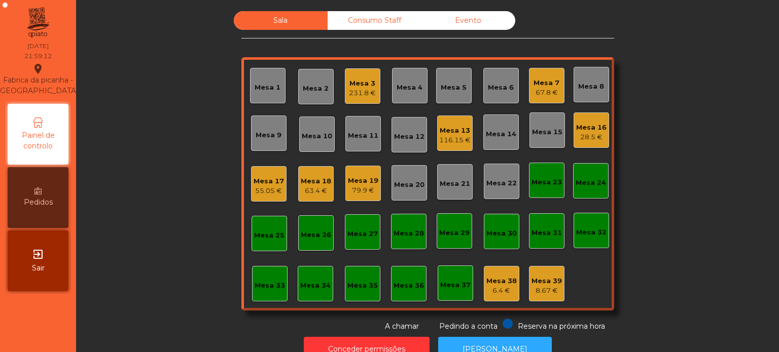
click at [368, 102] on div "Mesa 3 231.8 €" at bounding box center [362, 85] width 35 height 35
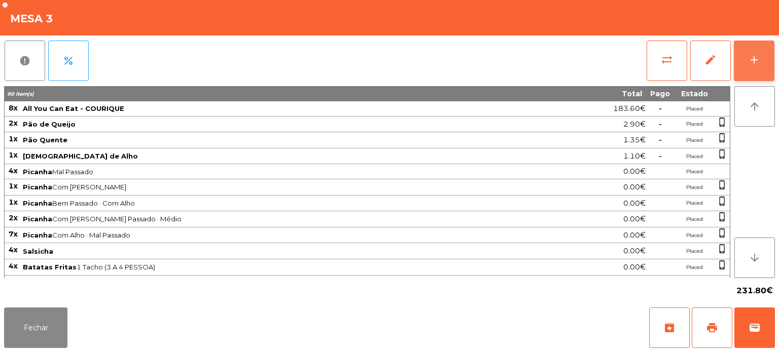
click at [758, 64] on div "add" at bounding box center [754, 60] width 12 height 12
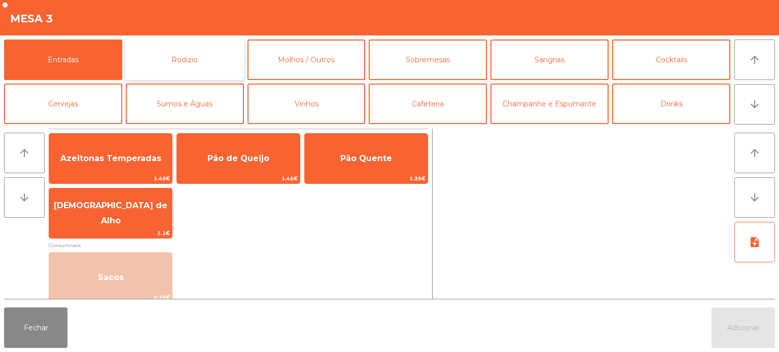
click at [223, 50] on button "Rodizio" at bounding box center [185, 60] width 118 height 41
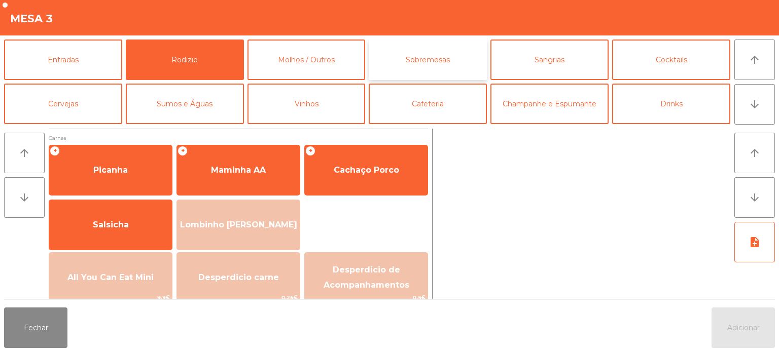
click at [431, 61] on button "Sobremesas" at bounding box center [428, 60] width 118 height 41
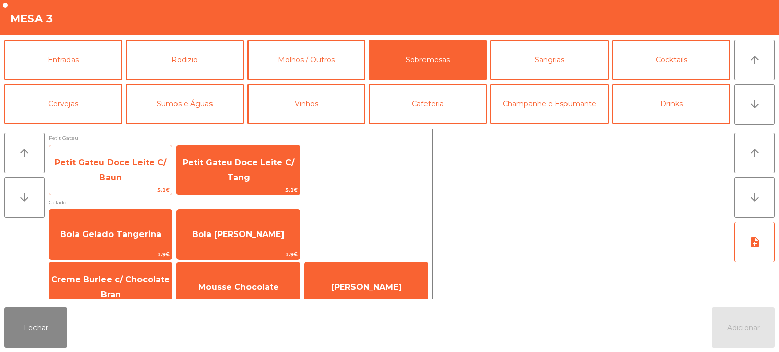
click at [135, 170] on span "Petit Gateu Doce Leite C/ Baun" at bounding box center [110, 170] width 123 height 43
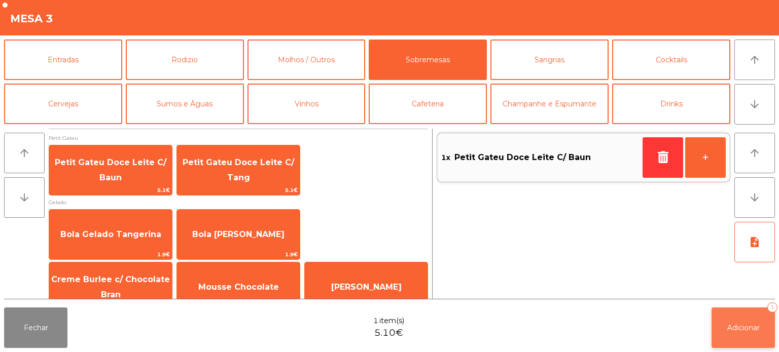
click at [748, 316] on button "Adicionar 1" at bounding box center [743, 328] width 63 height 41
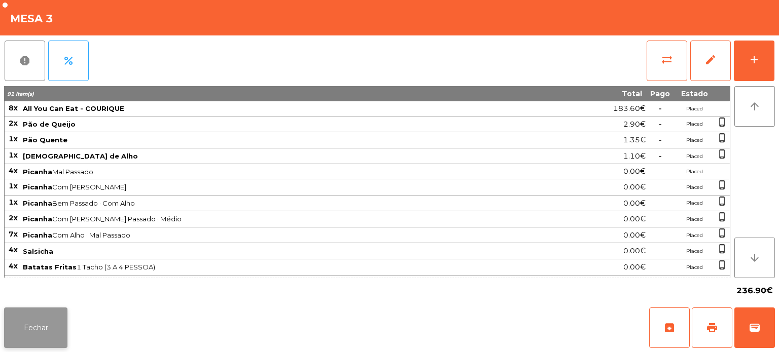
click at [42, 308] on button "Fechar" at bounding box center [35, 328] width 63 height 41
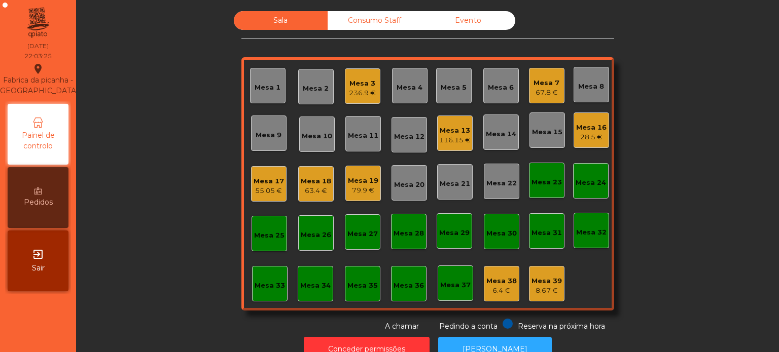
click at [254, 297] on div "Mesa 33" at bounding box center [269, 283] width 35 height 35
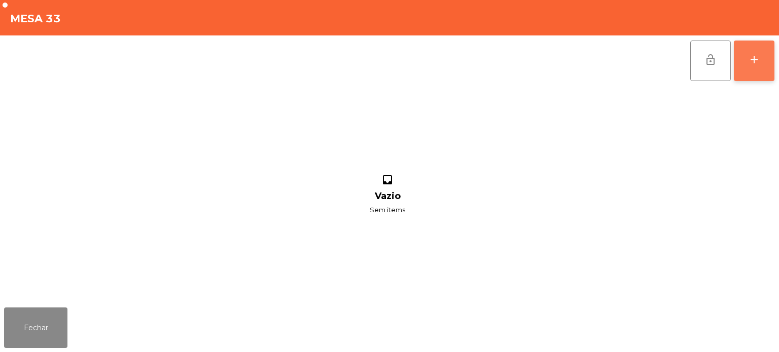
click at [772, 56] on button "add" at bounding box center [754, 61] width 41 height 41
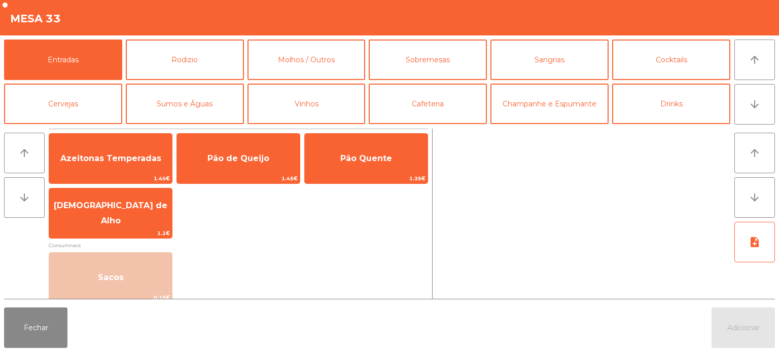
scroll to position [132, 0]
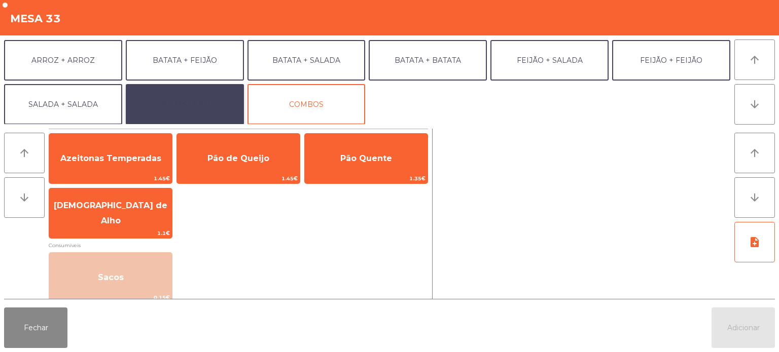
click at [216, 99] on button "EXTRAS UBER" at bounding box center [185, 104] width 118 height 41
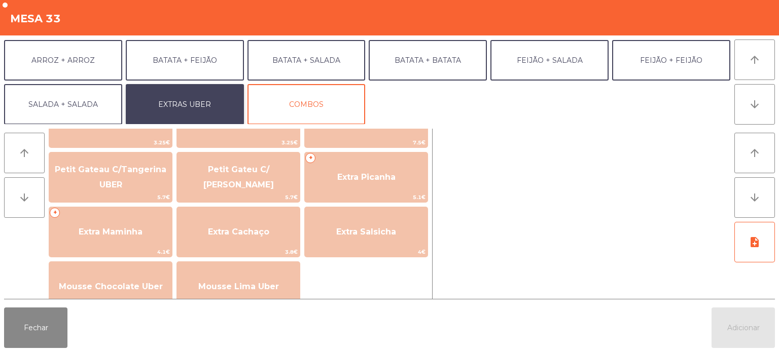
scroll to position [217, 0]
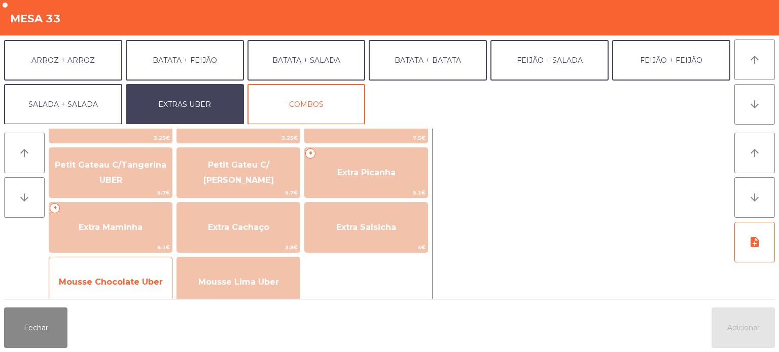
click at [138, 276] on span "Mousse Chocolate Uber" at bounding box center [110, 282] width 123 height 27
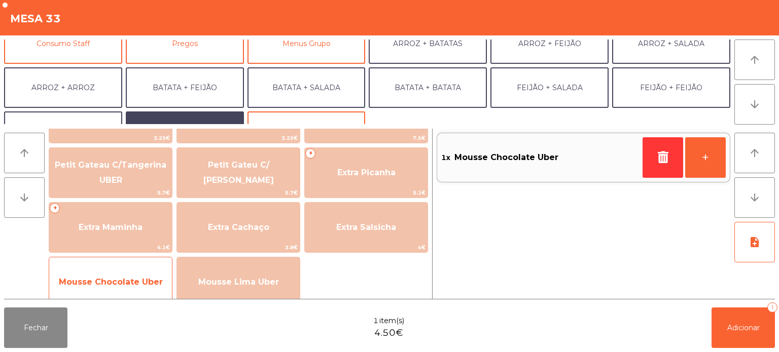
scroll to position [103, 0]
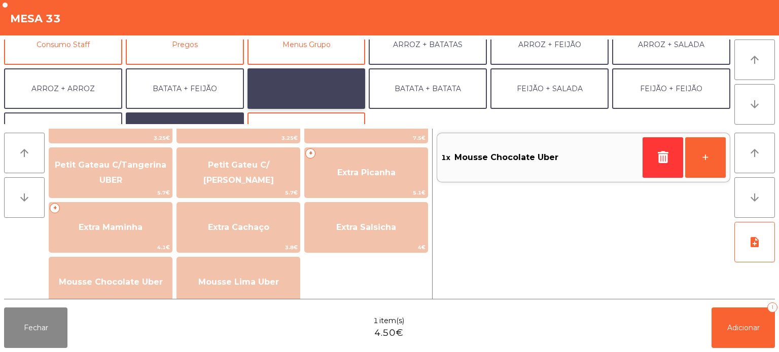
click at [335, 87] on button "BATATA + SALADA" at bounding box center [306, 88] width 118 height 41
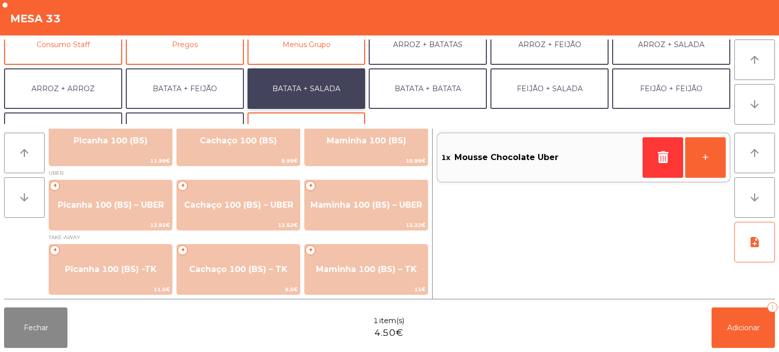
scroll to position [17, 0]
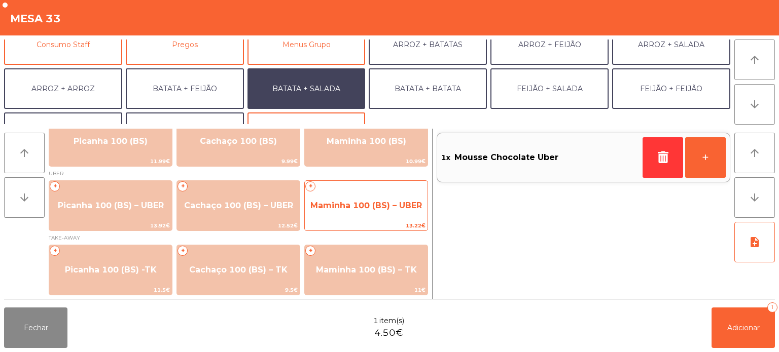
click at [378, 208] on span "Maminha 100 (BS) – UBER" at bounding box center [366, 206] width 112 height 10
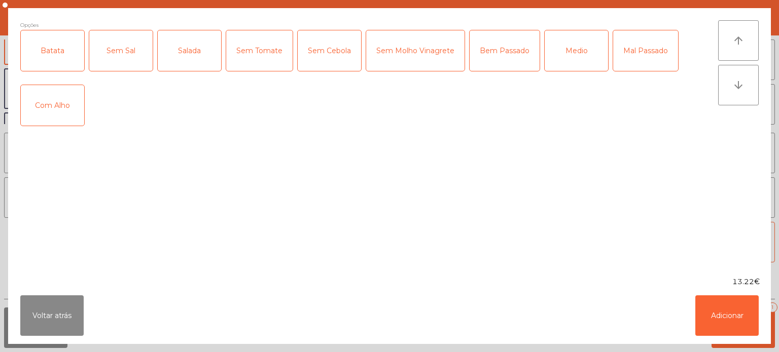
click at [63, 61] on div "Batata" at bounding box center [52, 50] width 63 height 41
click at [166, 47] on div "Salada" at bounding box center [189, 50] width 63 height 41
click at [647, 49] on div "Mal Passado" at bounding box center [645, 50] width 65 height 41
click at [701, 317] on button "Adicionar" at bounding box center [726, 316] width 63 height 41
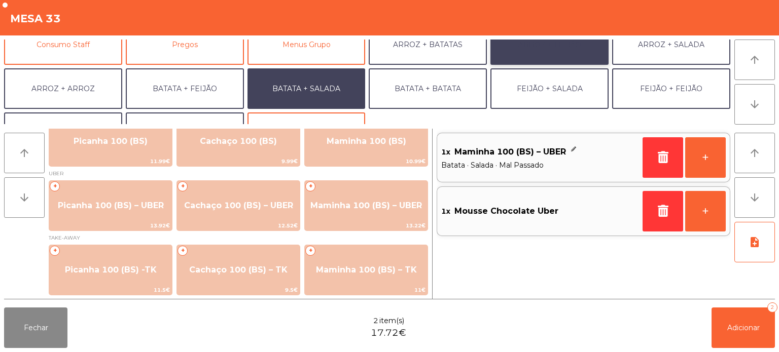
click at [560, 58] on button "ARROZ + FEIJÃO" at bounding box center [549, 44] width 118 height 41
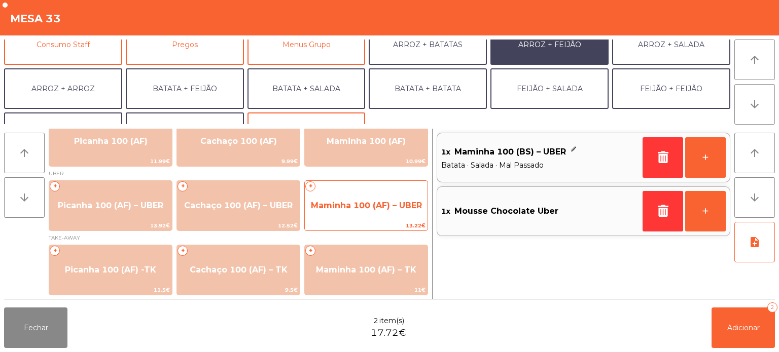
click at [337, 209] on span "Maminha 100 (AF) – UBER" at bounding box center [366, 206] width 111 height 10
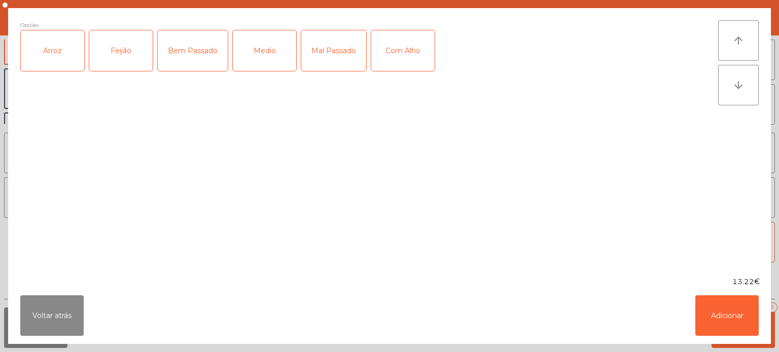
click at [50, 48] on div "Arroz" at bounding box center [52, 50] width 63 height 41
click at [107, 43] on div "Feijão" at bounding box center [120, 50] width 63 height 41
click at [331, 55] on div "Mal Passado" at bounding box center [333, 50] width 65 height 41
click at [715, 351] on ngb-modal-window "Opções (Arroz, Feijão, Mal Passado ) Arroz Feijão Bem Passado Medio Mal Passado…" at bounding box center [389, 176] width 779 height 352
click at [721, 324] on button "Adicionar" at bounding box center [726, 316] width 63 height 41
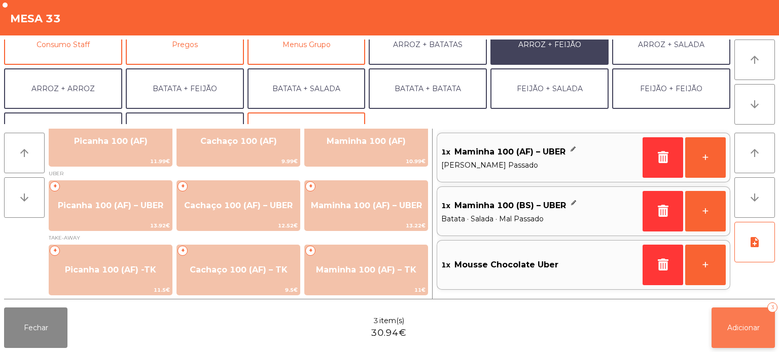
click at [742, 334] on button "Adicionar 3" at bounding box center [743, 328] width 63 height 41
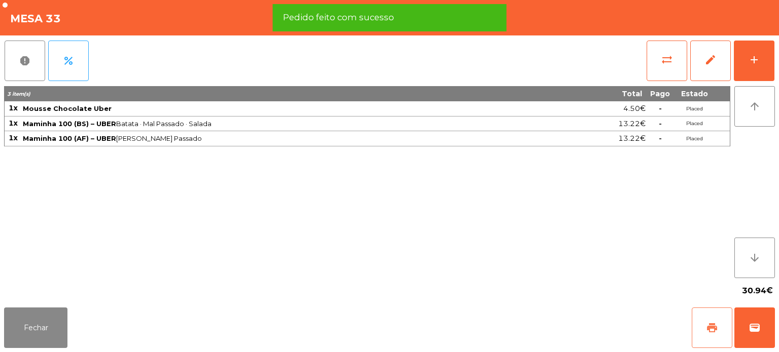
click at [709, 337] on button "print" at bounding box center [712, 328] width 41 height 41
click at [741, 322] on button "wallet" at bounding box center [754, 328] width 41 height 41
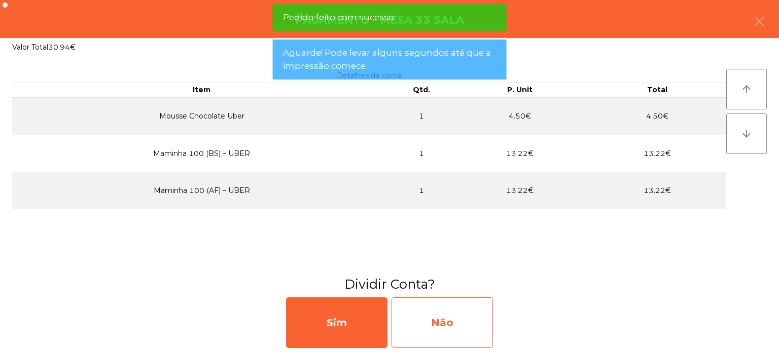
click at [454, 326] on div "Não" at bounding box center [442, 323] width 101 height 51
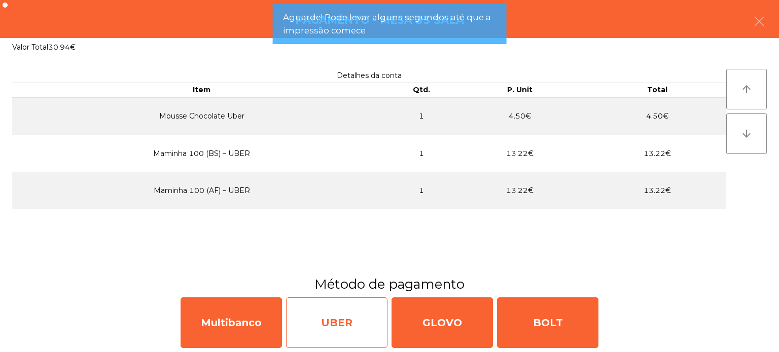
click at [336, 342] on div "UBER" at bounding box center [336, 323] width 101 height 51
select select "**"
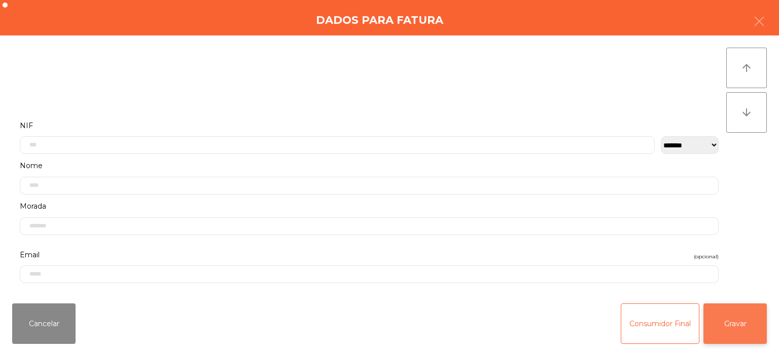
click at [723, 333] on button "Gravar" at bounding box center [734, 324] width 63 height 41
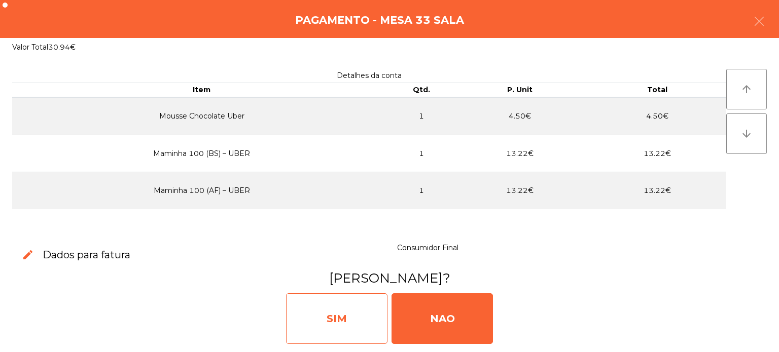
click at [326, 314] on div "SIM" at bounding box center [336, 319] width 101 height 51
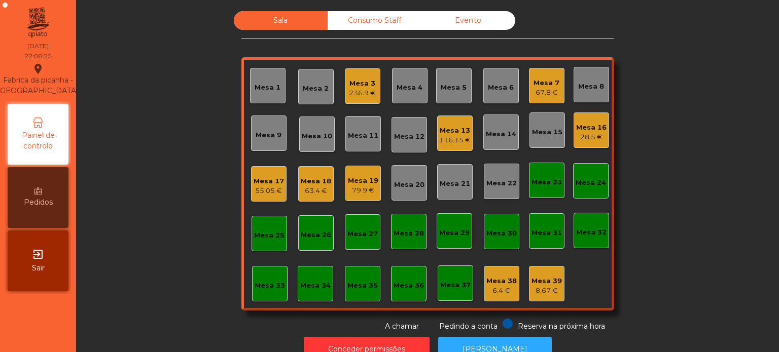
click at [364, 191] on div "79.9 €" at bounding box center [363, 191] width 30 height 10
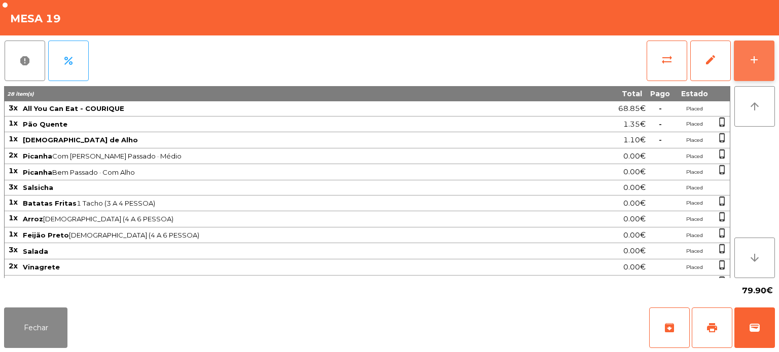
click at [769, 67] on button "add" at bounding box center [754, 61] width 41 height 41
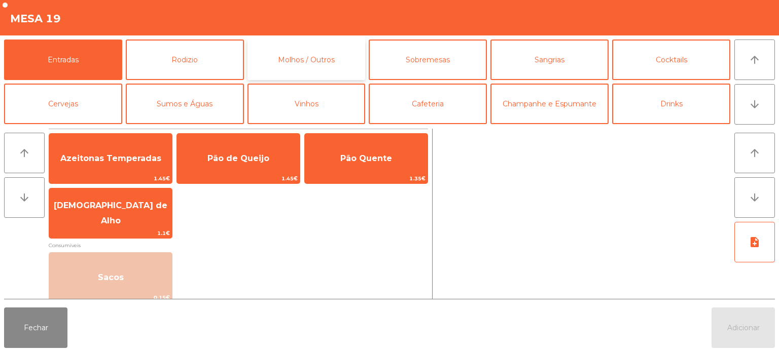
click at [308, 46] on button "Molhos / Outros" at bounding box center [306, 60] width 118 height 41
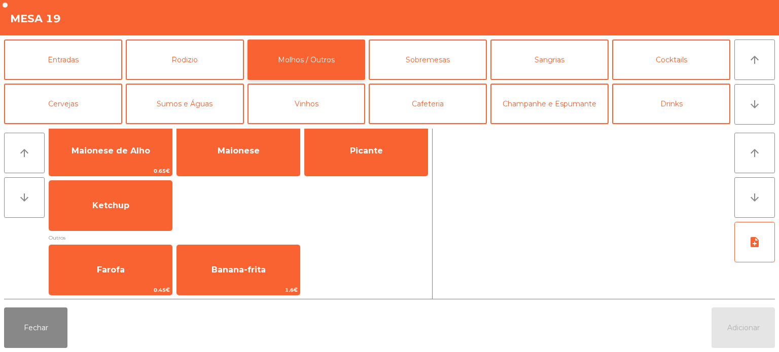
scroll to position [19, 0]
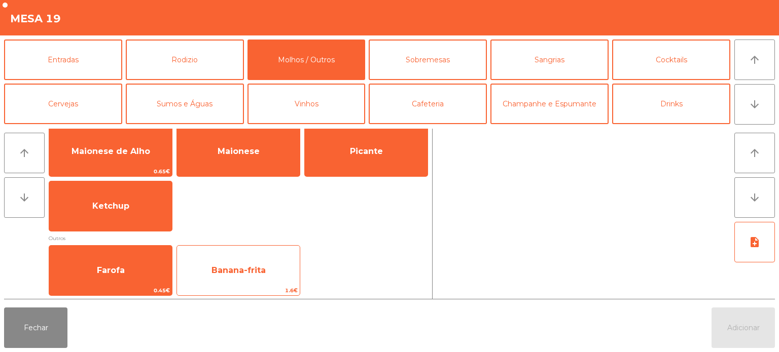
click at [254, 272] on span "Banana-frita" at bounding box center [238, 271] width 54 height 10
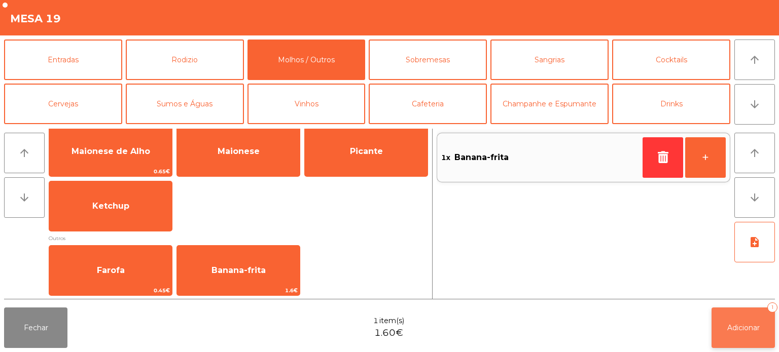
click at [730, 316] on button "Adicionar 1" at bounding box center [743, 328] width 63 height 41
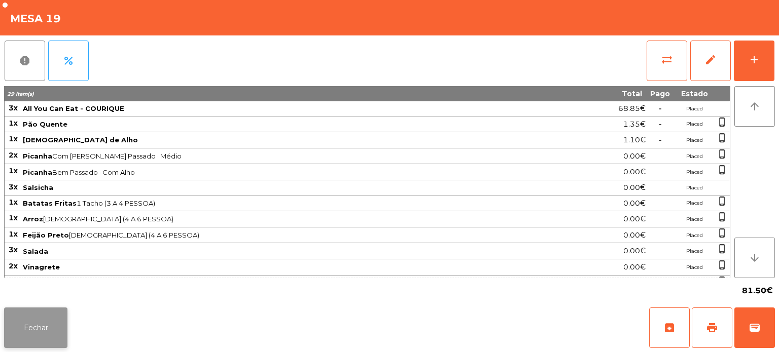
click at [66, 333] on button "Fechar" at bounding box center [35, 328] width 63 height 41
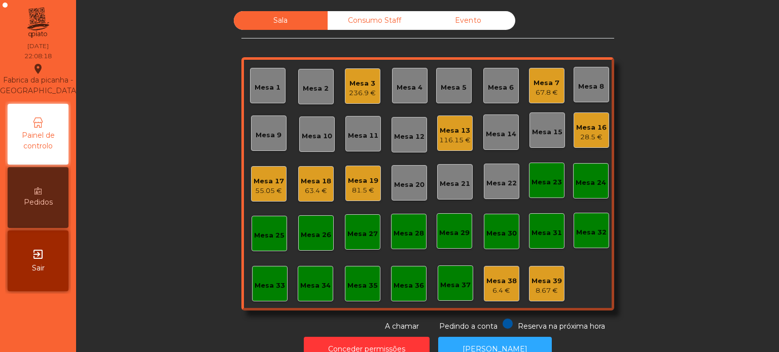
click at [361, 73] on div "Mesa 3 236.9 €" at bounding box center [362, 85] width 35 height 35
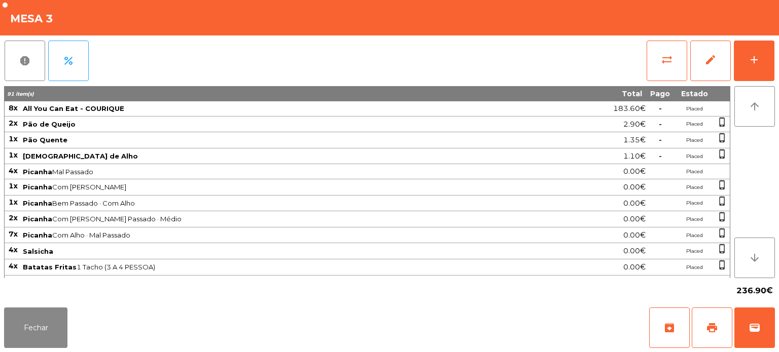
click at [776, 54] on div "report percent sync_alt edit add 91 item(s) Total Pago Estado 8x All You Can Ea…" at bounding box center [389, 169] width 779 height 268
click at [755, 65] on div "add" at bounding box center [754, 60] width 12 height 12
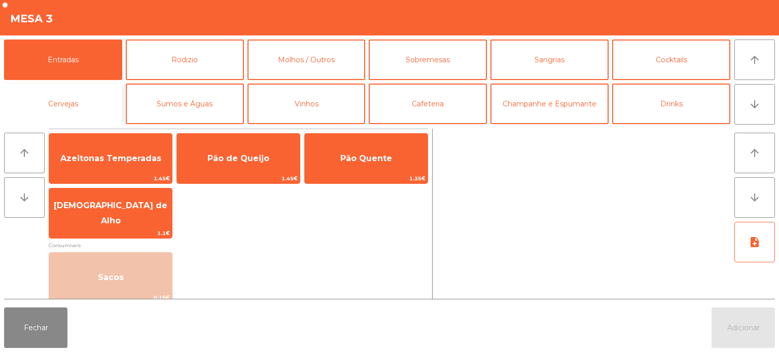
click at [96, 101] on button "Cervejas" at bounding box center [63, 104] width 118 height 41
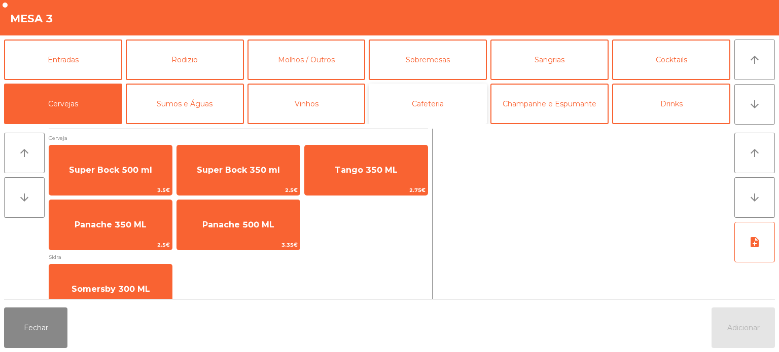
click at [441, 106] on button "Cafeteria" at bounding box center [428, 104] width 118 height 41
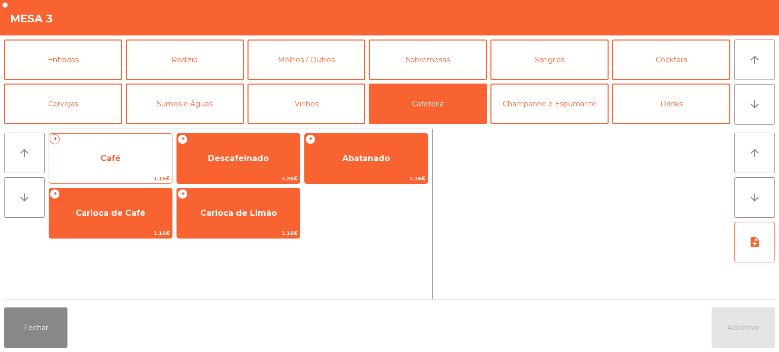
click at [139, 164] on span "Café" at bounding box center [110, 158] width 123 height 27
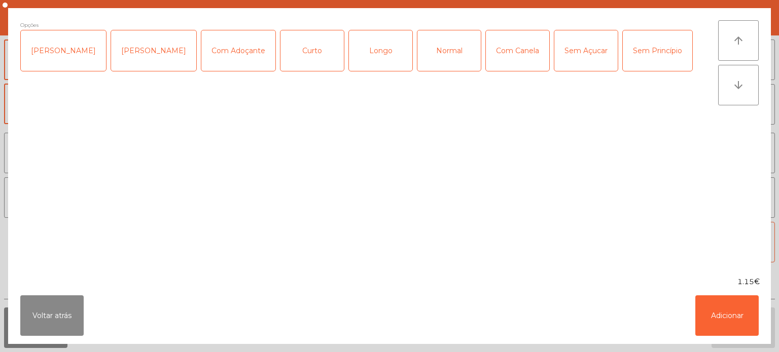
click at [203, 81] on div "Opções Chavena Fria Chavena Escaldada Com Adoçante Curto Longo Normal Com Canel…" at bounding box center [369, 142] width 698 height 244
click at [438, 40] on div "Normal" at bounding box center [448, 50] width 63 height 41
click at [700, 310] on button "Adicionar" at bounding box center [726, 316] width 63 height 41
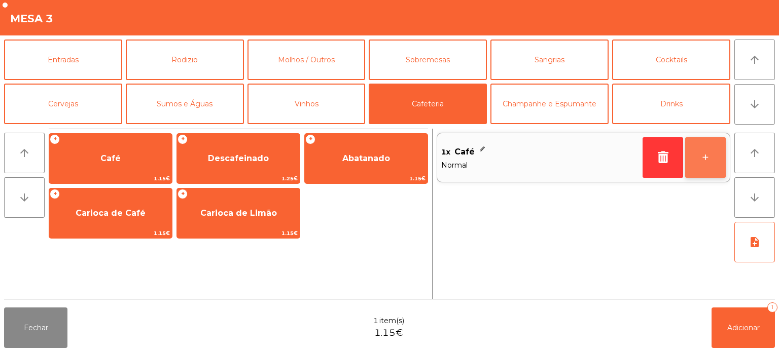
click at [700, 158] on button "+" at bounding box center [705, 157] width 41 height 41
click at [698, 154] on button "+" at bounding box center [705, 157] width 41 height 41
click at [703, 159] on button "+" at bounding box center [705, 157] width 41 height 41
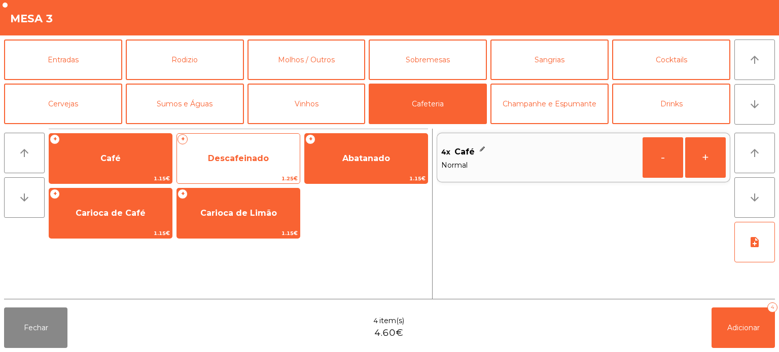
click at [245, 174] on span "1.25€" at bounding box center [238, 179] width 123 height 10
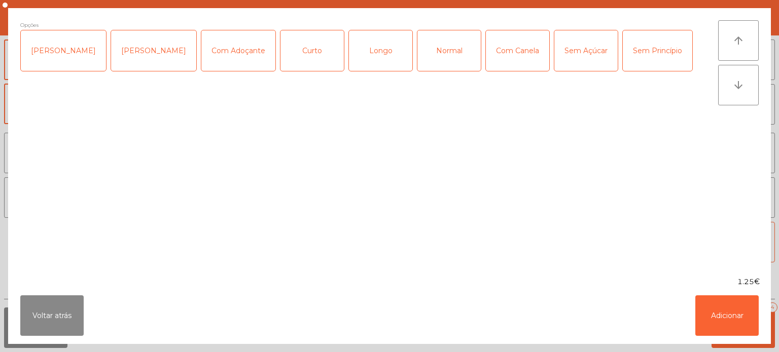
click at [420, 52] on div "Normal" at bounding box center [448, 50] width 63 height 41
click at [716, 322] on button "Adicionar" at bounding box center [726, 316] width 63 height 41
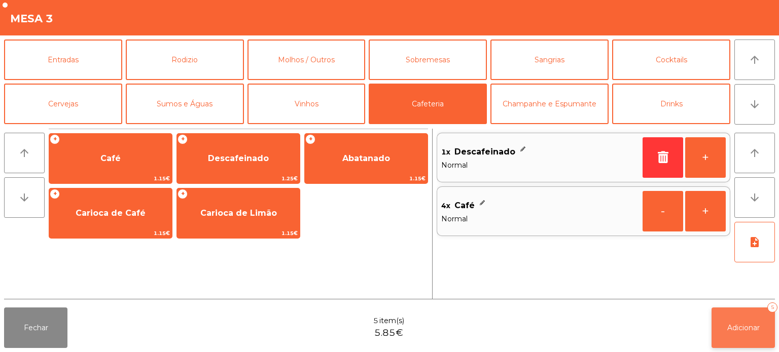
click at [734, 331] on span "Adicionar" at bounding box center [743, 328] width 32 height 9
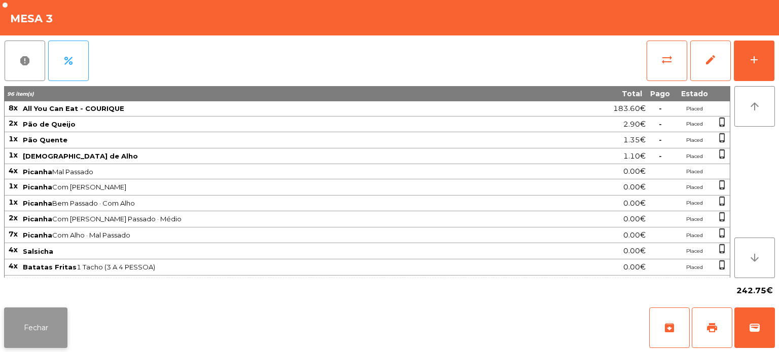
click at [43, 309] on button "Fechar" at bounding box center [35, 328] width 63 height 41
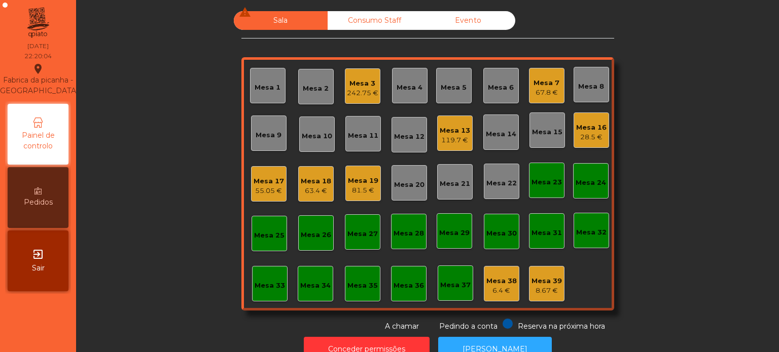
click at [546, 75] on div "Mesa 7 67.8 €" at bounding box center [547, 86] width 26 height 24
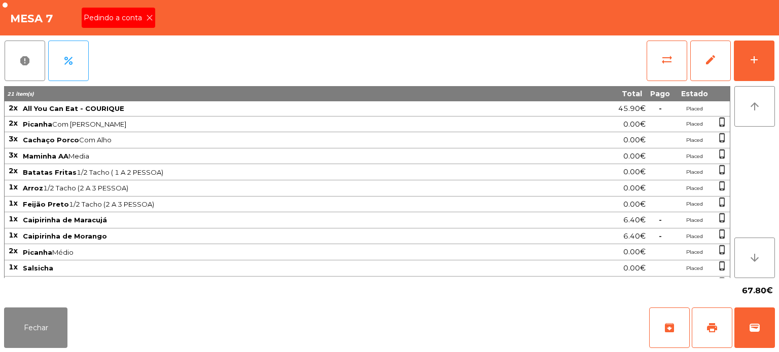
click at [135, 25] on div "Pedindo a conta" at bounding box center [119, 18] width 74 height 20
click at [711, 325] on span "print" at bounding box center [712, 328] width 12 height 12
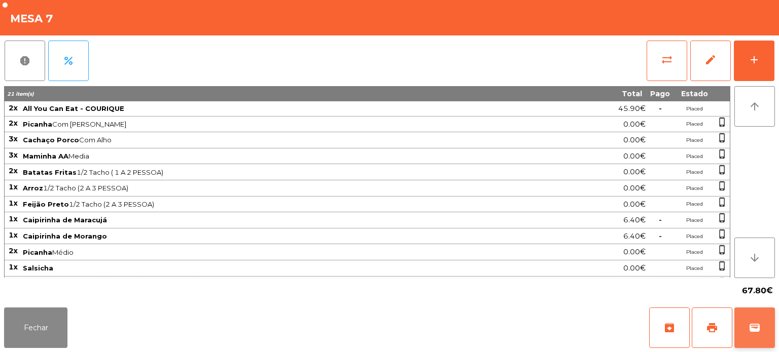
click at [755, 321] on button "wallet" at bounding box center [754, 328] width 41 height 41
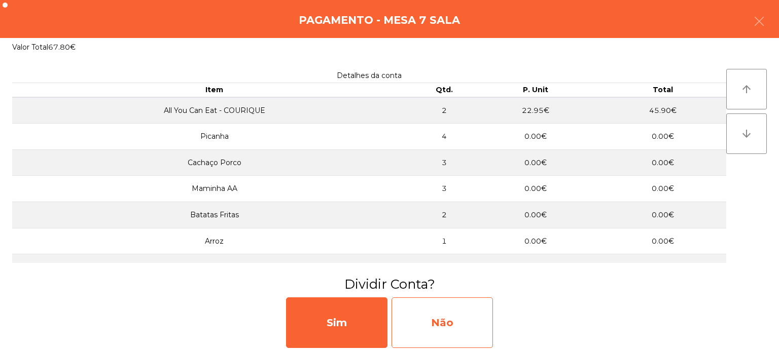
click at [459, 325] on div "Não" at bounding box center [442, 323] width 101 height 51
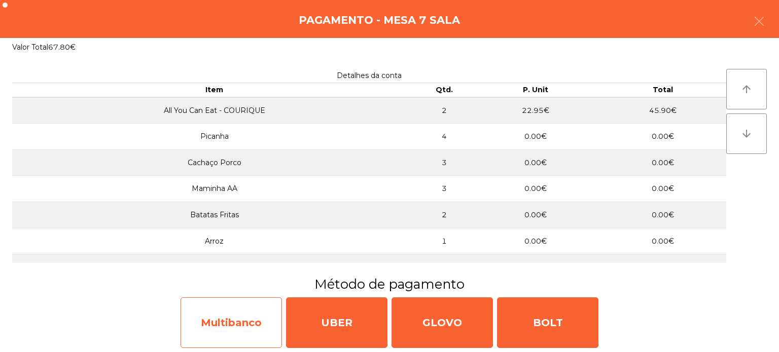
click at [242, 330] on div "Multibanco" at bounding box center [231, 323] width 101 height 51
select select "**"
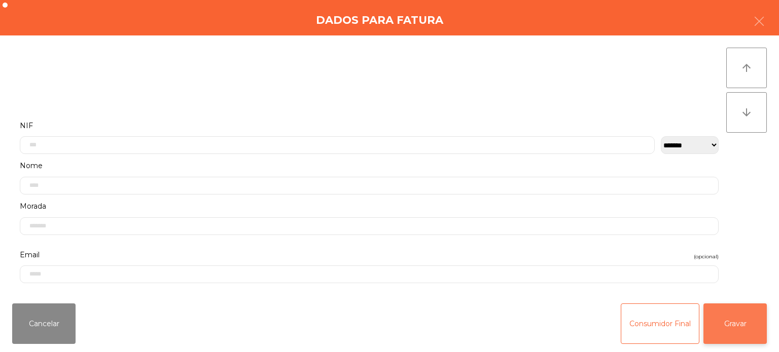
click at [740, 337] on button "Gravar" at bounding box center [734, 324] width 63 height 41
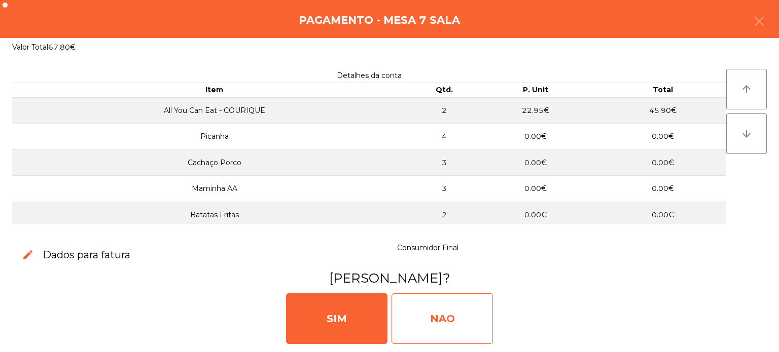
click at [450, 315] on div "NAO" at bounding box center [442, 319] width 101 height 51
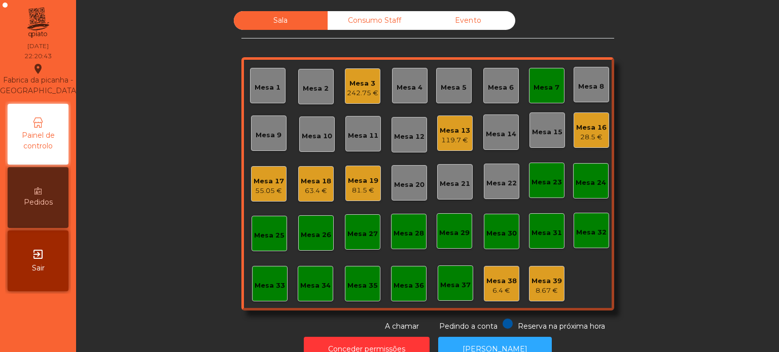
click at [541, 77] on div "Mesa 7" at bounding box center [546, 85] width 35 height 35
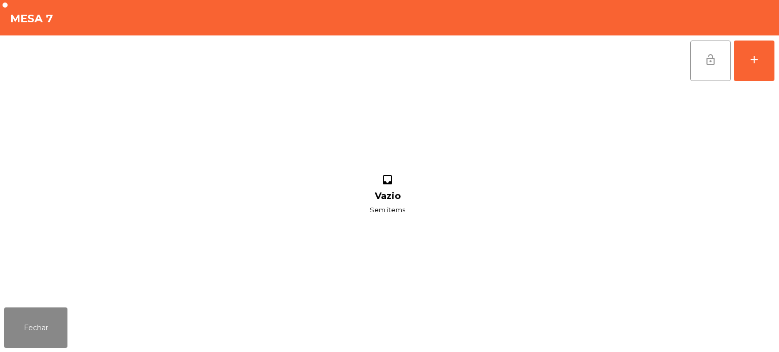
click at [713, 74] on button "lock_open" at bounding box center [710, 61] width 41 height 41
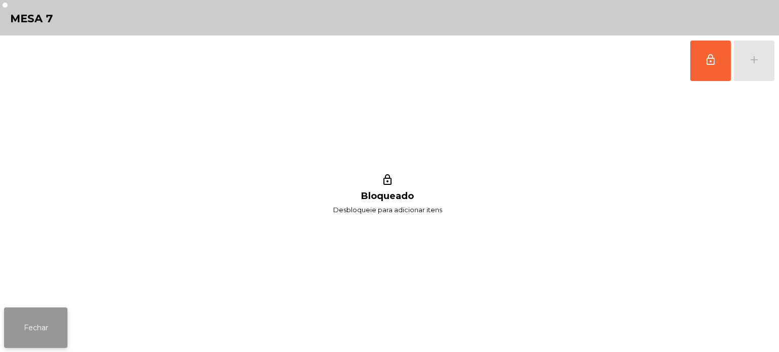
click at [44, 312] on button "Fechar" at bounding box center [35, 328] width 63 height 41
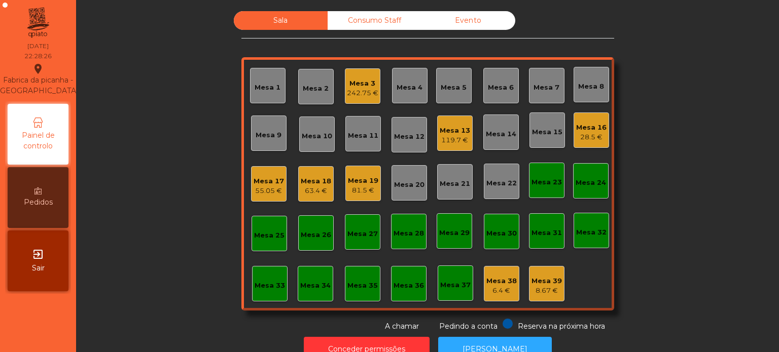
click at [159, 99] on div "Sala Consumo Staff Evento Mesa 1 Mesa 2 Mesa 3 242.75 € Mesa 4 Mesa 5 Mesa 6 Me…" at bounding box center [428, 171] width 676 height 321
click at [201, 223] on div "Sala Consumo Staff Evento Mesa 1 Mesa 2 Mesa 3 242.75 € Mesa 4 Mesa 5 Mesa 6 Me…" at bounding box center [428, 171] width 676 height 321
click at [454, 137] on div "119.7 €" at bounding box center [455, 140] width 30 height 10
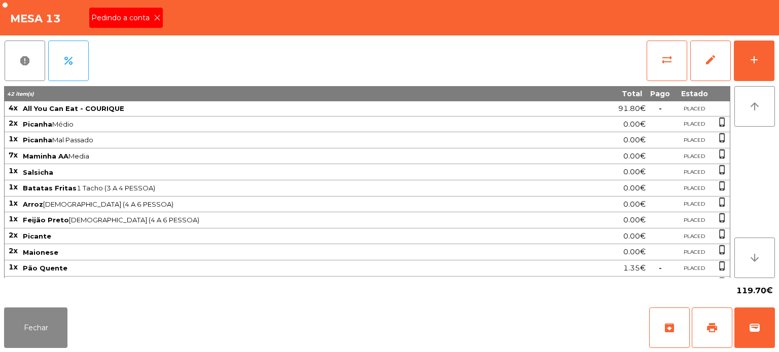
click at [148, 14] on span "Pedindo a conta" at bounding box center [122, 18] width 62 height 11
click at [715, 335] on button "print" at bounding box center [712, 328] width 41 height 41
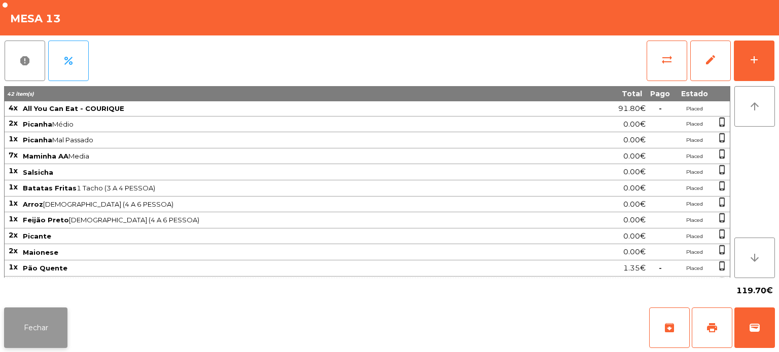
click at [37, 318] on button "Fechar" at bounding box center [35, 328] width 63 height 41
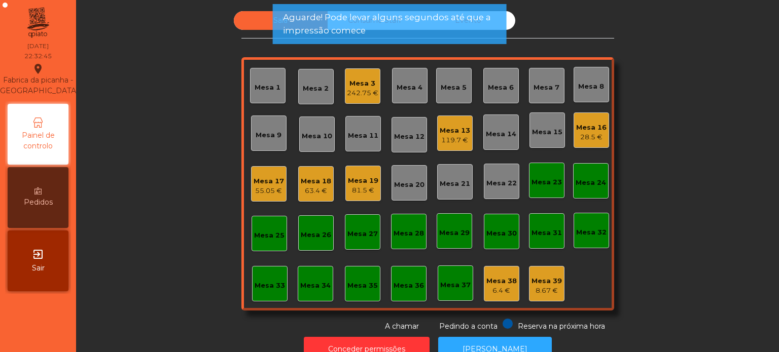
click at [353, 176] on div "Mesa 19" at bounding box center [363, 181] width 30 height 10
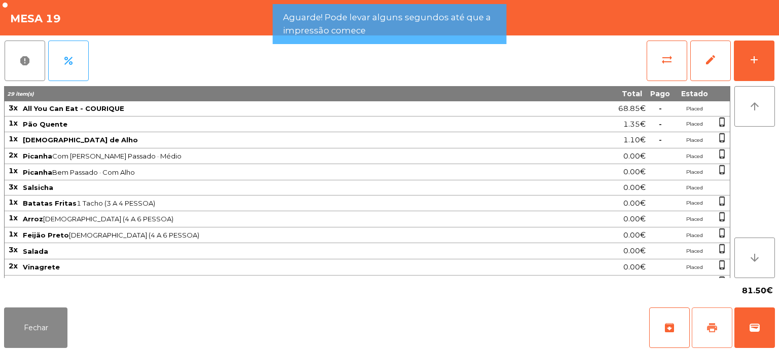
click at [710, 323] on span "print" at bounding box center [712, 328] width 12 height 12
click at [45, 327] on button "Fechar" at bounding box center [35, 328] width 63 height 41
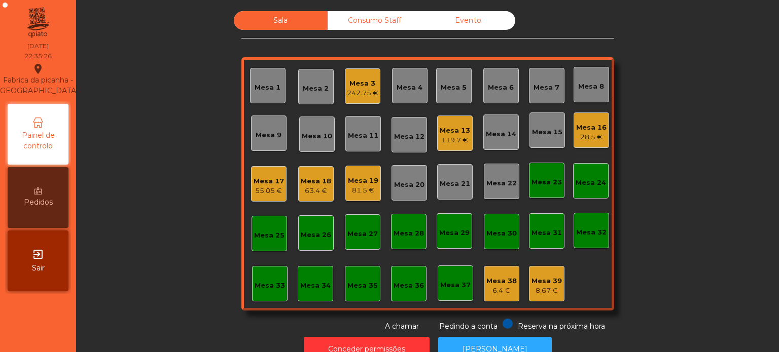
click at [255, 282] on div "Mesa 33" at bounding box center [270, 286] width 30 height 10
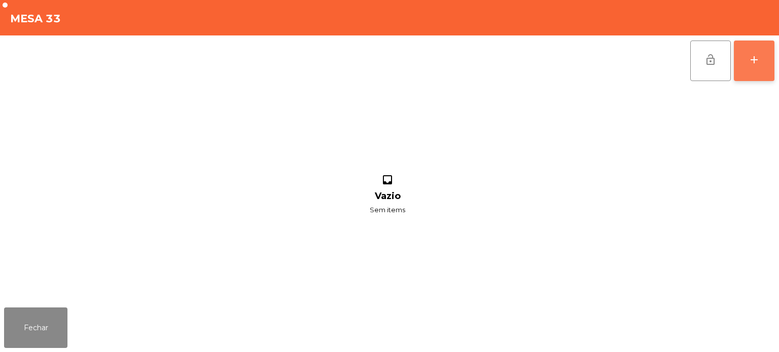
click at [763, 65] on button "add" at bounding box center [754, 61] width 41 height 41
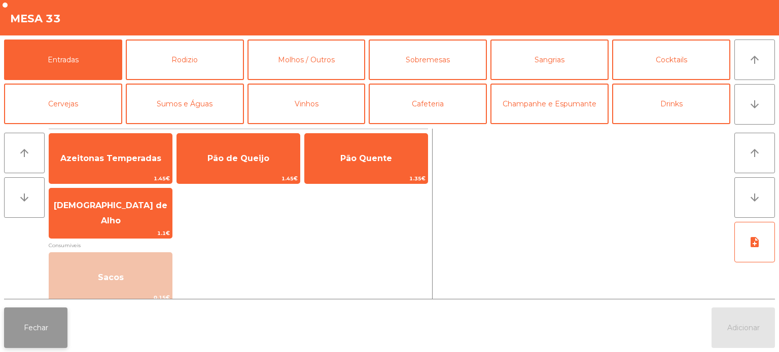
click at [37, 325] on button "Fechar" at bounding box center [35, 328] width 63 height 41
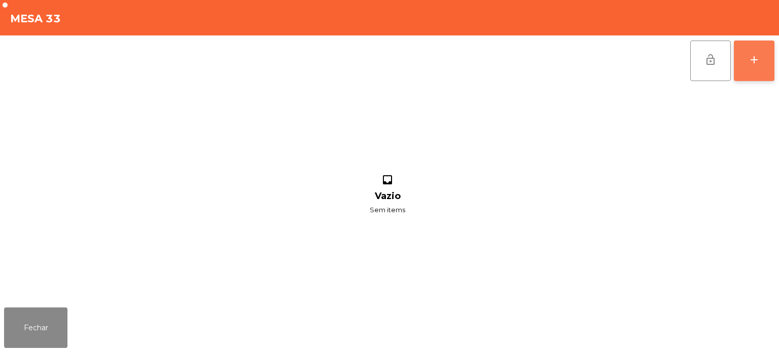
click at [755, 69] on button "add" at bounding box center [754, 61] width 41 height 41
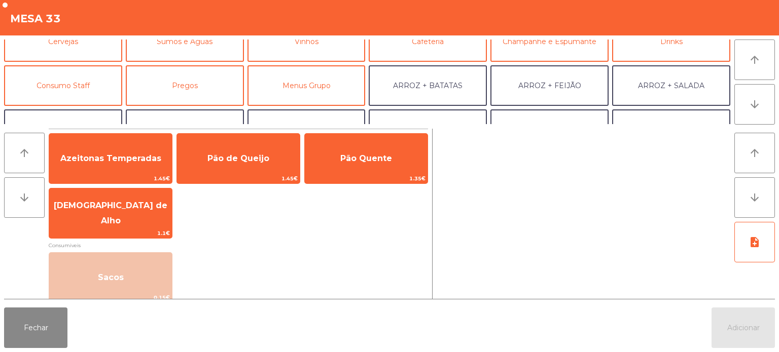
scroll to position [80, 0]
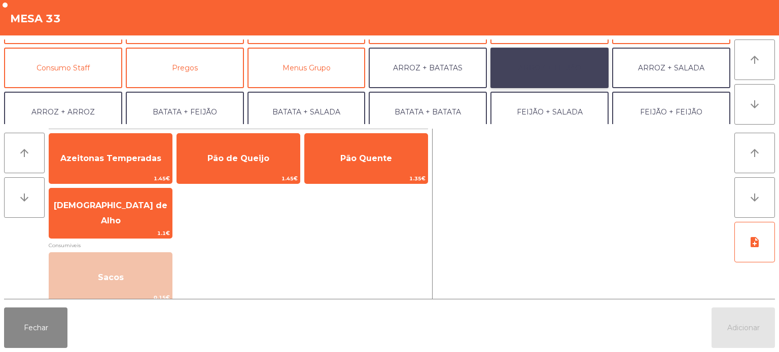
click at [581, 61] on button "ARROZ + FEIJÃO" at bounding box center [549, 68] width 118 height 41
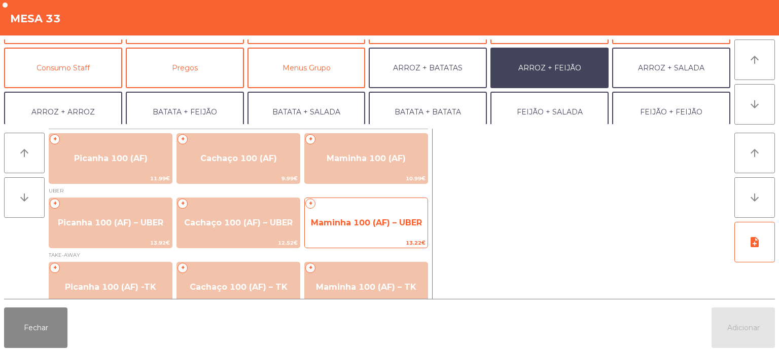
click at [381, 224] on span "Maminha 100 (AF) – UBER" at bounding box center [366, 223] width 111 height 10
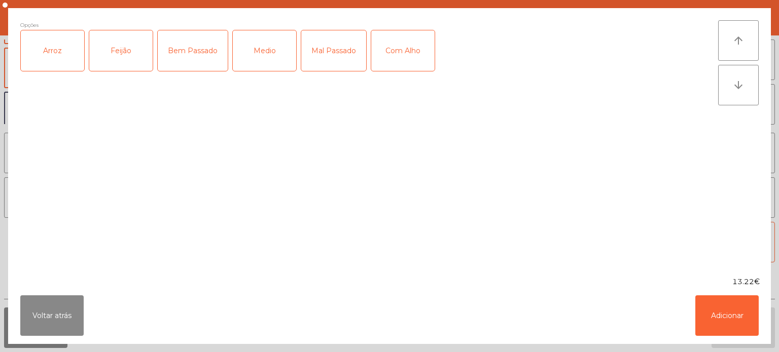
click at [52, 58] on div "Arroz" at bounding box center [52, 50] width 63 height 41
click at [118, 48] on div "Feijão" at bounding box center [120, 50] width 63 height 41
click at [404, 61] on div "Com Alho" at bounding box center [402, 50] width 63 height 41
click at [347, 56] on div "Mal Passado" at bounding box center [333, 50] width 65 height 41
click at [708, 316] on button "Adicionar" at bounding box center [726, 316] width 63 height 41
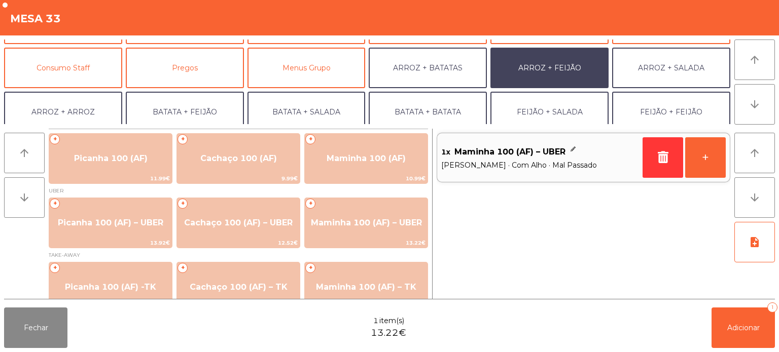
scroll to position [132, 0]
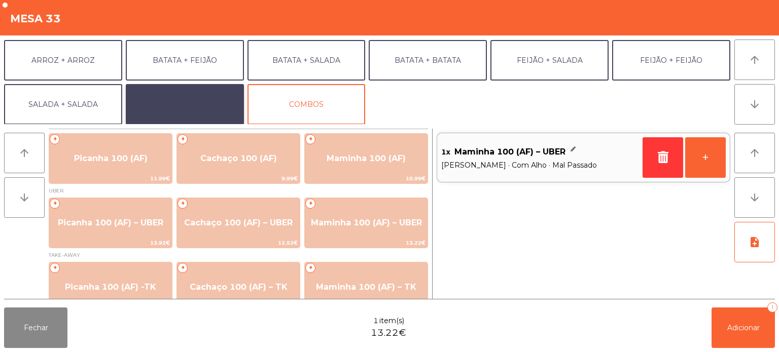
click at [165, 103] on button "EXTRAS UBER" at bounding box center [185, 104] width 118 height 41
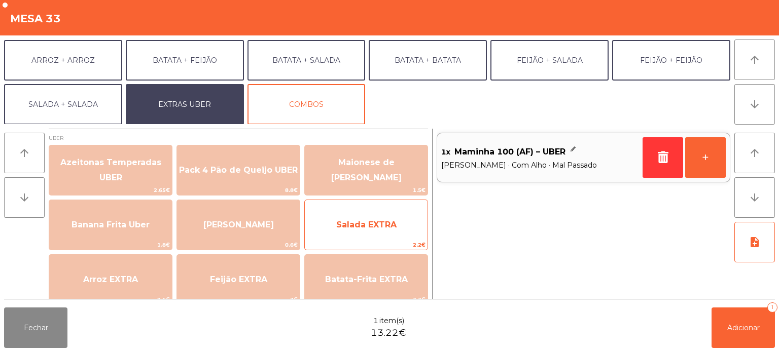
click at [370, 224] on span "Salada EXTRA" at bounding box center [366, 225] width 60 height 10
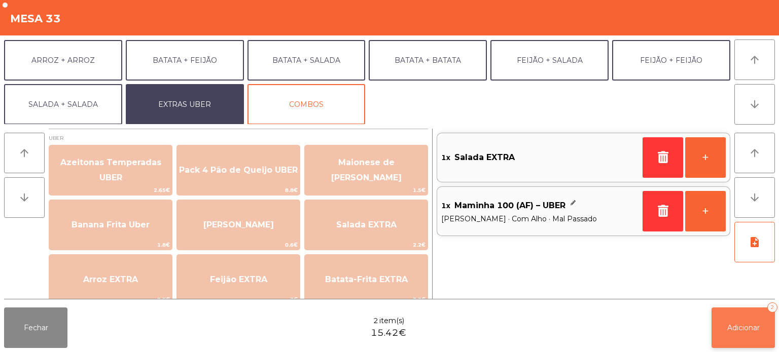
click at [738, 327] on span "Adicionar" at bounding box center [743, 328] width 32 height 9
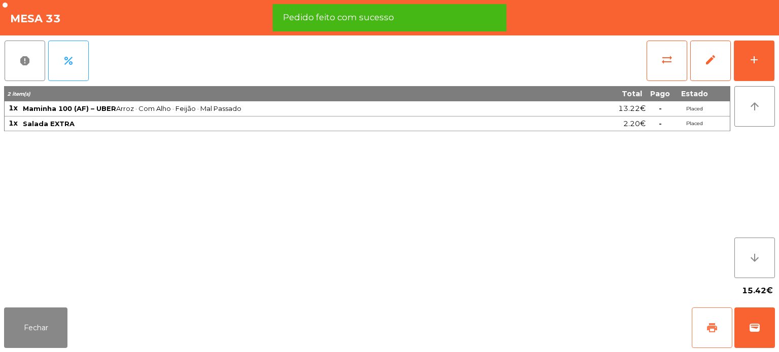
click at [712, 329] on span "print" at bounding box center [712, 328] width 12 height 12
click at [761, 327] on button "wallet" at bounding box center [754, 328] width 41 height 41
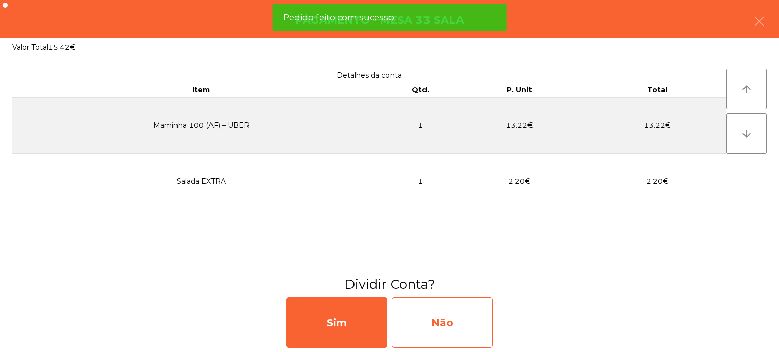
click at [450, 316] on div "Não" at bounding box center [442, 323] width 101 height 51
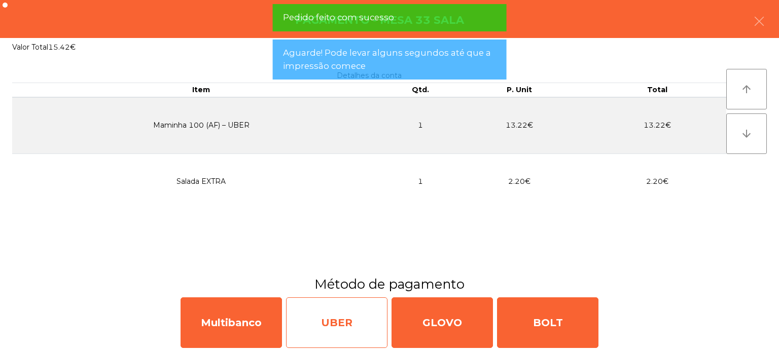
click at [309, 328] on div "UBER" at bounding box center [336, 323] width 101 height 51
select select "**"
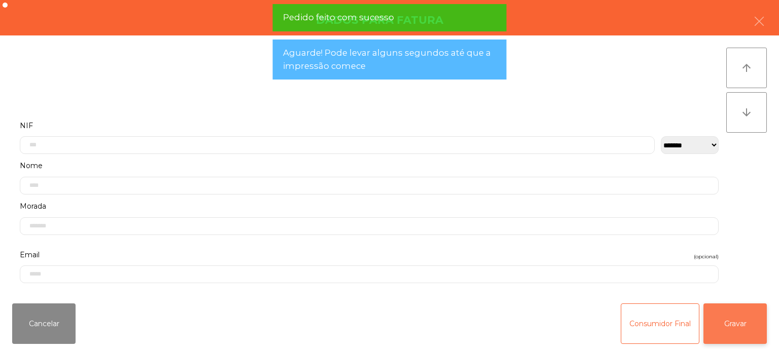
click at [740, 338] on button "Gravar" at bounding box center [734, 324] width 63 height 41
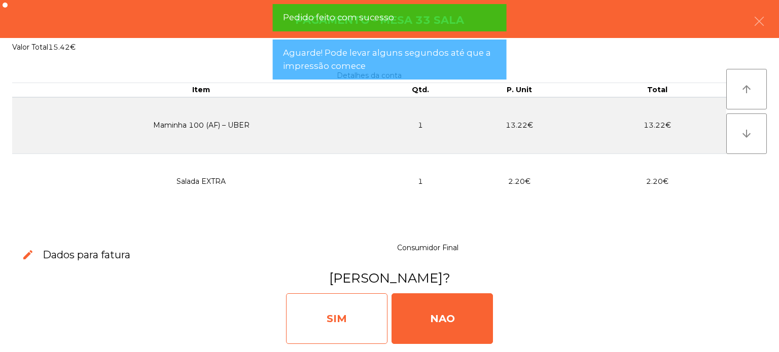
click at [366, 327] on div "SIM" at bounding box center [336, 319] width 101 height 51
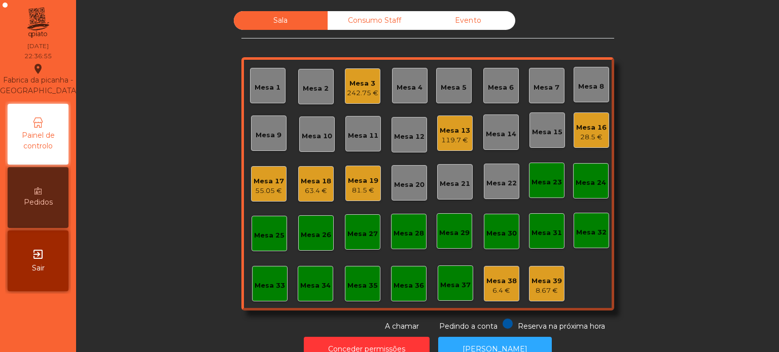
click at [450, 127] on div "Mesa 13" at bounding box center [455, 131] width 30 height 10
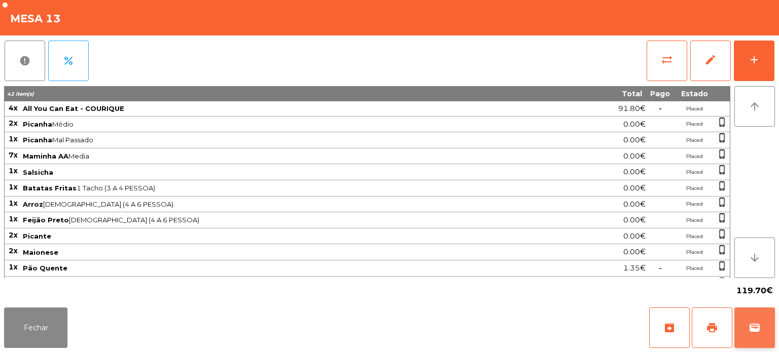
click at [755, 335] on button "wallet" at bounding box center [754, 328] width 41 height 41
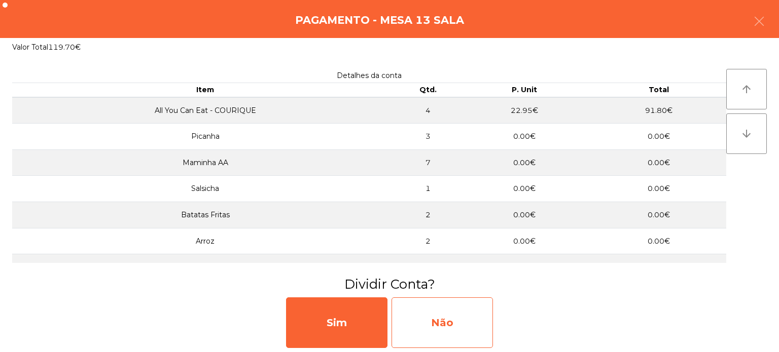
click at [481, 318] on div "Não" at bounding box center [442, 323] width 101 height 51
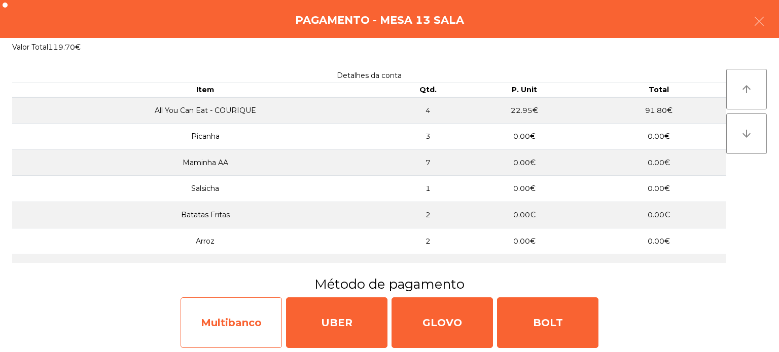
click at [233, 326] on div "Multibanco" at bounding box center [231, 323] width 101 height 51
select select "**"
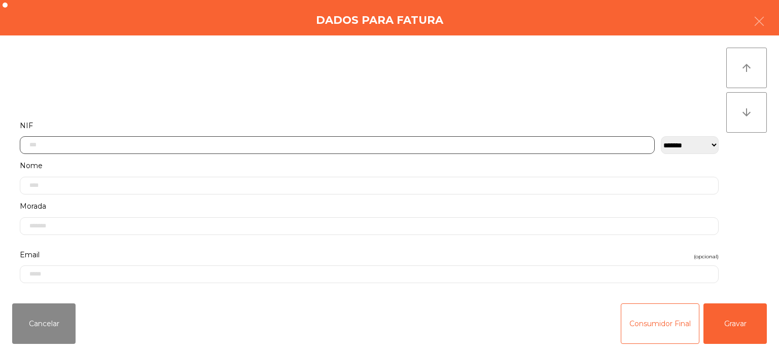
click at [109, 142] on input "text" at bounding box center [337, 145] width 635 height 18
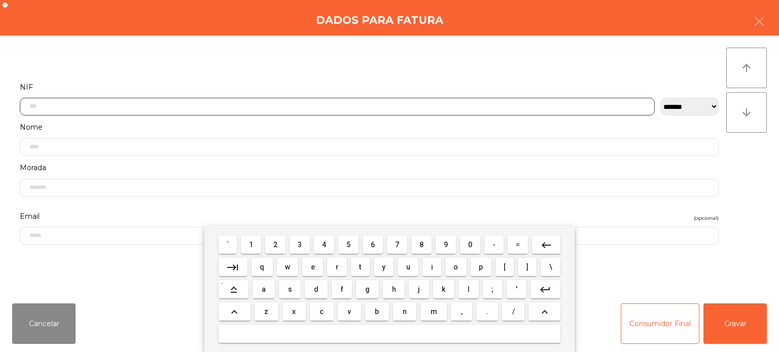
scroll to position [70, 0]
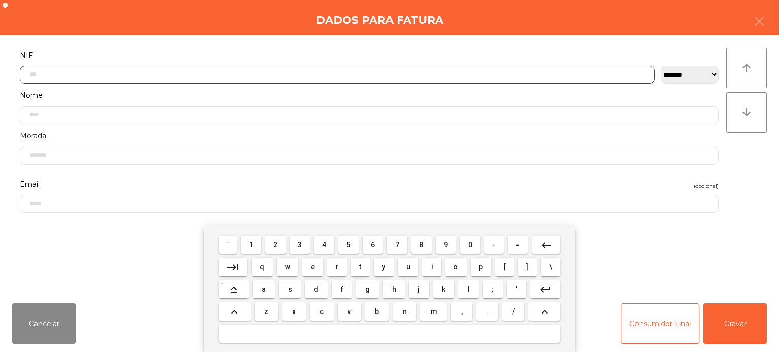
click at [255, 236] on button "1" at bounding box center [251, 245] width 20 height 18
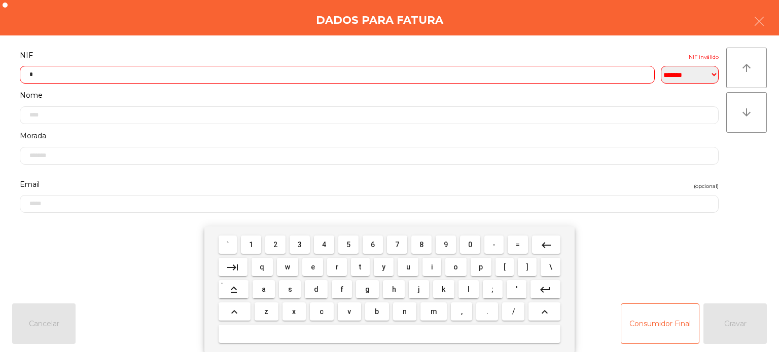
click at [373, 244] on span "6" at bounding box center [373, 245] width 4 height 8
click at [309, 246] on button "3" at bounding box center [300, 245] width 20 height 18
click at [548, 245] on mat-icon "keyboard_backspace" at bounding box center [546, 245] width 12 height 12
click at [331, 243] on button "4" at bounding box center [324, 245] width 20 height 18
click at [300, 243] on span "3" at bounding box center [300, 245] width 4 height 8
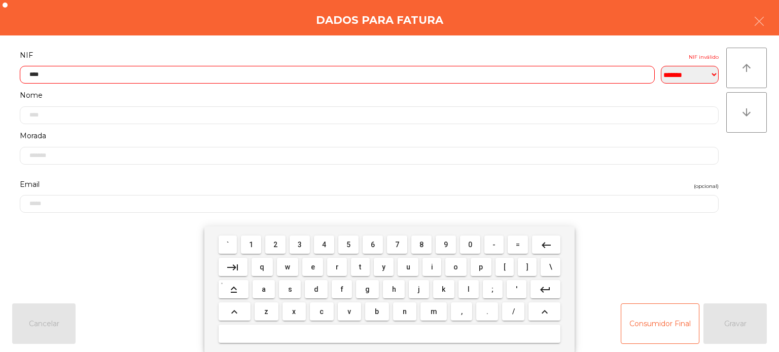
click at [446, 243] on span "9" at bounding box center [446, 245] width 4 height 8
click at [348, 245] on span "5" at bounding box center [348, 245] width 4 height 8
click at [445, 245] on span "9" at bounding box center [446, 245] width 4 height 8
click at [446, 245] on span "9" at bounding box center [446, 245] width 4 height 8
click at [394, 237] on button "7" at bounding box center [397, 245] width 20 height 18
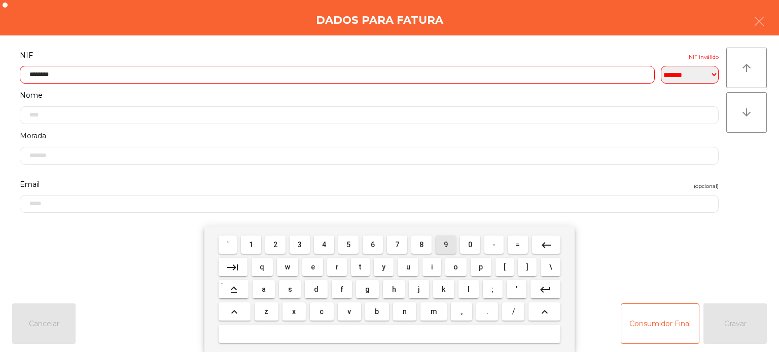
type input "*********"
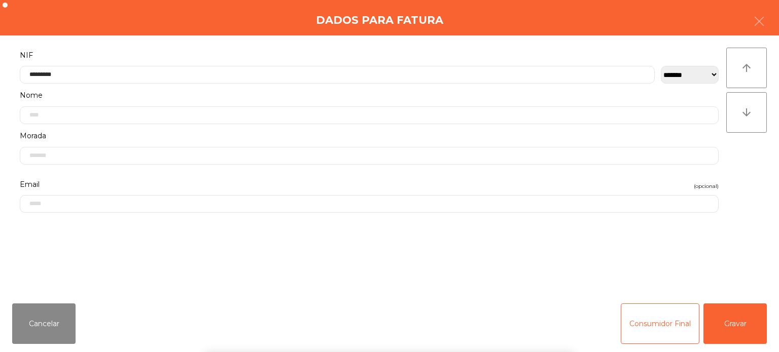
click at [229, 49] on label "NIF" at bounding box center [369, 56] width 699 height 14
click at [747, 327] on button "Gravar" at bounding box center [734, 324] width 63 height 41
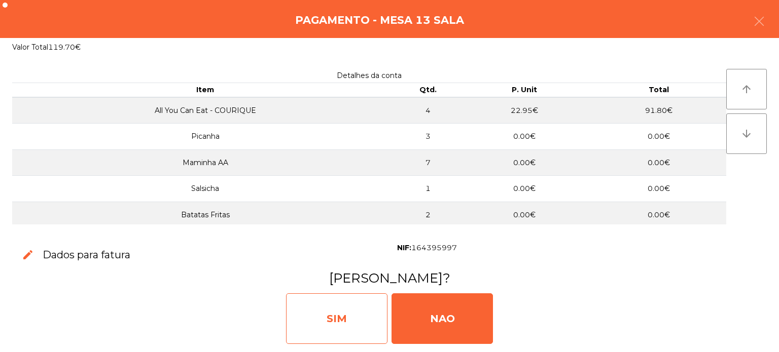
click at [367, 315] on div "SIM" at bounding box center [336, 319] width 101 height 51
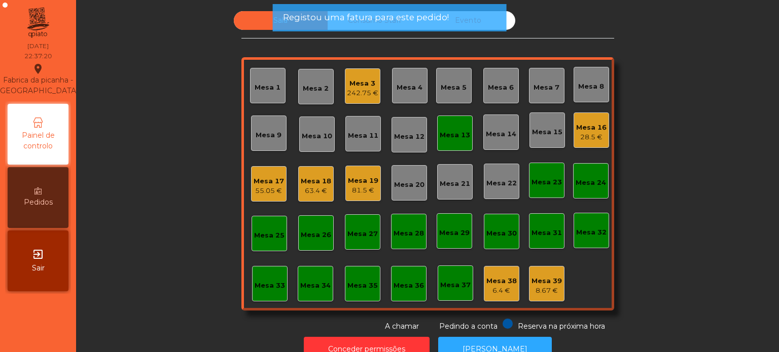
click at [442, 130] on div "Mesa 13" at bounding box center [455, 135] width 30 height 10
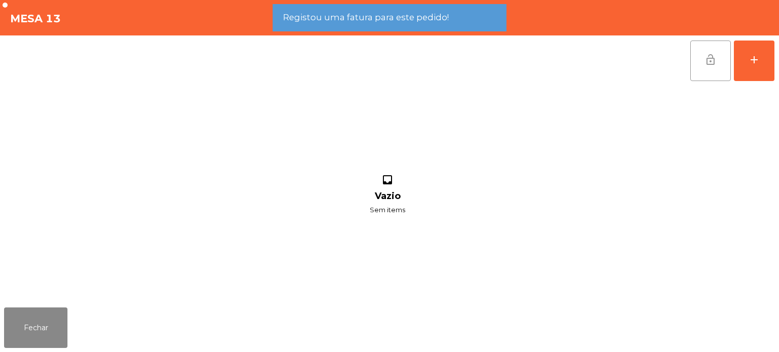
click at [703, 79] on button "lock_open" at bounding box center [710, 61] width 41 height 41
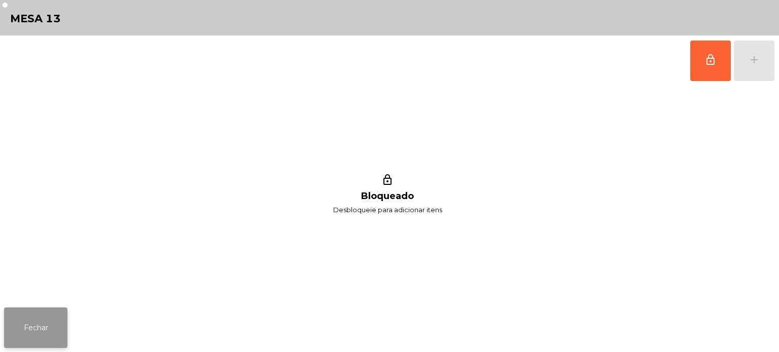
click at [39, 313] on button "Fechar" at bounding box center [35, 328] width 63 height 41
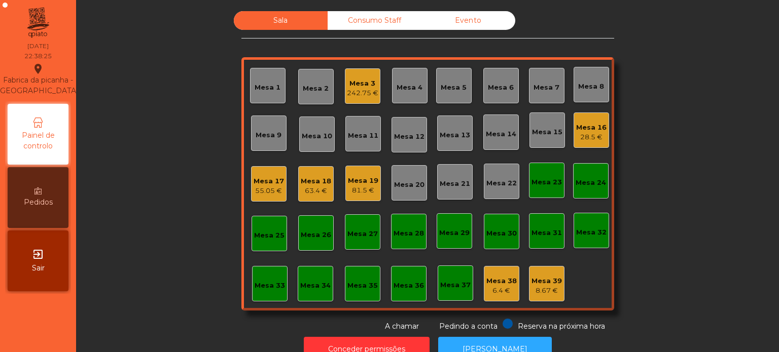
click at [485, 299] on div "Mesa 38 6.4 €" at bounding box center [501, 283] width 35 height 35
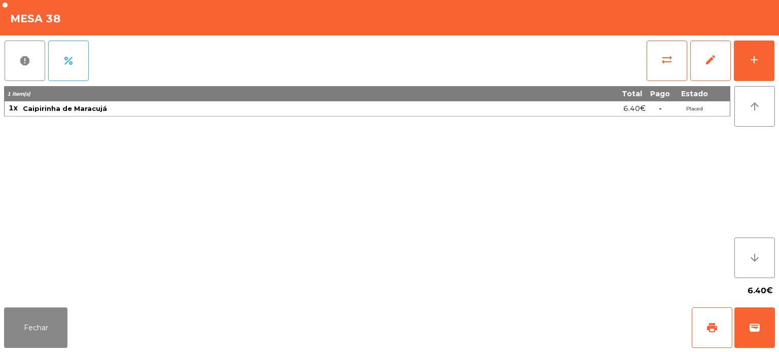
click at [469, 336] on div "Fechar print wallet" at bounding box center [389, 328] width 779 height 49
click at [63, 315] on button "Fechar" at bounding box center [35, 328] width 63 height 41
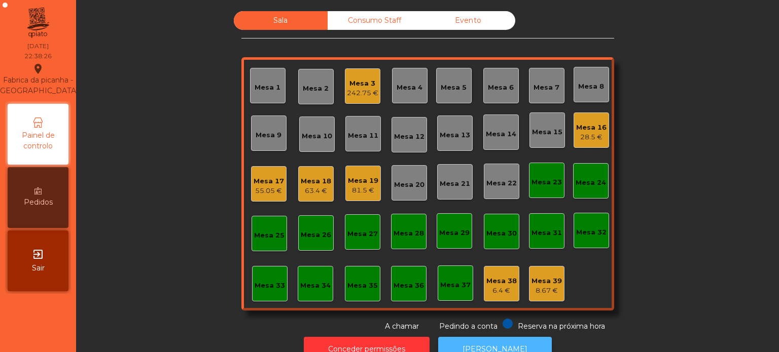
click at [487, 340] on button "[PERSON_NAME]" at bounding box center [495, 349] width 114 height 25
click at [347, 95] on div "242.75 €" at bounding box center [362, 93] width 31 height 10
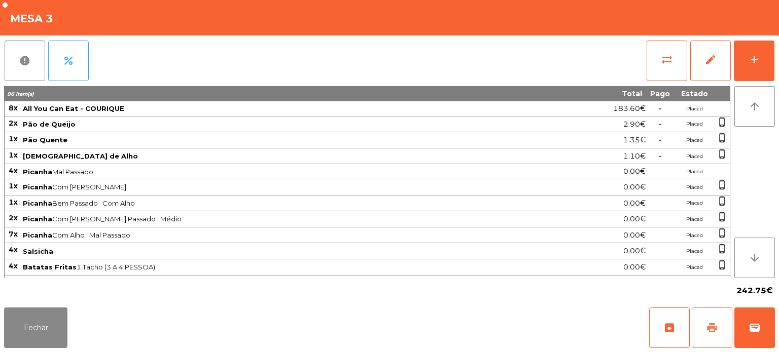
click at [696, 322] on button "print" at bounding box center [712, 328] width 41 height 41
click at [47, 333] on button "Fechar" at bounding box center [35, 328] width 63 height 41
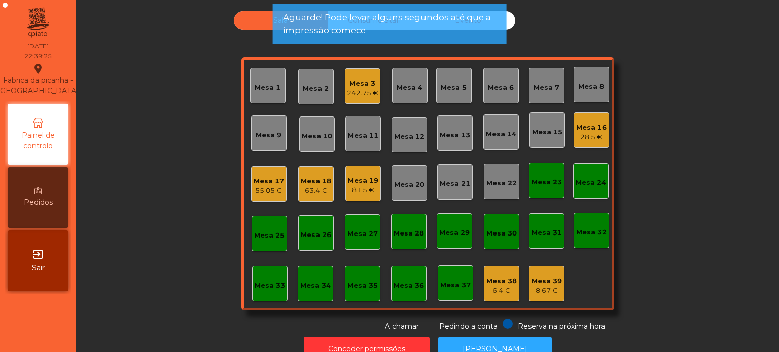
click at [347, 85] on div "Mesa 3" at bounding box center [362, 84] width 31 height 10
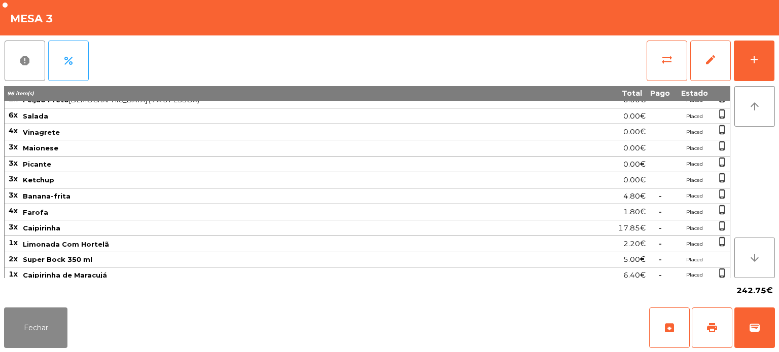
scroll to position [365, 0]
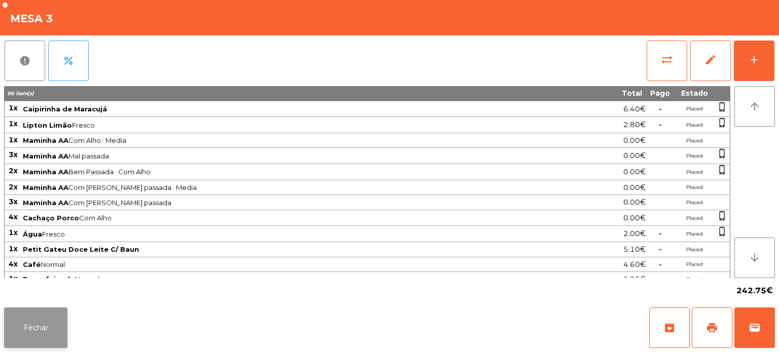
click at [51, 326] on button "Fechar" at bounding box center [35, 328] width 63 height 41
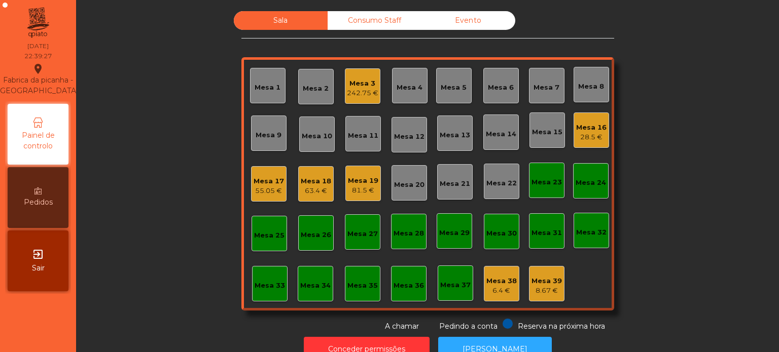
click at [369, 87] on div "Mesa 3" at bounding box center [362, 84] width 31 height 10
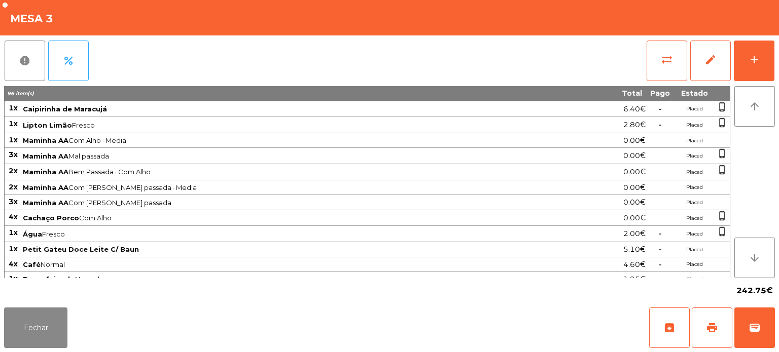
click at [775, 70] on div "report percent sync_alt edit add 96 item(s) Total Pago Estado 8x All You Can Ea…" at bounding box center [389, 169] width 779 height 268
click at [742, 58] on button "add" at bounding box center [754, 61] width 41 height 41
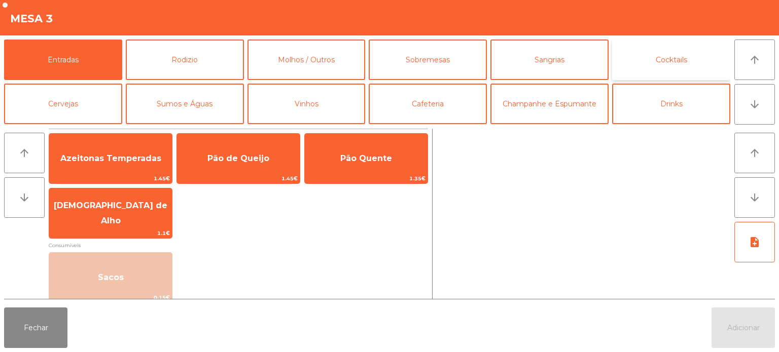
click at [674, 67] on button "Cocktails" at bounding box center [671, 60] width 118 height 41
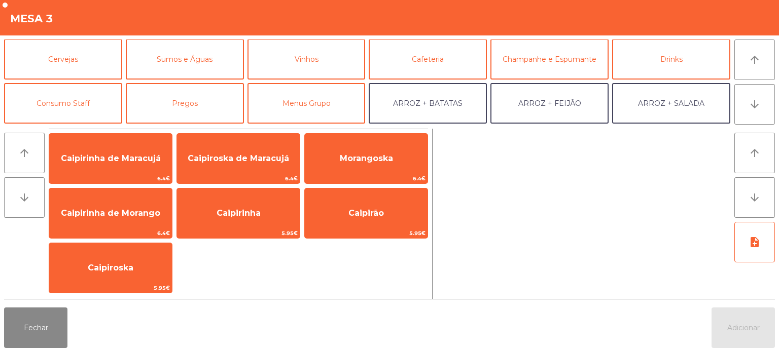
scroll to position [49, 0]
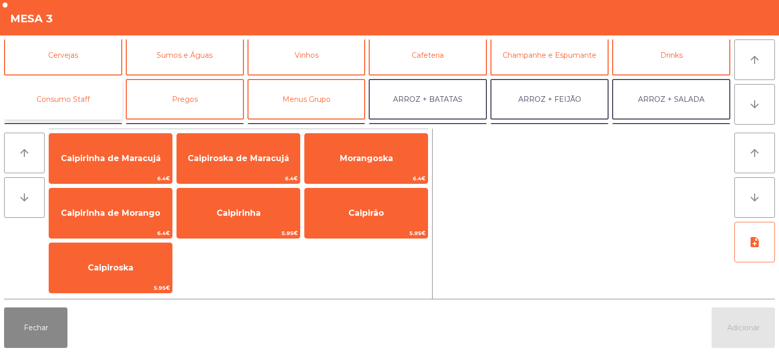
click at [91, 93] on button "Consumo Staff" at bounding box center [63, 99] width 118 height 41
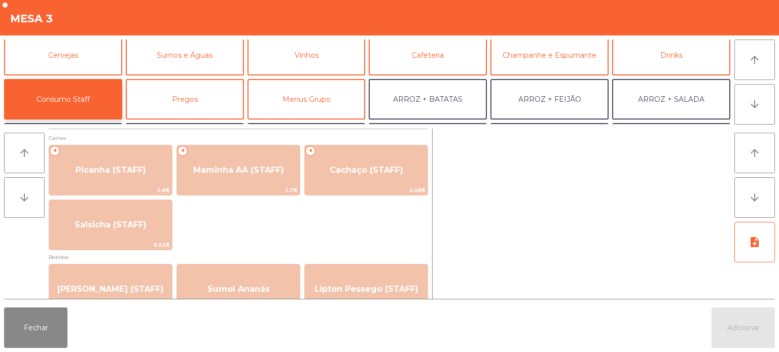
scroll to position [0, 0]
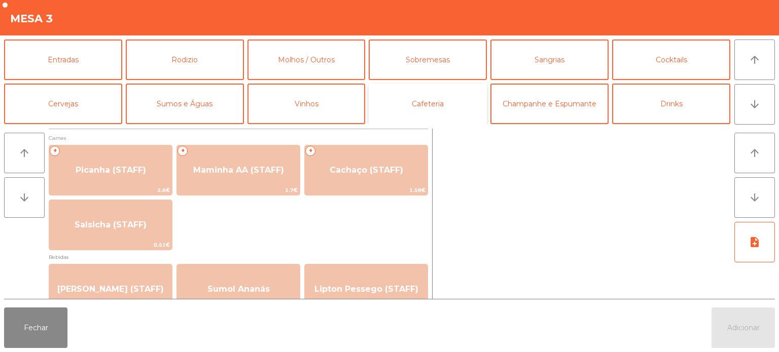
click at [436, 101] on button "Cafeteria" at bounding box center [428, 104] width 118 height 41
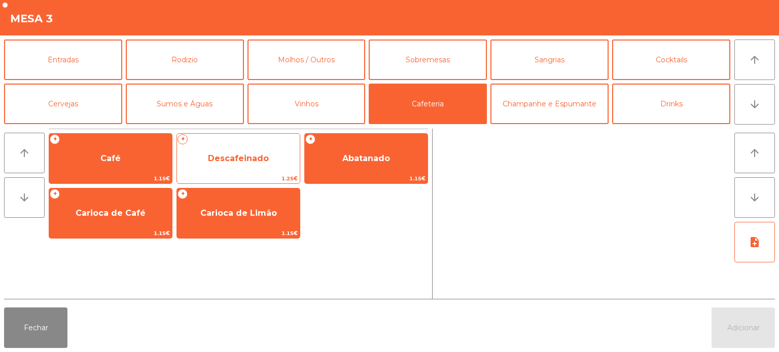
click at [258, 154] on span "Descafeinado" at bounding box center [238, 159] width 61 height 10
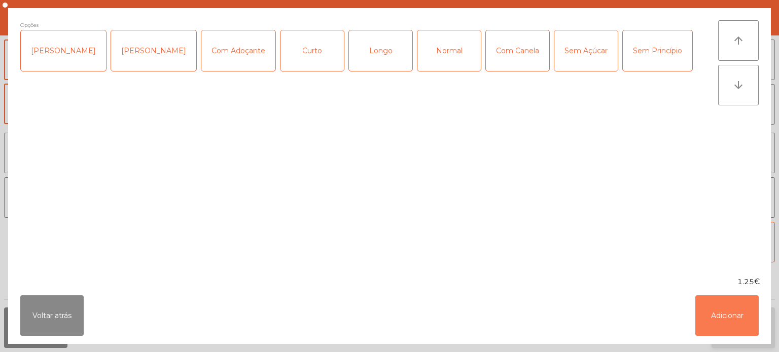
click at [753, 312] on button "Adicionar" at bounding box center [726, 316] width 63 height 41
click at [734, 322] on button "Adicionar" at bounding box center [743, 328] width 63 height 41
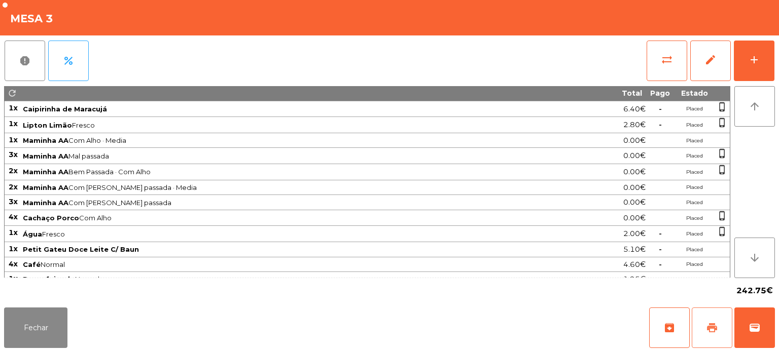
click at [712, 320] on button "print" at bounding box center [712, 328] width 41 height 41
click at [46, 328] on button "Fechar" at bounding box center [35, 328] width 63 height 41
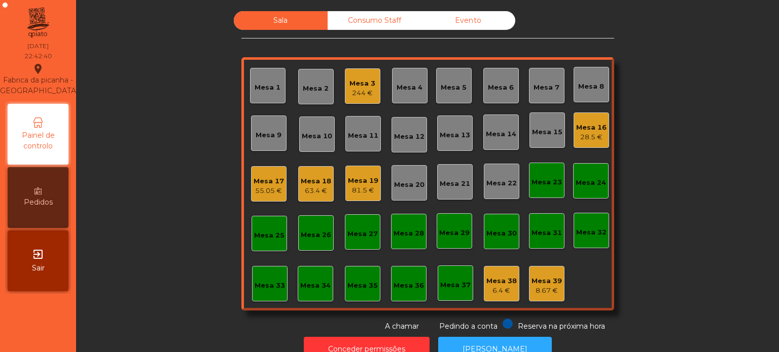
click at [364, 179] on div "Mesa 19" at bounding box center [363, 181] width 30 height 10
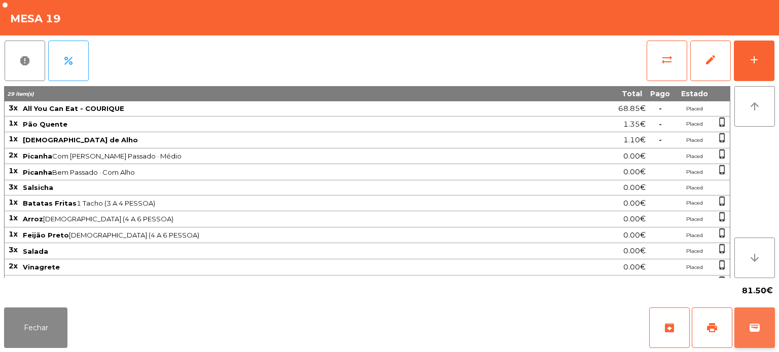
click at [752, 328] on span "wallet" at bounding box center [755, 328] width 12 height 12
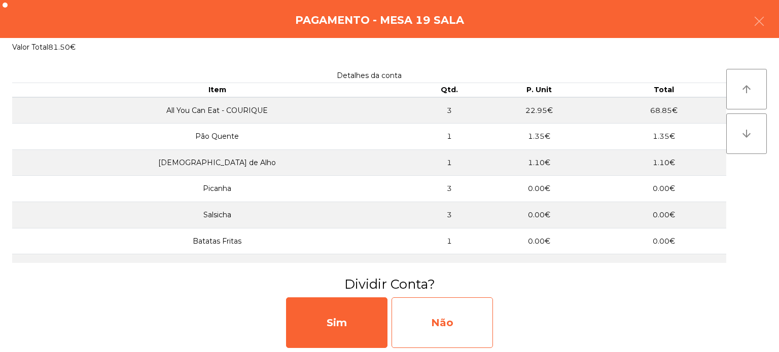
click at [469, 329] on div "Não" at bounding box center [442, 323] width 101 height 51
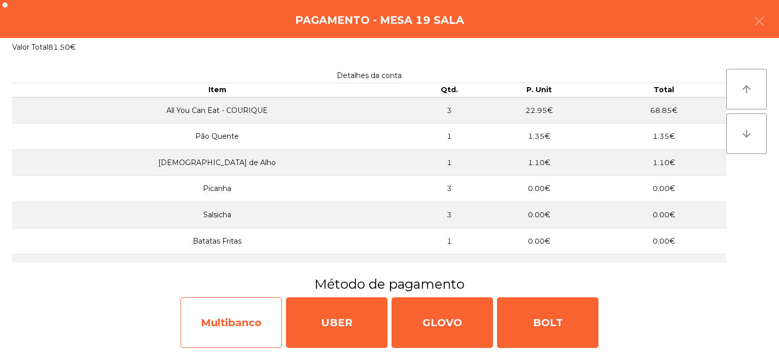
click at [230, 323] on div "Multibanco" at bounding box center [231, 323] width 101 height 51
select select "**"
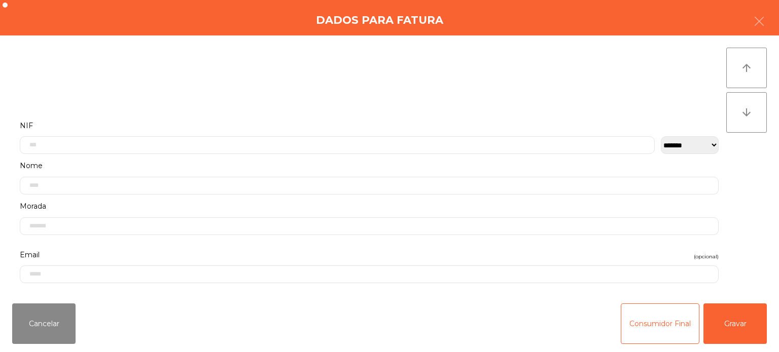
click at [136, 128] on label "NIF" at bounding box center [369, 126] width 699 height 14
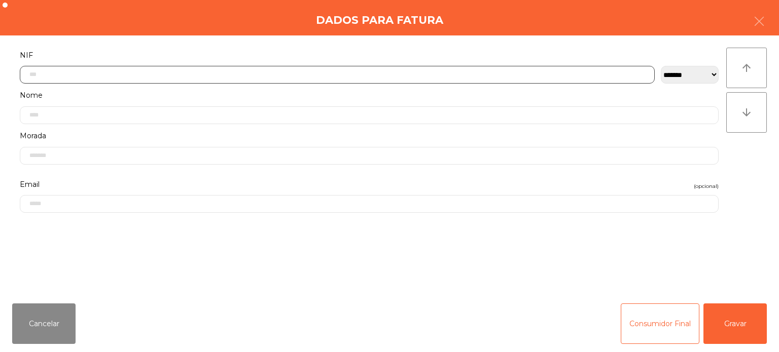
click at [104, 73] on input "text" at bounding box center [337, 75] width 635 height 18
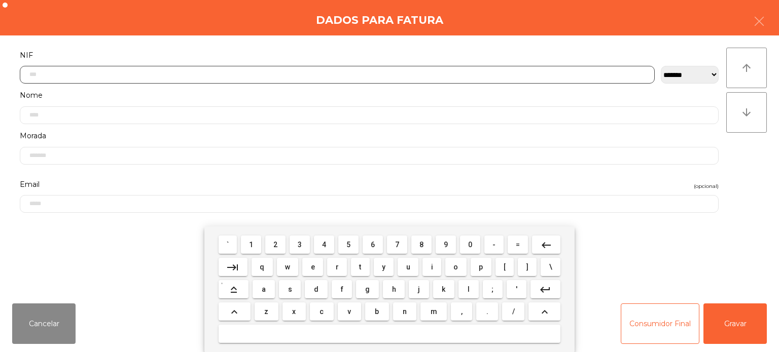
click at [350, 237] on button "5" at bounding box center [348, 245] width 20 height 18
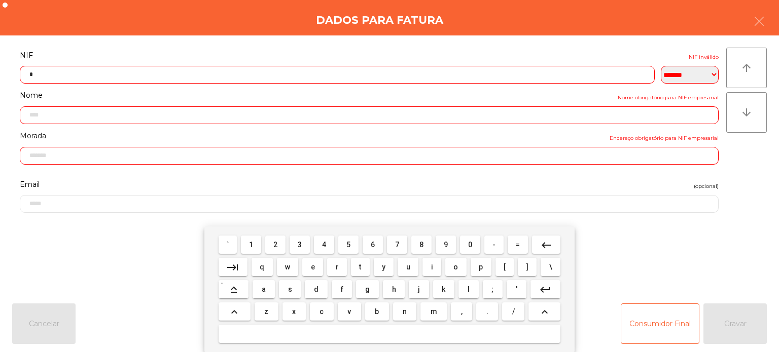
click at [470, 245] on span "0" at bounding box center [470, 245] width 4 height 8
click at [406, 240] on button "7" at bounding box center [397, 245] width 20 height 18
click at [253, 238] on button "1" at bounding box center [251, 245] width 20 height 18
click at [371, 246] on span "6" at bounding box center [373, 245] width 4 height 8
click at [252, 243] on span "1" at bounding box center [251, 245] width 4 height 8
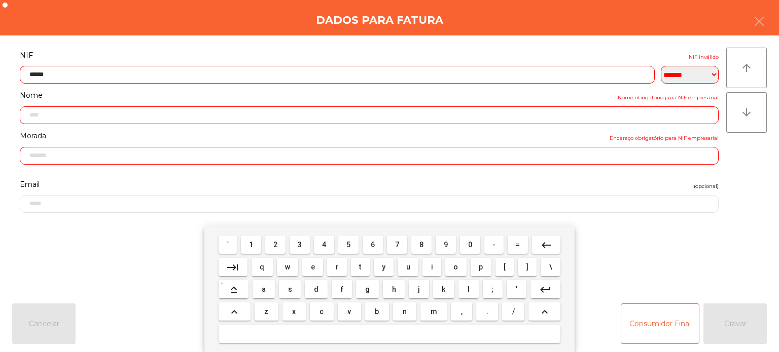
click at [373, 241] on span "6" at bounding box center [373, 245] width 4 height 8
click at [324, 244] on span "4" at bounding box center [324, 245] width 4 height 8
click at [349, 247] on span "5" at bounding box center [348, 245] width 4 height 8
type input "*********"
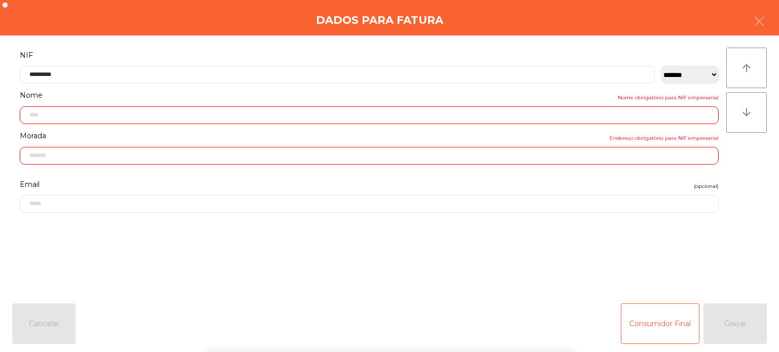
click at [209, 30] on div "Dados para Fatura" at bounding box center [389, 17] width 779 height 35
type input "**********"
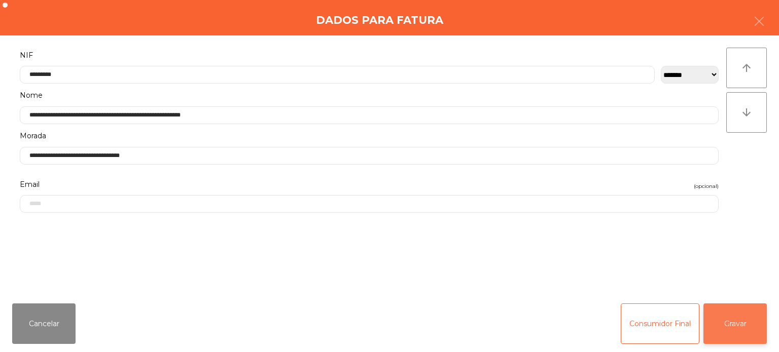
click at [744, 328] on button "Gravar" at bounding box center [734, 324] width 63 height 41
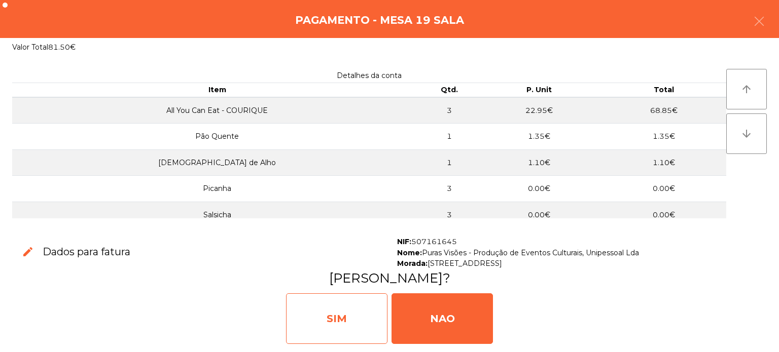
click at [329, 315] on div "SIM" at bounding box center [336, 319] width 101 height 51
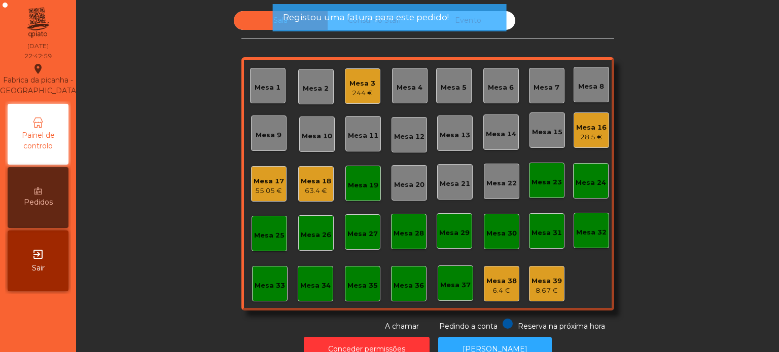
click at [352, 170] on div "Mesa 19" at bounding box center [362, 183] width 35 height 35
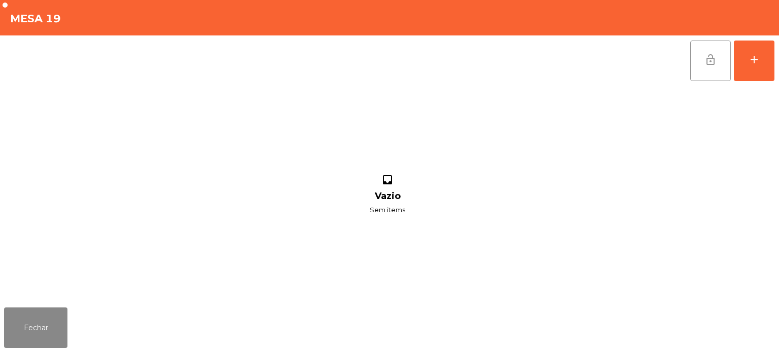
click at [709, 67] on button "lock_open" at bounding box center [710, 61] width 41 height 41
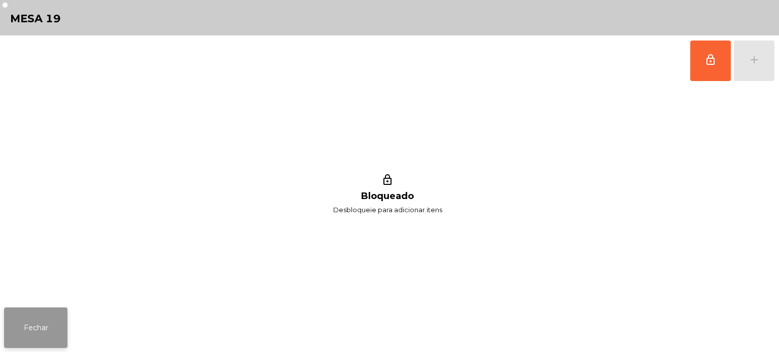
click at [55, 311] on button "Fechar" at bounding box center [35, 328] width 63 height 41
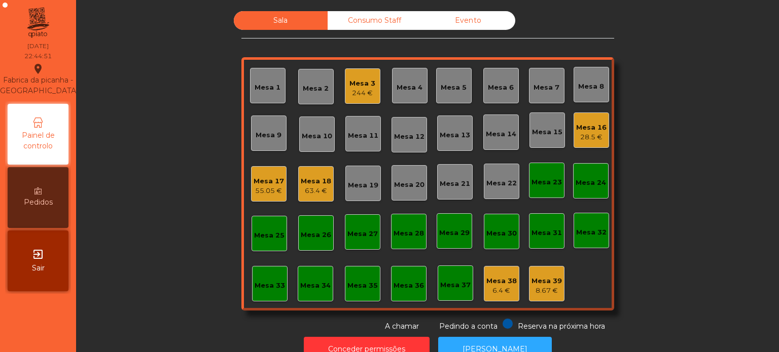
click at [354, 83] on div "Mesa 3" at bounding box center [362, 84] width 26 height 10
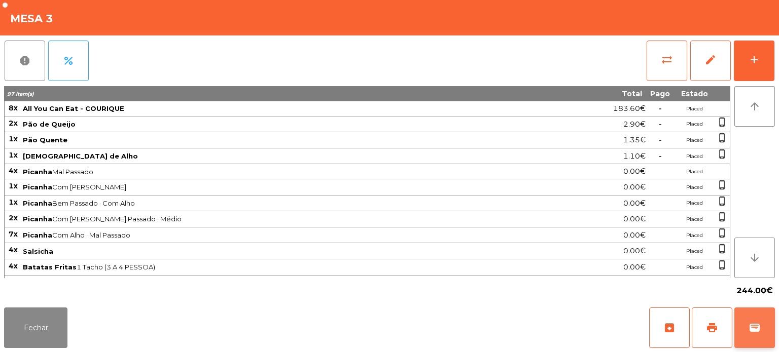
click at [739, 329] on button "wallet" at bounding box center [754, 328] width 41 height 41
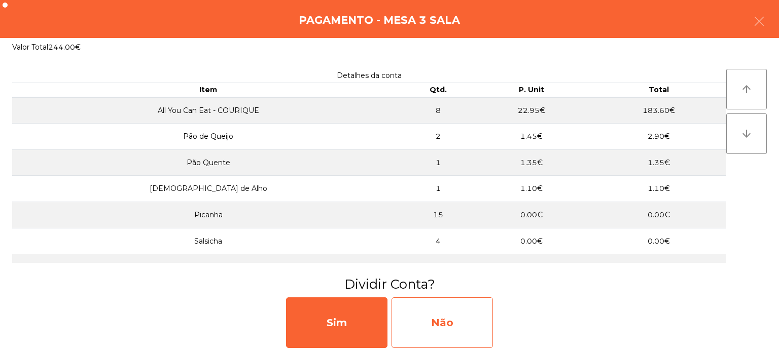
click at [466, 331] on div "Não" at bounding box center [442, 323] width 101 height 51
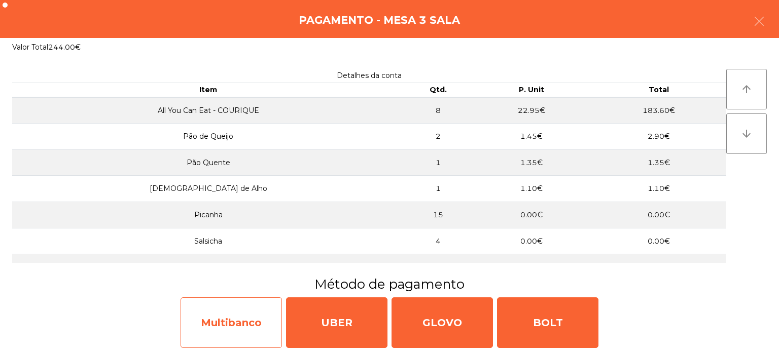
click at [236, 324] on div "Multibanco" at bounding box center [231, 323] width 101 height 51
select select "**"
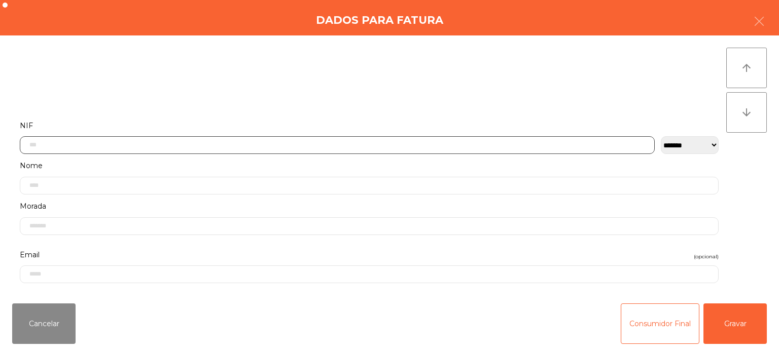
click at [85, 144] on input "text" at bounding box center [337, 145] width 635 height 18
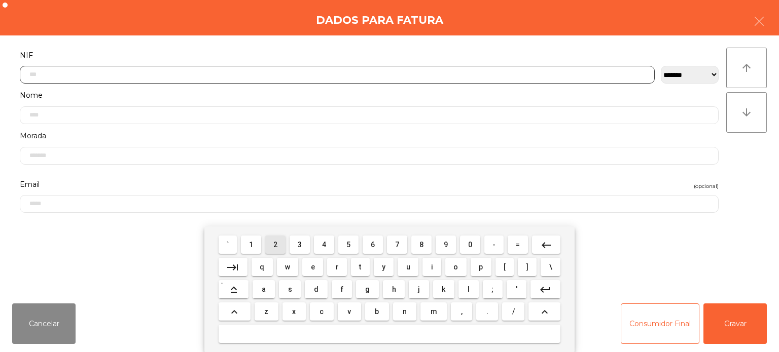
click at [277, 243] on span "2" at bounding box center [275, 245] width 4 height 8
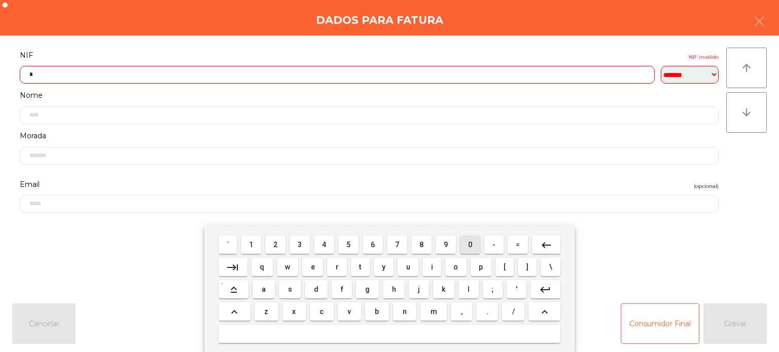
click at [470, 244] on span "0" at bounding box center [470, 245] width 4 height 8
click at [398, 241] on span "7" at bounding box center [397, 245] width 4 height 8
click at [252, 244] on span "1" at bounding box center [251, 245] width 4 height 8
click at [471, 243] on span "0" at bounding box center [470, 245] width 4 height 8
click at [276, 245] on span "2" at bounding box center [275, 245] width 4 height 8
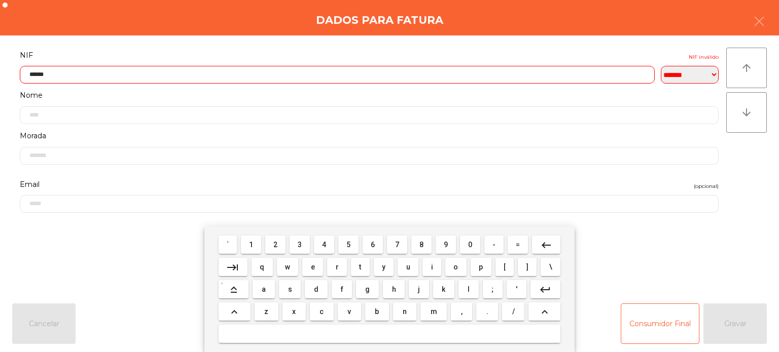
click at [397, 244] on span "7" at bounding box center [397, 245] width 4 height 8
click at [324, 245] on span "4" at bounding box center [324, 245] width 4 height 8
click at [469, 245] on span "0" at bounding box center [470, 245] width 4 height 8
type input "*********"
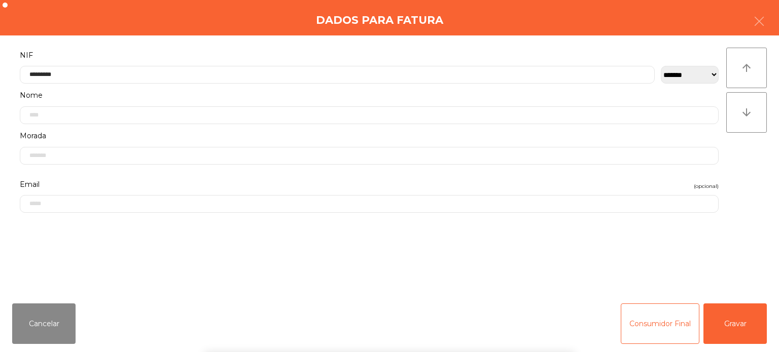
click at [240, 30] on div "Dados para Fatura" at bounding box center [389, 17] width 779 height 35
click at [730, 321] on button "Gravar" at bounding box center [734, 324] width 63 height 41
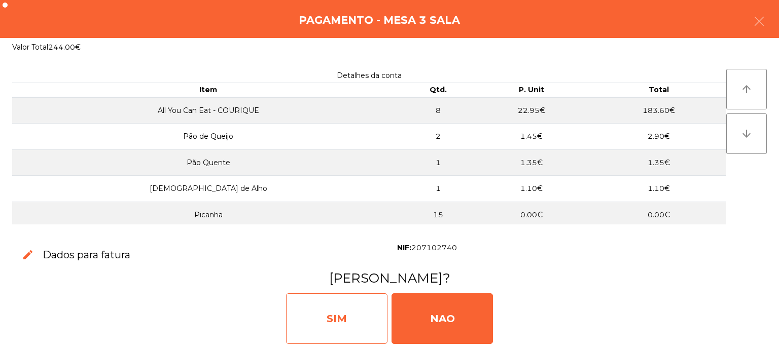
click at [339, 320] on div "SIM" at bounding box center [336, 319] width 101 height 51
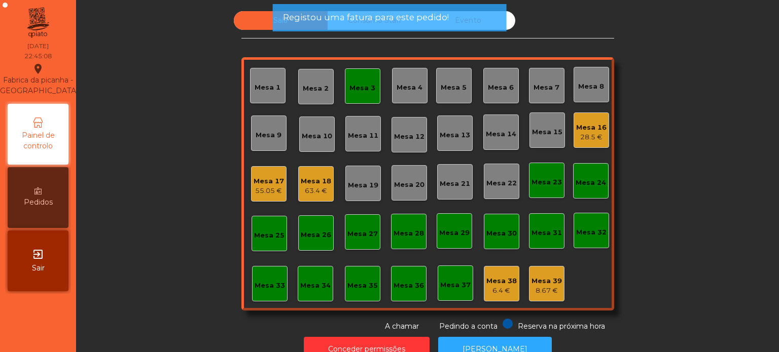
click at [345, 74] on div "Mesa 3" at bounding box center [362, 85] width 35 height 35
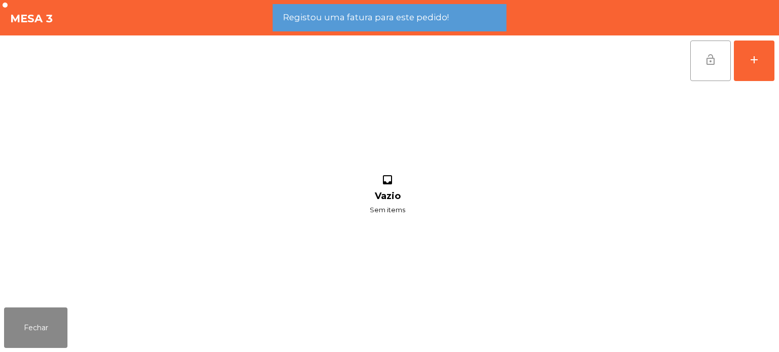
click at [697, 58] on button "lock_open" at bounding box center [710, 61] width 41 height 41
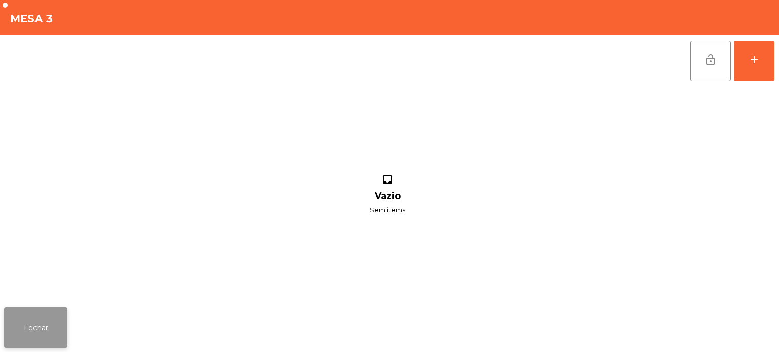
click at [49, 323] on button "Fechar" at bounding box center [35, 328] width 63 height 41
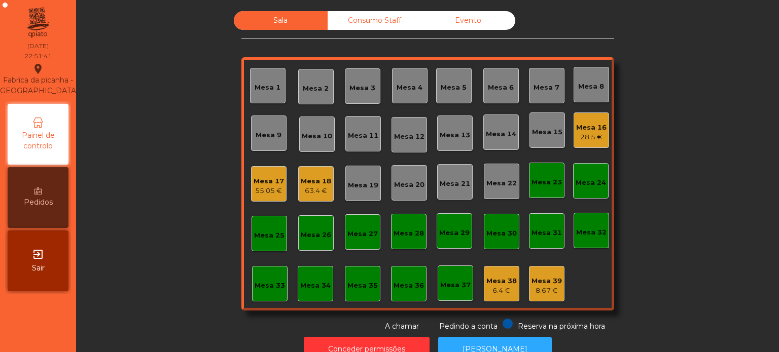
click at [345, 234] on div "Mesa 27" at bounding box center [362, 232] width 35 height 35
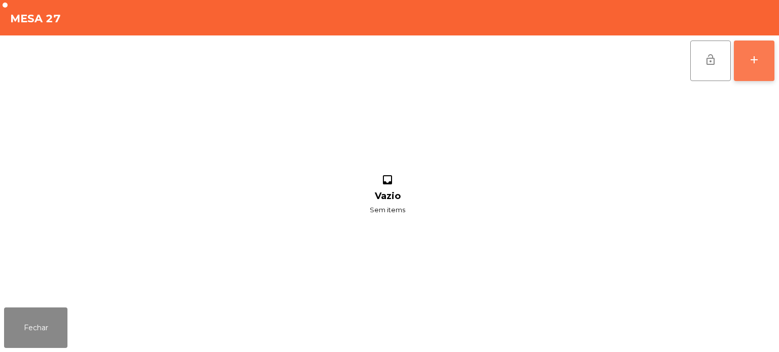
click at [747, 54] on button "add" at bounding box center [754, 61] width 41 height 41
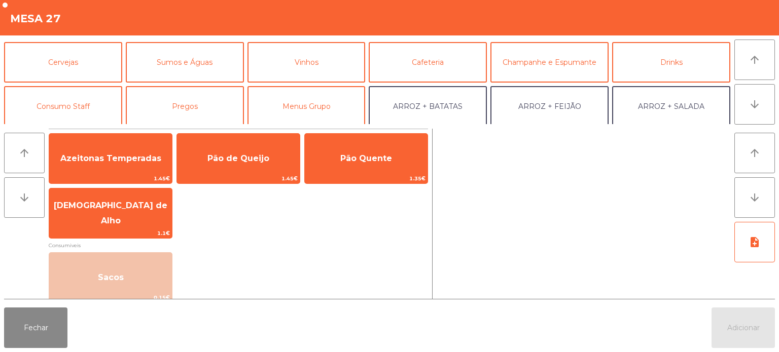
scroll to position [45, 0]
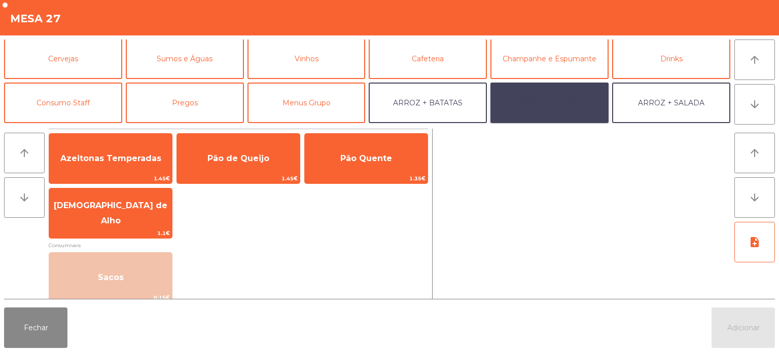
click at [570, 103] on button "ARROZ + FEIJÃO" at bounding box center [549, 103] width 118 height 41
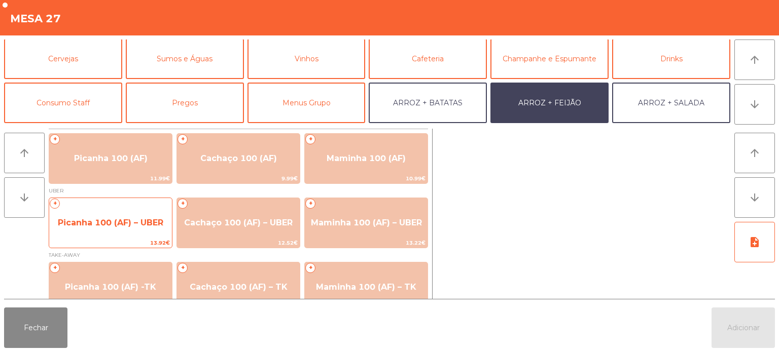
click at [138, 231] on span "Picanha 100 (AF) – UBER" at bounding box center [110, 222] width 123 height 27
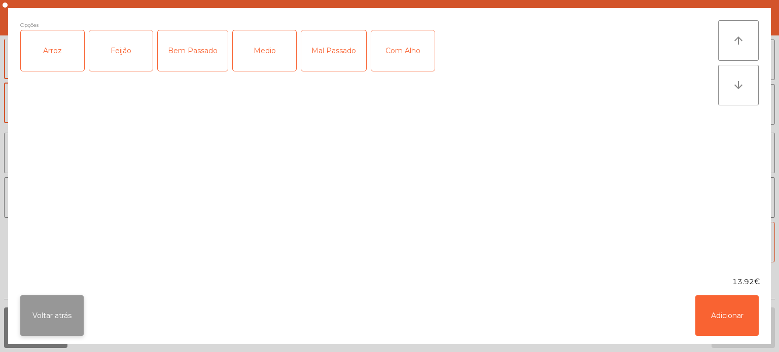
click at [55, 331] on button "Voltar atrás" at bounding box center [51, 316] width 63 height 41
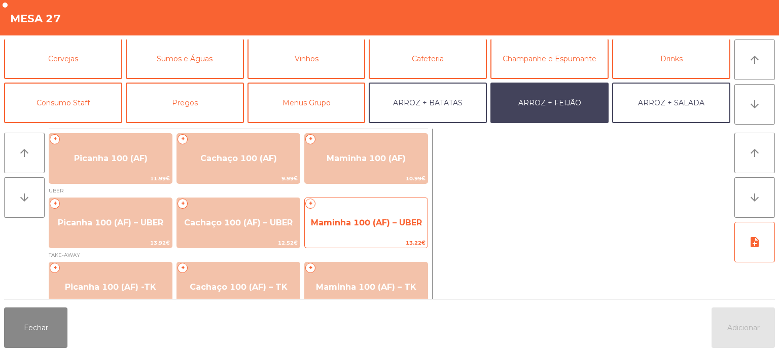
click at [361, 207] on div "+ Maminha 100 (AF) – UBER 13.22€" at bounding box center [366, 223] width 124 height 51
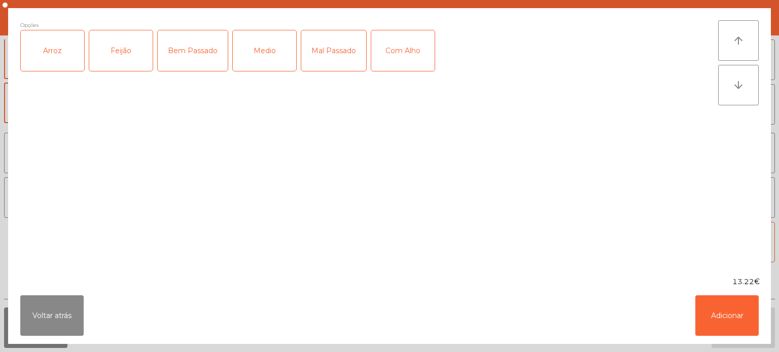
click at [121, 38] on div "Feijão" at bounding box center [120, 50] width 63 height 41
click at [63, 57] on div "Arroz" at bounding box center [52, 50] width 63 height 41
click at [250, 49] on div "Medio" at bounding box center [264, 50] width 63 height 41
click at [705, 306] on button "Adicionar" at bounding box center [726, 316] width 63 height 41
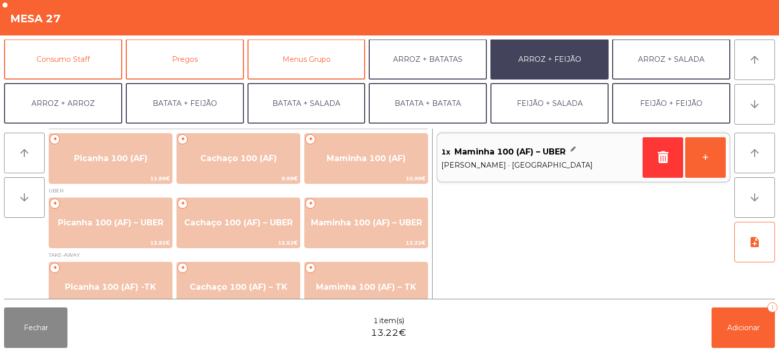
scroll to position [94, 0]
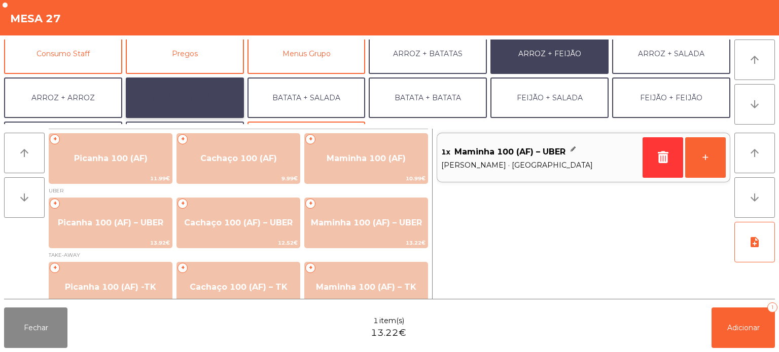
click at [184, 110] on button "BATATA + FEIJÃO" at bounding box center [185, 98] width 118 height 41
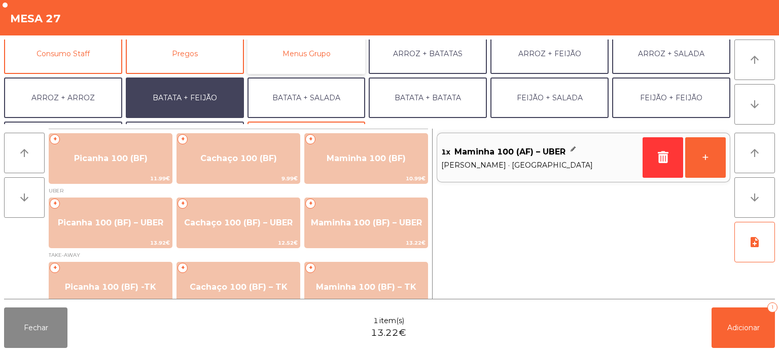
click at [325, 56] on button "Menus Grupo" at bounding box center [306, 53] width 118 height 41
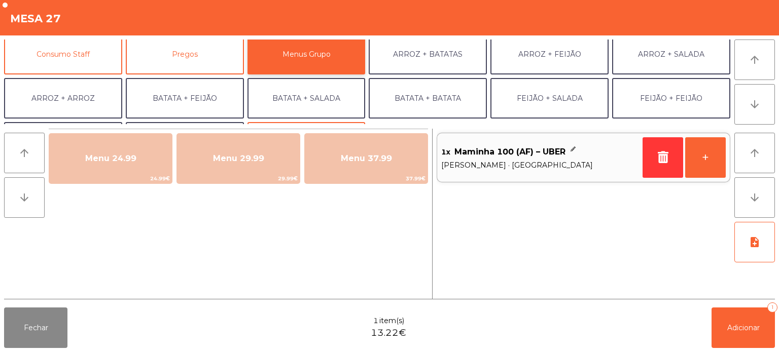
scroll to position [132, 0]
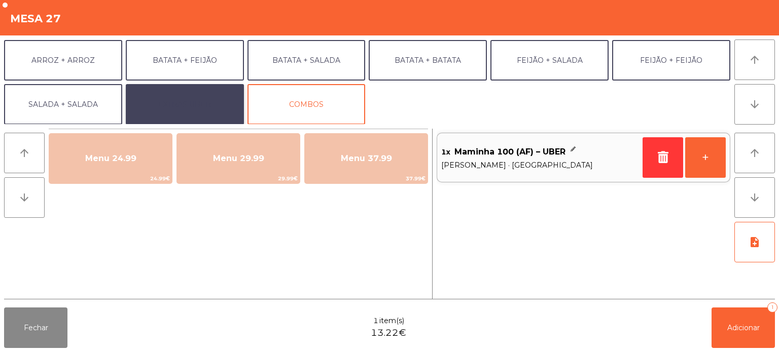
click at [207, 111] on button "EXTRAS UBER" at bounding box center [185, 104] width 118 height 41
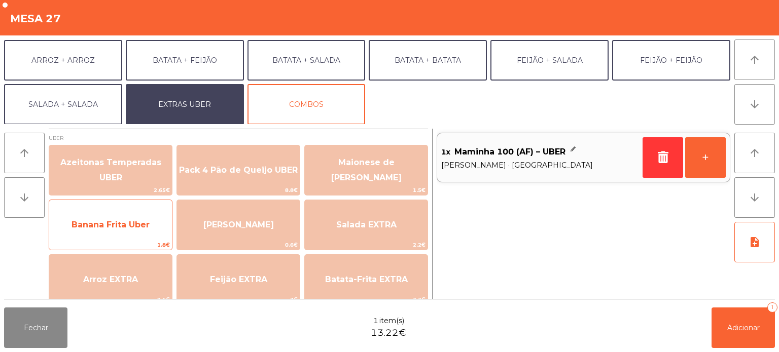
click at [116, 233] on span "Banana Frita Uber" at bounding box center [110, 224] width 123 height 27
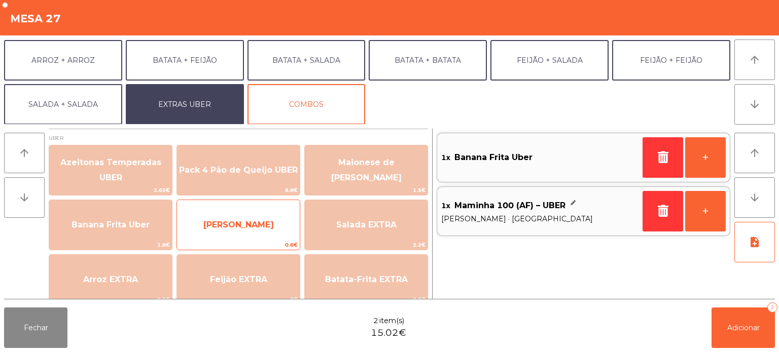
click at [264, 225] on span "[PERSON_NAME]" at bounding box center [238, 224] width 123 height 27
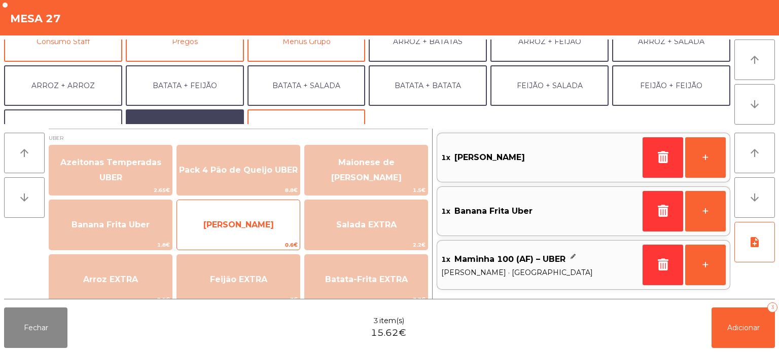
scroll to position [109, 0]
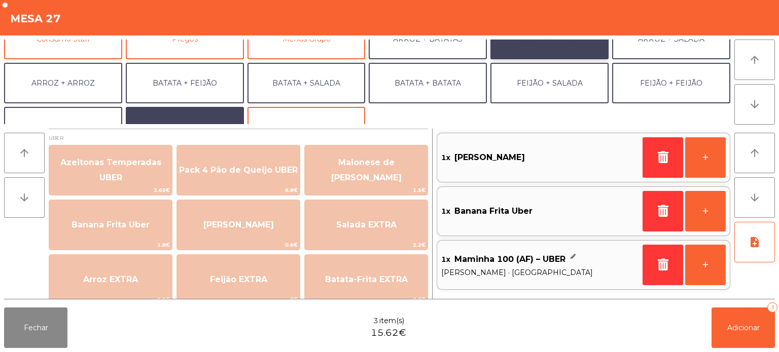
click at [538, 49] on button "ARROZ + FEIJÃO" at bounding box center [549, 39] width 118 height 41
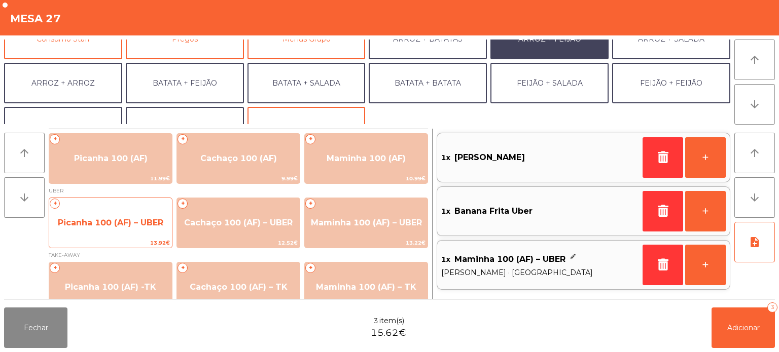
click at [108, 221] on span "Picanha 100 (AF) – UBER" at bounding box center [110, 223] width 105 height 10
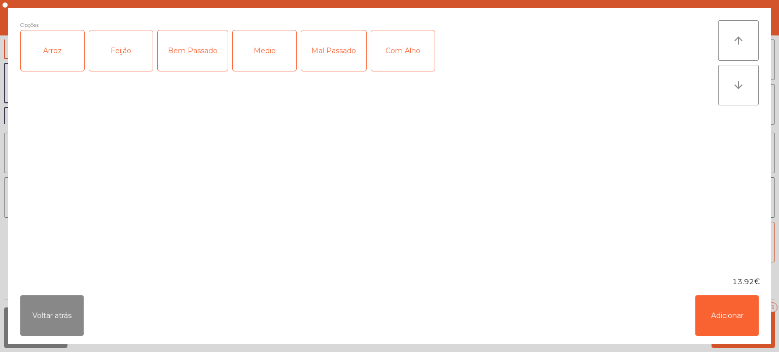
click at [67, 62] on div "Arroz" at bounding box center [52, 50] width 63 height 41
click at [128, 57] on div "Feijão" at bounding box center [120, 50] width 63 height 41
click at [266, 53] on div "Medio" at bounding box center [264, 50] width 63 height 41
click at [712, 319] on button "Adicionar" at bounding box center [726, 316] width 63 height 41
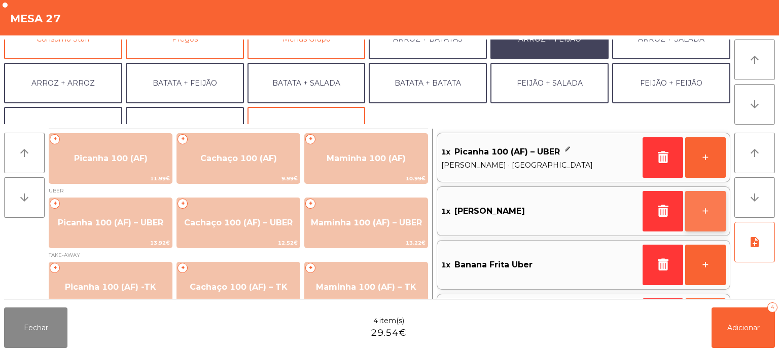
click at [706, 217] on button "+" at bounding box center [705, 211] width 41 height 41
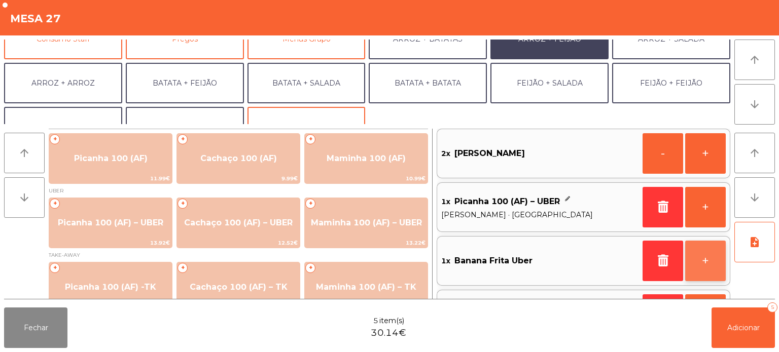
click at [708, 261] on button "+" at bounding box center [705, 261] width 41 height 41
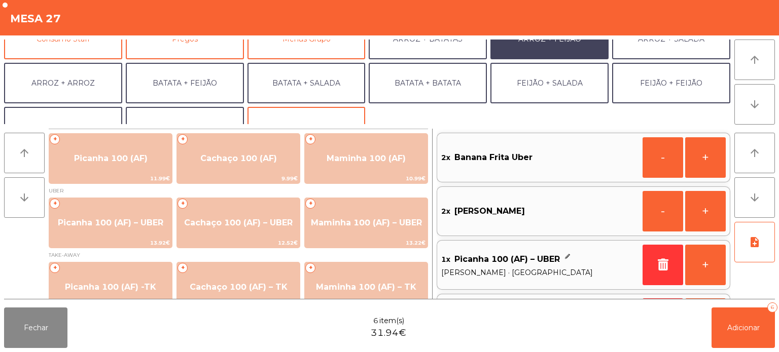
scroll to position [47, 0]
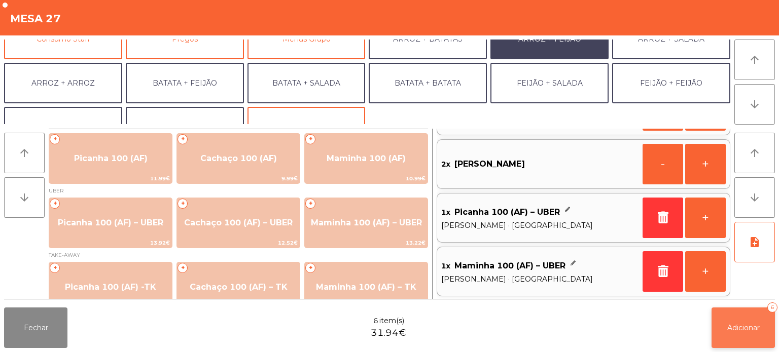
click at [736, 335] on button "Adicionar 6" at bounding box center [743, 328] width 63 height 41
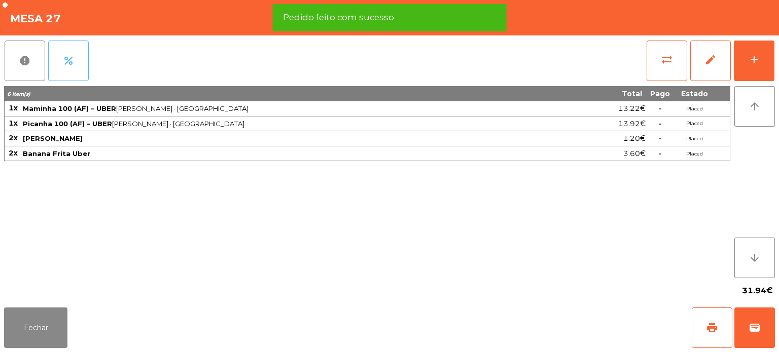
click at [74, 57] on span "percent" at bounding box center [68, 61] width 12 height 12
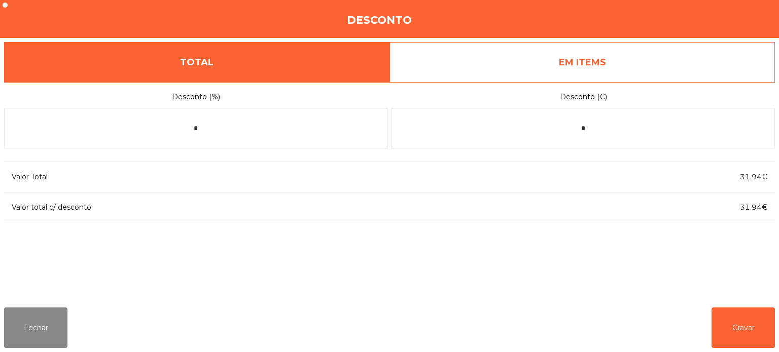
click at [587, 69] on link "EM ITEMS" at bounding box center [581, 62] width 385 height 41
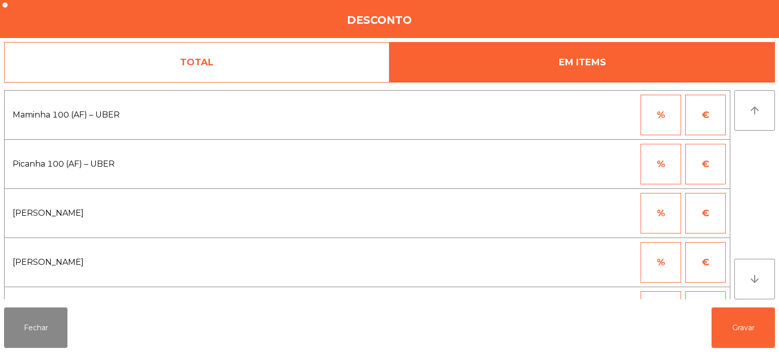
scroll to position [85, 0]
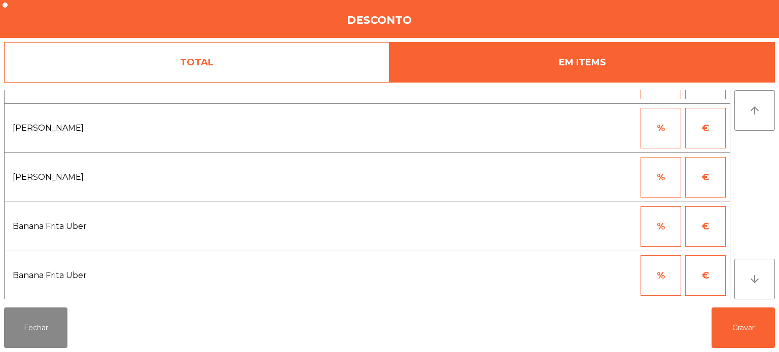
click at [701, 218] on button "€" at bounding box center [705, 226] width 41 height 41
click at [596, 229] on input "*" at bounding box center [611, 226] width 51 height 41
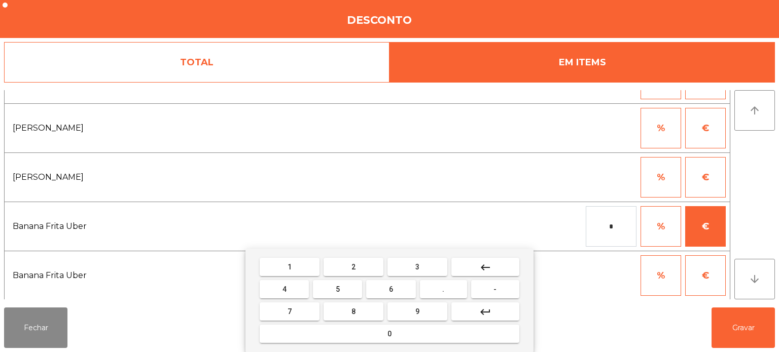
click at [363, 345] on mat-keyboard-key "0" at bounding box center [390, 334] width 264 height 22
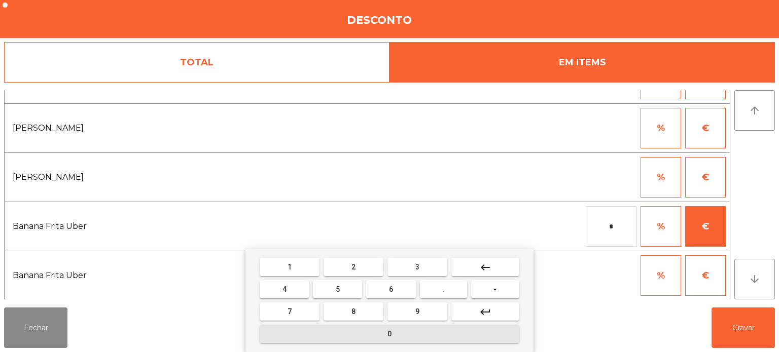
click at [426, 329] on button "0" at bounding box center [390, 334] width 260 height 18
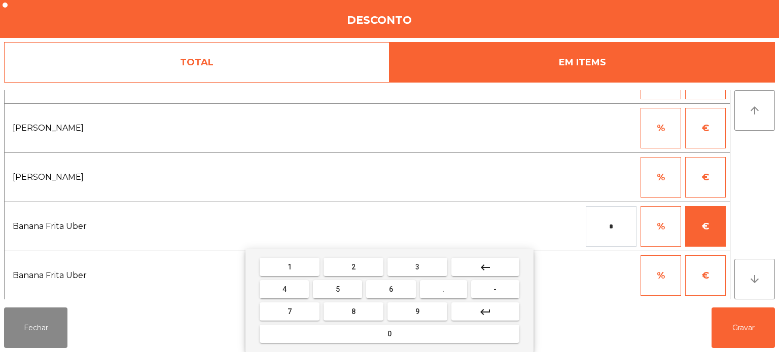
click at [444, 290] on span "." at bounding box center [443, 290] width 2 height 8
click at [429, 265] on button "3" at bounding box center [417, 267] width 60 height 18
type input "***"
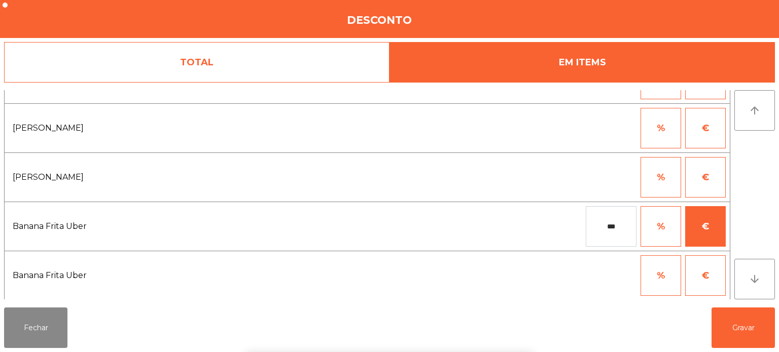
click at [619, 293] on div "1 2 3 keyboard_backspace 4 5 6 . - 7 8 9 keyboard_return 0" at bounding box center [389, 300] width 779 height 103
click at [703, 280] on button "€" at bounding box center [705, 276] width 41 height 41
click at [598, 275] on body "[GEOGRAPHIC_DATA] - [GEOGRAPHIC_DATA] location_on [DATE] 22:53:14 Painel de con…" at bounding box center [389, 176] width 779 height 352
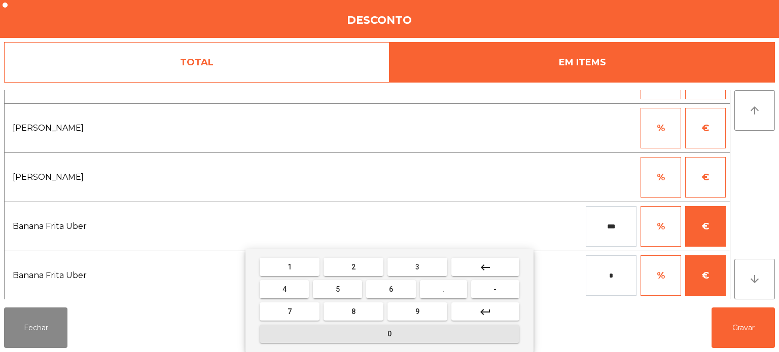
click at [444, 335] on button "0" at bounding box center [390, 334] width 260 height 18
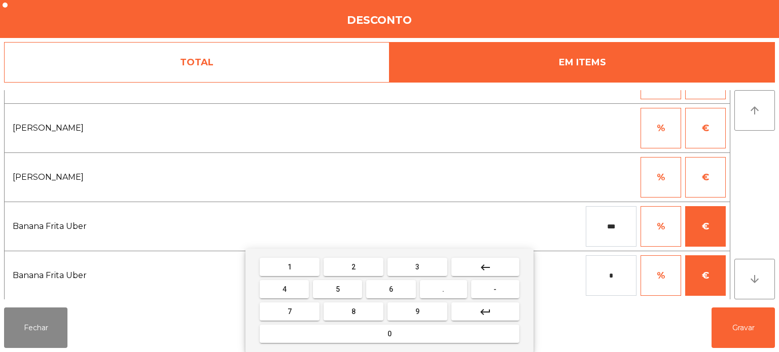
click at [444, 290] on span "." at bounding box center [443, 290] width 2 height 8
click at [430, 270] on button "3" at bounding box center [417, 267] width 60 height 18
type input "***"
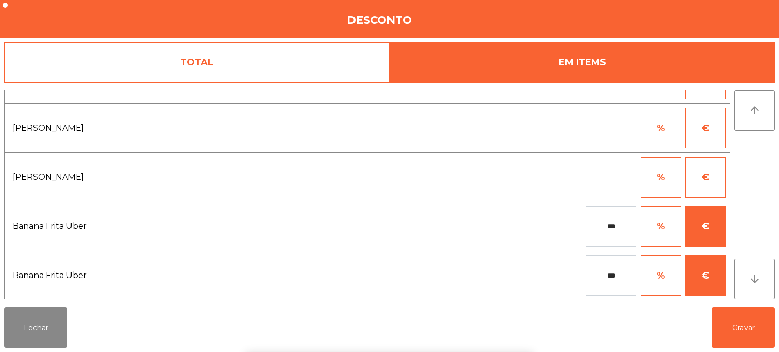
click at [574, 271] on div "1 2 3 keyboard_backspace 4 5 6 . - 7 8 9 keyboard_return 0" at bounding box center [389, 300] width 779 height 103
click at [759, 326] on button "Gravar" at bounding box center [743, 328] width 63 height 41
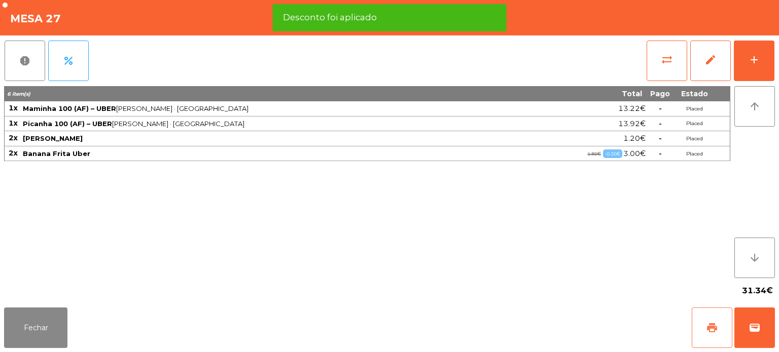
click at [708, 329] on span "print" at bounding box center [712, 328] width 12 height 12
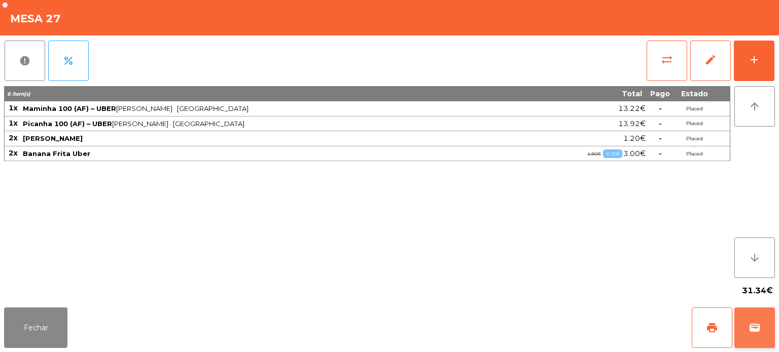
click at [774, 328] on button "wallet" at bounding box center [754, 328] width 41 height 41
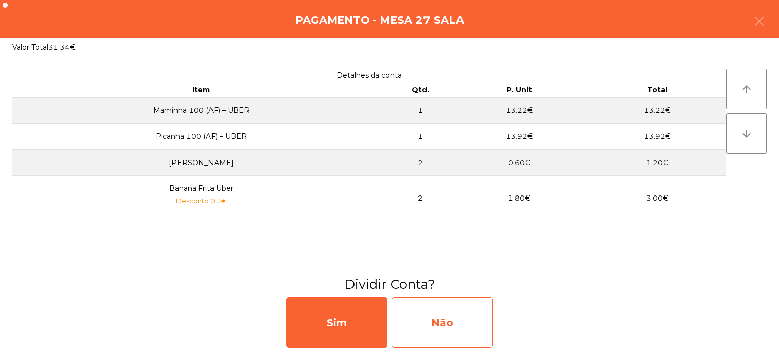
click at [475, 311] on div "Não" at bounding box center [442, 323] width 101 height 51
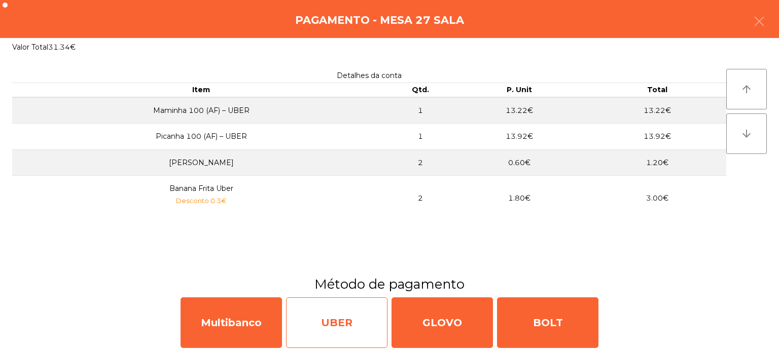
click at [352, 318] on div "UBER" at bounding box center [336, 323] width 101 height 51
select select "**"
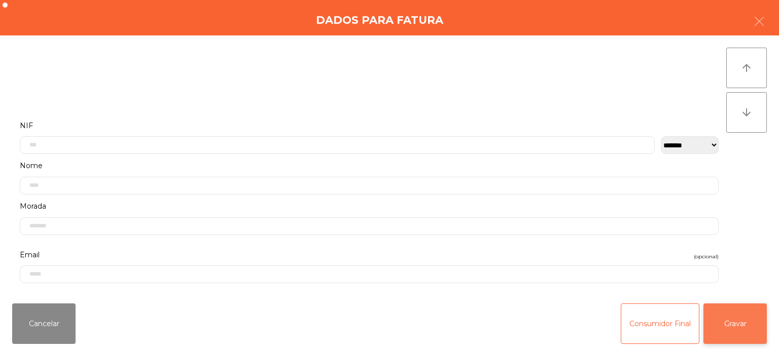
click at [742, 339] on button "Gravar" at bounding box center [734, 324] width 63 height 41
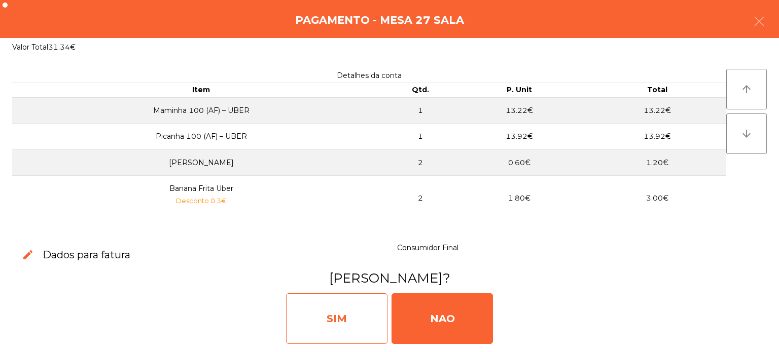
click at [333, 295] on div "SIM" at bounding box center [336, 319] width 101 height 51
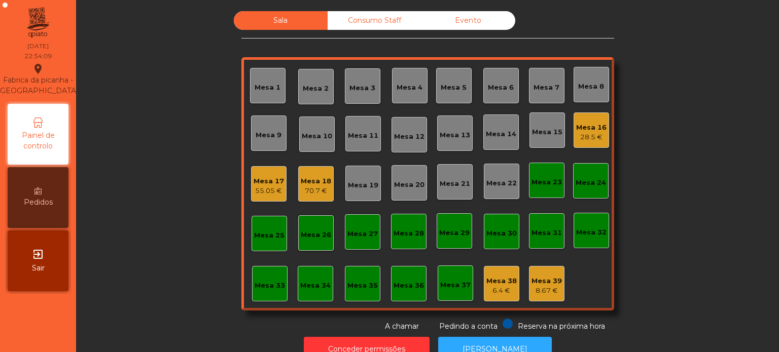
click at [272, 187] on div "55.05 €" at bounding box center [269, 191] width 30 height 10
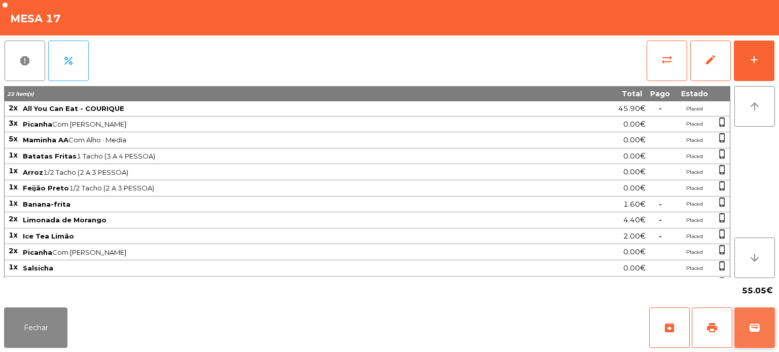
click at [771, 330] on button "wallet" at bounding box center [754, 328] width 41 height 41
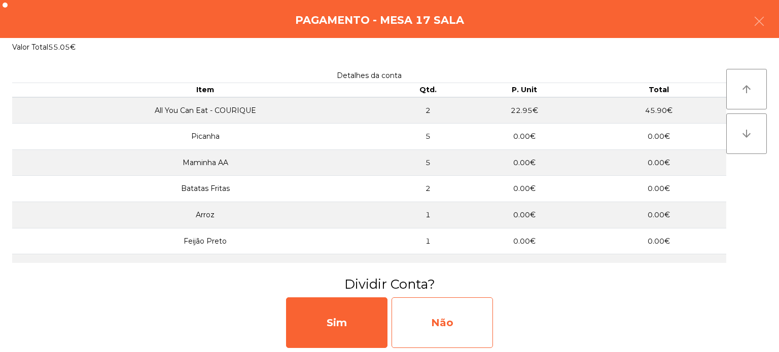
click at [458, 314] on div "Não" at bounding box center [442, 323] width 101 height 51
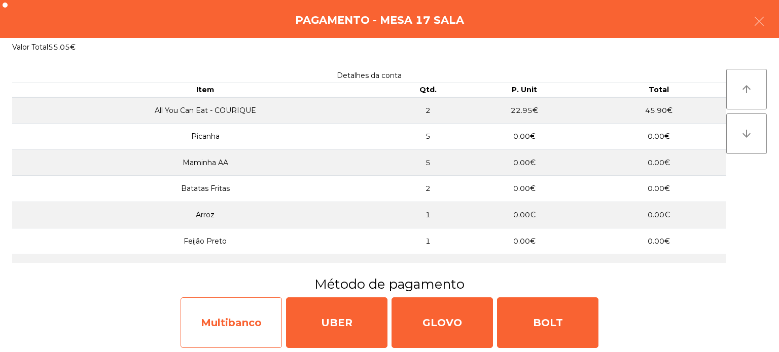
click at [236, 318] on div "Multibanco" at bounding box center [231, 323] width 101 height 51
select select "**"
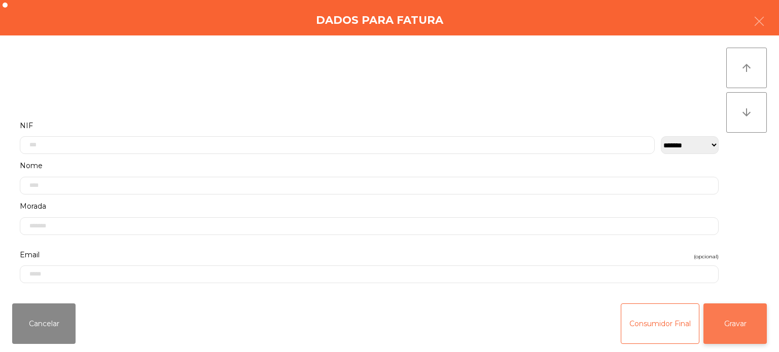
click at [755, 317] on button "Gravar" at bounding box center [734, 324] width 63 height 41
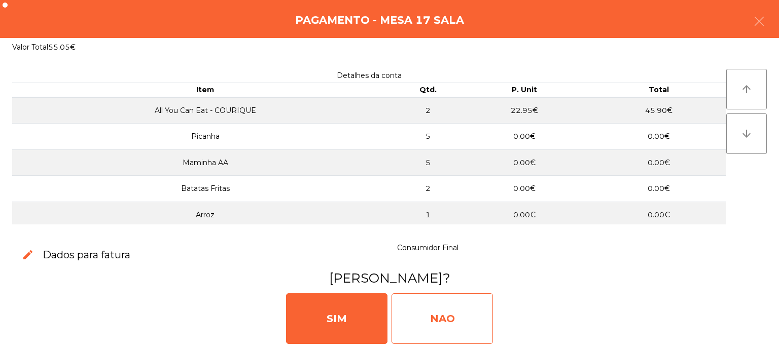
click at [459, 321] on div "NAO" at bounding box center [442, 319] width 101 height 51
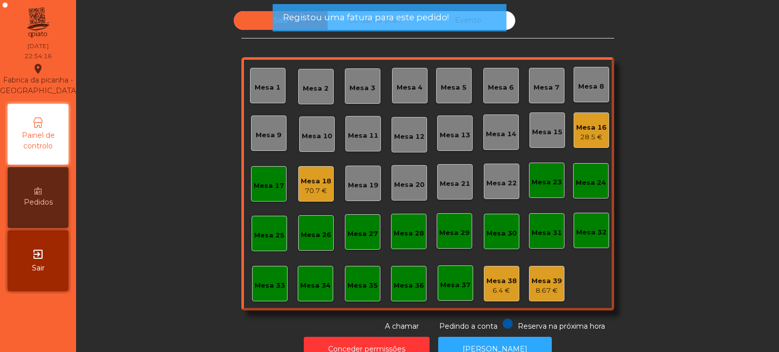
click at [275, 186] on div "Mesa 17" at bounding box center [269, 186] width 30 height 10
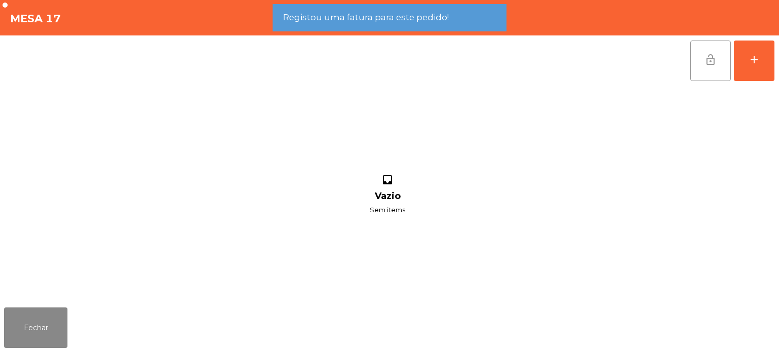
click at [713, 73] on button "lock_open" at bounding box center [710, 61] width 41 height 41
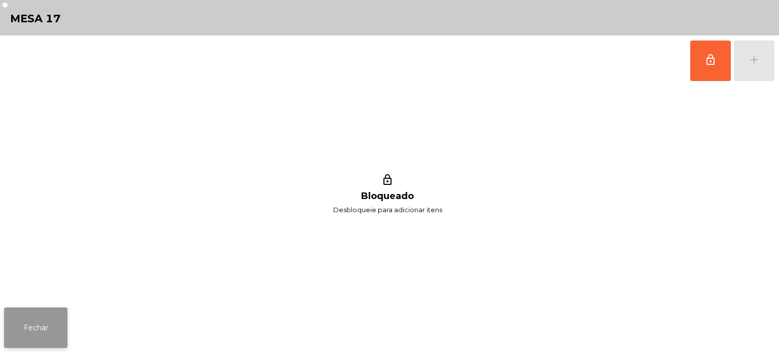
click at [44, 316] on button "Fechar" at bounding box center [35, 328] width 63 height 41
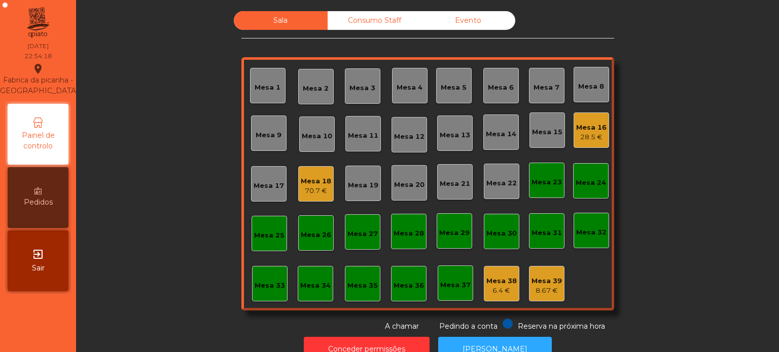
click at [603, 144] on div "Mesa 16 28.5 €" at bounding box center [591, 130] width 35 height 35
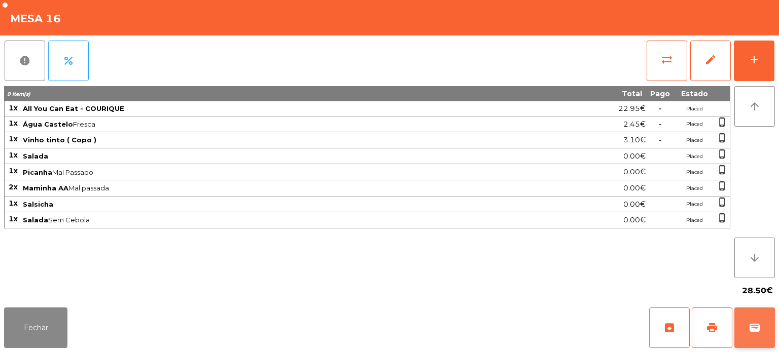
click at [761, 325] on button "wallet" at bounding box center [754, 328] width 41 height 41
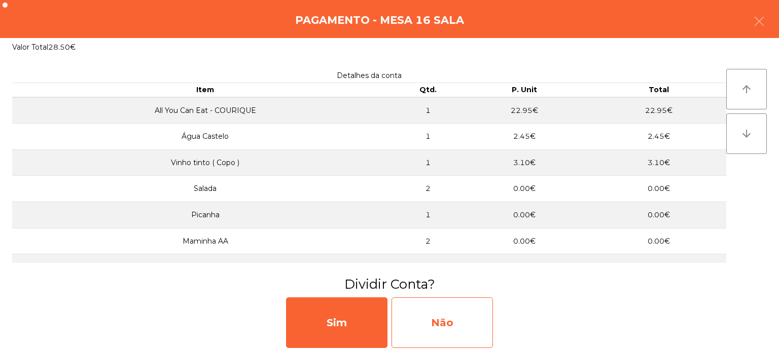
click at [481, 319] on div "Não" at bounding box center [442, 323] width 101 height 51
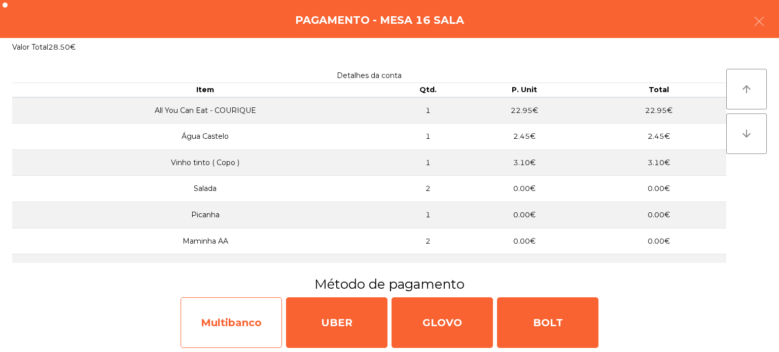
click at [253, 328] on div "Multibanco" at bounding box center [231, 323] width 101 height 51
select select "**"
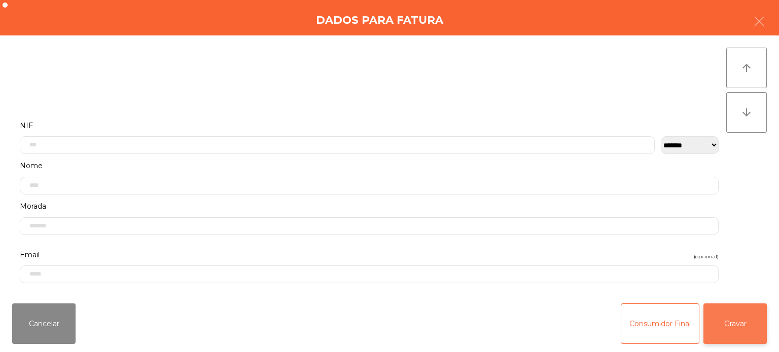
click at [752, 331] on button "Gravar" at bounding box center [734, 324] width 63 height 41
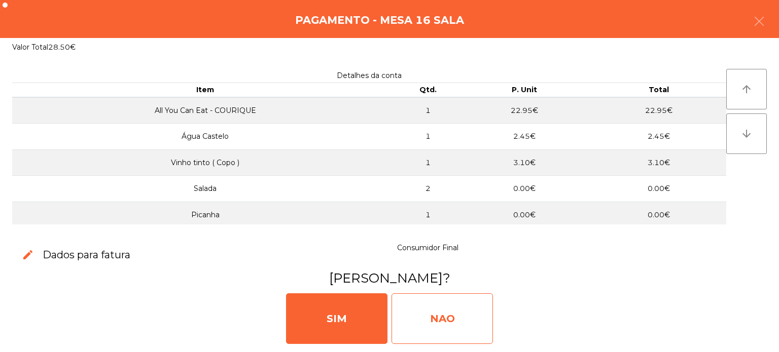
click at [445, 325] on div "NAO" at bounding box center [442, 319] width 101 height 51
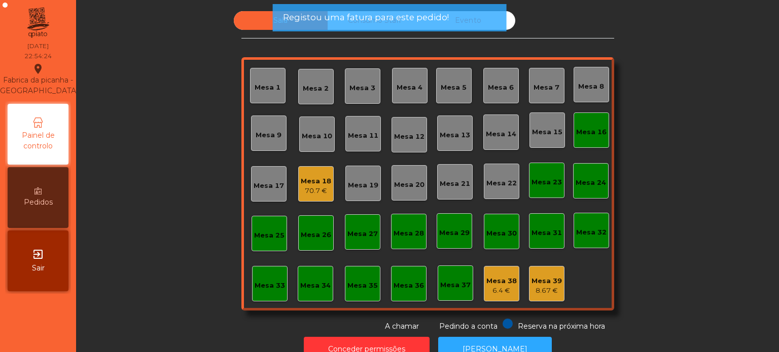
click at [597, 128] on div "Mesa 16" at bounding box center [591, 132] width 30 height 10
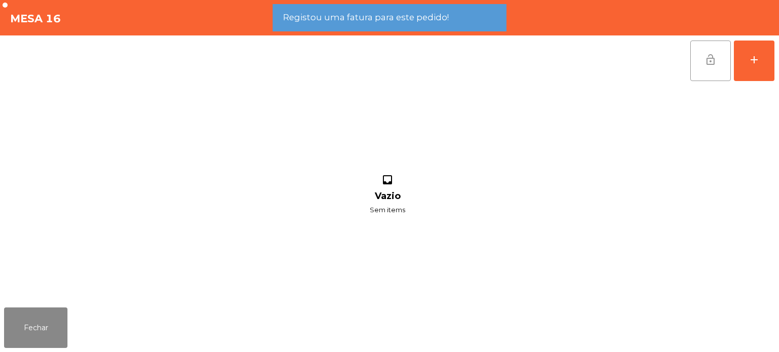
click at [702, 73] on button "lock_open" at bounding box center [710, 61] width 41 height 41
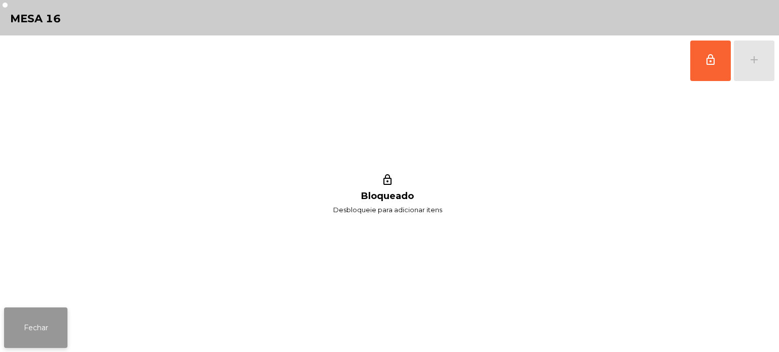
click at [52, 332] on button "Fechar" at bounding box center [35, 328] width 63 height 41
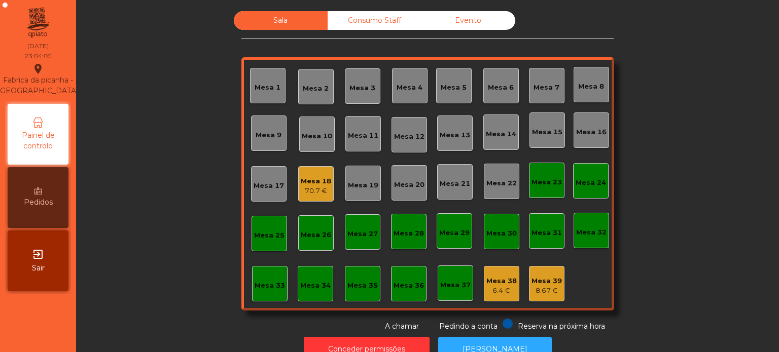
click at [486, 290] on div "6.4 €" at bounding box center [501, 291] width 30 height 10
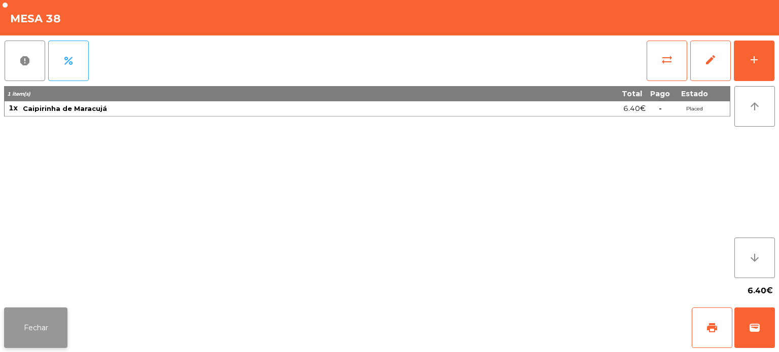
click at [30, 319] on button "Fechar" at bounding box center [35, 328] width 63 height 41
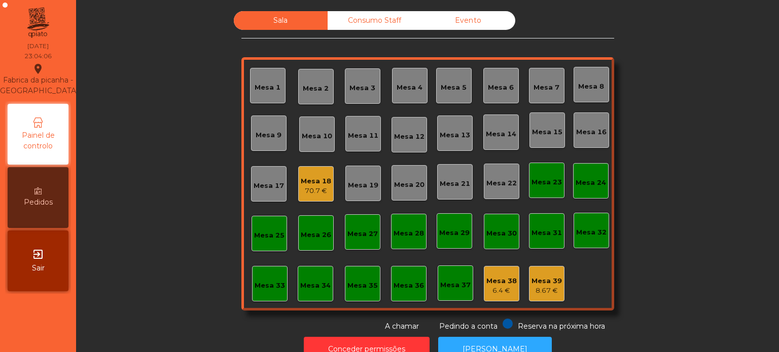
click at [539, 298] on div "Mesa 39 8.67 €" at bounding box center [546, 283] width 35 height 35
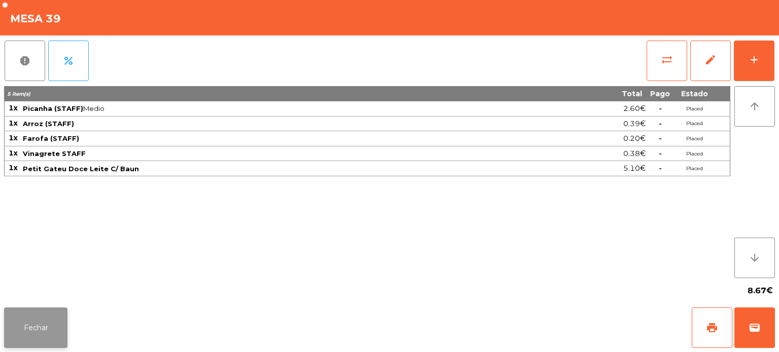
click at [50, 333] on button "Fechar" at bounding box center [35, 328] width 63 height 41
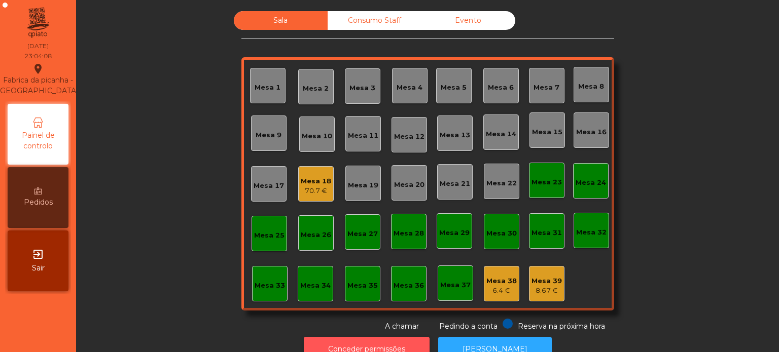
click at [345, 342] on button "Conceder permissões" at bounding box center [367, 349] width 126 height 25
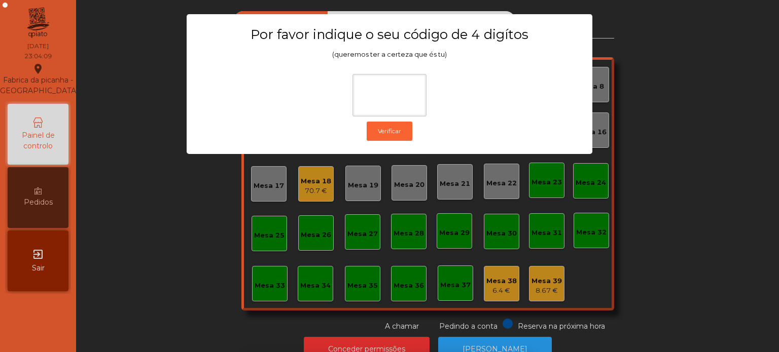
click at [665, 252] on div "1 2 3 keyboard_backspace 4 5 6 . - 7 8 9 keyboard_return 0" at bounding box center [389, 300] width 779 height 103
click at [654, 221] on ngb-modal-window "Por favor indique o seu código de 4 digítos (queremos ter a certeza que és tu) …" at bounding box center [389, 176] width 740 height 352
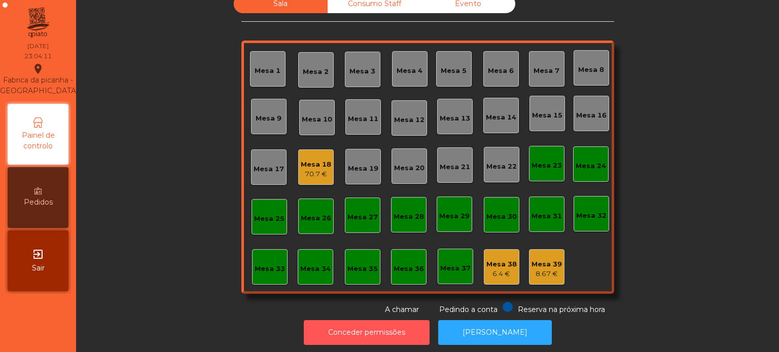
scroll to position [0, 0]
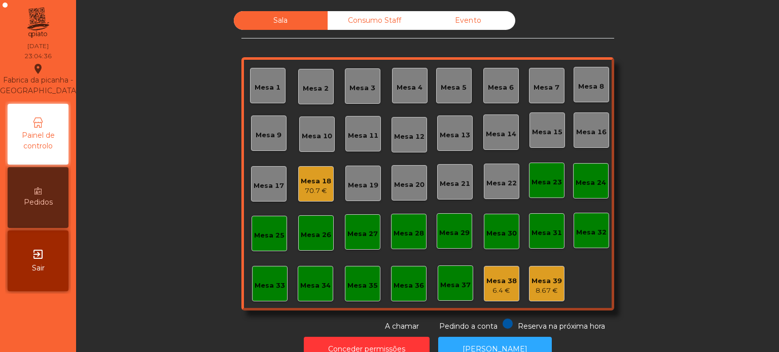
click at [266, 233] on div "Mesa 25" at bounding box center [269, 236] width 30 height 10
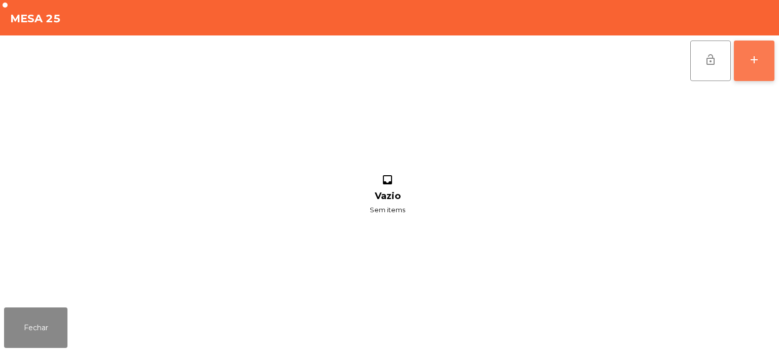
click at [751, 65] on div "add" at bounding box center [754, 60] width 12 height 12
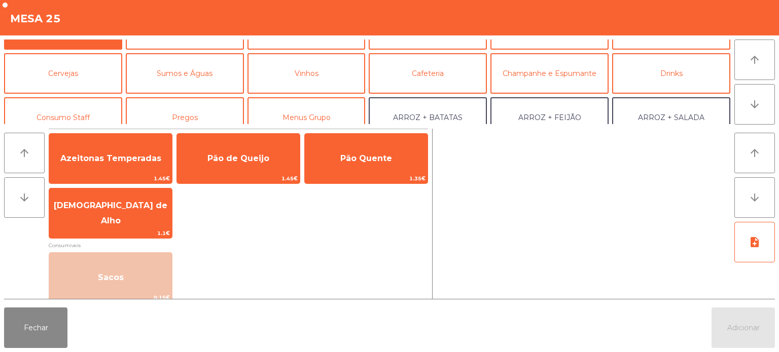
scroll to position [33, 0]
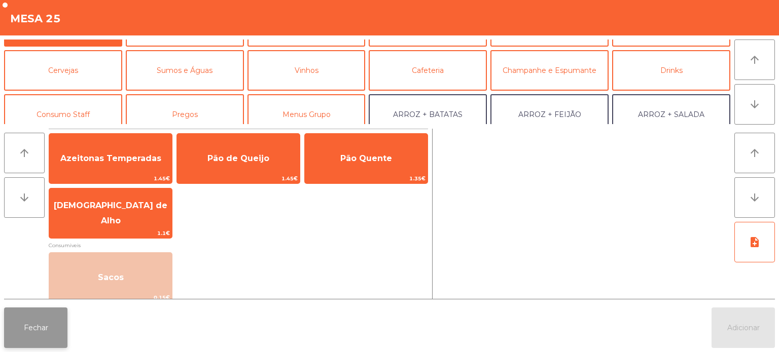
click at [32, 334] on button "Fechar" at bounding box center [35, 328] width 63 height 41
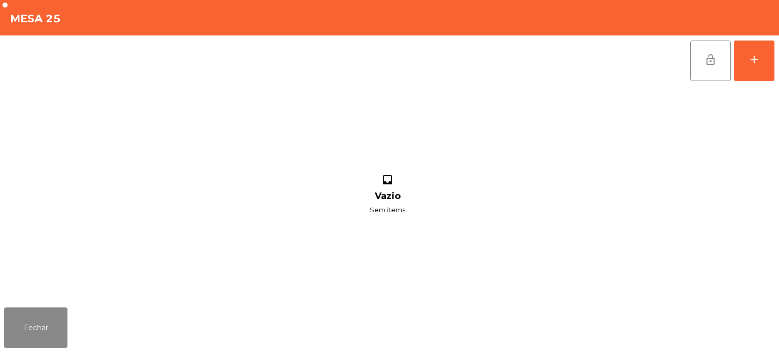
click at [672, 130] on div "inbox Vazio Sem items" at bounding box center [387, 195] width 767 height 218
click at [48, 331] on button "Fechar" at bounding box center [35, 328] width 63 height 41
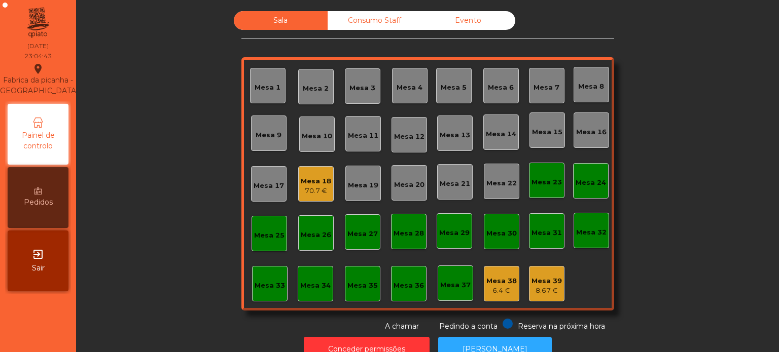
click at [549, 290] on div "8.67 €" at bounding box center [546, 291] width 30 height 10
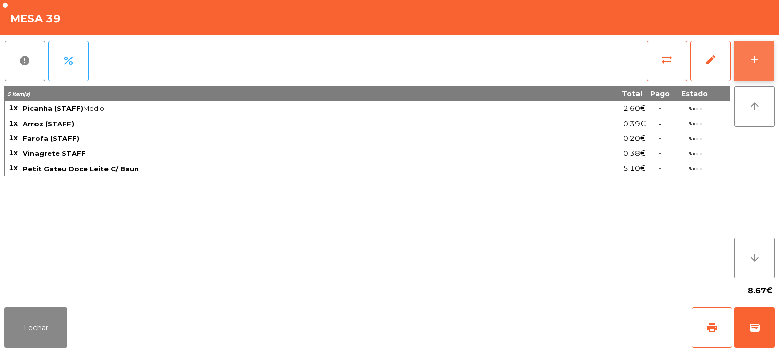
click at [744, 63] on button "add" at bounding box center [754, 61] width 41 height 41
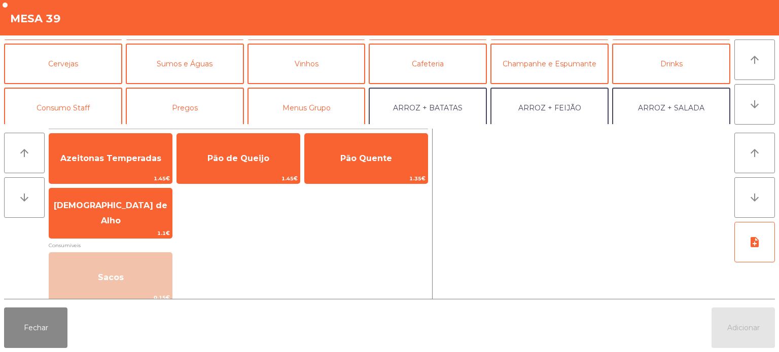
scroll to position [45, 0]
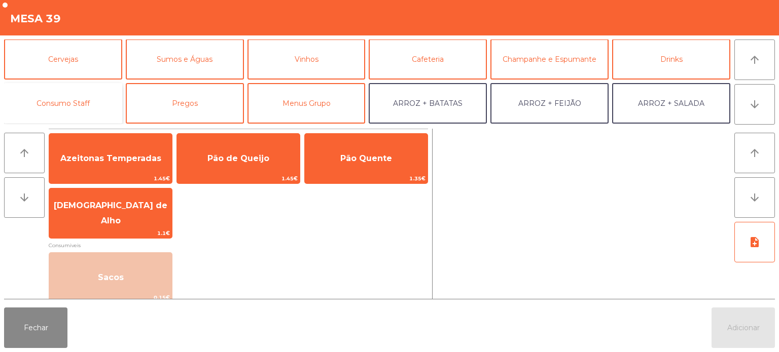
click at [75, 102] on button "Consumo Staff" at bounding box center [63, 103] width 118 height 41
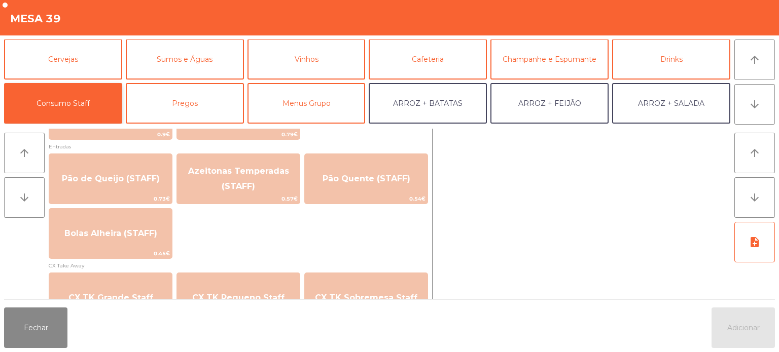
scroll to position [824, 0]
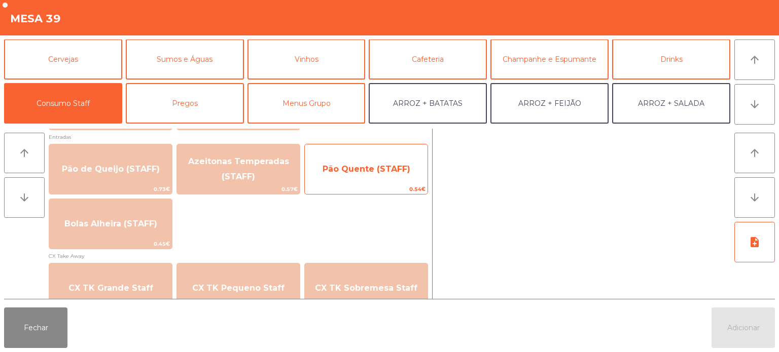
click at [350, 191] on span "0.54€" at bounding box center [366, 190] width 123 height 10
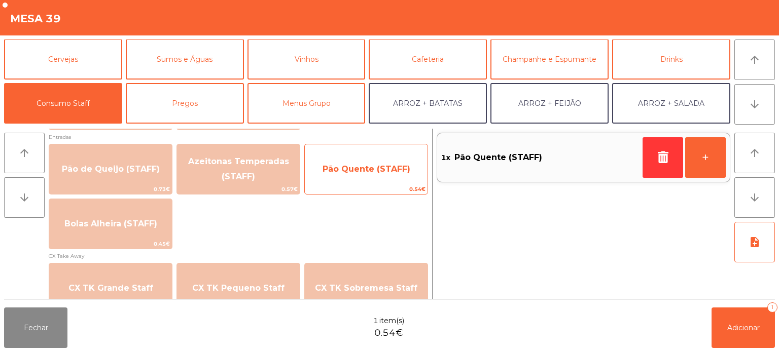
click at [383, 164] on span "Pão Quente (STAFF)" at bounding box center [367, 169] width 88 height 10
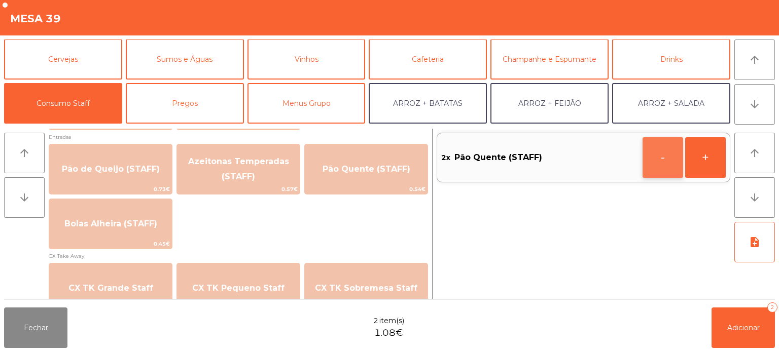
click at [644, 172] on button "-" at bounding box center [663, 157] width 41 height 41
click at [644, 170] on button "button" at bounding box center [663, 157] width 41 height 41
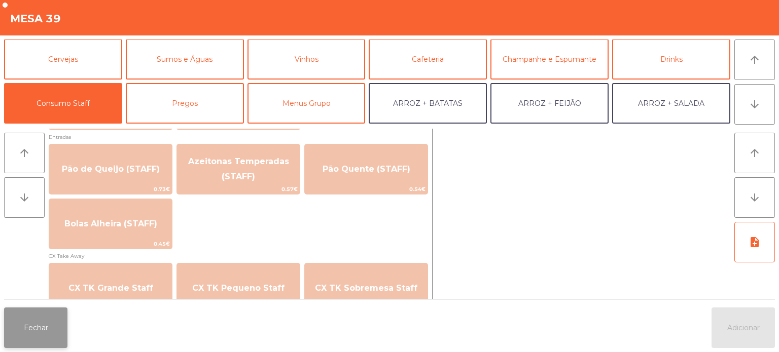
click at [41, 334] on button "Fechar" at bounding box center [35, 328] width 63 height 41
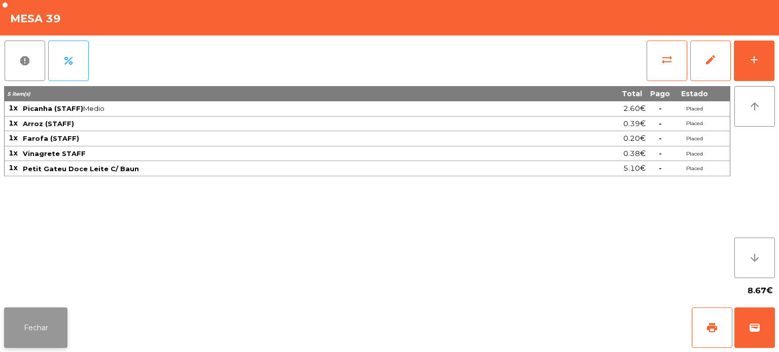
click at [41, 329] on button "Fechar" at bounding box center [35, 328] width 63 height 41
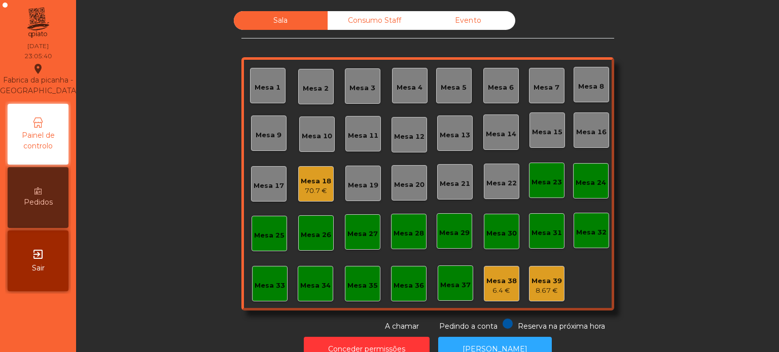
click at [654, 140] on div "Sala Consumo Staff Evento Mesa 1 [GEOGRAPHIC_DATA] 3 Mesa 4 [GEOGRAPHIC_DATA] 6…" at bounding box center [428, 171] width 676 height 321
click at [141, 143] on div "Sala Consumo Staff Evento Mesa 1 [GEOGRAPHIC_DATA] 3 Mesa 4 [GEOGRAPHIC_DATA] 6…" at bounding box center [428, 171] width 676 height 321
click at [661, 185] on div "Sala Consumo Staff Evento Mesa 1 [GEOGRAPHIC_DATA] 3 Mesa 4 [GEOGRAPHIC_DATA] 6…" at bounding box center [428, 171] width 676 height 321
click at [681, 186] on div "Sala Consumo Staff Evento Mesa 1 [GEOGRAPHIC_DATA] 3 Mesa 4 [GEOGRAPHIC_DATA] 6…" at bounding box center [428, 171] width 676 height 321
click at [688, 179] on div "Sala Consumo Staff Evento Mesa 1 [GEOGRAPHIC_DATA] 3 Mesa 4 [GEOGRAPHIC_DATA] 6…" at bounding box center [428, 171] width 676 height 321
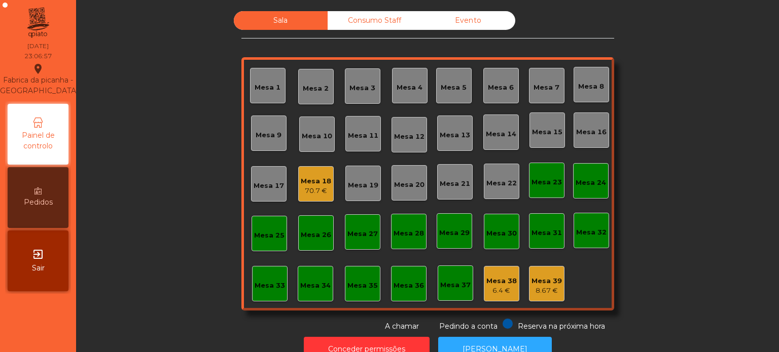
click at [703, 180] on div "Sala Consumo Staff Evento Mesa 1 [GEOGRAPHIC_DATA] 3 Mesa 4 [GEOGRAPHIC_DATA] 6…" at bounding box center [428, 171] width 676 height 321
click at [696, 181] on div "Sala Consumo Staff Evento Mesa 1 [GEOGRAPHIC_DATA] 3 Mesa 4 [GEOGRAPHIC_DATA] 6…" at bounding box center [428, 171] width 676 height 321
click at [311, 176] on div "Mesa 18" at bounding box center [316, 181] width 30 height 10
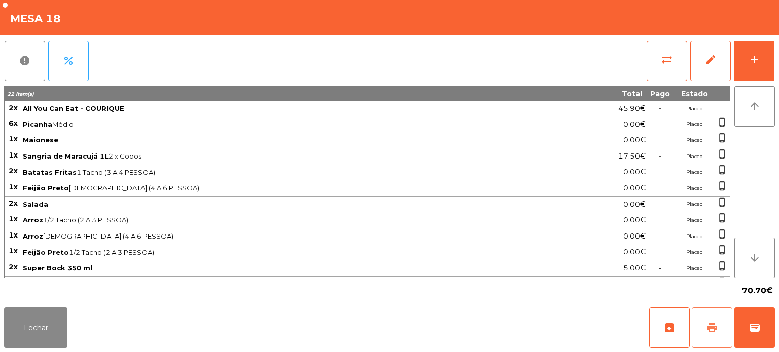
click at [714, 314] on button "print" at bounding box center [712, 328] width 41 height 41
click at [41, 319] on button "Fechar" at bounding box center [35, 328] width 63 height 41
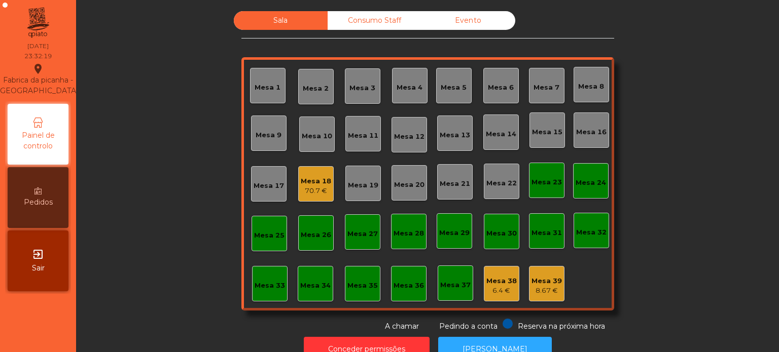
click at [305, 180] on div "Mesa 18" at bounding box center [316, 181] width 30 height 10
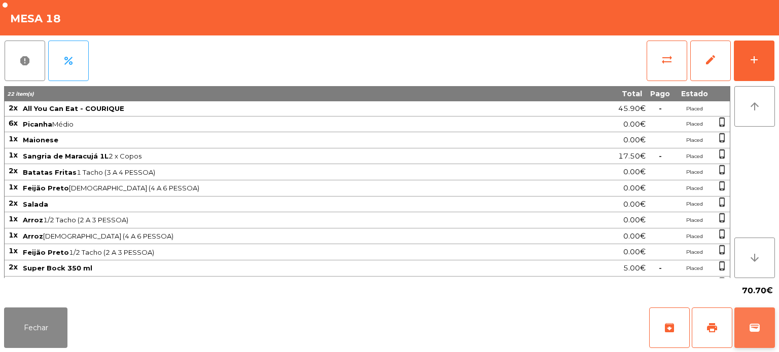
click at [758, 337] on button "wallet" at bounding box center [754, 328] width 41 height 41
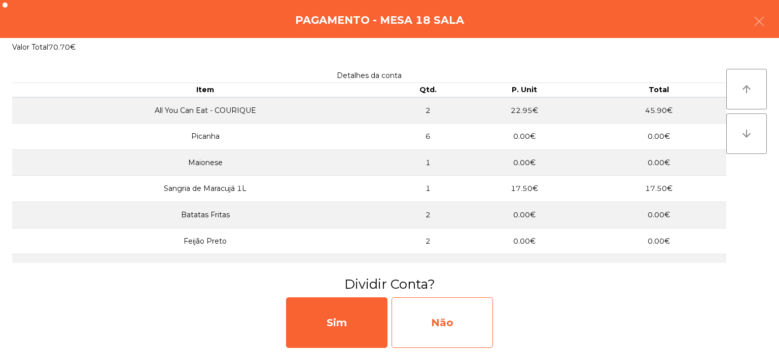
click at [450, 313] on div "Não" at bounding box center [442, 323] width 101 height 51
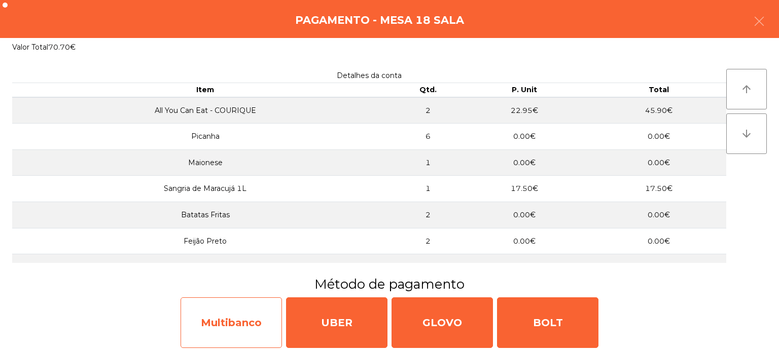
click at [233, 318] on div "Multibanco" at bounding box center [231, 323] width 101 height 51
select select "**"
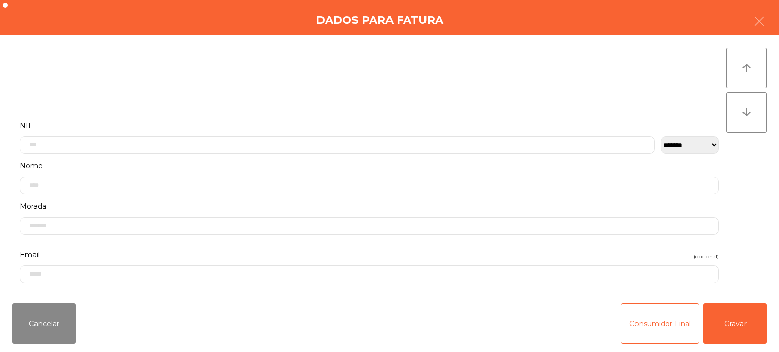
click at [204, 128] on label "NIF" at bounding box center [369, 126] width 699 height 14
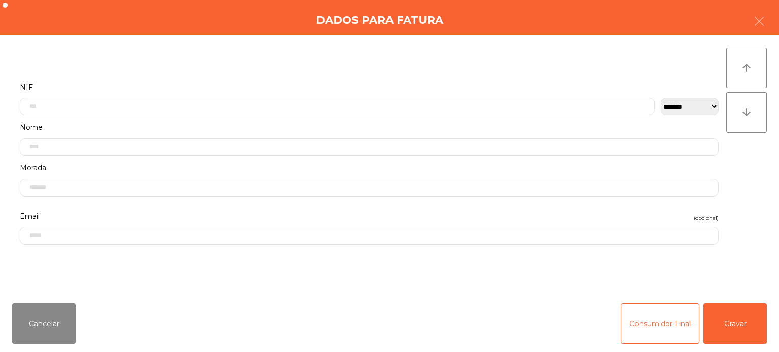
scroll to position [70, 0]
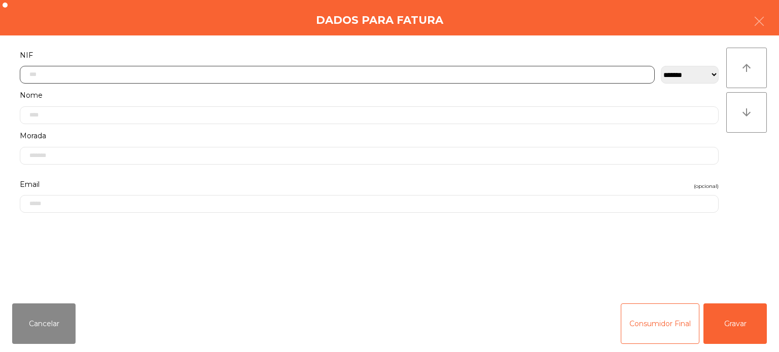
click at [201, 73] on input "text" at bounding box center [337, 75] width 635 height 18
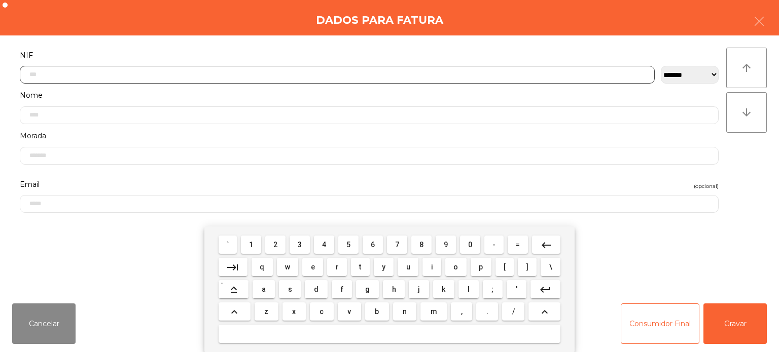
click at [276, 238] on button "2" at bounding box center [275, 245] width 20 height 18
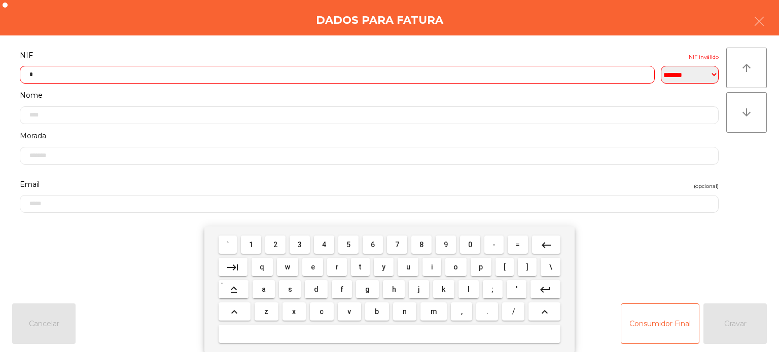
click at [373, 245] on span "6" at bounding box center [373, 245] width 4 height 8
click at [252, 243] on span "1" at bounding box center [251, 245] width 4 height 8
click at [542, 240] on mat-icon "keyboard_backspace" at bounding box center [546, 245] width 12 height 12
click at [397, 243] on span "7" at bounding box center [397, 245] width 4 height 8
click at [250, 237] on button "1" at bounding box center [251, 245] width 20 height 18
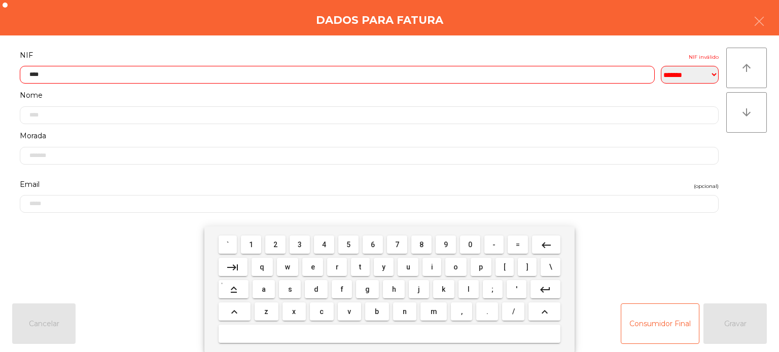
click at [469, 248] on span "0" at bounding box center [470, 245] width 4 height 8
click at [421, 244] on span "8" at bounding box center [421, 245] width 4 height 8
click at [397, 245] on span "7" at bounding box center [397, 245] width 4 height 8
click at [348, 245] on span "5" at bounding box center [348, 245] width 4 height 8
click at [290, 237] on button "3" at bounding box center [300, 245] width 20 height 18
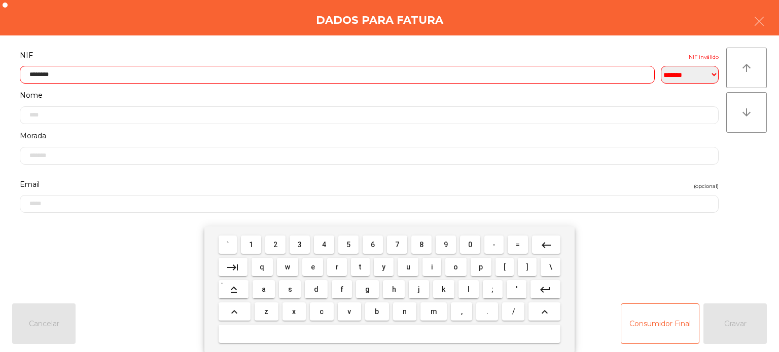
type input "*********"
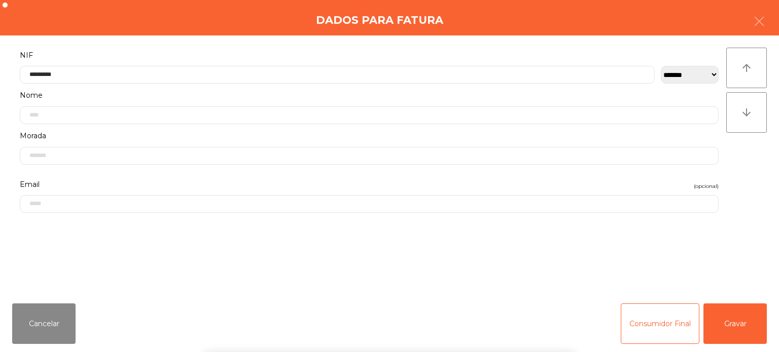
click at [310, 26] on div "Dados para Fatura" at bounding box center [389, 17] width 779 height 35
click at [736, 312] on button "Gravar" at bounding box center [734, 324] width 63 height 41
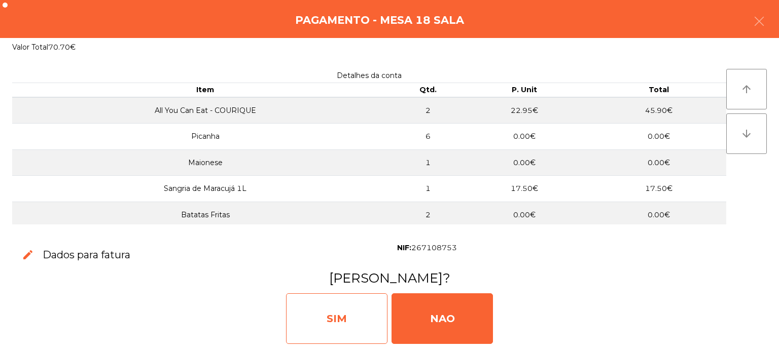
click at [343, 304] on div "SIM" at bounding box center [336, 319] width 101 height 51
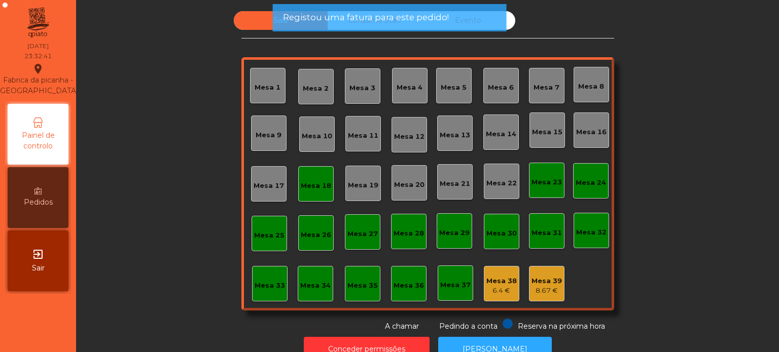
click at [320, 186] on div "Mesa 18" at bounding box center [316, 186] width 30 height 10
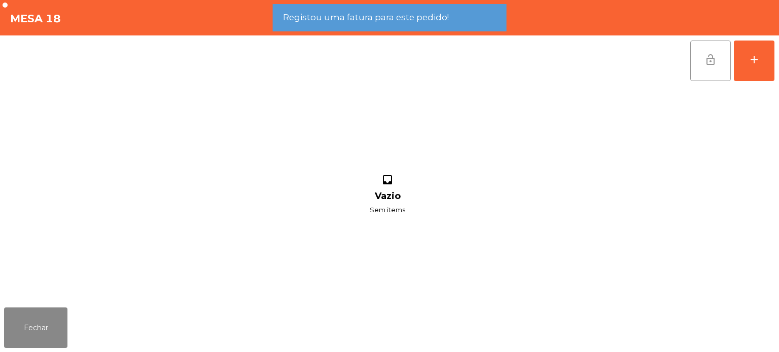
click at [718, 69] on button "lock_open" at bounding box center [710, 61] width 41 height 41
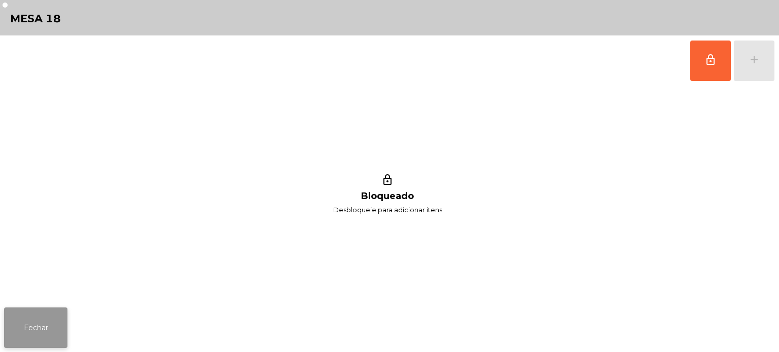
click at [42, 313] on button "Fechar" at bounding box center [35, 328] width 63 height 41
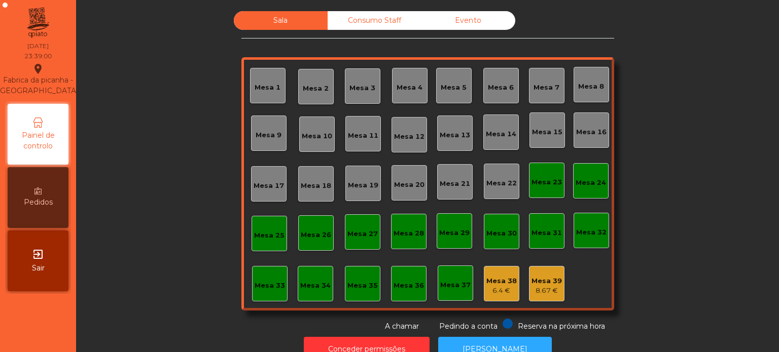
click at [377, 21] on div "Consumo Staff" at bounding box center [375, 20] width 94 height 19
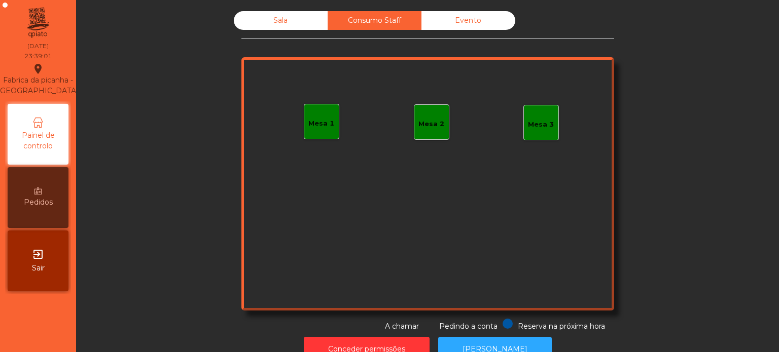
click at [466, 19] on div "Evento" at bounding box center [468, 20] width 94 height 19
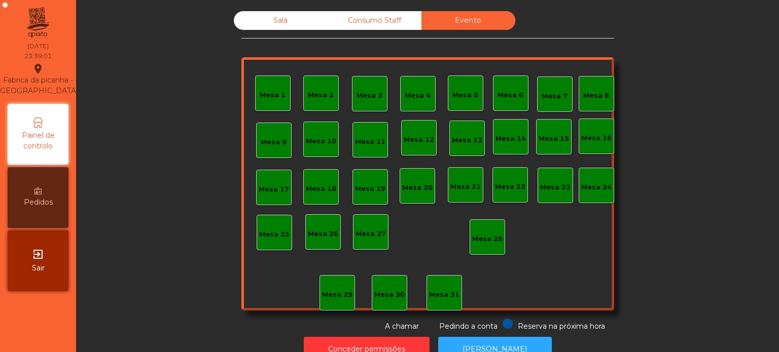
click at [289, 11] on div "Sala" at bounding box center [281, 20] width 94 height 19
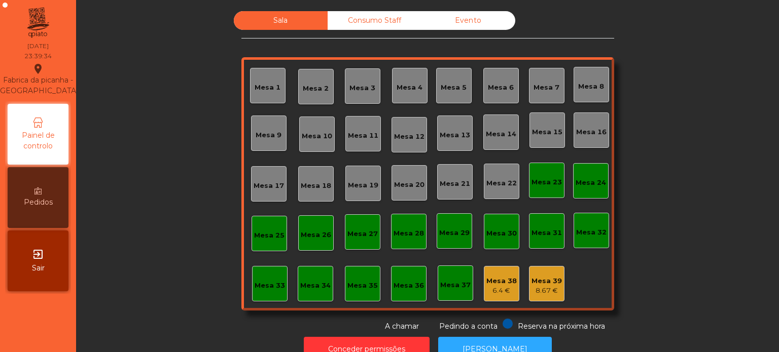
click at [509, 316] on div "Sala Consumo Staff Evento [GEOGRAPHIC_DATA] 3 Mesa 4 Mesa 5 Mesa 6 [GEOGRAPHIC_…" at bounding box center [427, 171] width 373 height 321
click at [515, 339] on button "[PERSON_NAME]" at bounding box center [495, 349] width 114 height 25
click at [540, 276] on div "Mesa 39" at bounding box center [546, 281] width 30 height 10
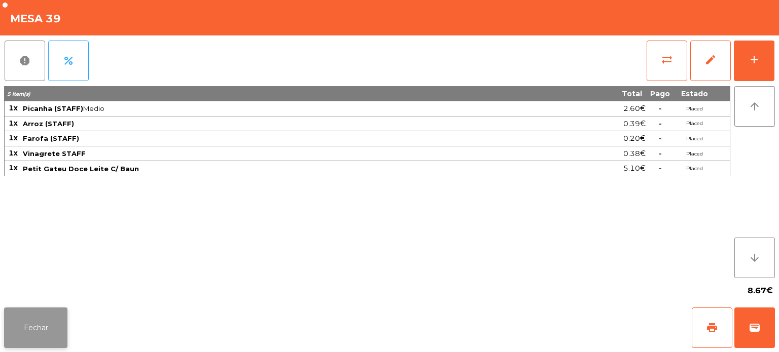
click at [33, 345] on button "Fechar" at bounding box center [35, 328] width 63 height 41
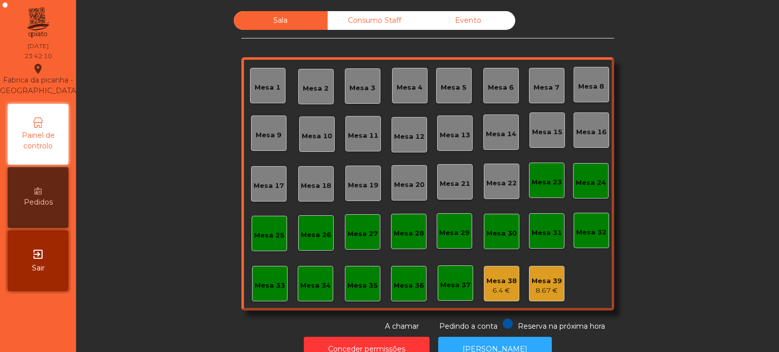
click at [544, 286] on div "8.67 €" at bounding box center [546, 291] width 30 height 10
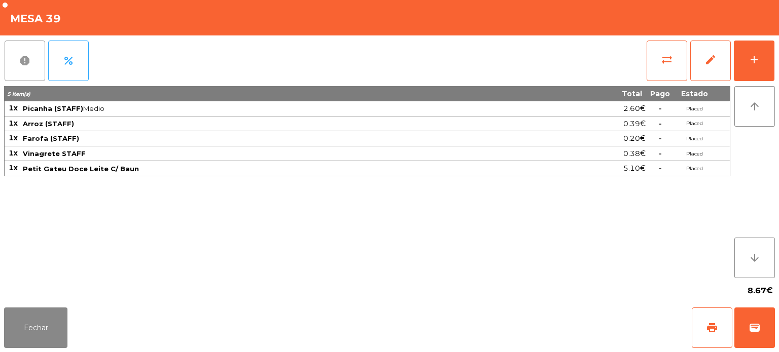
click at [25, 59] on span "report" at bounding box center [25, 61] width 12 height 12
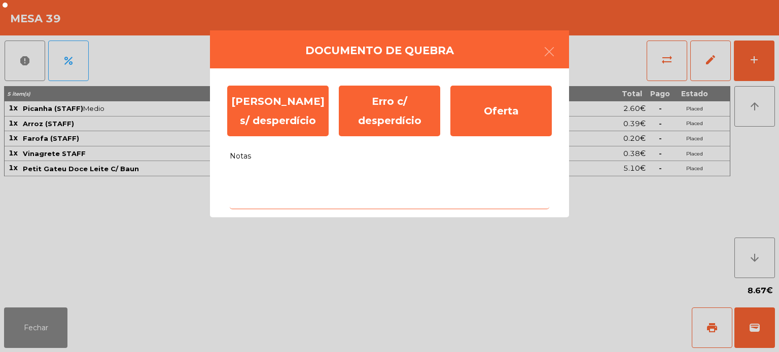
click at [452, 208] on textarea "Notas" at bounding box center [389, 188] width 319 height 42
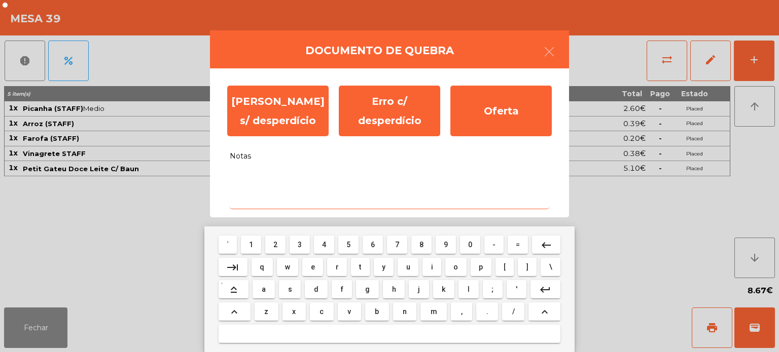
click at [383, 273] on button "y" at bounding box center [384, 267] width 20 height 18
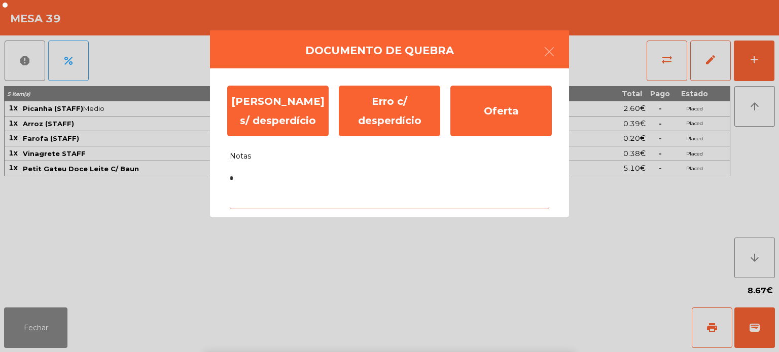
type textarea "**"
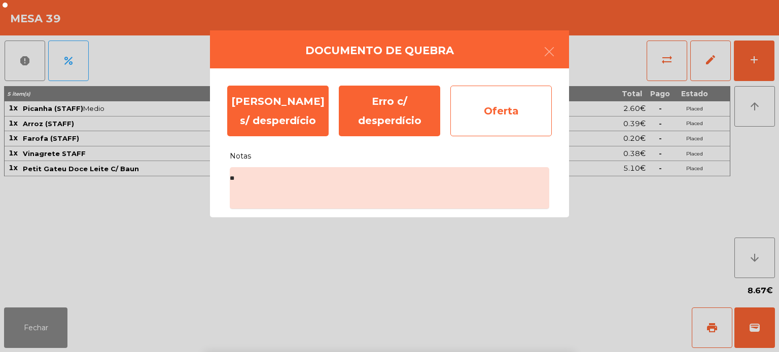
click at [487, 116] on div "Oferta" at bounding box center [500, 111] width 101 height 51
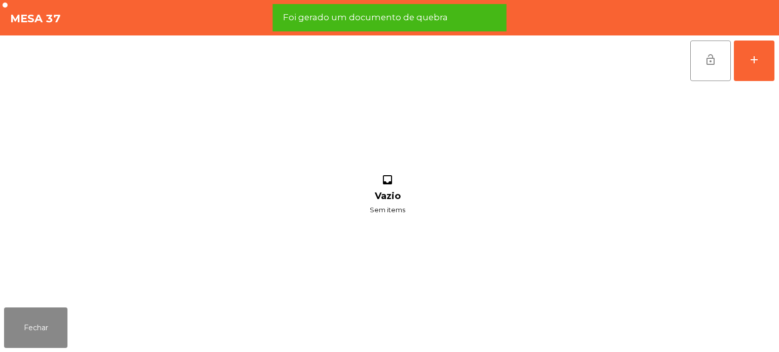
click at [467, 276] on div "inbox Vazio Sem items" at bounding box center [387, 195] width 767 height 218
click at [500, 281] on div "inbox Vazio Sem items" at bounding box center [387, 195] width 767 height 218
click at [41, 329] on button "Fechar" at bounding box center [35, 328] width 63 height 41
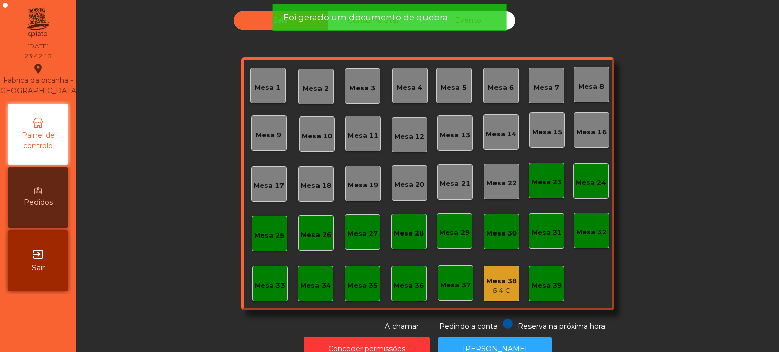
click at [504, 283] on div "Mesa 38" at bounding box center [501, 281] width 30 height 10
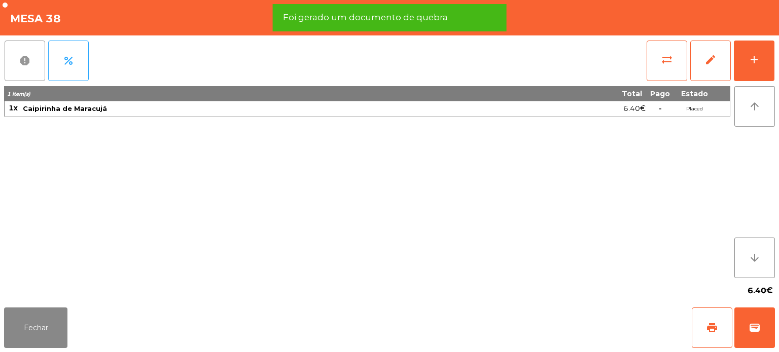
click at [20, 51] on button "report" at bounding box center [25, 61] width 41 height 41
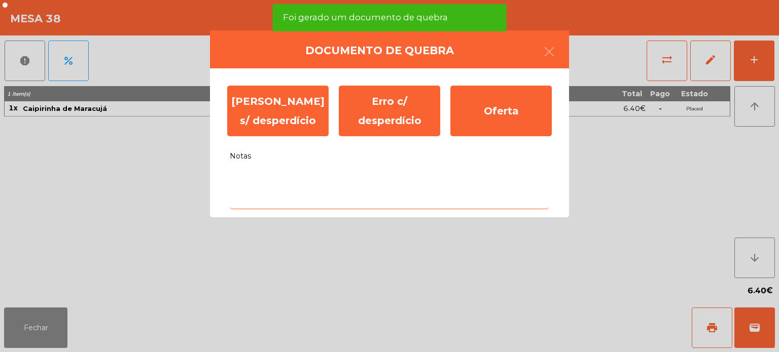
click at [487, 183] on textarea "Notas" at bounding box center [389, 188] width 319 height 42
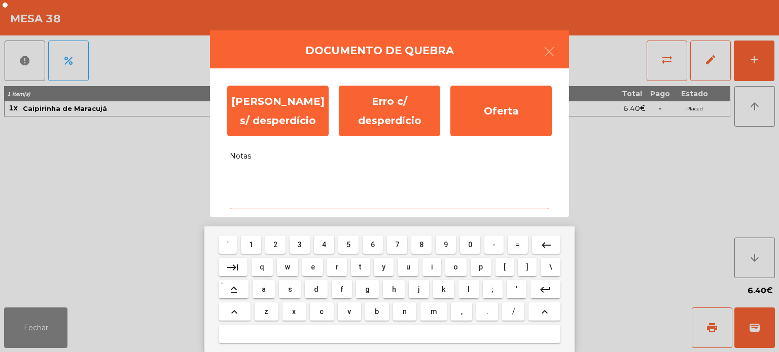
click at [416, 284] on mat-keyboard-key "j" at bounding box center [419, 289] width 24 height 22
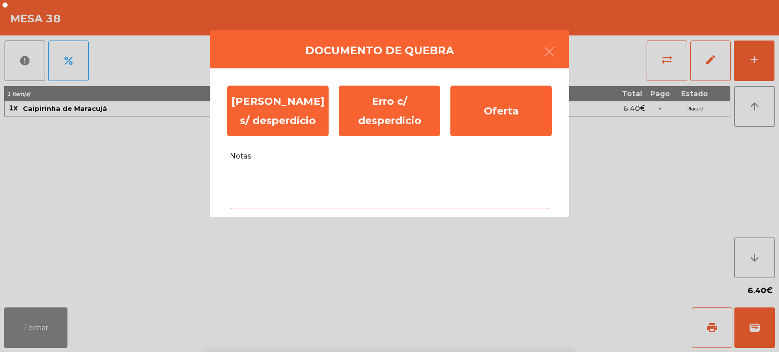
type textarea "*"
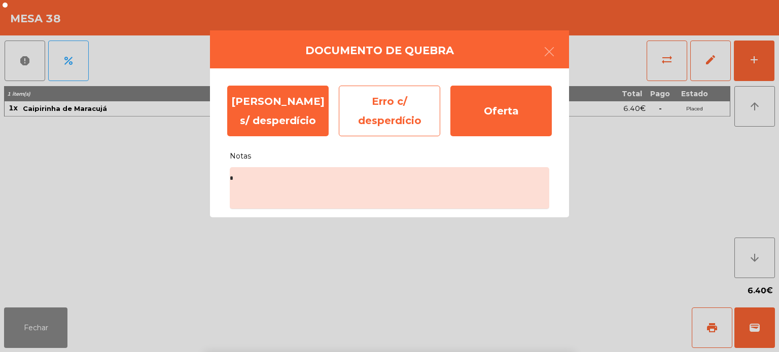
click at [371, 108] on div "Erro c/ desperdício" at bounding box center [389, 111] width 101 height 51
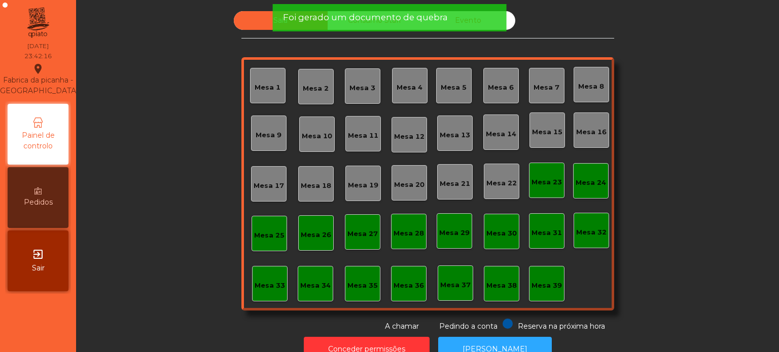
click at [327, 13] on span "Foi gerado um documento de quebra" at bounding box center [365, 17] width 165 height 13
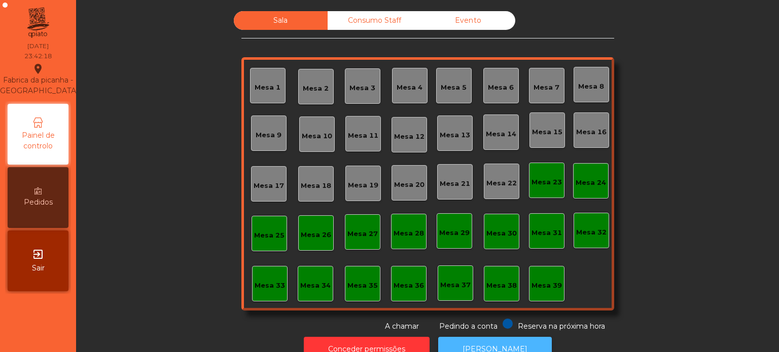
click at [485, 339] on button "[PERSON_NAME]" at bounding box center [495, 349] width 114 height 25
click at [511, 339] on button "[PERSON_NAME]" at bounding box center [495, 349] width 114 height 25
click at [405, 341] on button "Conceder permissões" at bounding box center [367, 349] width 126 height 25
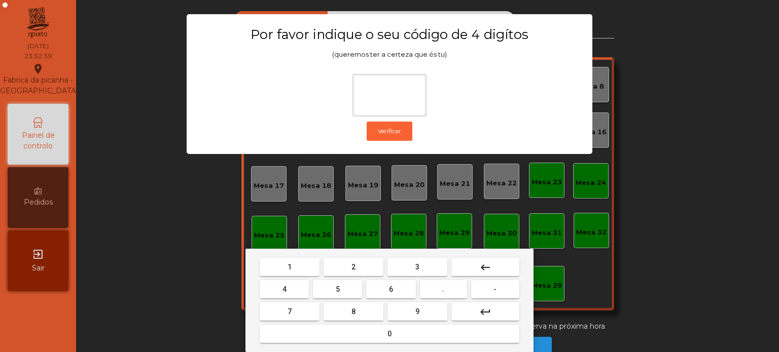
click at [289, 258] on button "1" at bounding box center [290, 267] width 60 height 18
click at [414, 261] on button "3" at bounding box center [417, 267] width 60 height 18
click at [351, 280] on button "5" at bounding box center [337, 289] width 49 height 18
click at [345, 330] on button "0" at bounding box center [390, 334] width 260 height 18
type input "****"
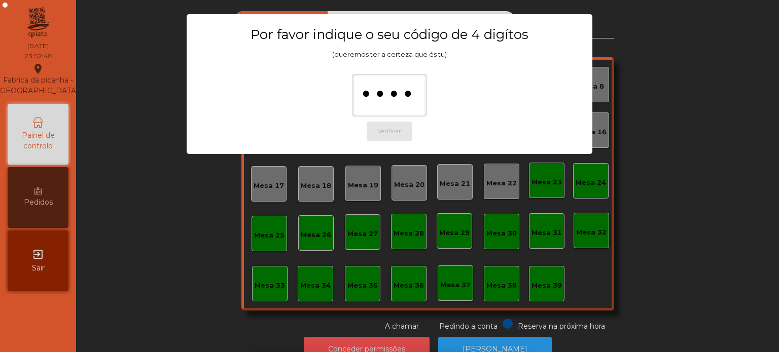
scroll to position [17, 0]
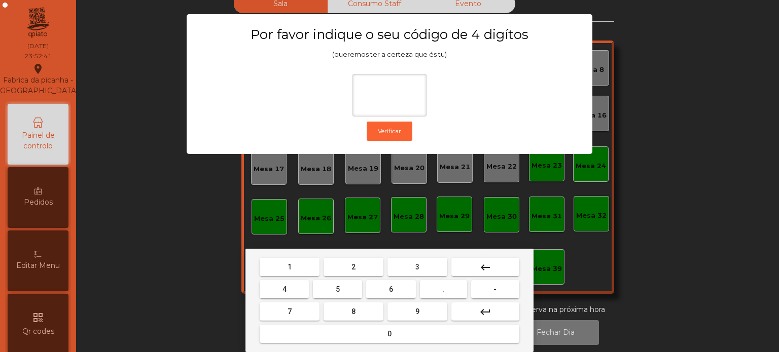
click at [294, 261] on button "1" at bounding box center [290, 267] width 60 height 18
click at [410, 258] on button "3" at bounding box center [417, 267] width 60 height 18
click at [347, 286] on button "5" at bounding box center [337, 289] width 49 height 18
click at [351, 334] on button "0" at bounding box center [390, 334] width 260 height 18
type input "****"
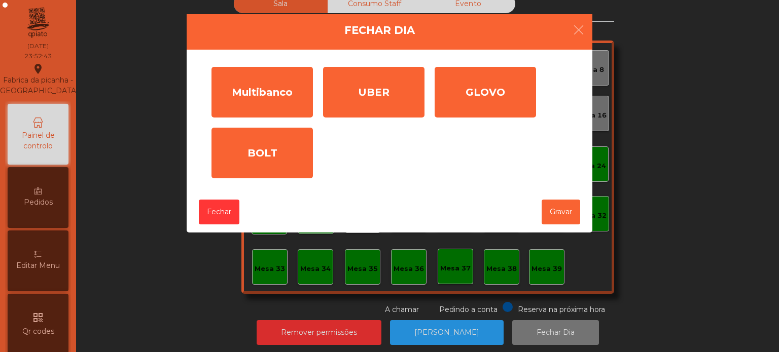
click at [270, 101] on div "Multibanco" at bounding box center [261, 92] width 101 height 51
click at [0, 0] on input "*" at bounding box center [0, 0] width 0 height 0
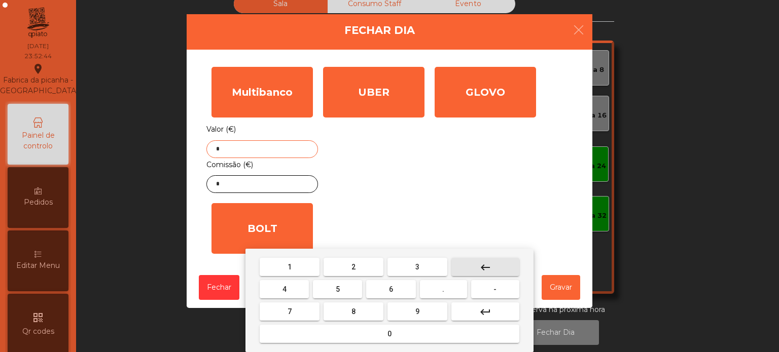
click at [498, 270] on button "keyboard_backspace" at bounding box center [485, 267] width 68 height 18
click at [416, 313] on span "9" at bounding box center [417, 312] width 4 height 8
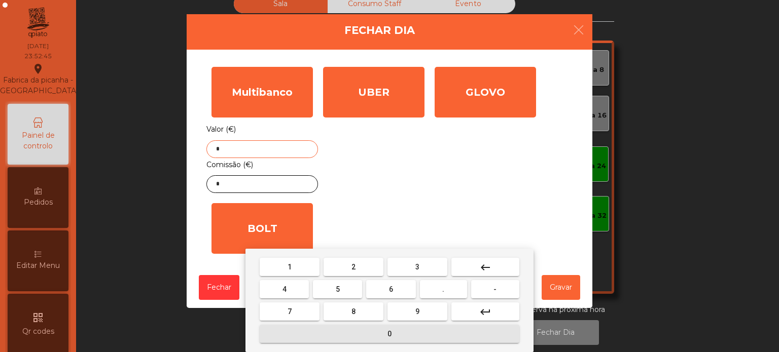
click at [366, 334] on button "0" at bounding box center [390, 334] width 260 height 18
click at [389, 298] on button "6" at bounding box center [390, 289] width 49 height 18
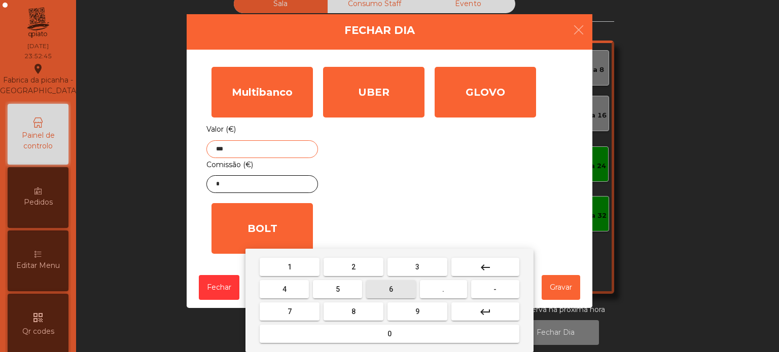
click at [424, 298] on button "." at bounding box center [443, 289] width 47 height 18
click at [391, 290] on span "6" at bounding box center [391, 290] width 4 height 8
click at [337, 288] on span "5" at bounding box center [338, 290] width 4 height 8
type input "******"
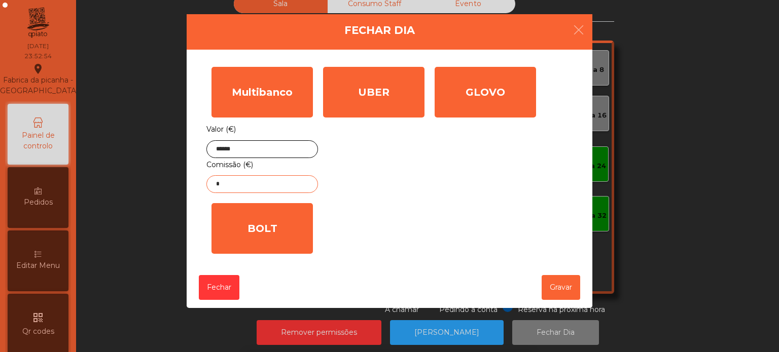
click at [279, 186] on input "*" at bounding box center [262, 184] width 112 height 18
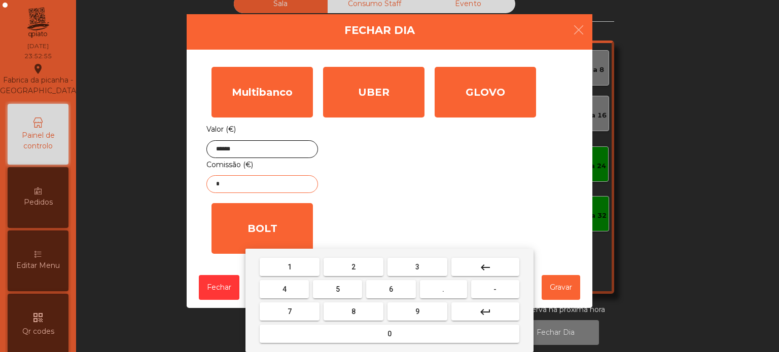
click at [486, 265] on mat-icon "keyboard_backspace" at bounding box center [485, 268] width 12 height 12
click at [341, 296] on button "5" at bounding box center [337, 289] width 49 height 18
click at [430, 290] on button "." at bounding box center [443, 289] width 47 height 18
click at [417, 268] on span "3" at bounding box center [417, 267] width 4 height 8
click at [308, 311] on button "7" at bounding box center [290, 312] width 60 height 18
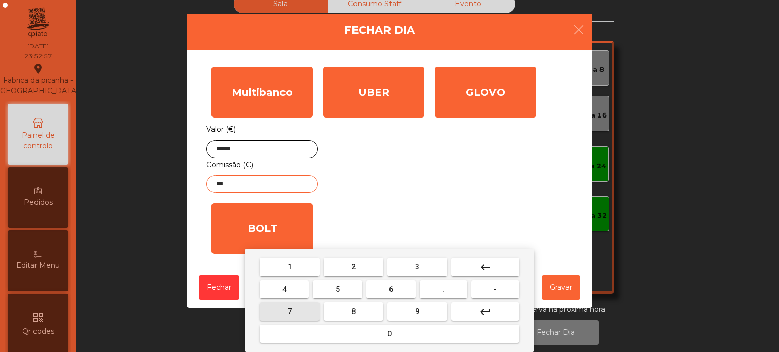
type input "****"
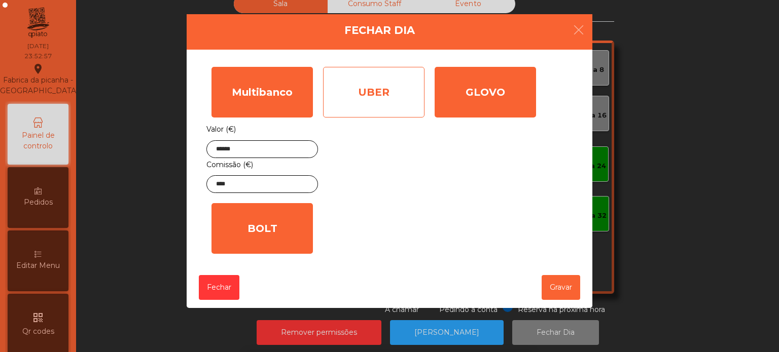
click at [394, 95] on div "UBER" at bounding box center [373, 92] width 101 height 51
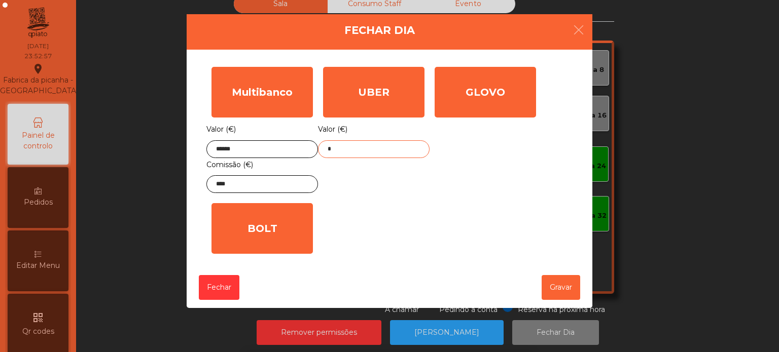
click at [388, 146] on input "*" at bounding box center [374, 149] width 112 height 18
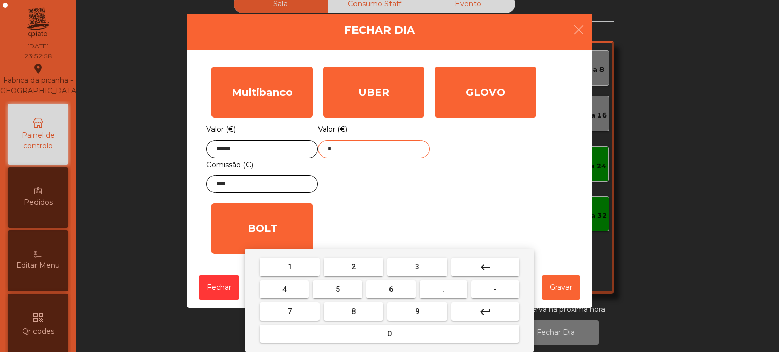
click at [495, 268] on button "keyboard_backspace" at bounding box center [485, 267] width 68 height 18
click at [298, 264] on button "1" at bounding box center [290, 267] width 60 height 18
click at [391, 290] on span "6" at bounding box center [391, 290] width 4 height 8
click at [483, 268] on mat-icon "keyboard_backspace" at bounding box center [485, 268] width 12 height 12
click at [359, 268] on button "2" at bounding box center [354, 267] width 60 height 18
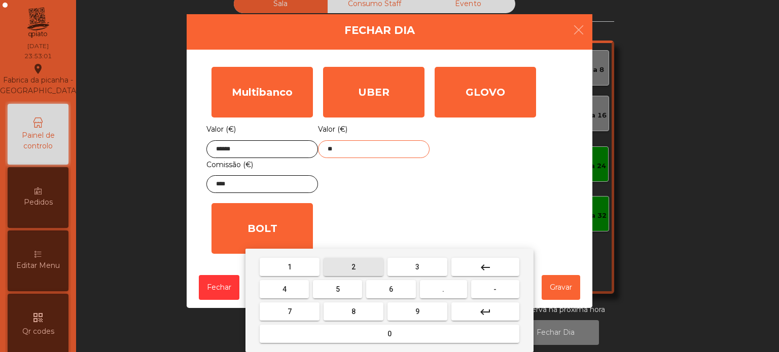
click at [391, 290] on span "6" at bounding box center [391, 290] width 4 height 8
click at [435, 294] on button "." at bounding box center [443, 289] width 47 height 18
click at [289, 270] on span "1" at bounding box center [290, 267] width 4 height 8
click at [404, 289] on button "6" at bounding box center [390, 289] width 49 height 18
type input "******"
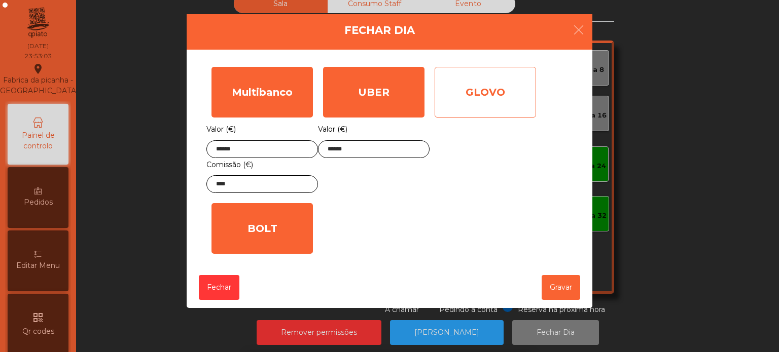
click at [497, 108] on div "GLOVO" at bounding box center [485, 92] width 101 height 51
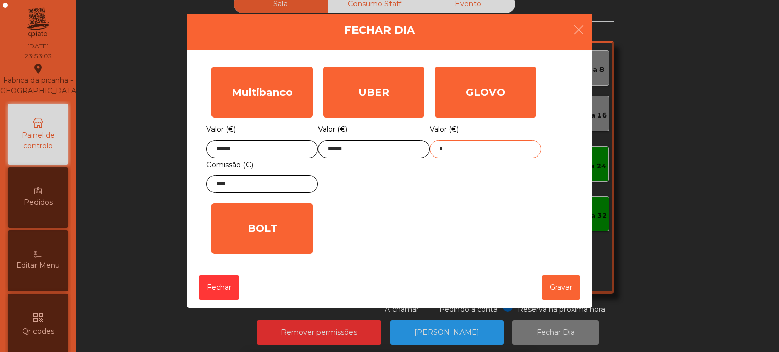
click at [501, 150] on input "*" at bounding box center [486, 149] width 112 height 18
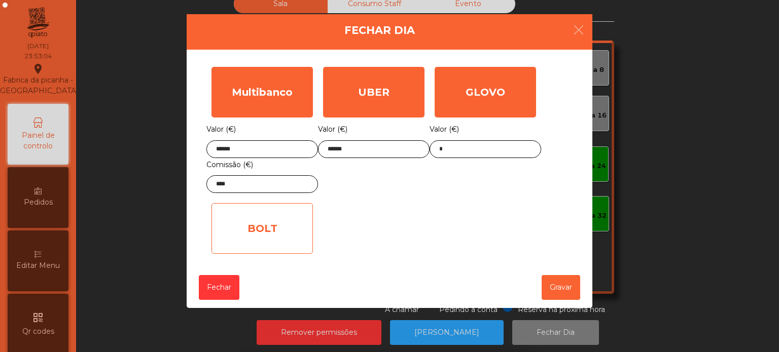
click at [269, 233] on div "BOLT" at bounding box center [261, 228] width 101 height 51
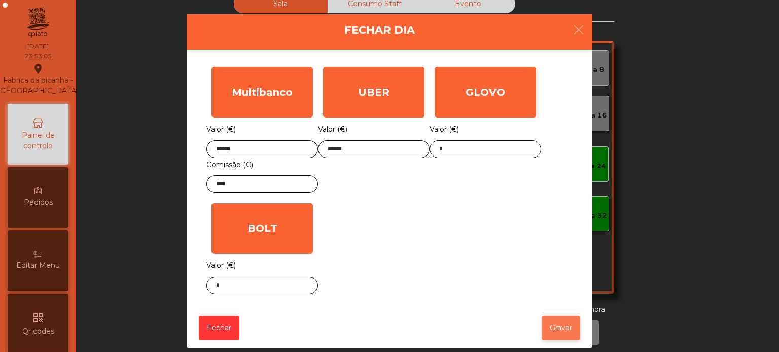
click at [555, 331] on button "Gravar" at bounding box center [561, 328] width 39 height 25
